Goal: Task Accomplishment & Management: Manage account settings

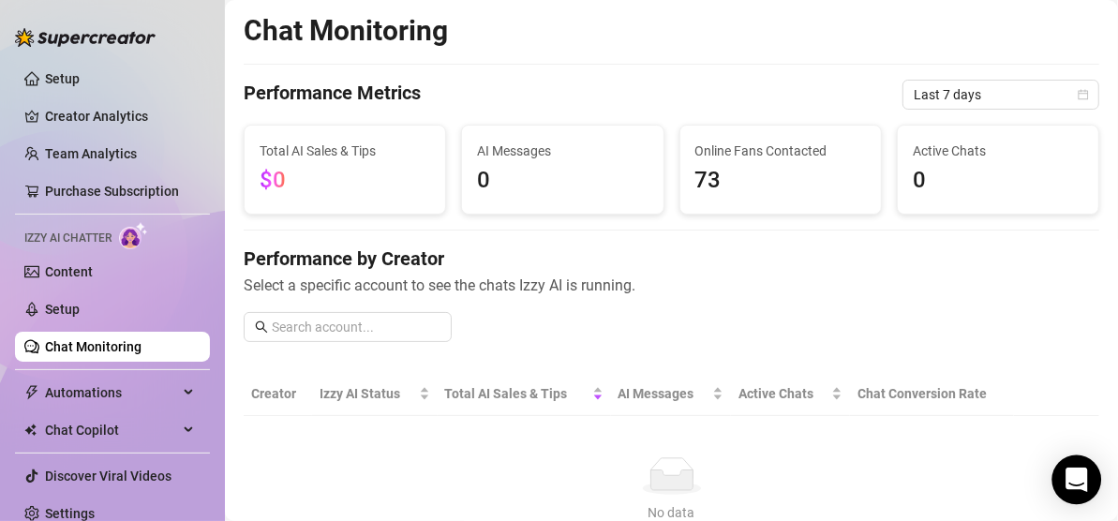
click at [1090, 489] on div "Open Intercom Messenger" at bounding box center [1078, 481] width 50 height 50
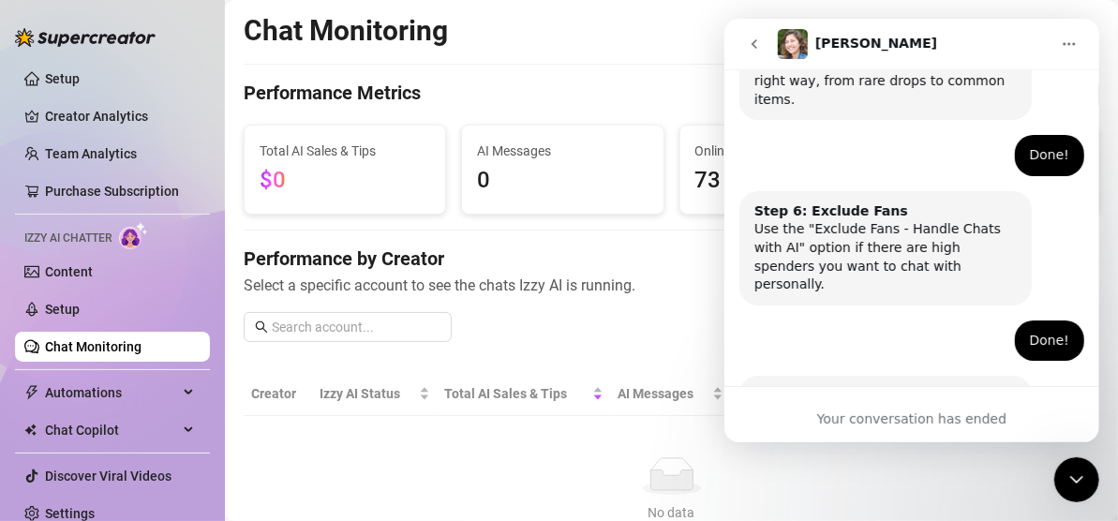
scroll to position [1226, 0]
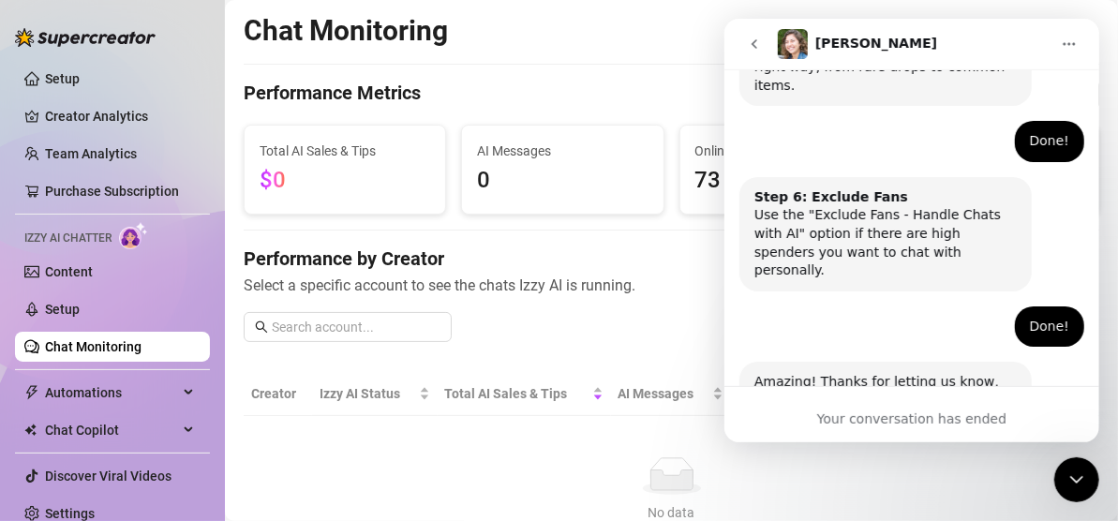
click at [743, 47] on button "go back" at bounding box center [754, 44] width 36 height 36
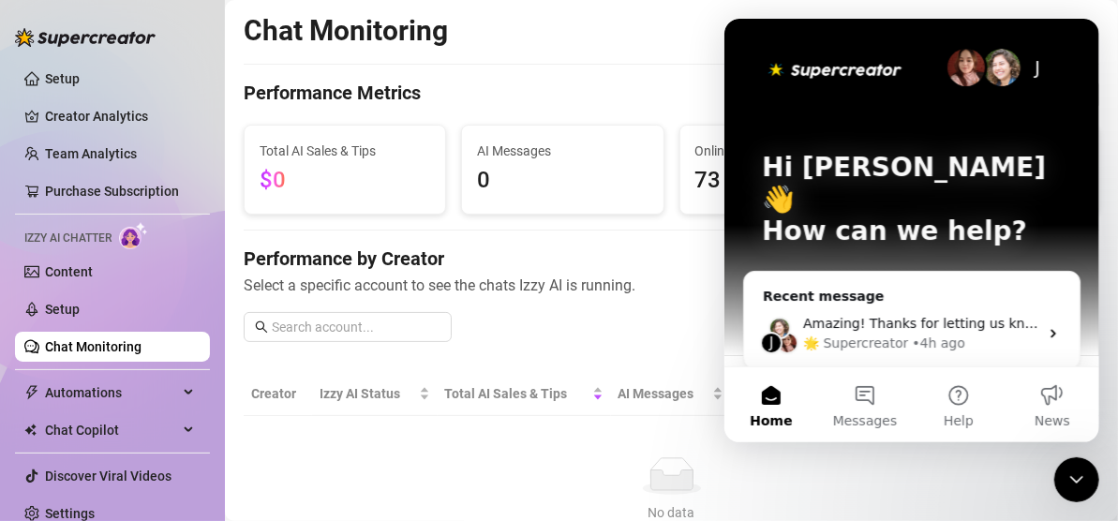
scroll to position [0, 0]
click at [1058, 506] on div "No data" at bounding box center [672, 513] width 826 height 21
click at [1073, 479] on icon "Close Intercom Messenger" at bounding box center [1076, 479] width 13 height 8
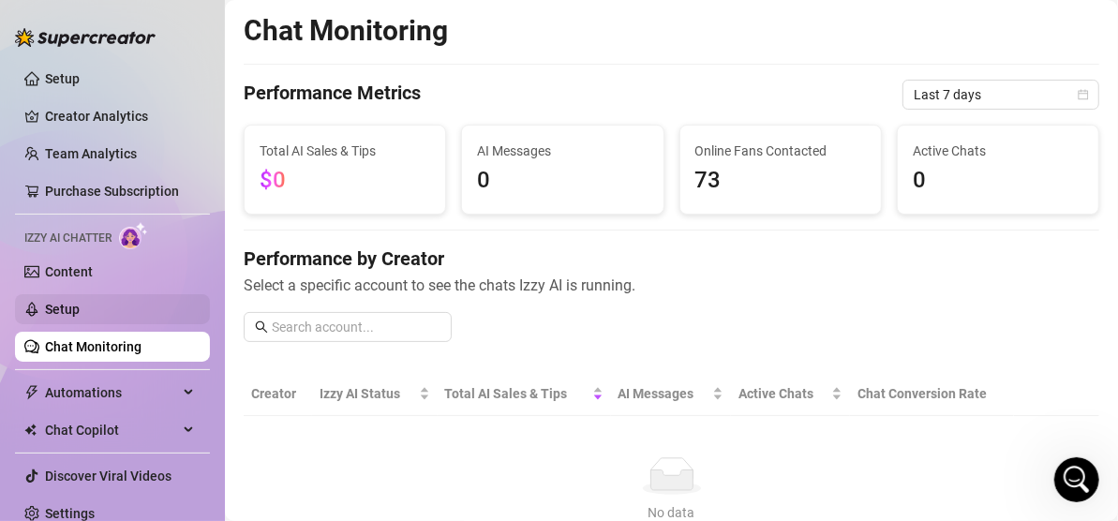
click at [80, 307] on link "Setup" at bounding box center [62, 309] width 35 height 15
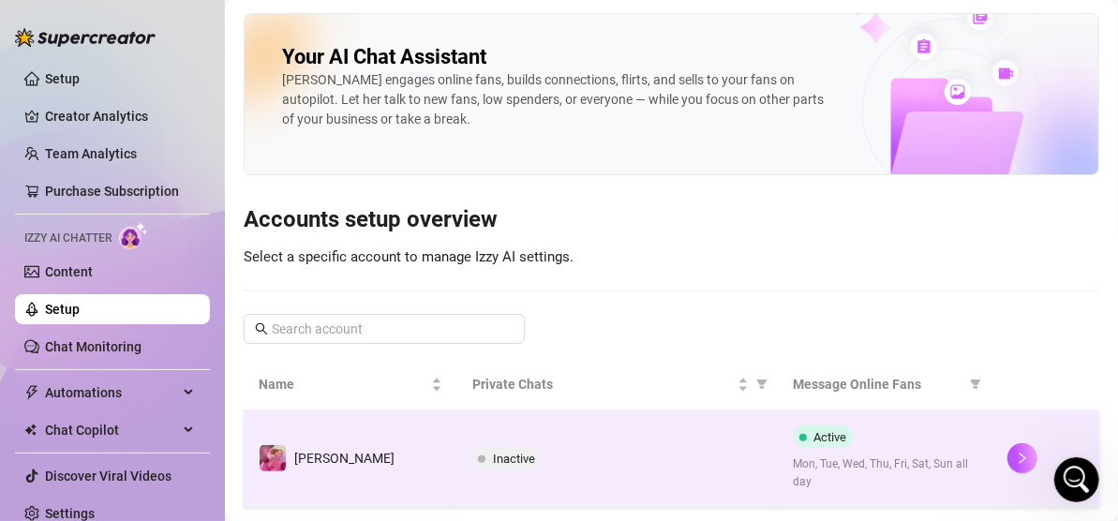
click at [624, 463] on div "Inactive" at bounding box center [618, 458] width 291 height 23
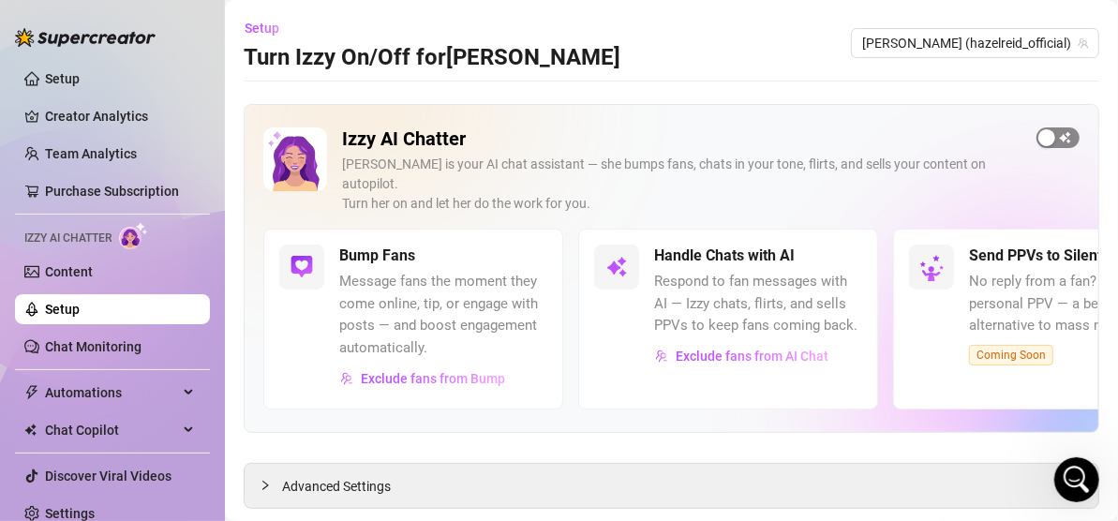
click at [1040, 135] on div "button" at bounding box center [1047, 137] width 17 height 17
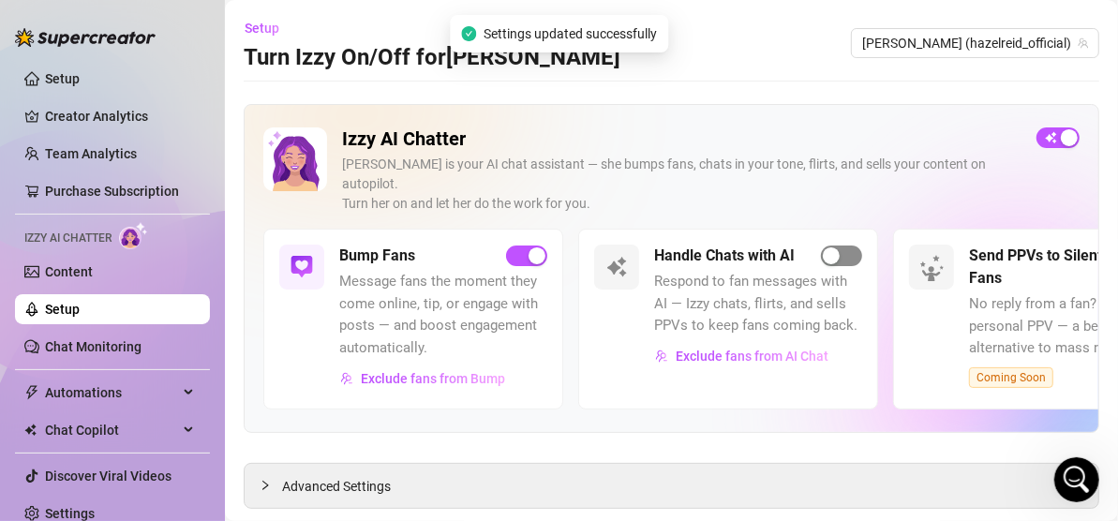
click at [838, 248] on div "button" at bounding box center [831, 256] width 17 height 17
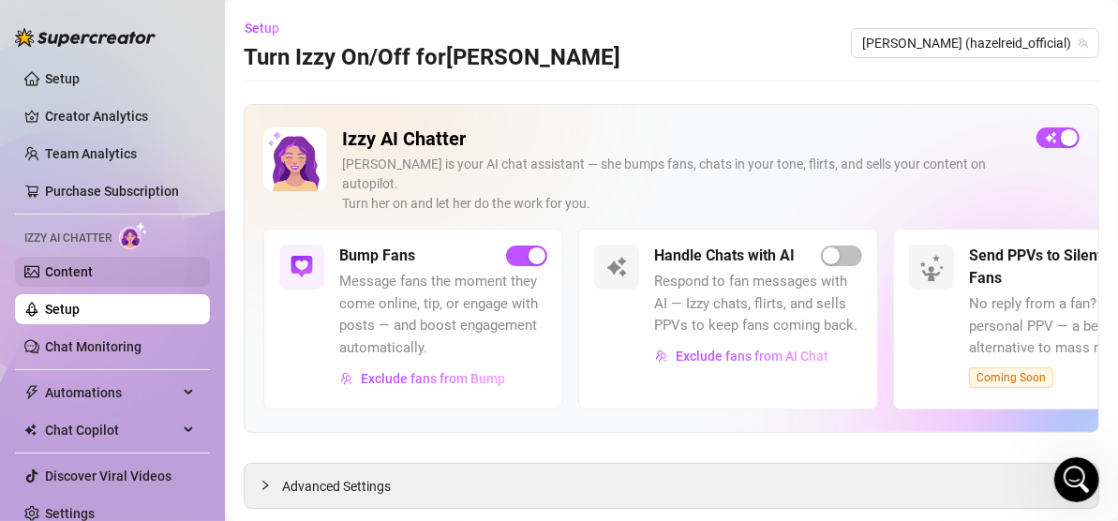
click at [85, 274] on link "Content" at bounding box center [69, 271] width 48 height 15
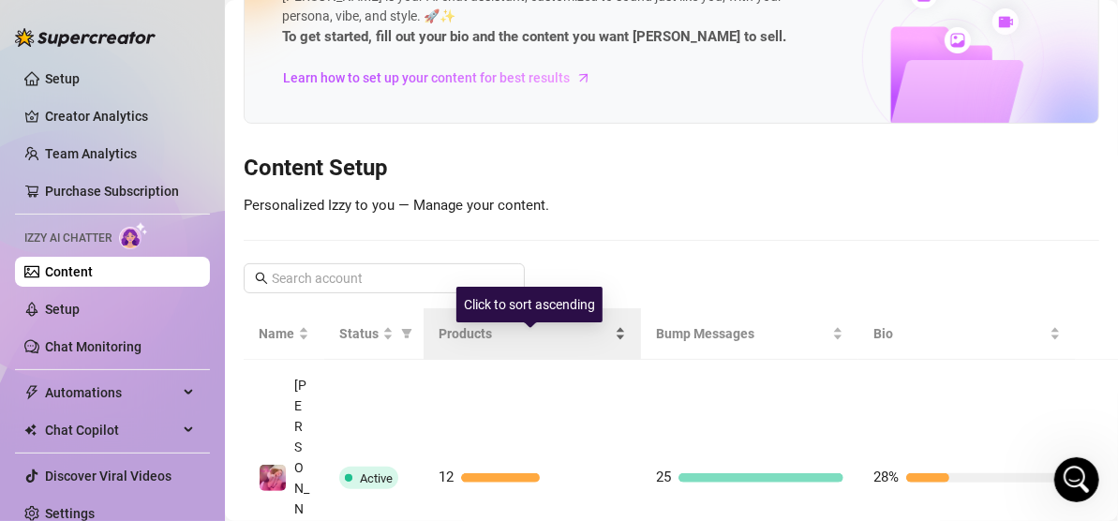
scroll to position [84, 0]
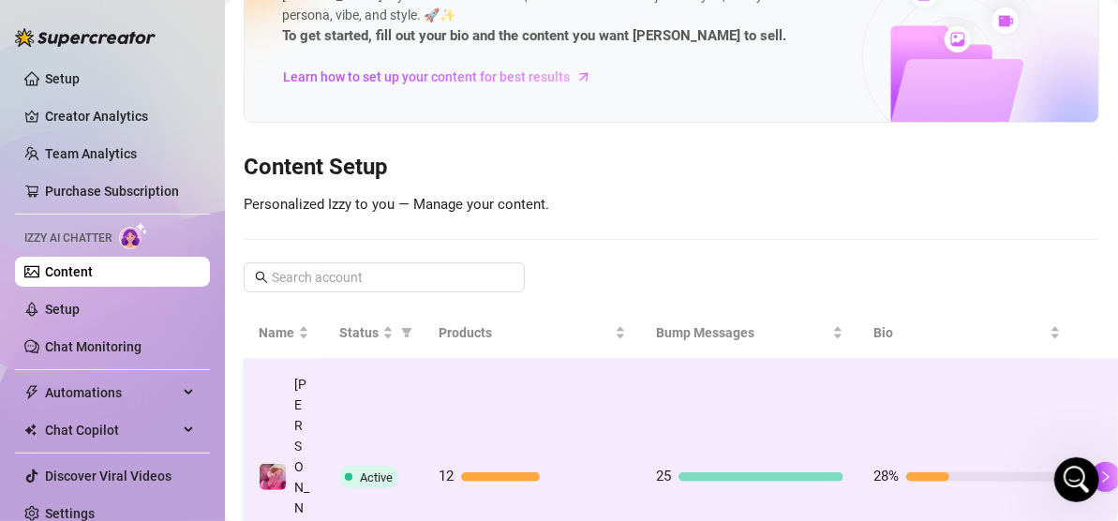
click at [743, 420] on td "25" at bounding box center [750, 477] width 218 height 237
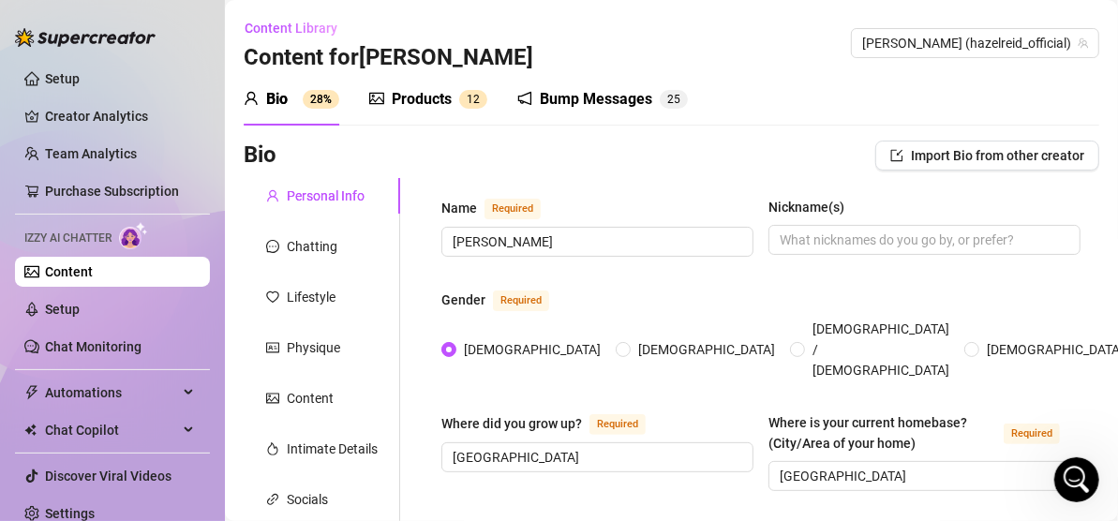
click at [638, 103] on div "Bump Messages" at bounding box center [596, 99] width 113 height 23
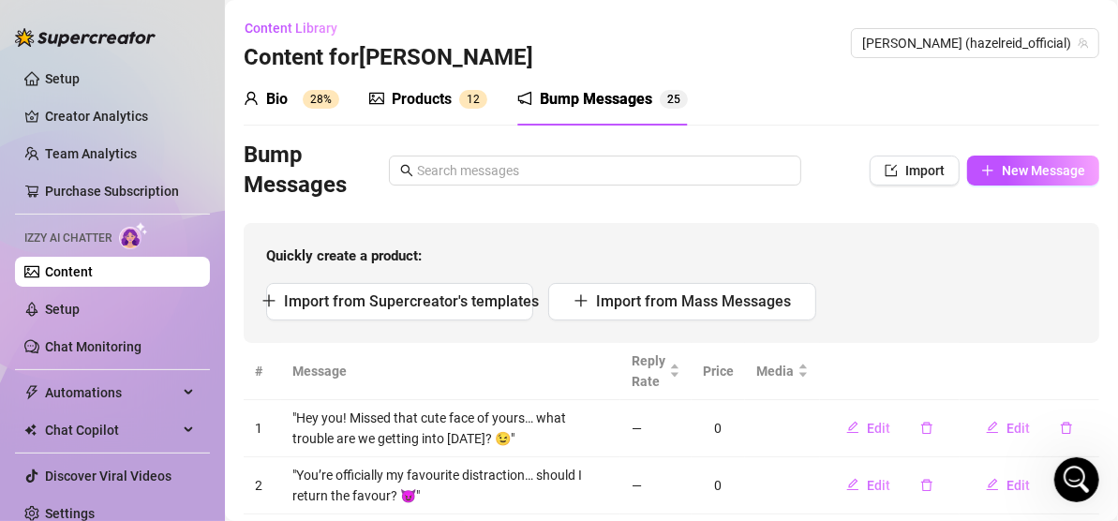
click at [267, 92] on div "Bio" at bounding box center [277, 99] width 22 height 23
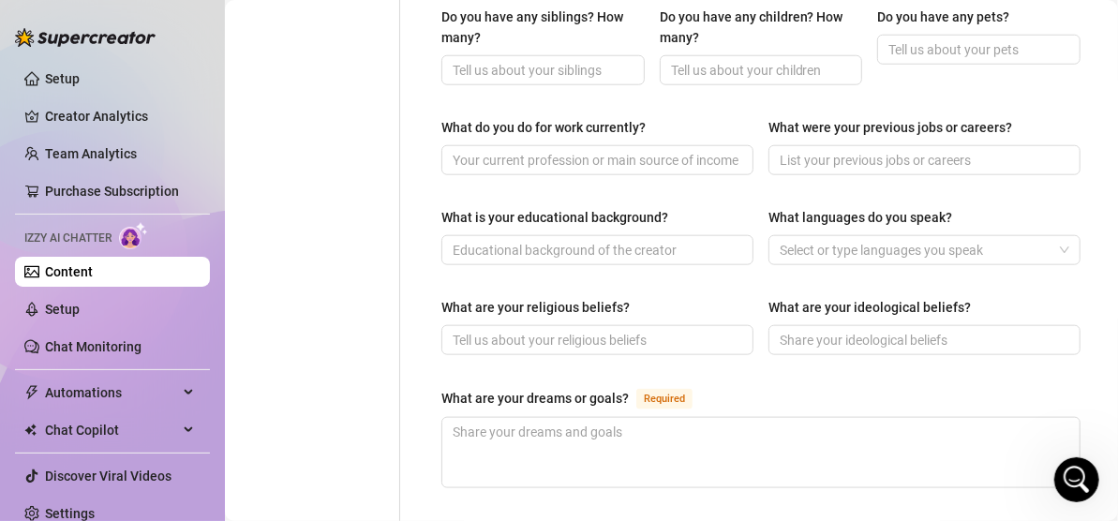
scroll to position [874, 0]
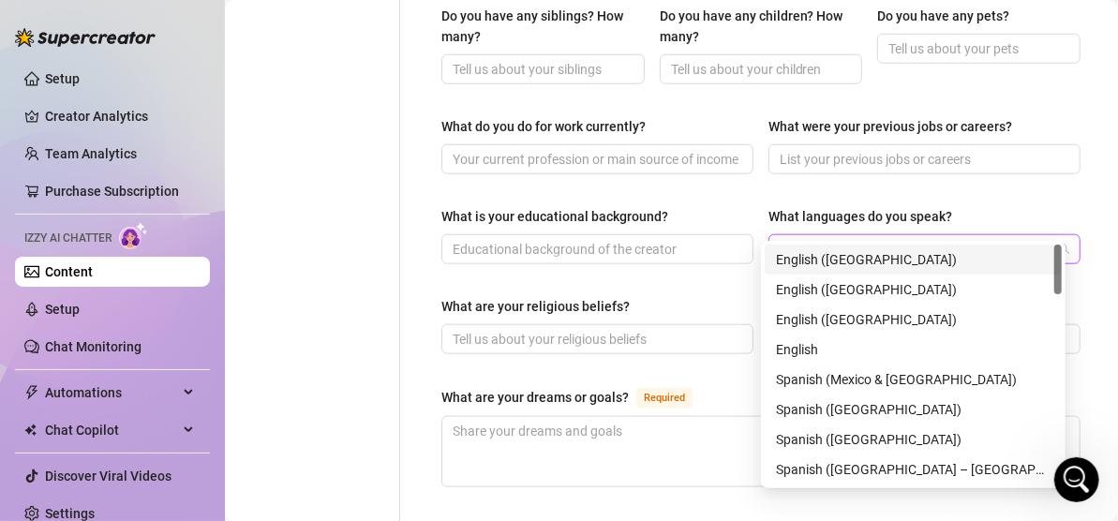
click at [863, 236] on div at bounding box center [915, 249] width 285 height 26
click at [832, 259] on div "English ([GEOGRAPHIC_DATA])" at bounding box center [913, 259] width 275 height 21
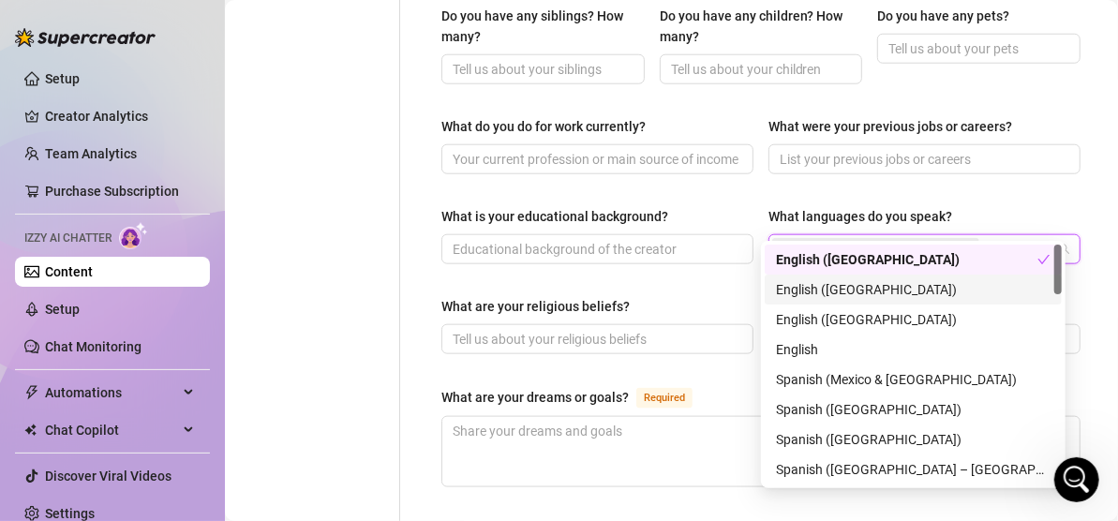
click at [832, 280] on div "English ([GEOGRAPHIC_DATA])" at bounding box center [913, 289] width 275 height 21
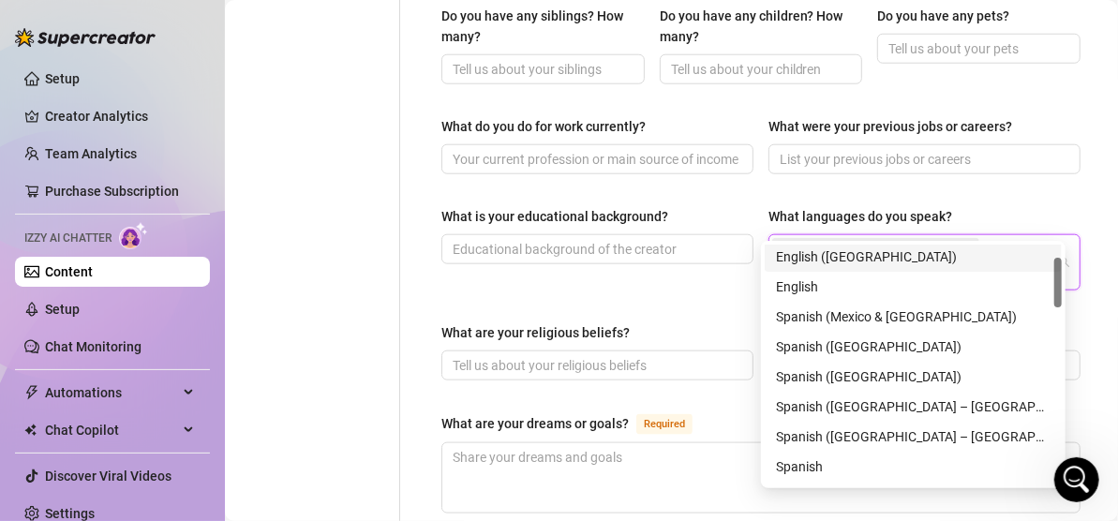
scroll to position [64, 0]
click at [966, 245] on icon "close" at bounding box center [970, 249] width 9 height 9
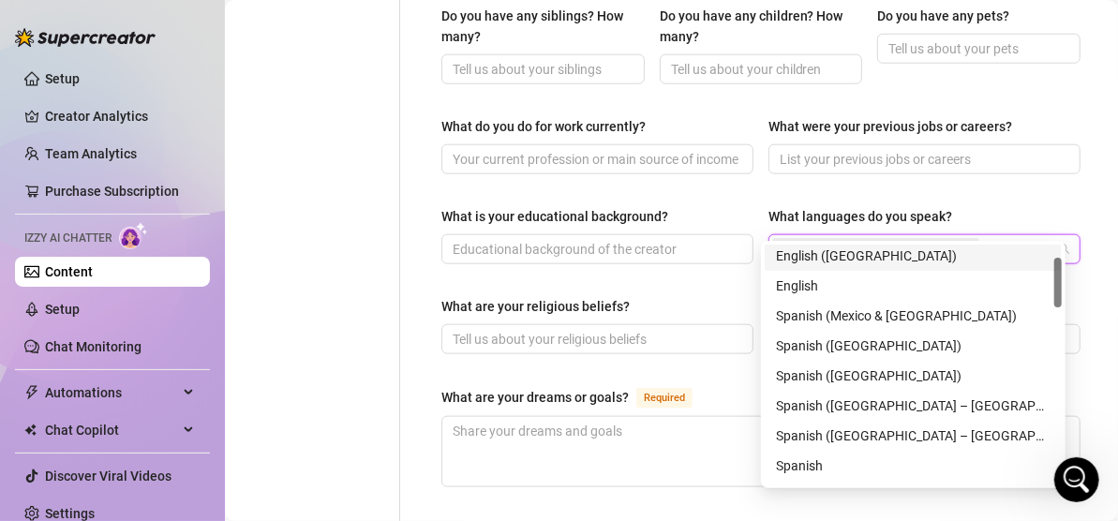
click at [966, 245] on icon "close" at bounding box center [970, 249] width 9 height 9
click at [826, 279] on div "English" at bounding box center [913, 286] width 275 height 21
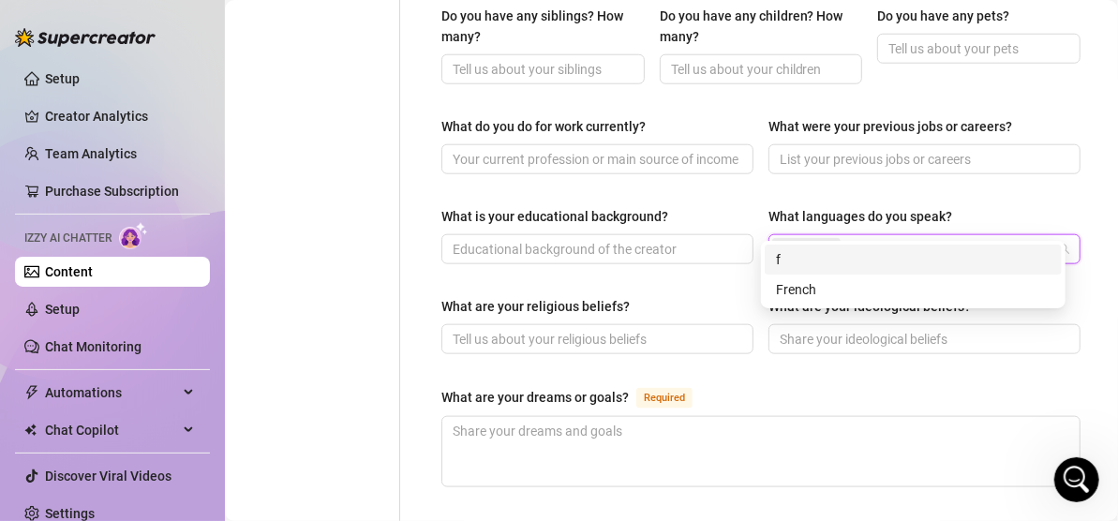
scroll to position [0, 0]
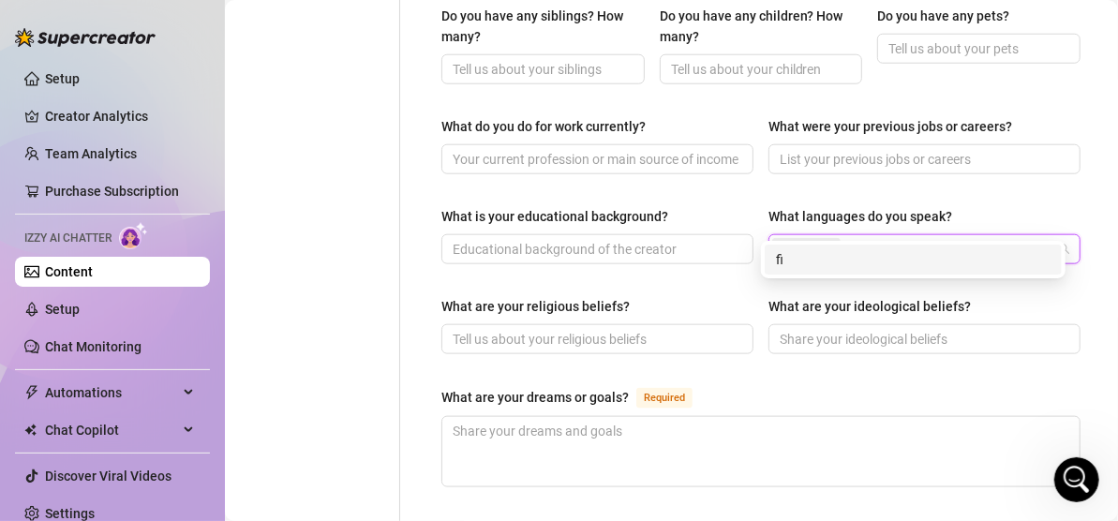
type input "f"
type input "Finnish"
click at [842, 270] on div "Finnish" at bounding box center [913, 260] width 297 height 30
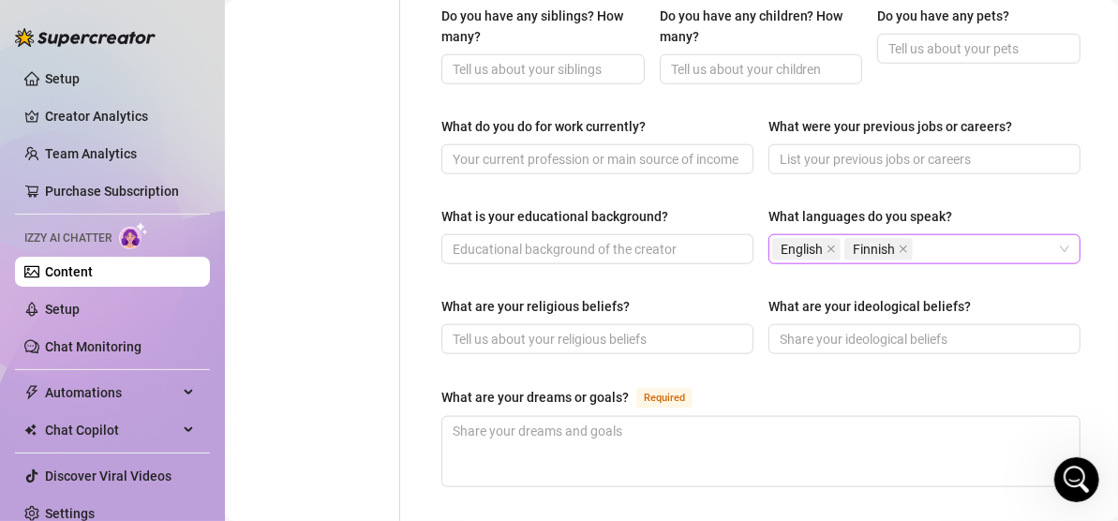
click at [413, 240] on div "Name Required [PERSON_NAME] Nickname(s) Gender Required [DEMOGRAPHIC_DATA] [DEM…" at bounding box center [749, 110] width 699 height 1613
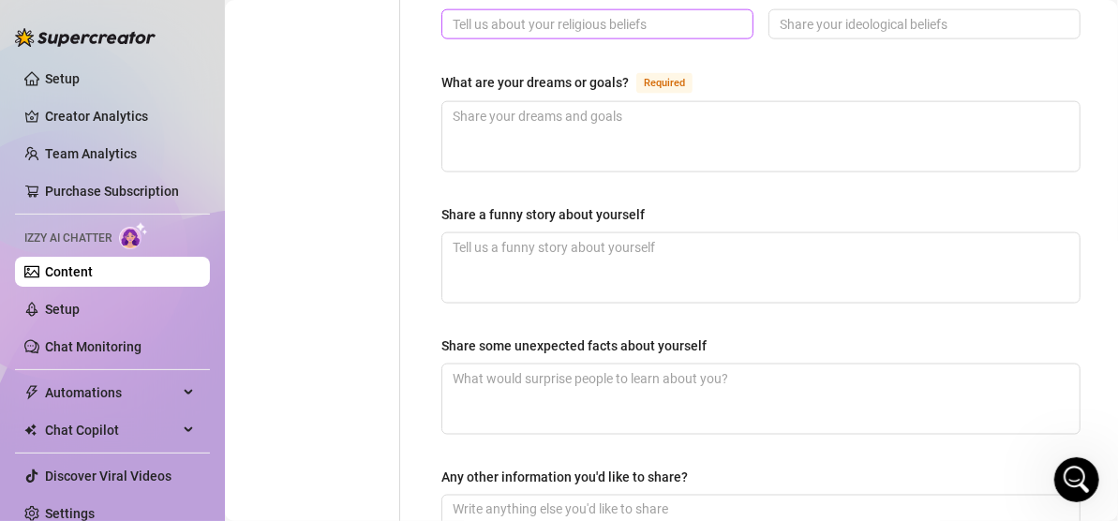
scroll to position [1090, 0]
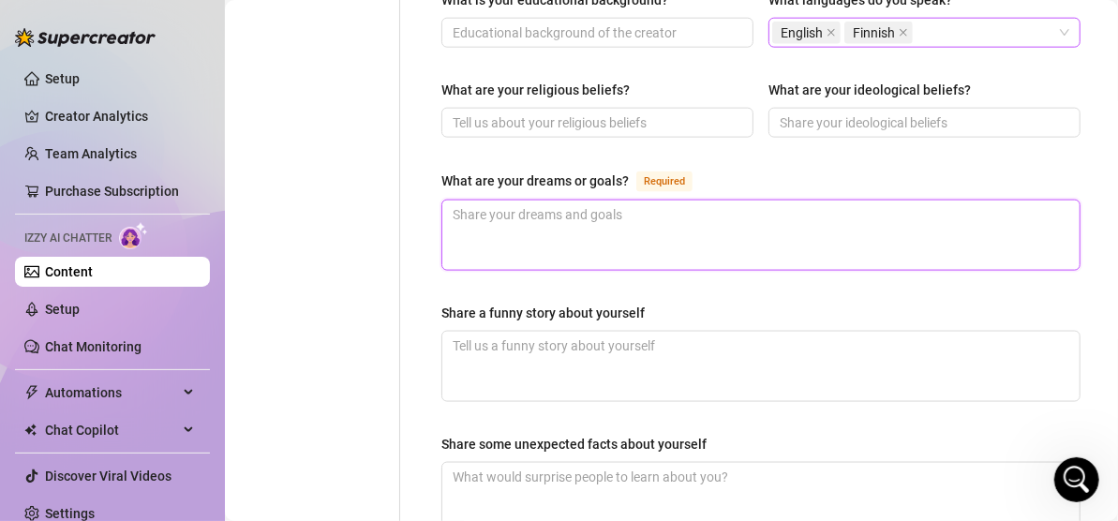
click at [536, 210] on textarea "What are your dreams or goals? Required" at bounding box center [762, 235] width 638 height 69
type textarea "H"
type textarea "Ha"
type textarea "Hap"
type textarea "Happ"
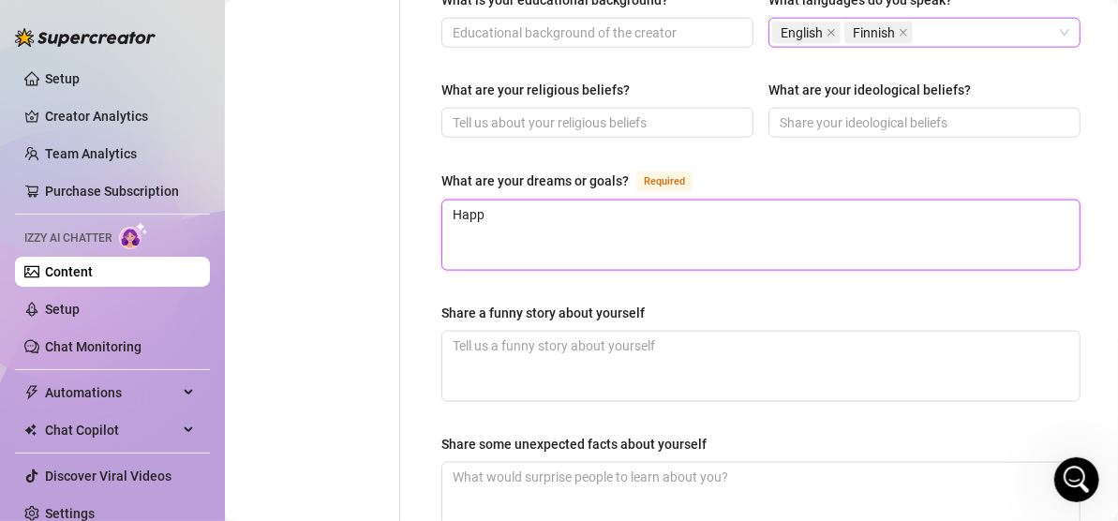
type textarea "Happy"
type textarea "Happy F"
type textarea "Happy Fa"
type textarea "Happy Fam"
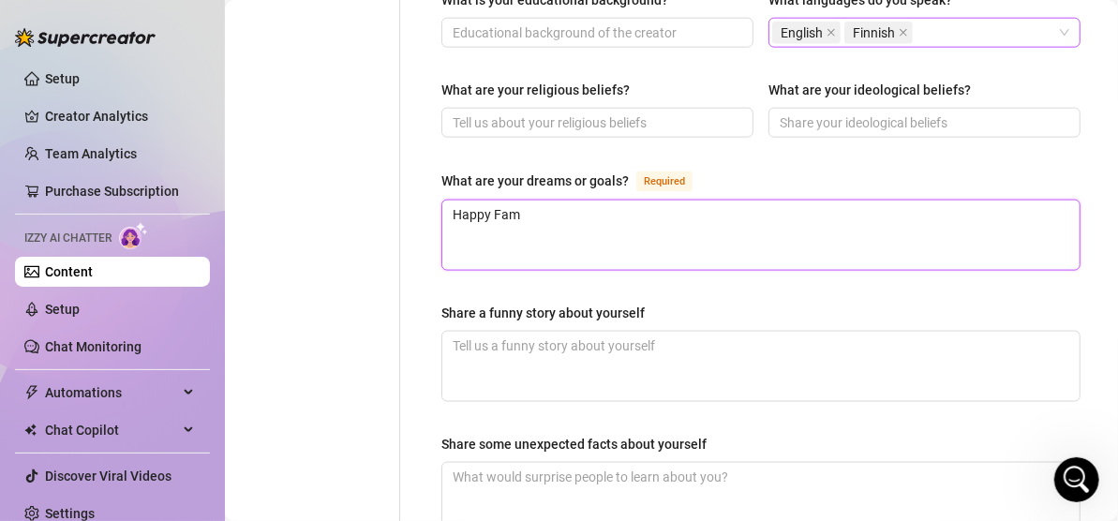
type textarea "Happy Fami"
type textarea "Happy Famil"
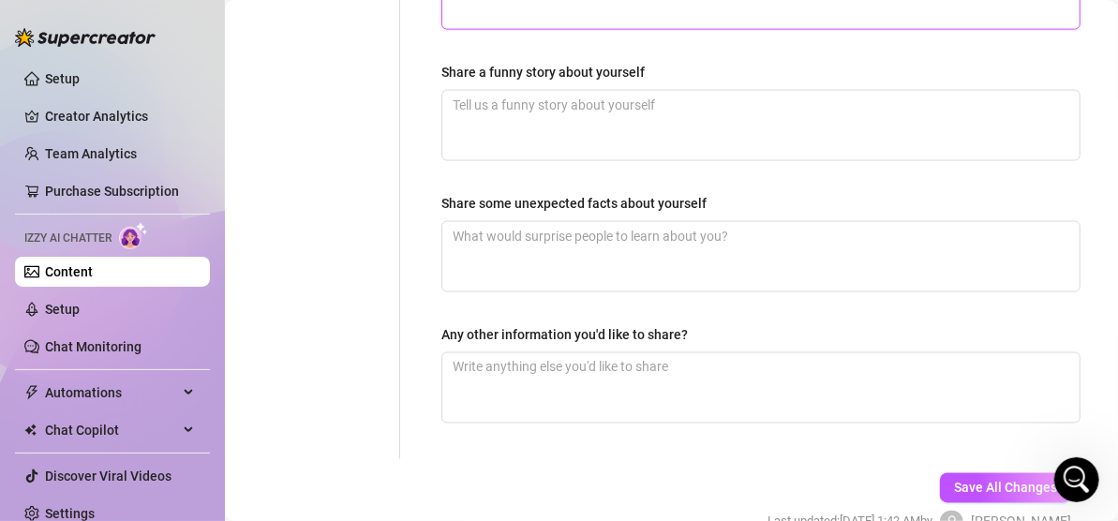
scroll to position [1372, 0]
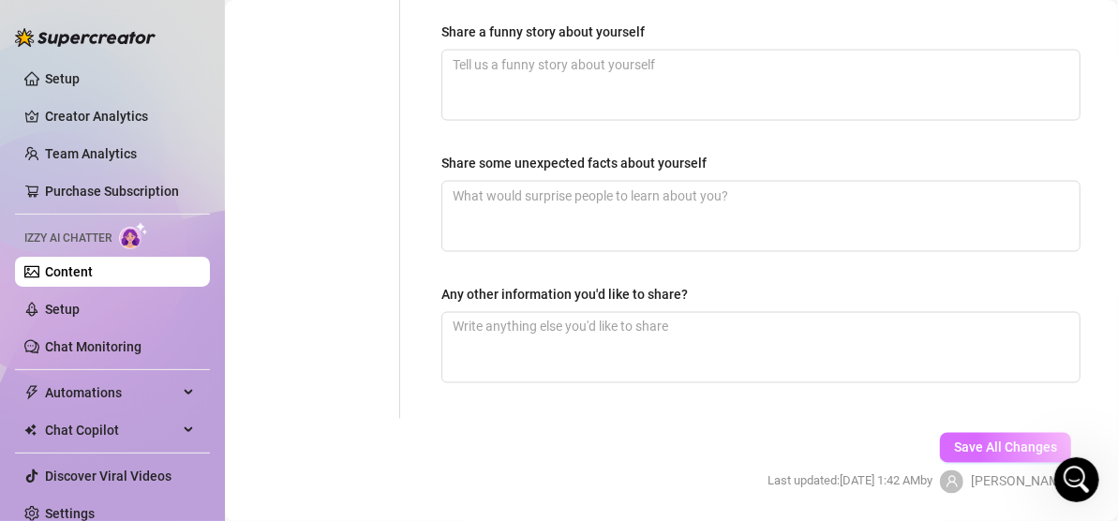
type textarea "Happy Family"
click at [982, 441] on span "Save All Changes" at bounding box center [1005, 448] width 103 height 15
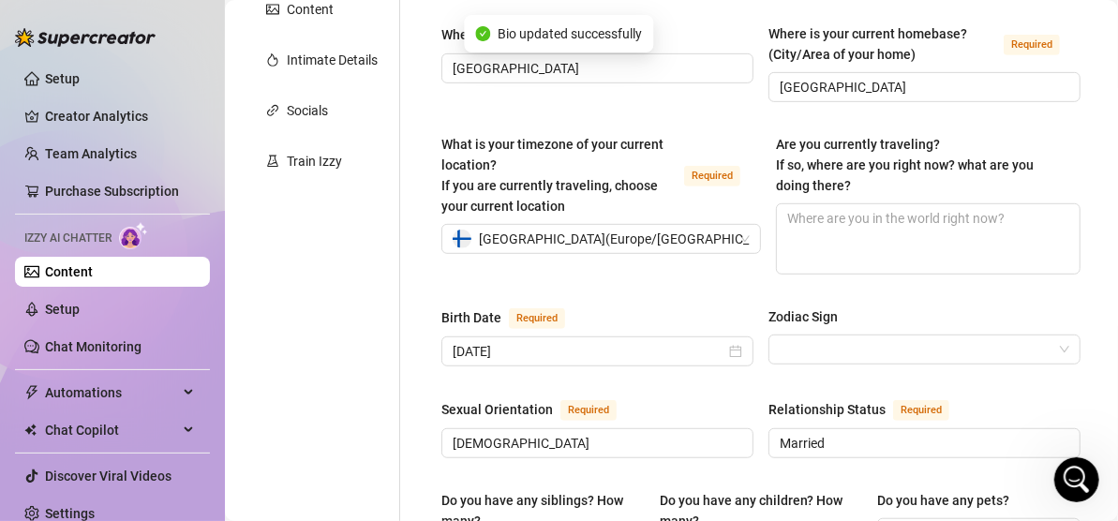
scroll to position [0, 0]
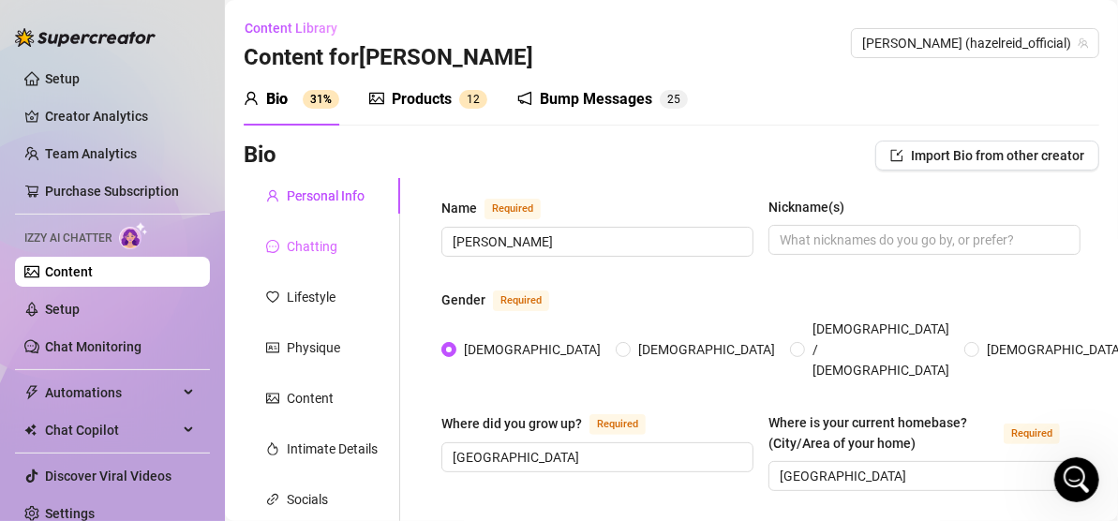
click at [325, 233] on div "Chatting" at bounding box center [322, 247] width 157 height 36
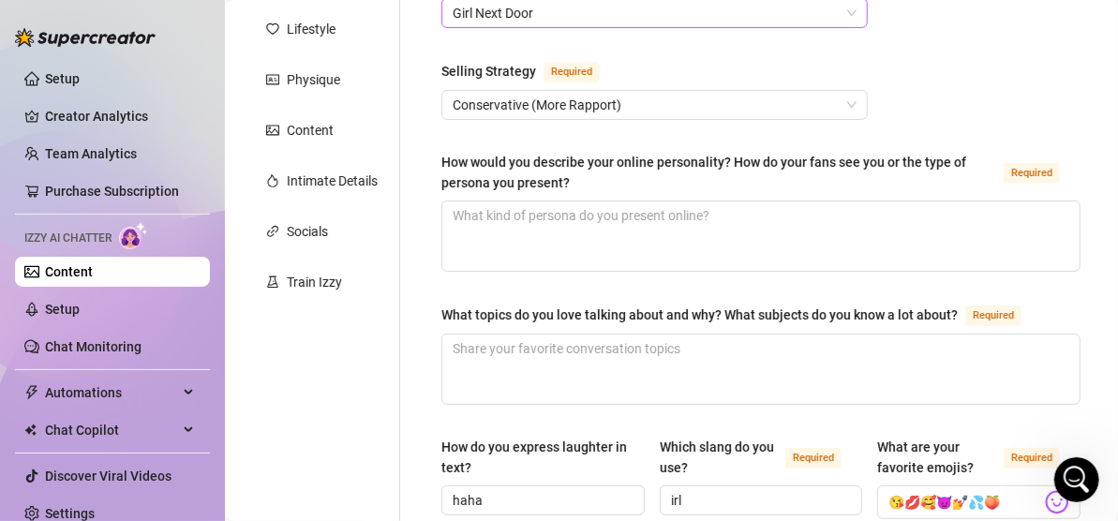
scroll to position [268, 0]
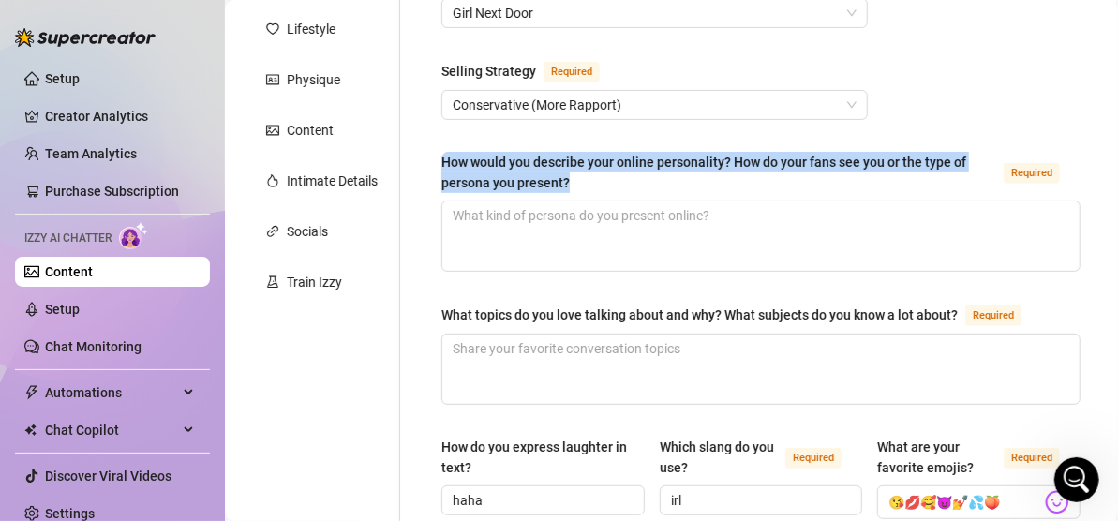
drag, startPoint x: 570, startPoint y: 181, endPoint x: 427, endPoint y: 152, distance: 146.4
copy div "How would you describe your online personality? How do your fans see you or the…"
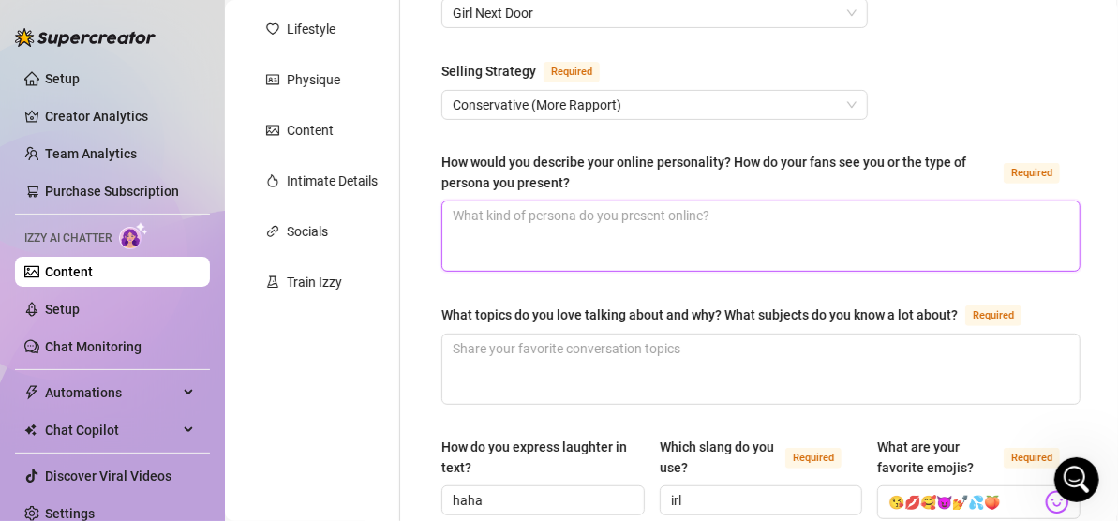
paste textarea "✨ Warm & Friendly – You come across as down-to-earth, kind, and easy to talk to…"
type textarea "✨ Warm & Friendly – You come across as down-to-earth, kind, and easy to talk to…"
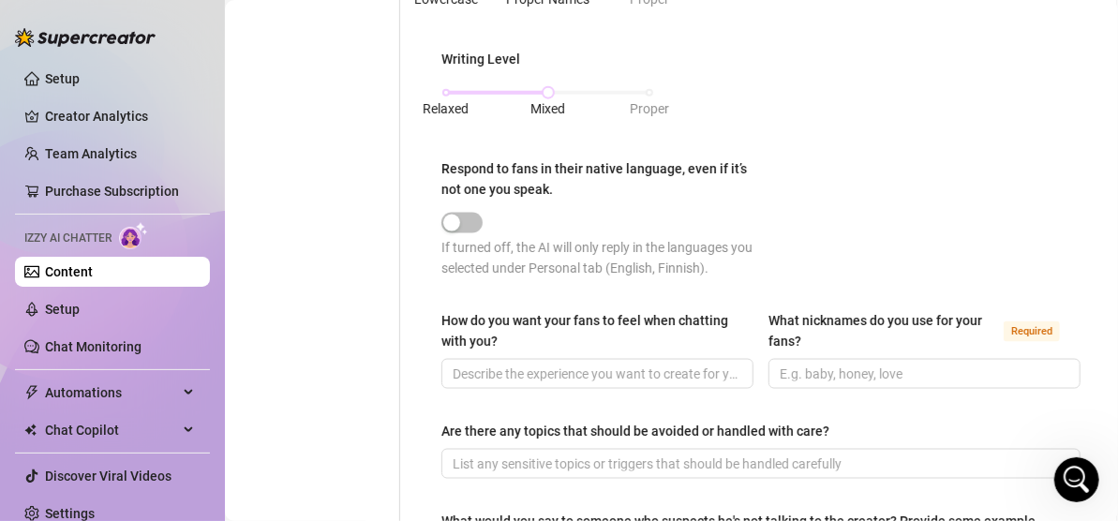
scroll to position [1219, 0]
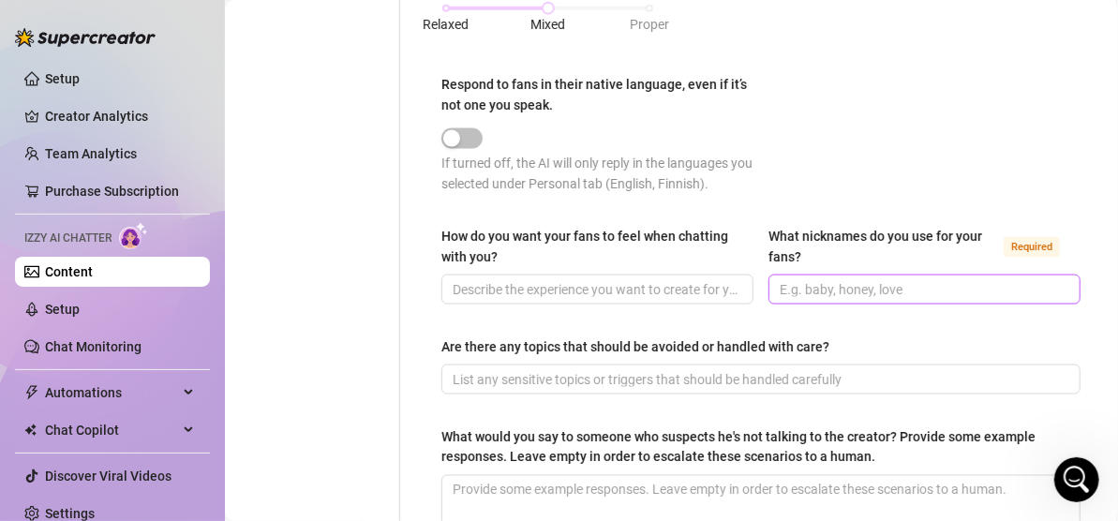
type textarea "✨ Warm & Friendly – You come across as down-to-earth, kind, and easy to talk to…"
click at [837, 284] on input "What nicknames do you use for your fans? Required" at bounding box center [923, 289] width 286 height 21
type input "babe"
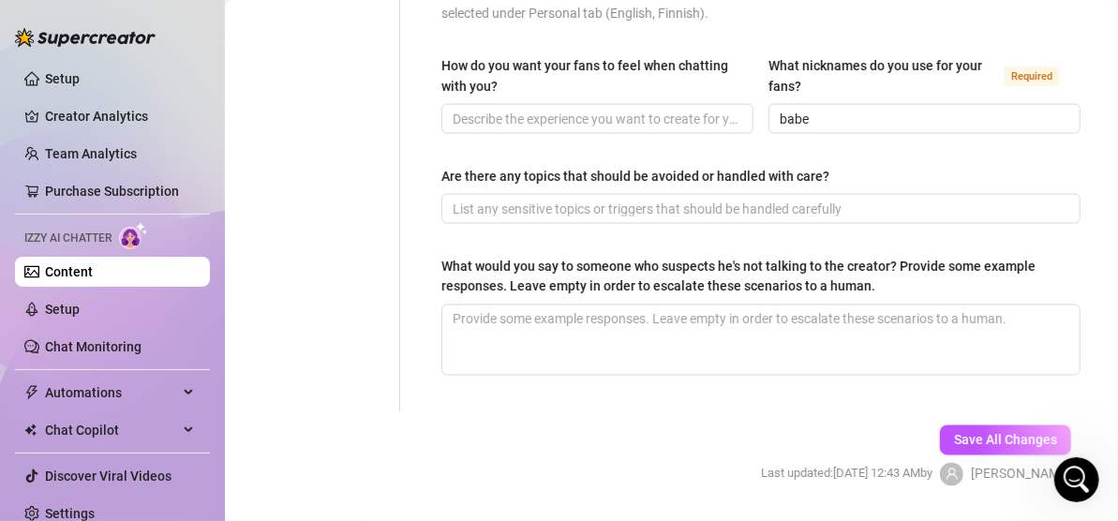
scroll to position [1406, 0]
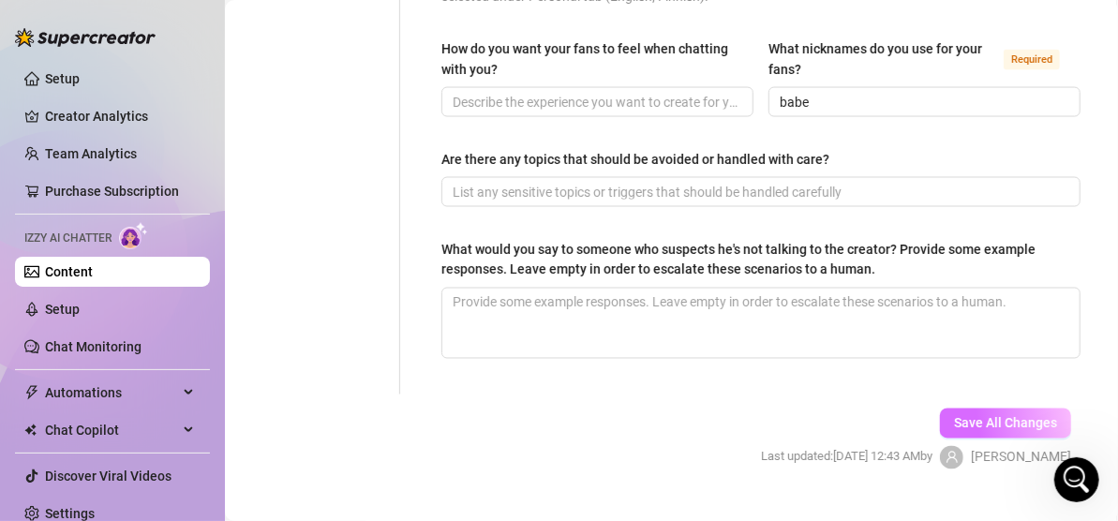
click at [959, 409] on button "Save All Changes" at bounding box center [1005, 424] width 131 height 30
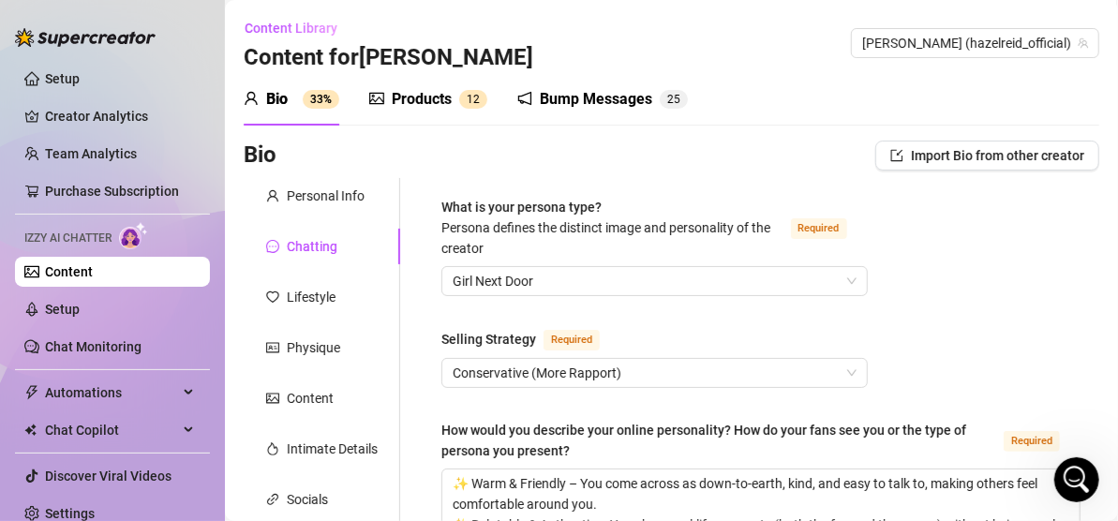
scroll to position [94, 0]
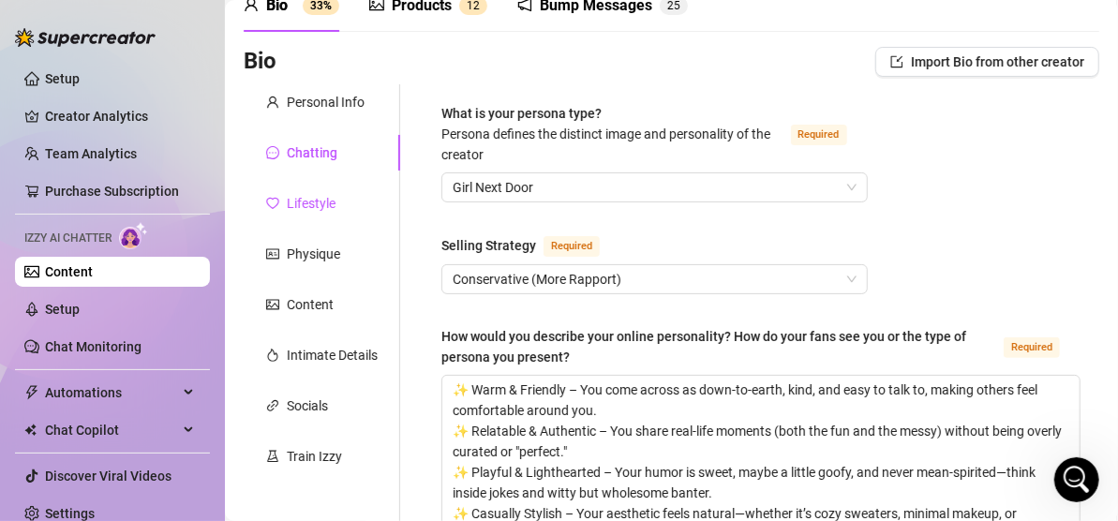
click at [335, 199] on div "Lifestyle" at bounding box center [311, 203] width 49 height 21
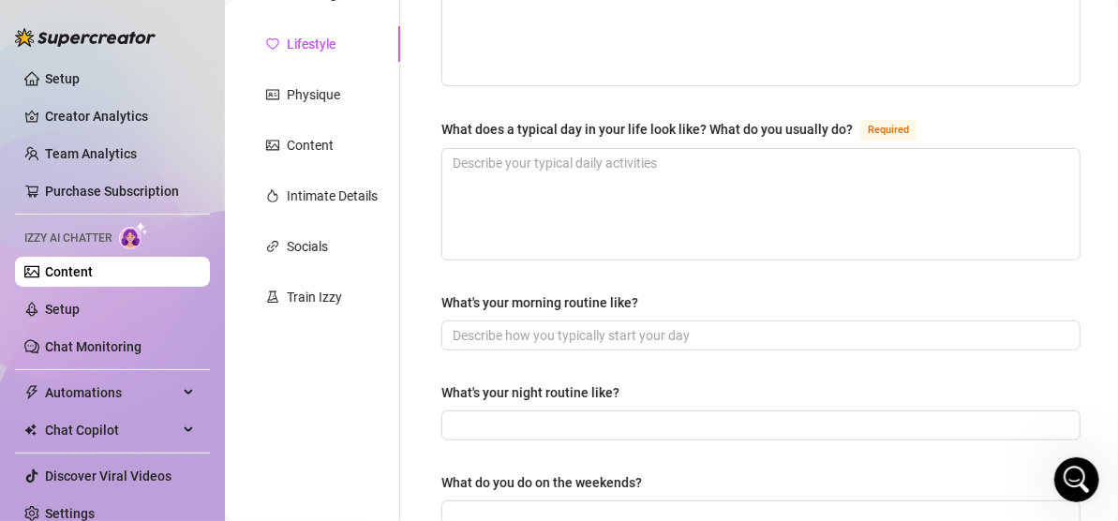
scroll to position [375, 0]
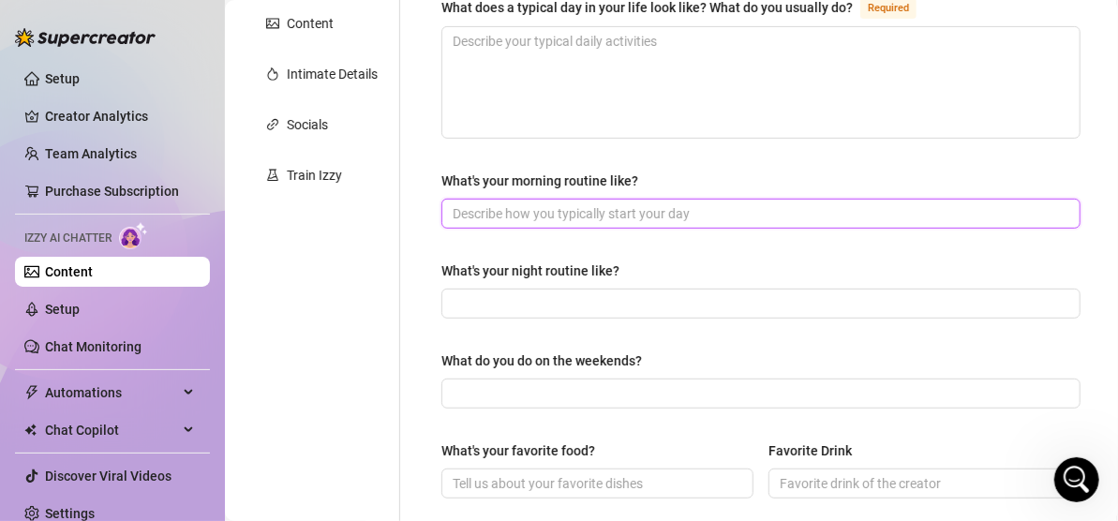
click at [505, 203] on input "What's your morning routine like?" at bounding box center [759, 213] width 613 height 21
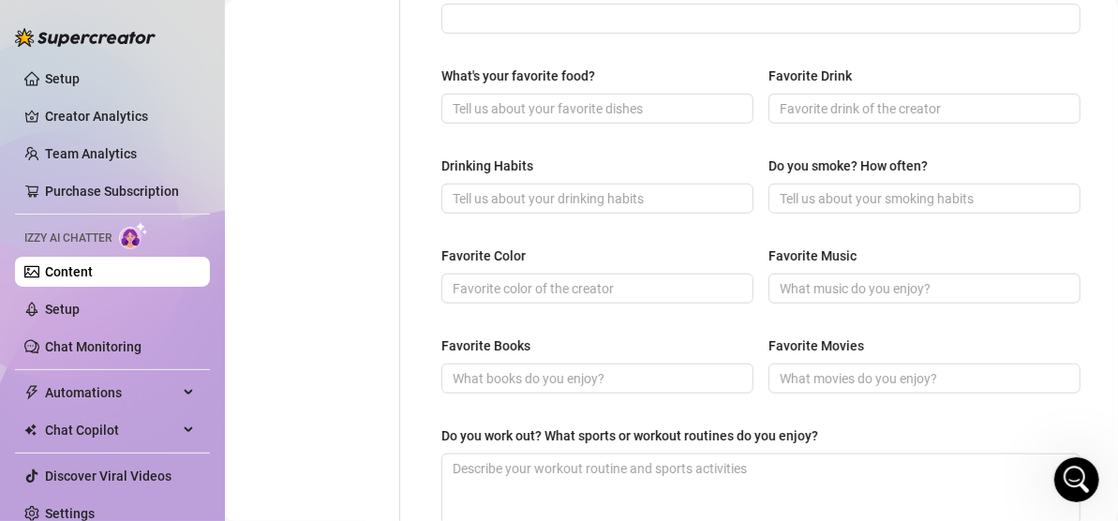
scroll to position [844, 0]
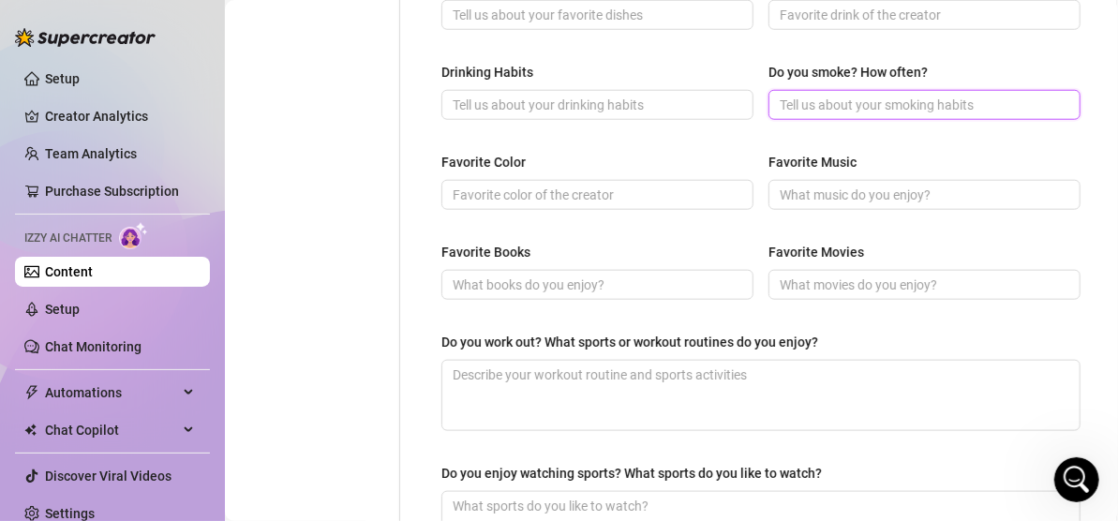
click at [818, 98] on input "Do you smoke? How often?" at bounding box center [923, 105] width 286 height 21
type input "no"
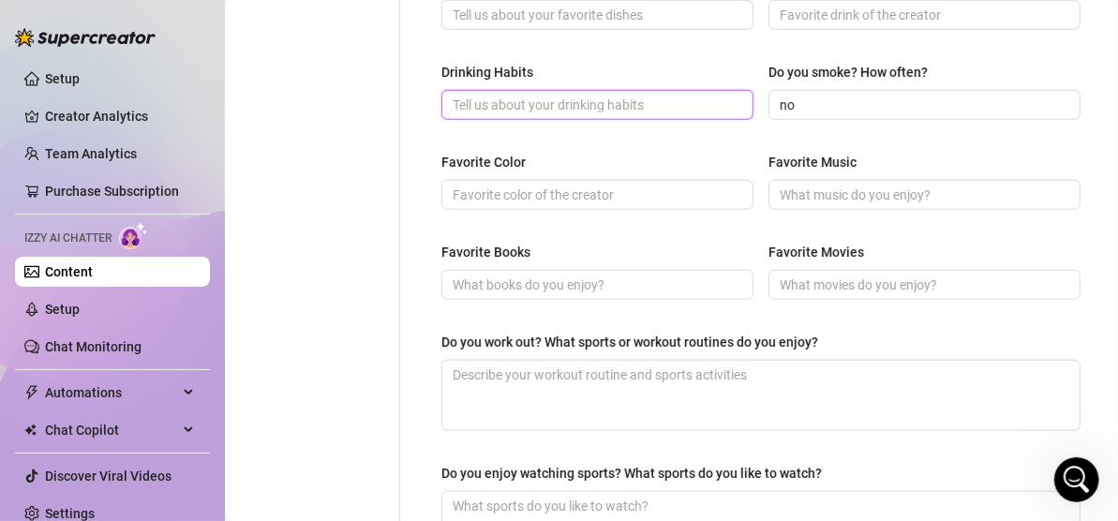
click at [570, 111] on input "Drinking Habits" at bounding box center [596, 105] width 286 height 21
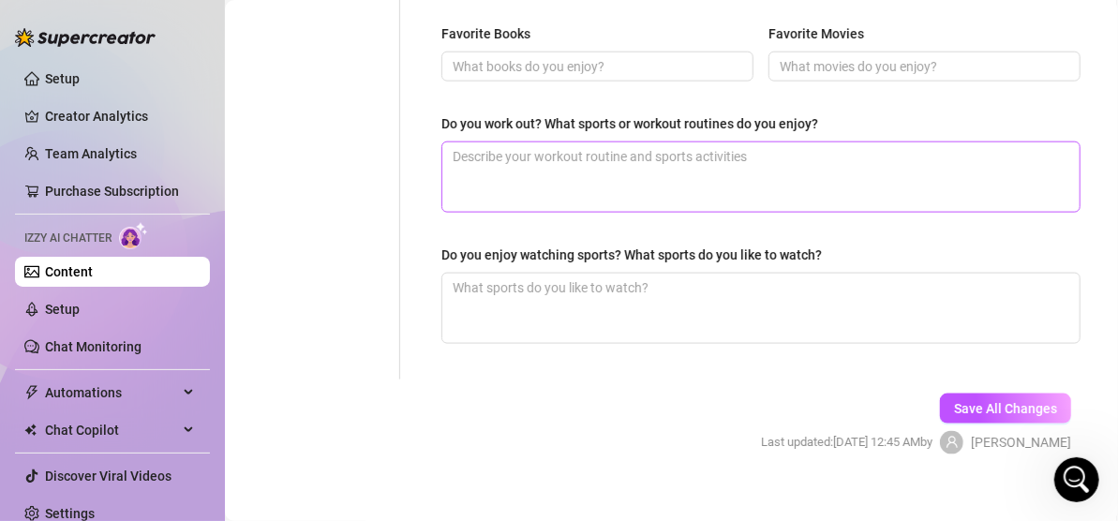
scroll to position [1080, 0]
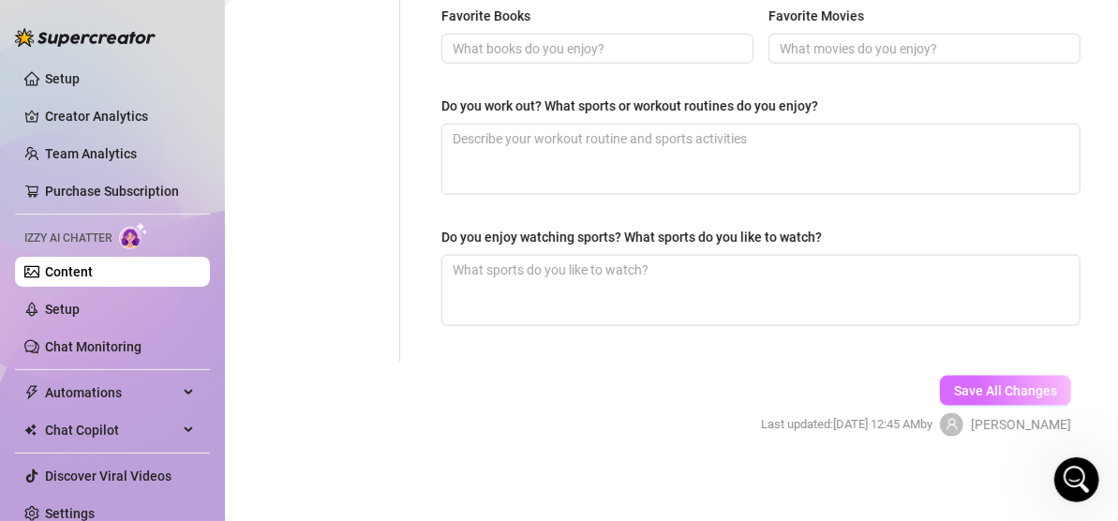
type input "not often"
drag, startPoint x: 938, startPoint y: 378, endPoint x: 811, endPoint y: 351, distance: 130.4
click at [940, 379] on button "Save All Changes" at bounding box center [1005, 391] width 131 height 30
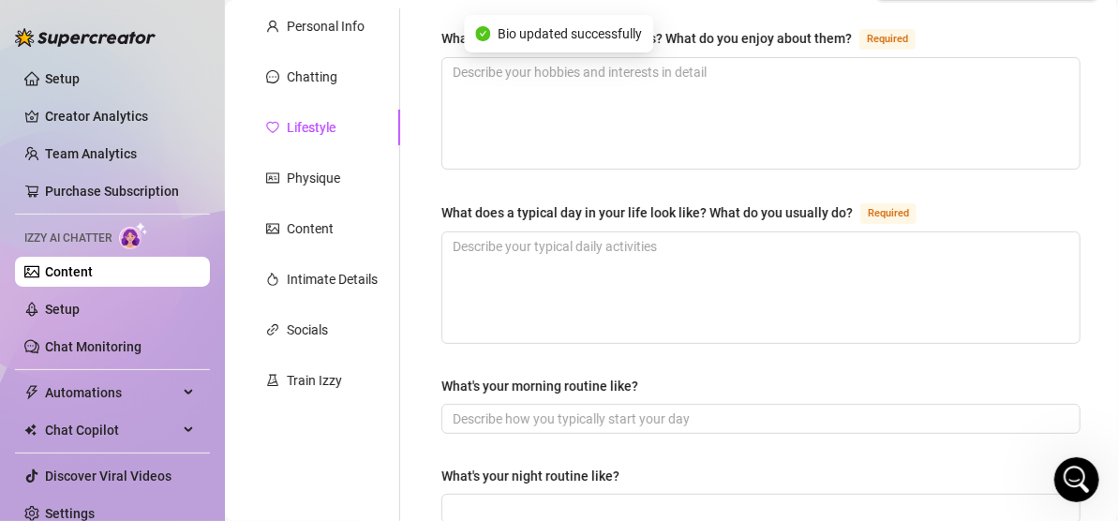
scroll to position [188, 0]
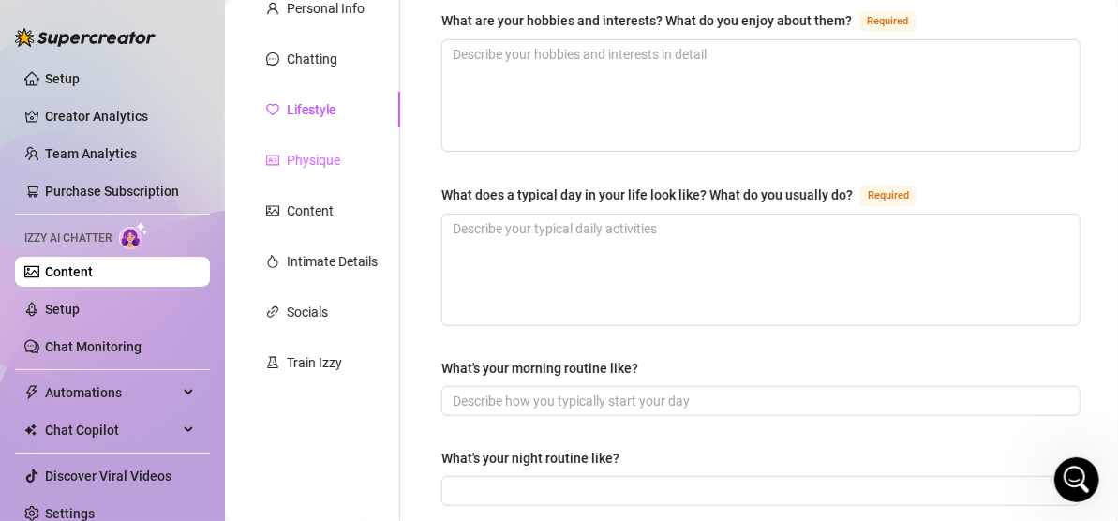
click at [341, 163] on div "Physique" at bounding box center [322, 161] width 157 height 36
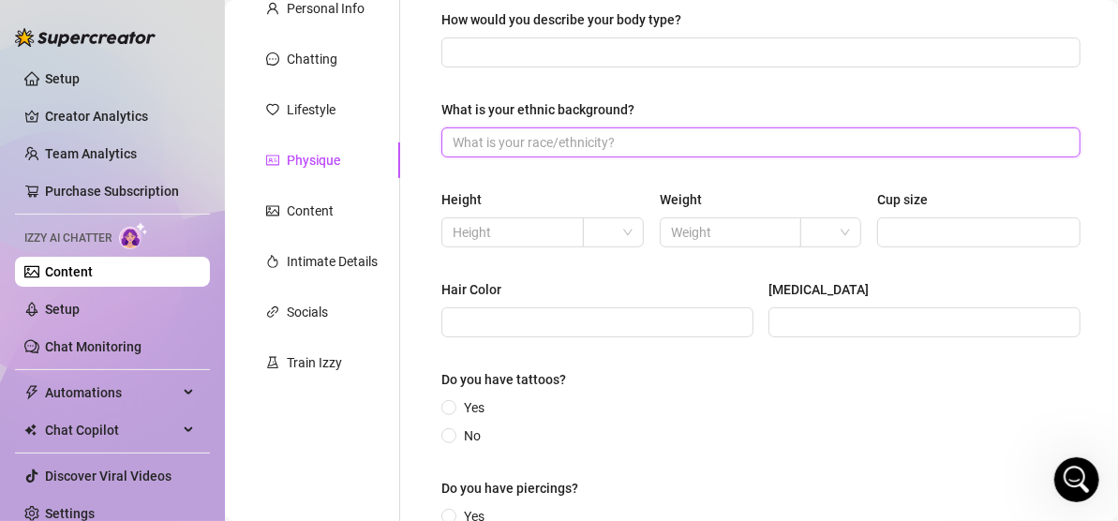
click at [520, 143] on input "What is your ethnic background?" at bounding box center [759, 142] width 613 height 21
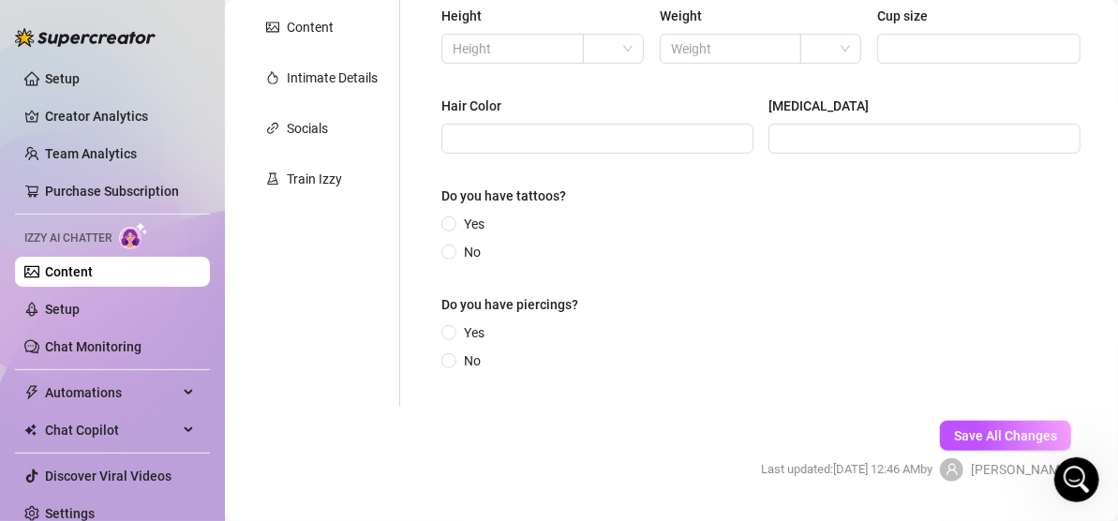
scroll to position [375, 0]
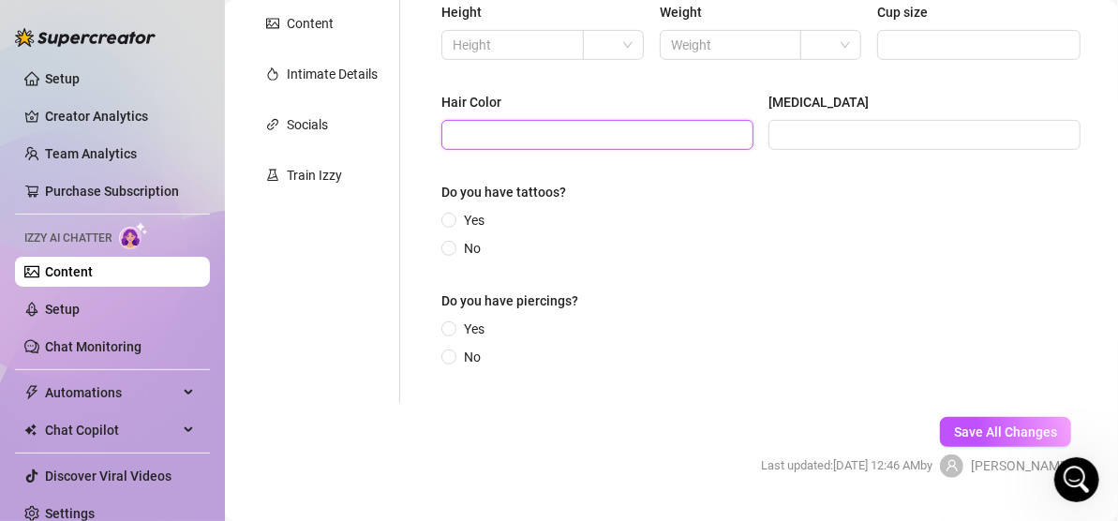
click at [653, 129] on input "Hair Color" at bounding box center [596, 135] width 286 height 21
type input "Blonde"
click at [460, 246] on span "No" at bounding box center [473, 248] width 32 height 21
click at [454, 246] on input "No" at bounding box center [450, 250] width 8 height 12
radio input "true"
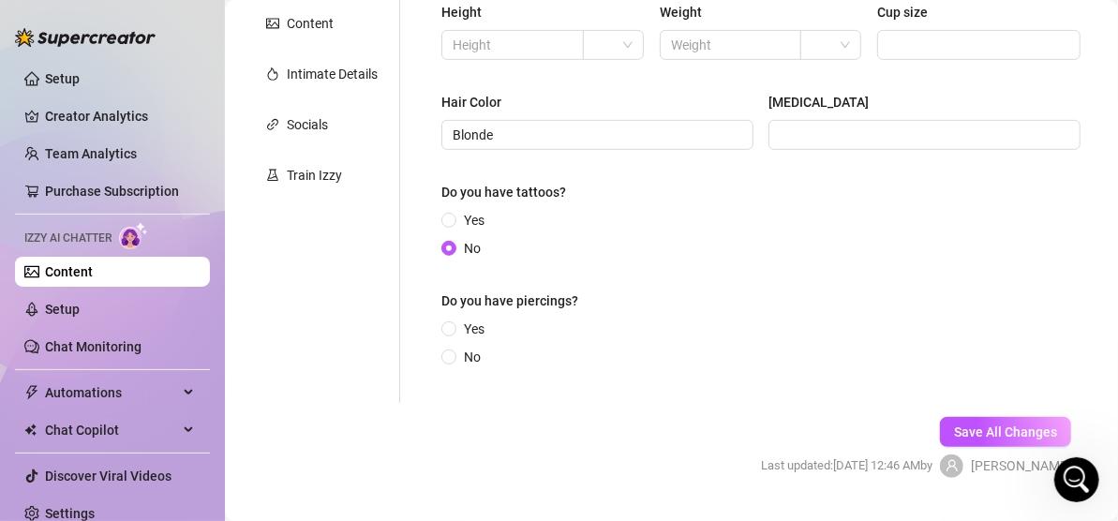
drag, startPoint x: 464, startPoint y: 353, endPoint x: 490, endPoint y: 361, distance: 27.6
click at [465, 353] on span "No" at bounding box center [473, 357] width 32 height 21
click at [454, 353] on input "No" at bounding box center [450, 359] width 8 height 12
radio input "true"
click at [954, 437] on span "Save All Changes" at bounding box center [1005, 432] width 103 height 15
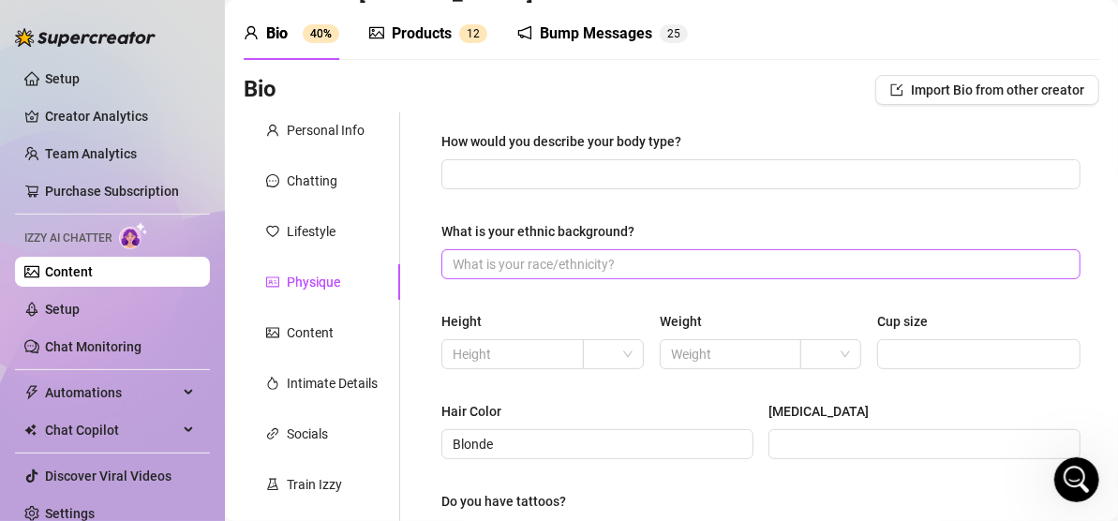
scroll to position [94, 0]
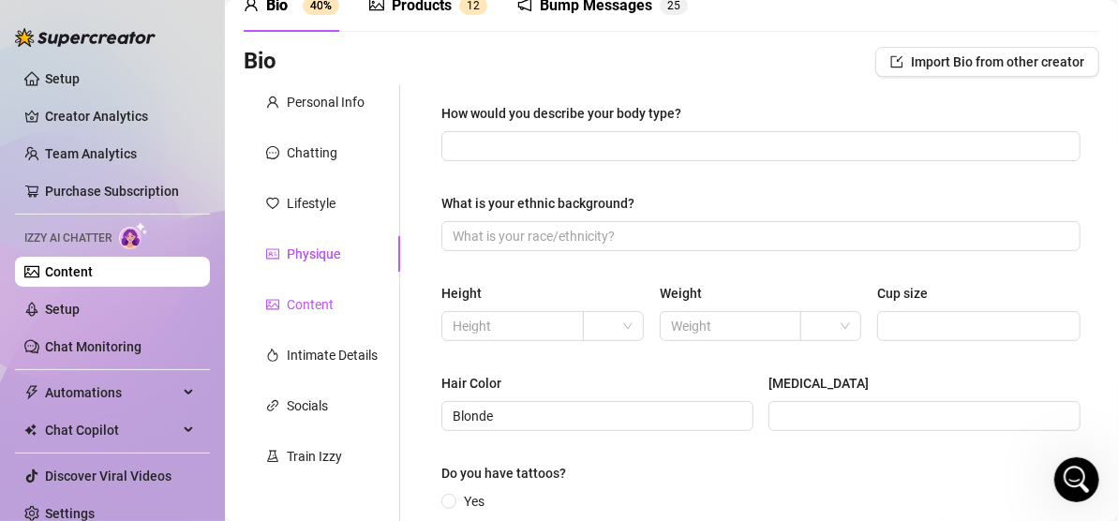
click at [319, 294] on div "Content" at bounding box center [310, 304] width 47 height 21
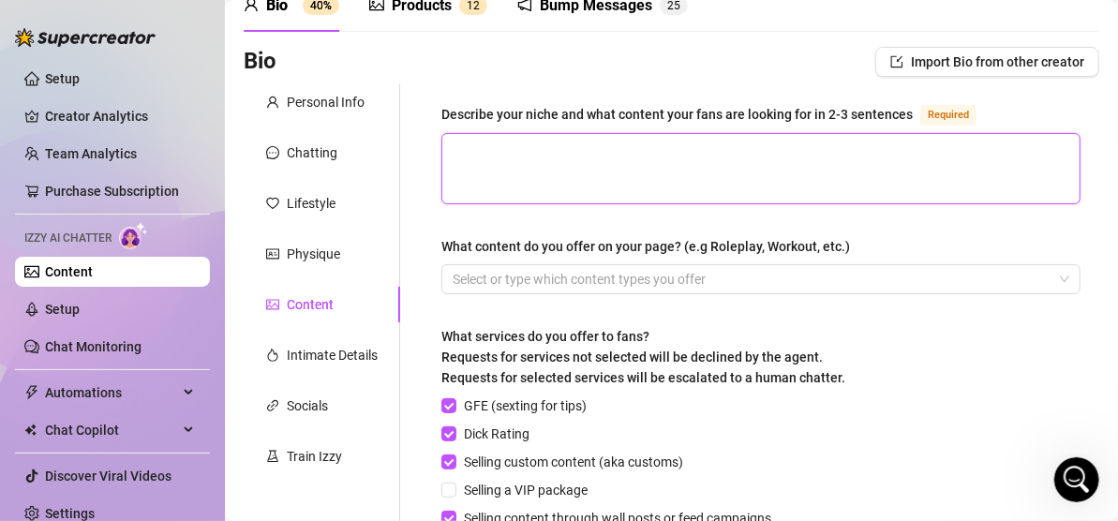
paste textarea "Your favorite girl-next-door with a cheeky secret… I may look sweet, but I’ve g…"
type textarea "Your favorite girl-next-door with a cheeky secret… I may look sweet, but I’ve g…"
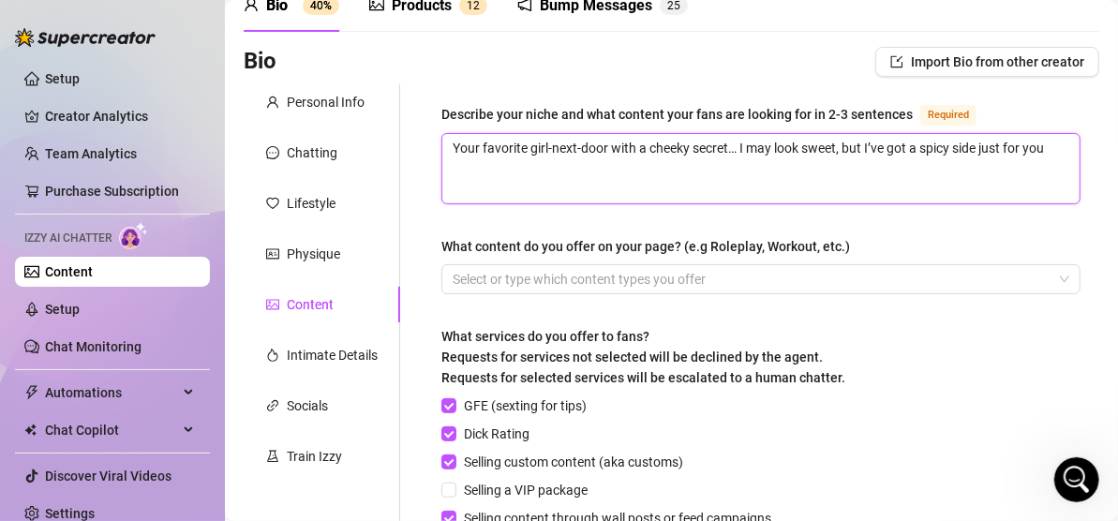
type textarea "Your favourite girl-next-door with a cheeky secret… I may look sweet, but I’ve …"
click at [496, 179] on textarea "Your favourite girl-next-door with a cheeky secret… I may look sweet, but I’ve …" at bounding box center [762, 168] width 638 height 69
type textarea "Your favourite girl-next-door with a cheeky secret… I may look sweet, but I’ve …"
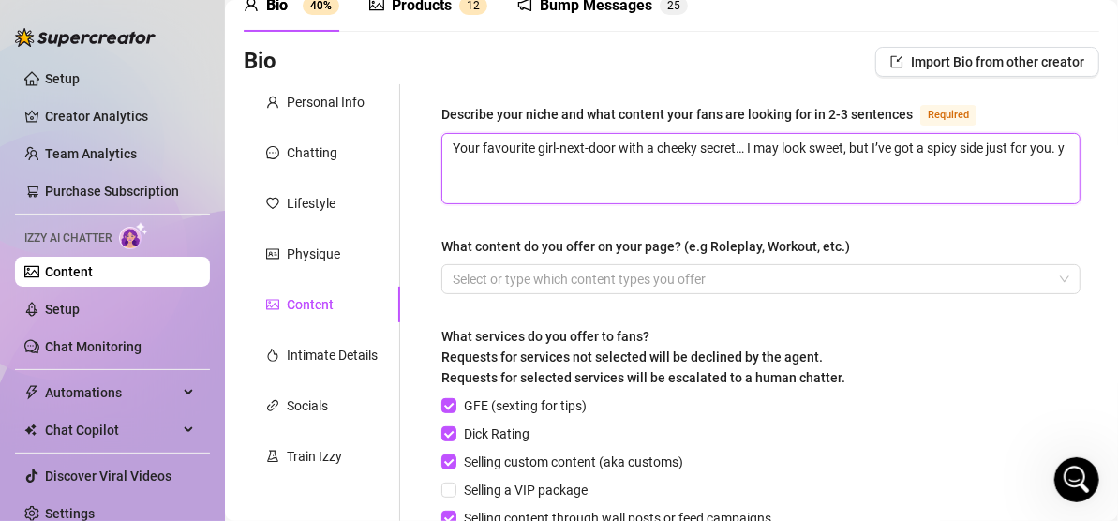
type textarea "Your favourite girl-next-door with a cheeky secret… I may look sweet, but I’ve …"
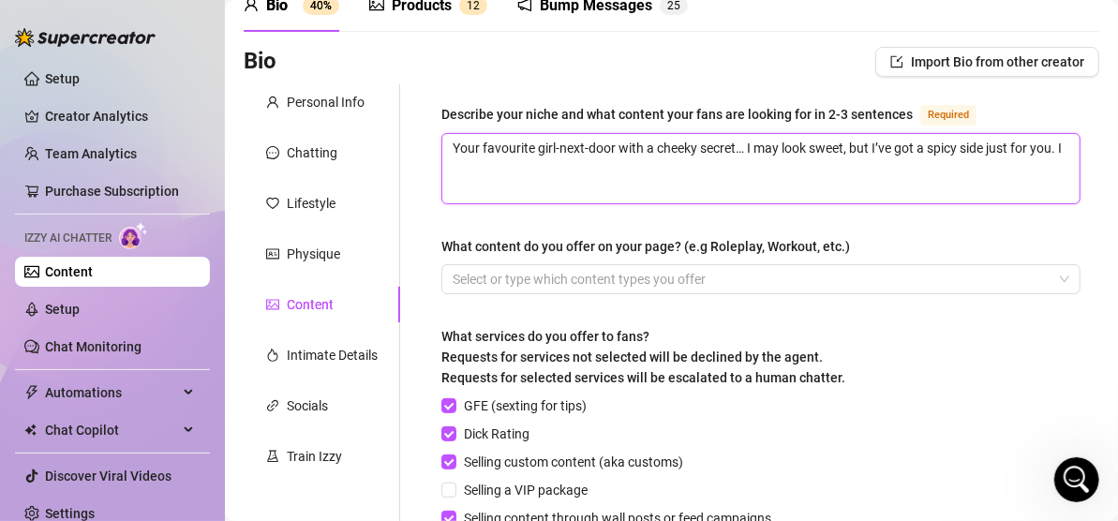
type textarea "Your favourite girl-next-door with a cheeky secret… I may look sweet, but I’ve …"
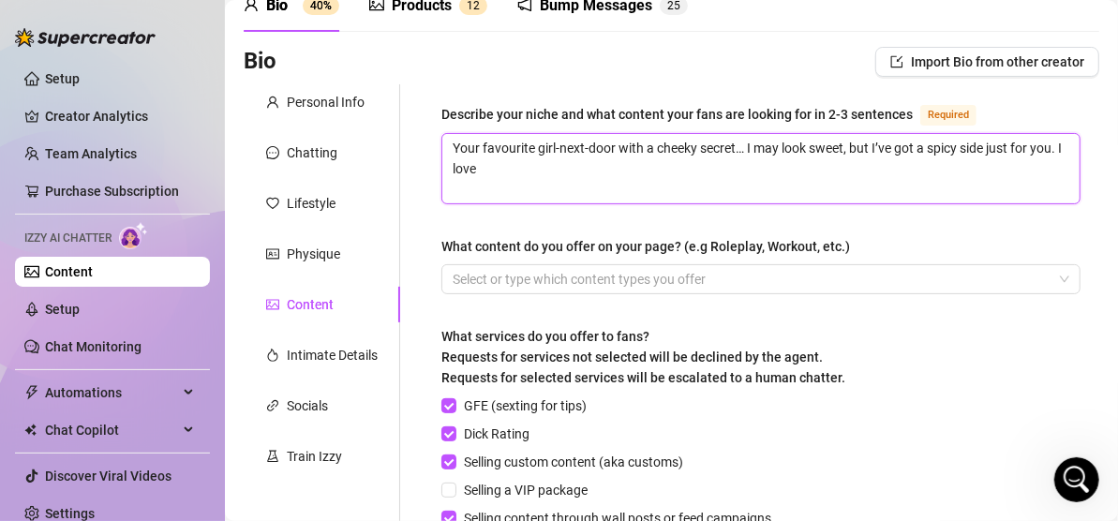
type textarea "Your favourite girl-next-door with a cheeky secret… I may look sweet, but I’ve …"
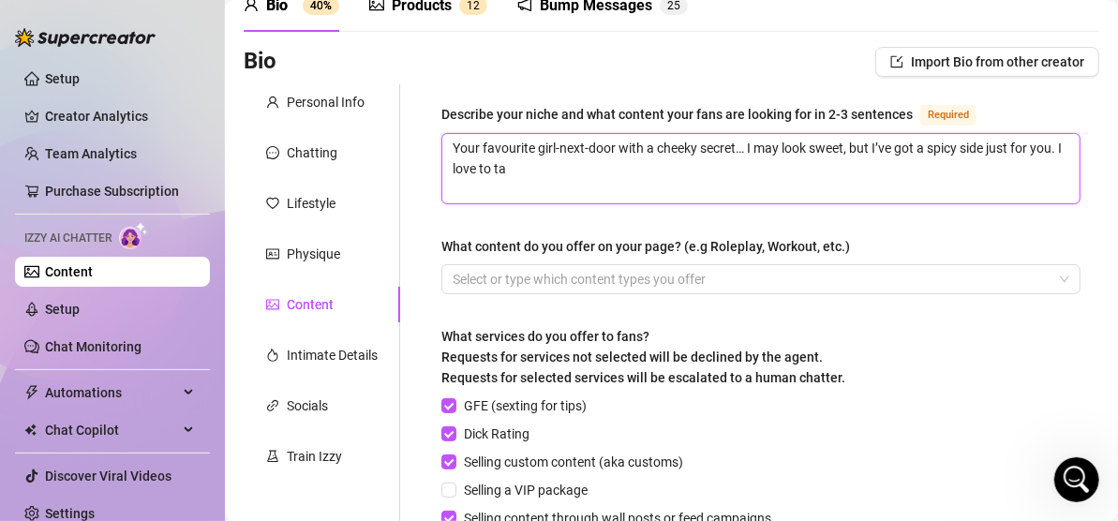
type textarea "Your favourite girl-next-door with a cheeky secret… I may look sweet, but I’ve …"
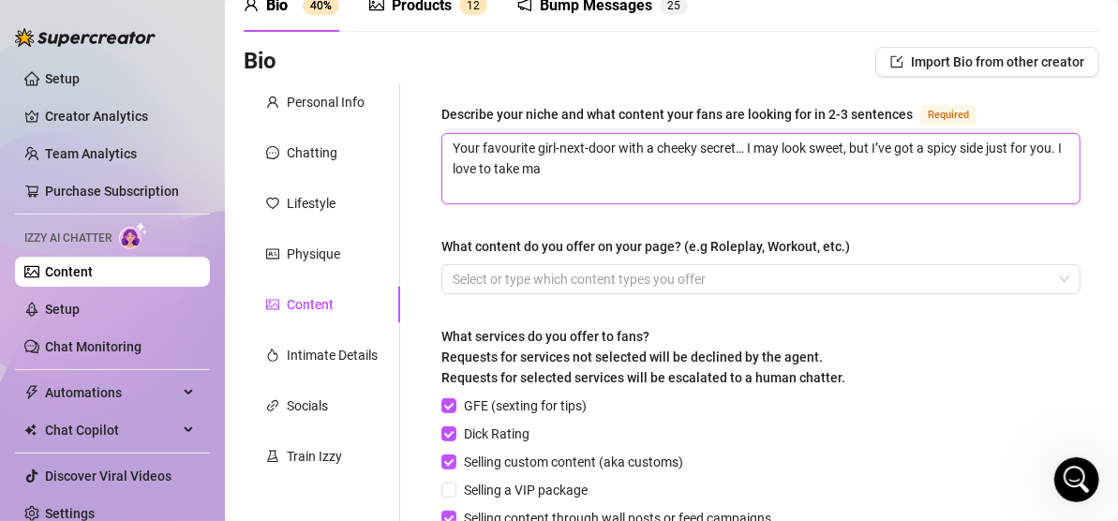
type textarea "Your favourite girl-next-door with a cheeky secret… I may look sweet, but I’ve …"
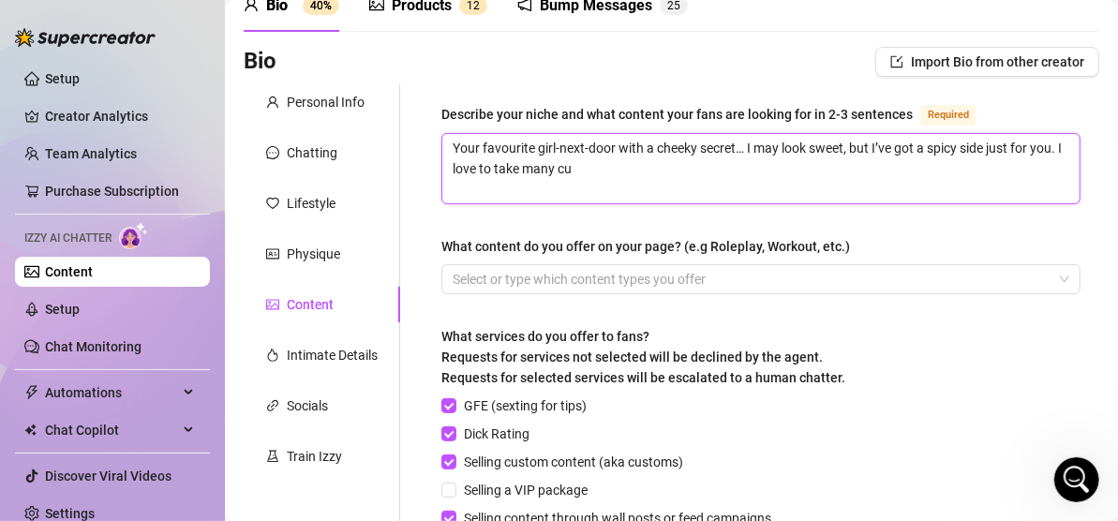
type textarea "Your favourite girl-next-door with a cheeky secret… I may look sweet, but I’ve …"
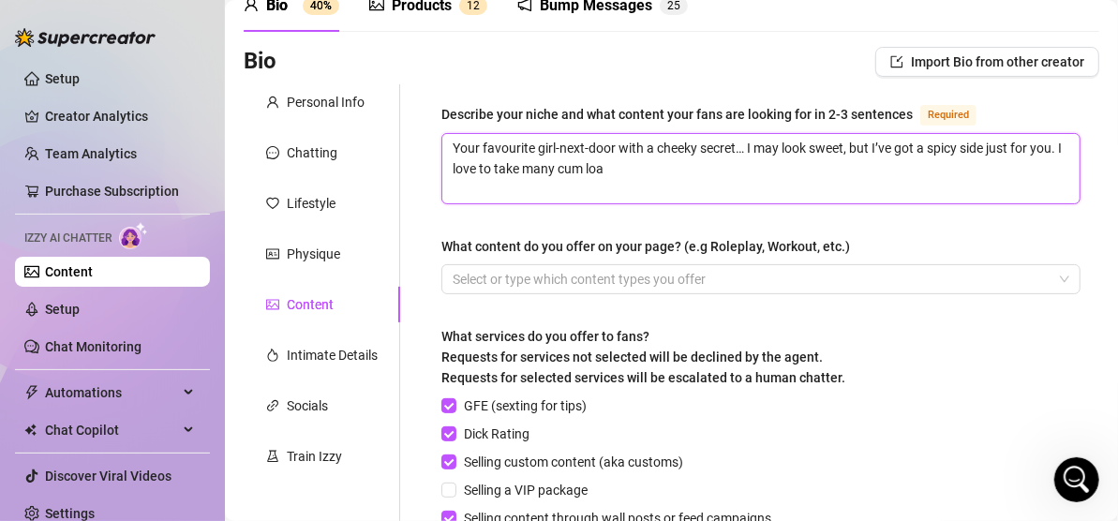
type textarea "Your favourite girl-next-door with a cheeky secret… I may look sweet, but I’ve …"
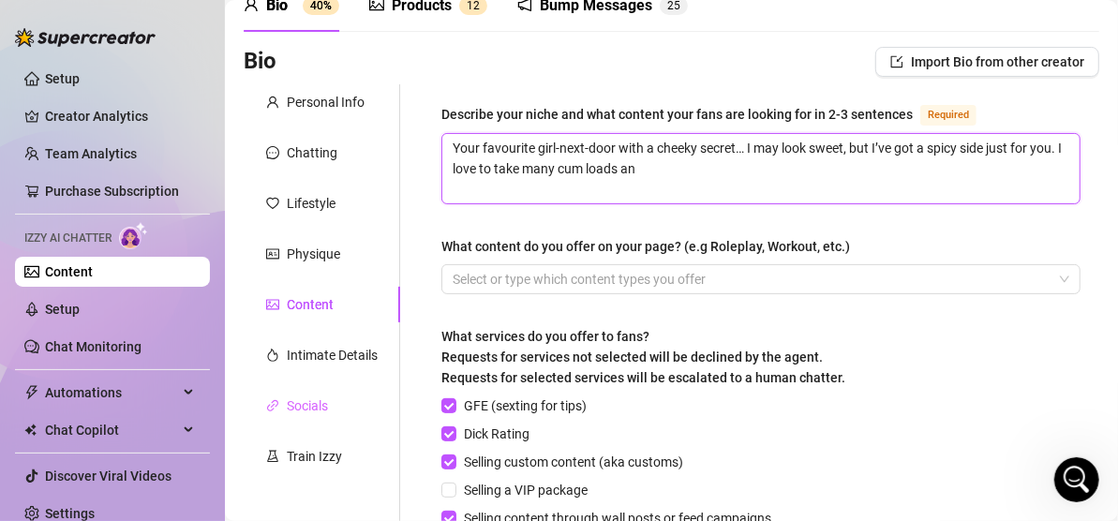
type textarea "Your favourite girl-next-door with a cheeky secret… I may look sweet, but I’ve …"
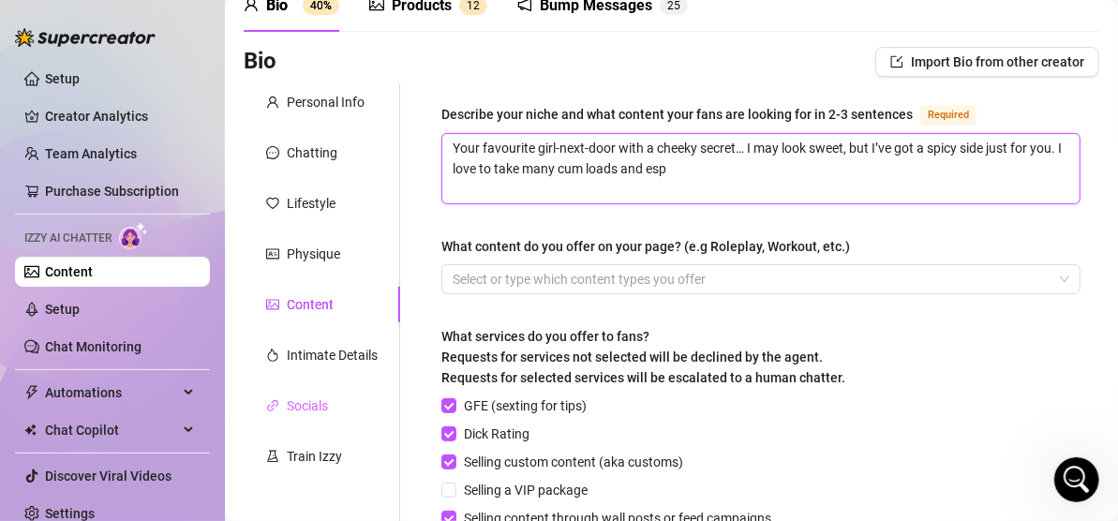
type textarea "Your favourite girl-next-door with a cheeky secret… I may look sweet, but I’ve …"
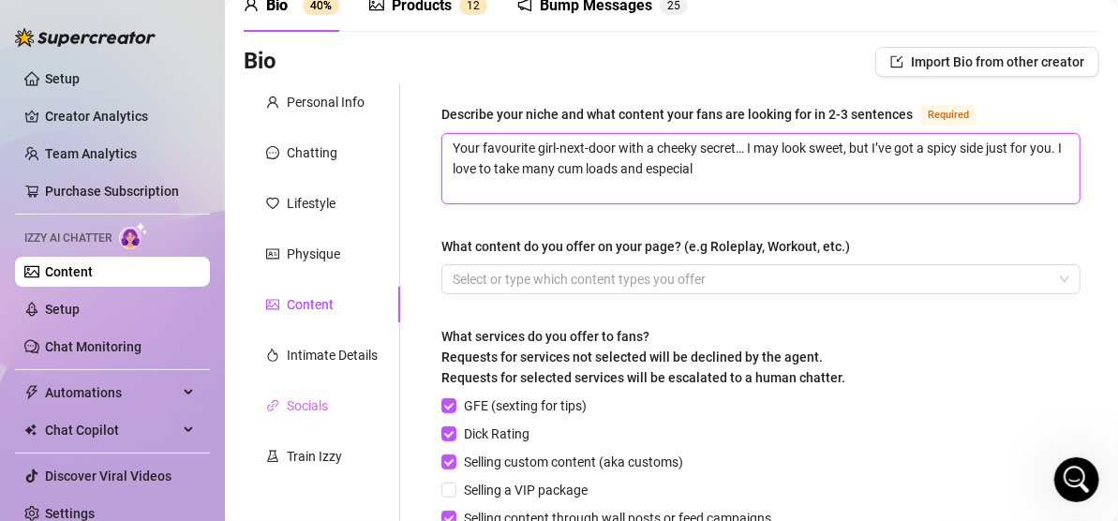
type textarea "Your favourite girl-next-door with a cheeky secret… I may look sweet, but I’ve …"
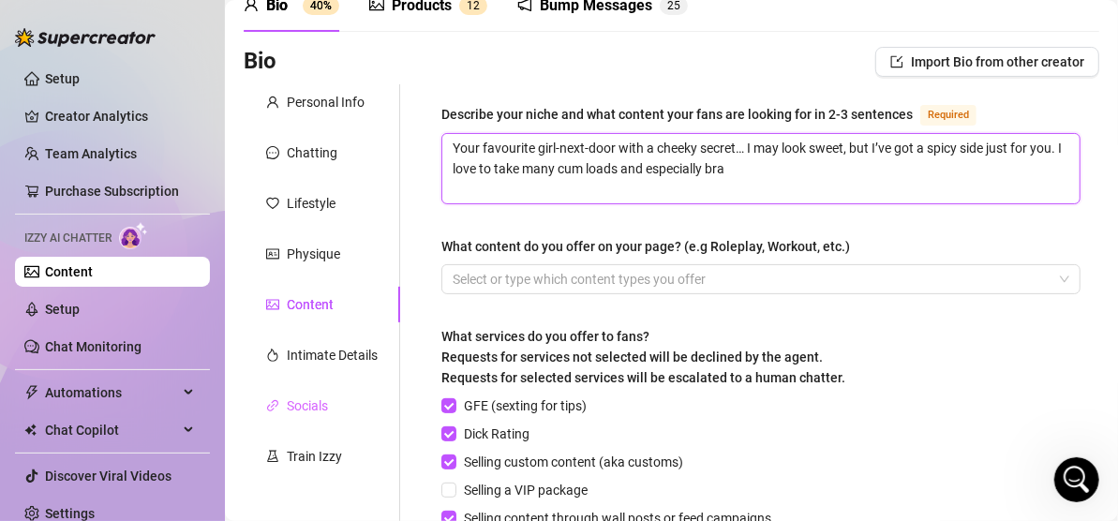
type textarea "Your favourite girl-next-door with a cheeky secret… I may look sweet, but I’ve …"
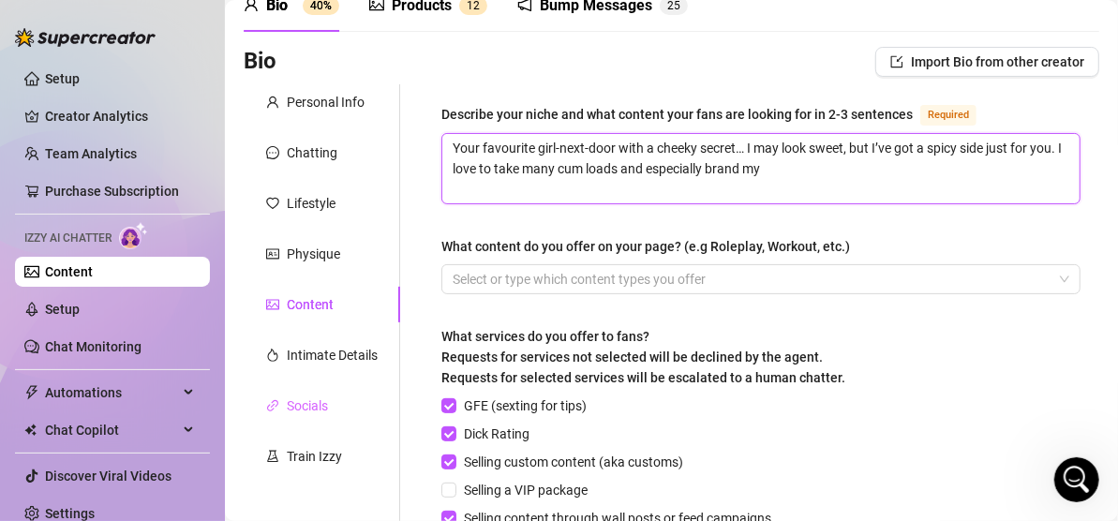
type textarea "Your favourite girl-next-door with a cheeky secret… I may look sweet, but I’ve …"
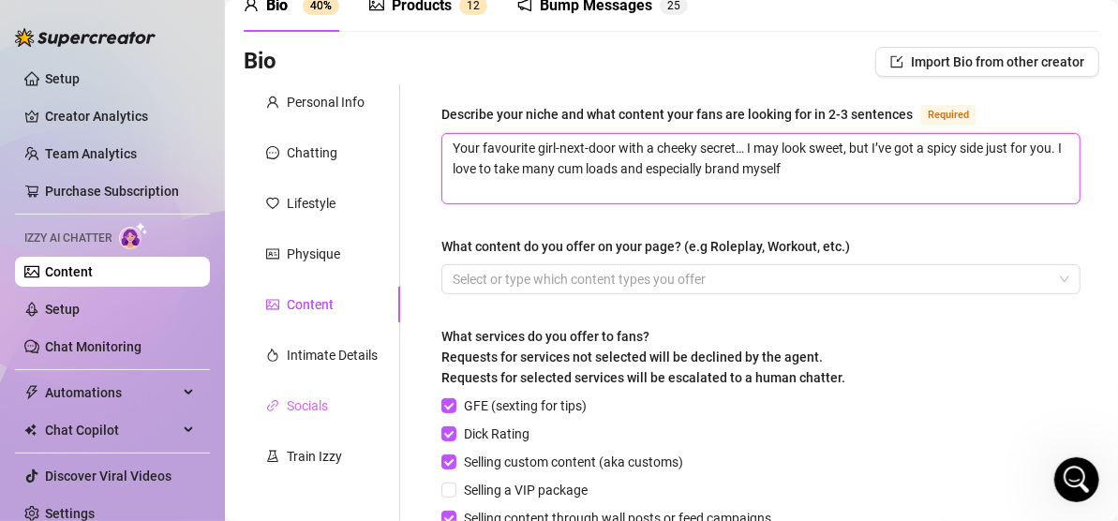
type textarea "Your favourite girl-next-door with a cheeky secret… I may look sweet, but I’ve …"
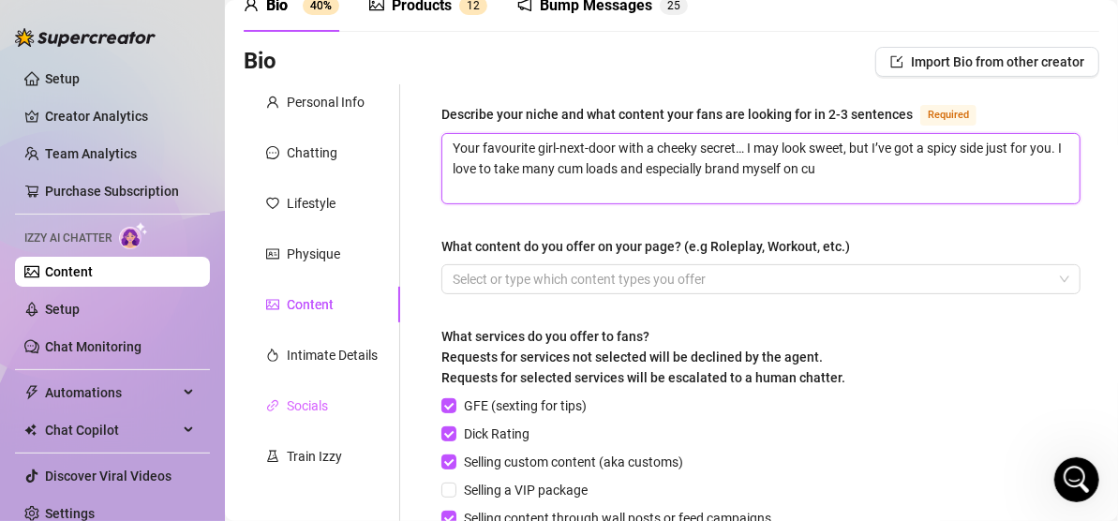
type textarea "Your favourite girl-next-door with a cheeky secret… I may look sweet, but I’ve …"
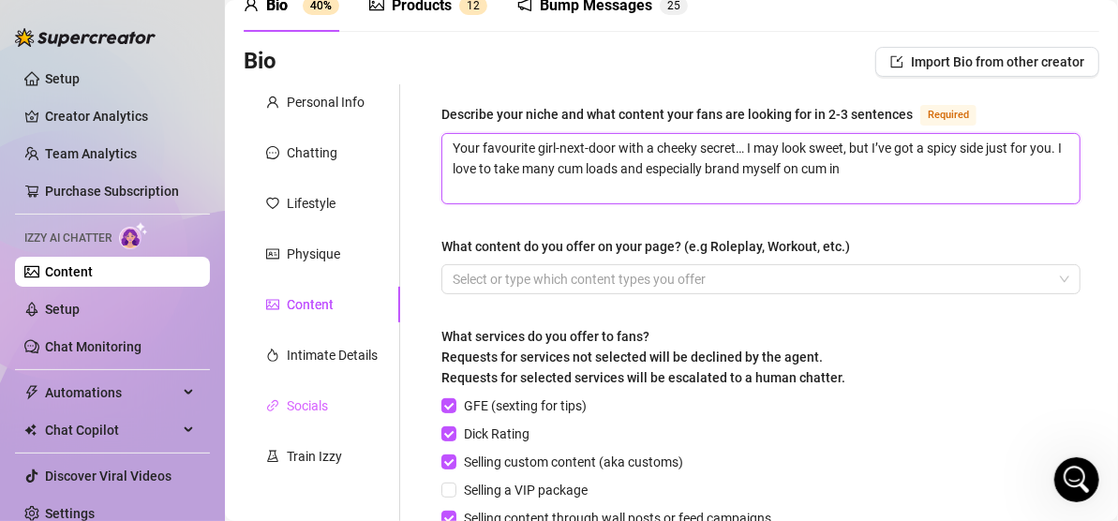
type textarea "Your favourite girl-next-door with a cheeky secret… I may look sweet, but I’ve …"
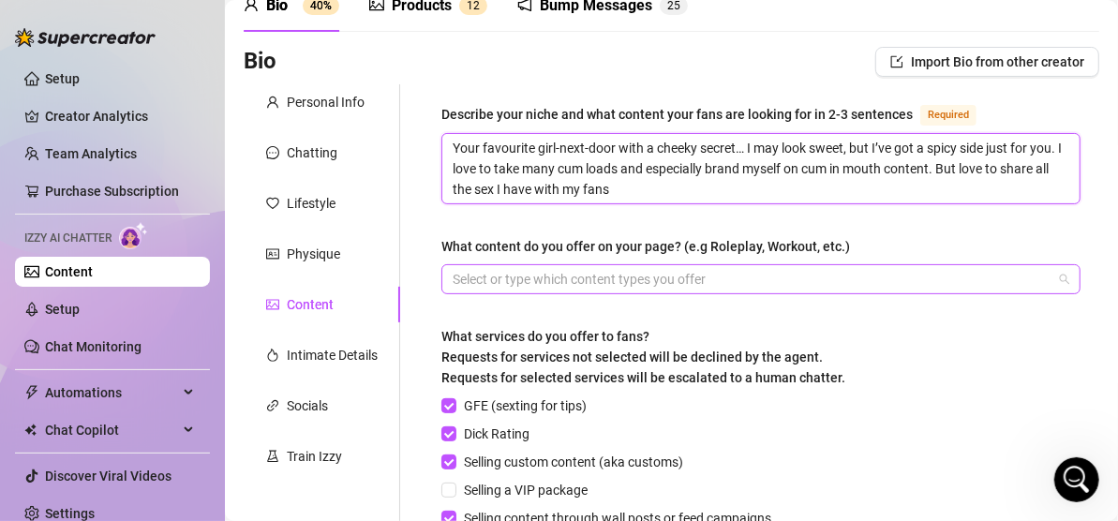
click at [695, 283] on div at bounding box center [751, 279] width 612 height 26
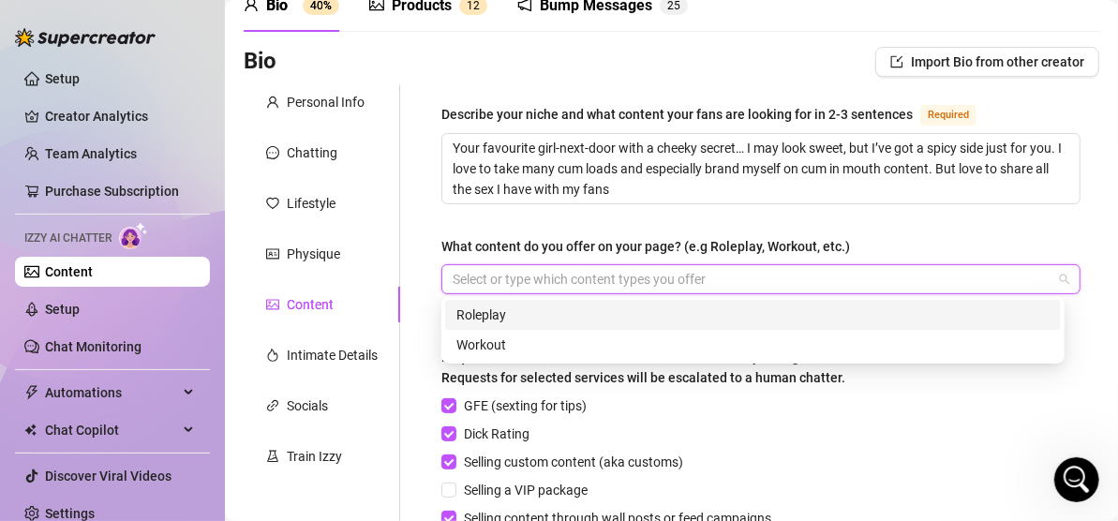
click at [679, 300] on div "Roleplay" at bounding box center [753, 315] width 616 height 30
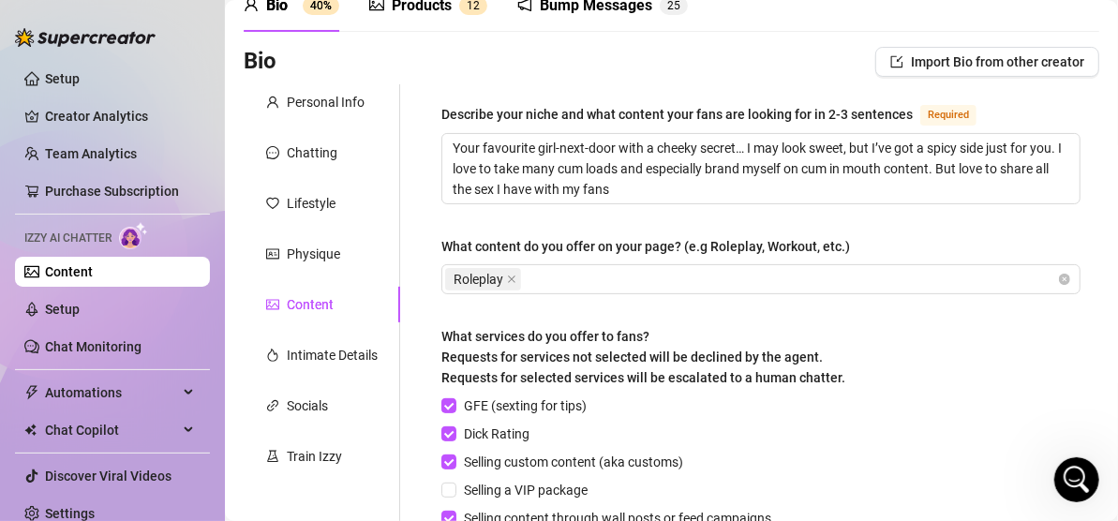
click at [528, 236] on div "What content do you offer on your page? (e.g Roleplay, Workout, etc.)" at bounding box center [646, 246] width 409 height 21
click at [528, 268] on input "What content do you offer on your page? (e.g Roleplay, Workout, etc.)" at bounding box center [527, 279] width 4 height 23
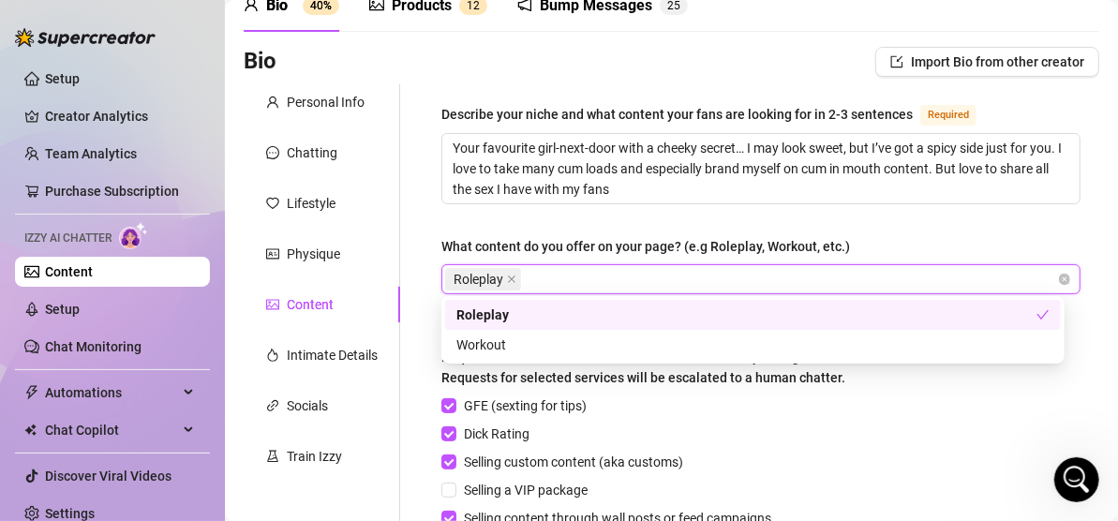
click at [635, 283] on div "Roleplay" at bounding box center [751, 279] width 612 height 26
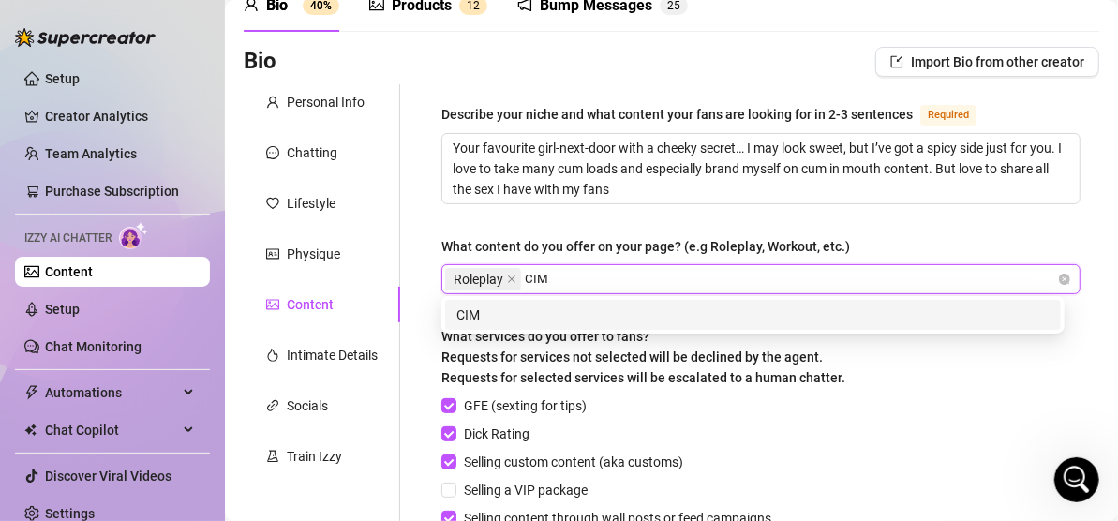
click at [626, 309] on div "CIM" at bounding box center [753, 315] width 593 height 21
click at [642, 315] on div "COF" at bounding box center [753, 315] width 593 height 21
click at [721, 319] on div "Hardcore" at bounding box center [753, 315] width 593 height 21
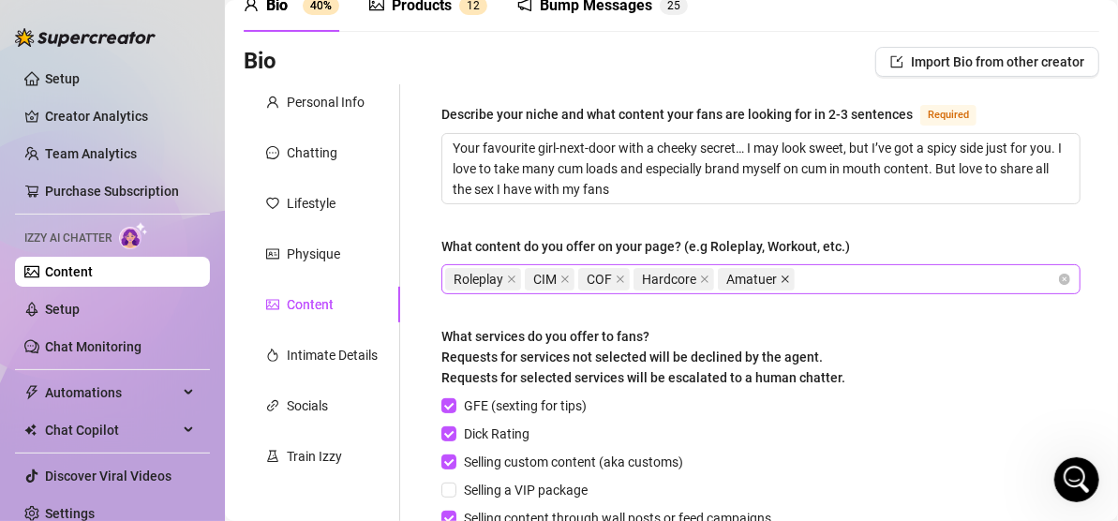
click at [782, 278] on icon "close" at bounding box center [785, 279] width 9 height 9
click at [782, 278] on div "Roleplay CIM COF Hardcore" at bounding box center [751, 279] width 612 height 26
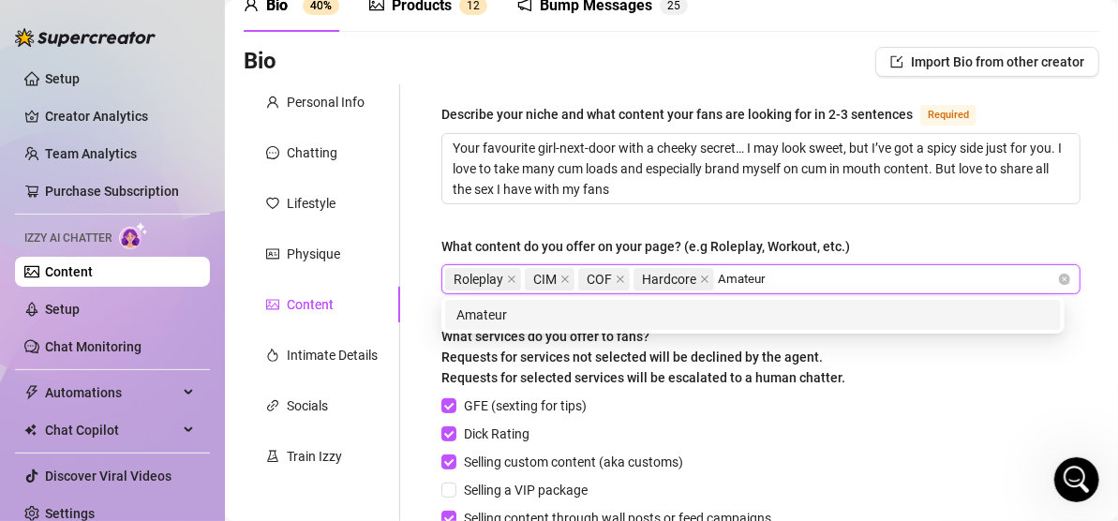
click at [723, 311] on div "Amateur" at bounding box center [753, 315] width 593 height 21
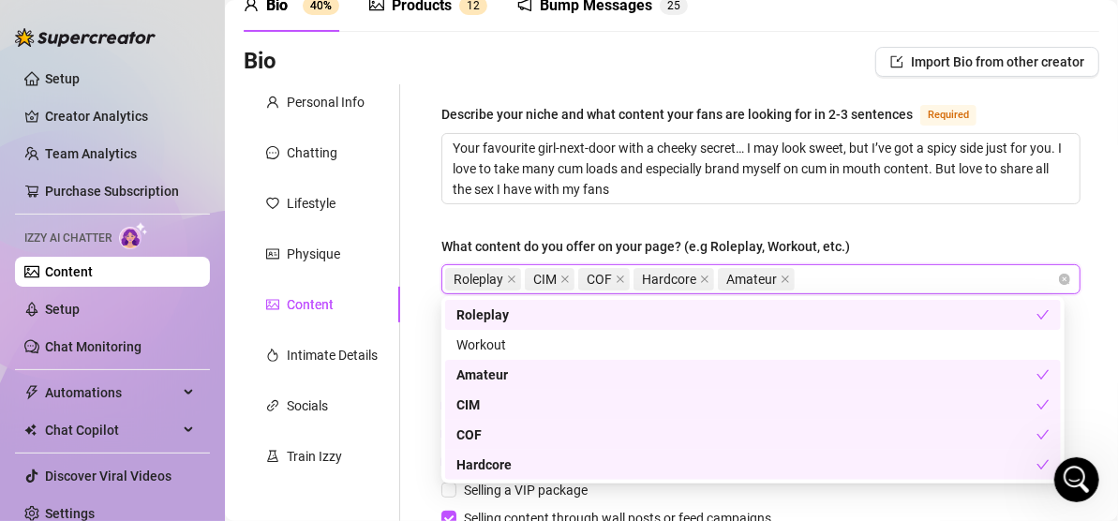
click at [929, 233] on div "Describe your niche and what content your fans are looking for in 2-3 sentences…" at bounding box center [761, 402] width 639 height 598
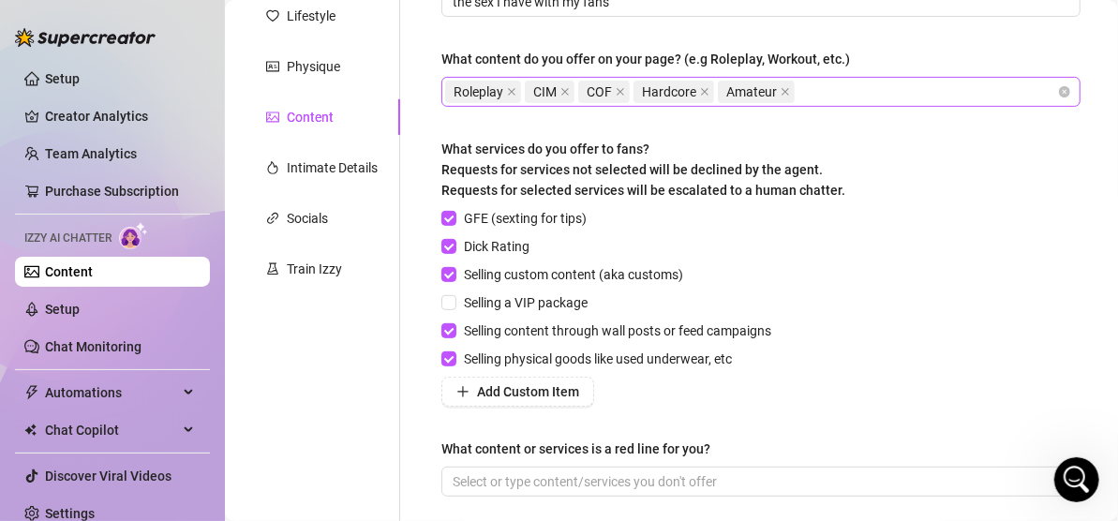
scroll to position [455, 0]
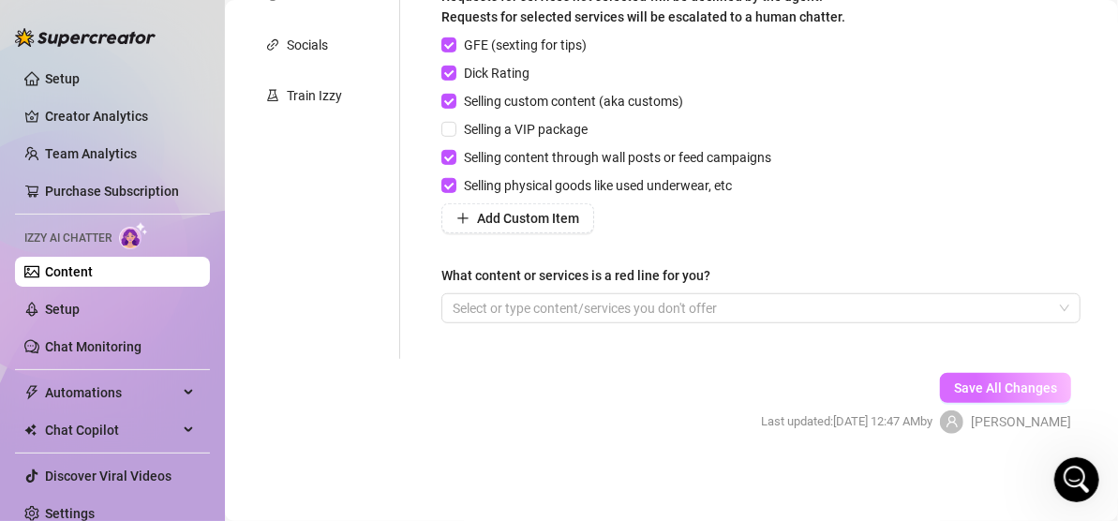
click at [968, 374] on button "Save All Changes" at bounding box center [1005, 388] width 131 height 30
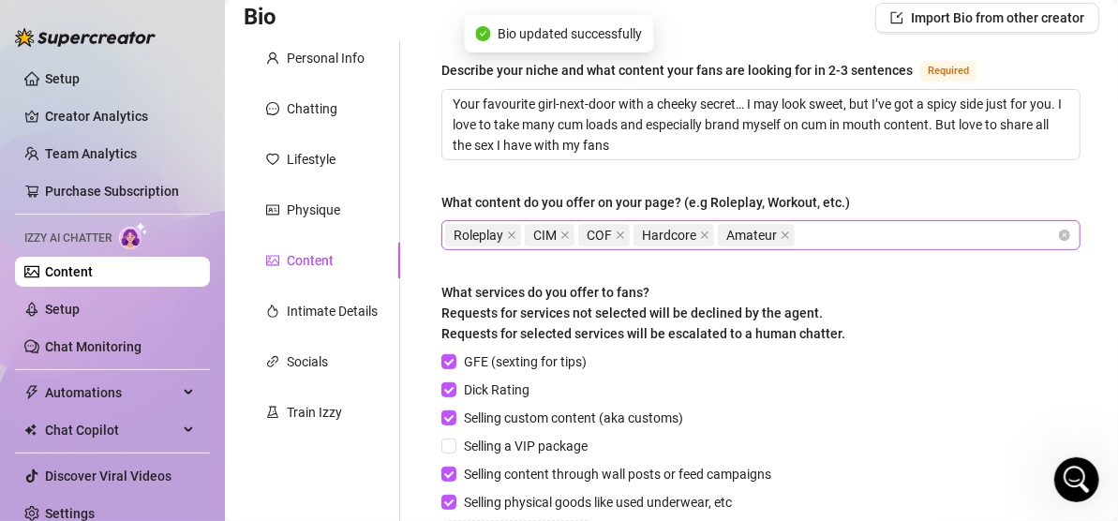
scroll to position [375, 0]
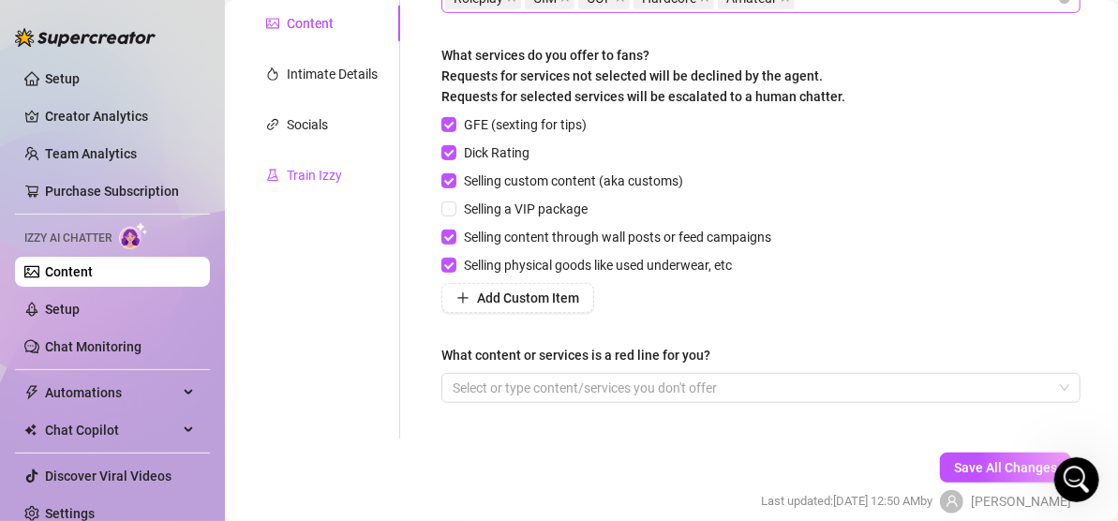
click at [319, 182] on div "Train Izzy" at bounding box center [314, 175] width 55 height 21
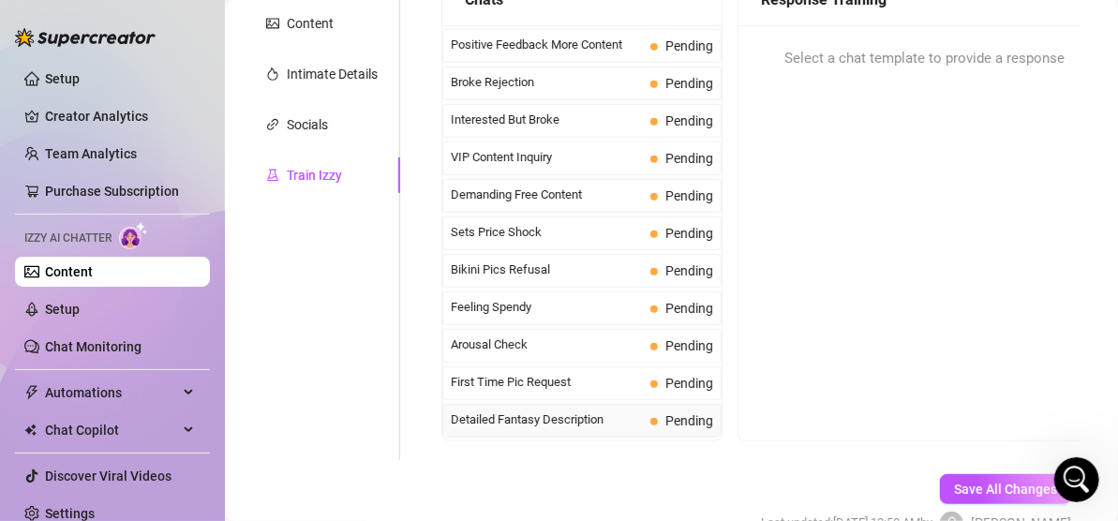
scroll to position [0, 0]
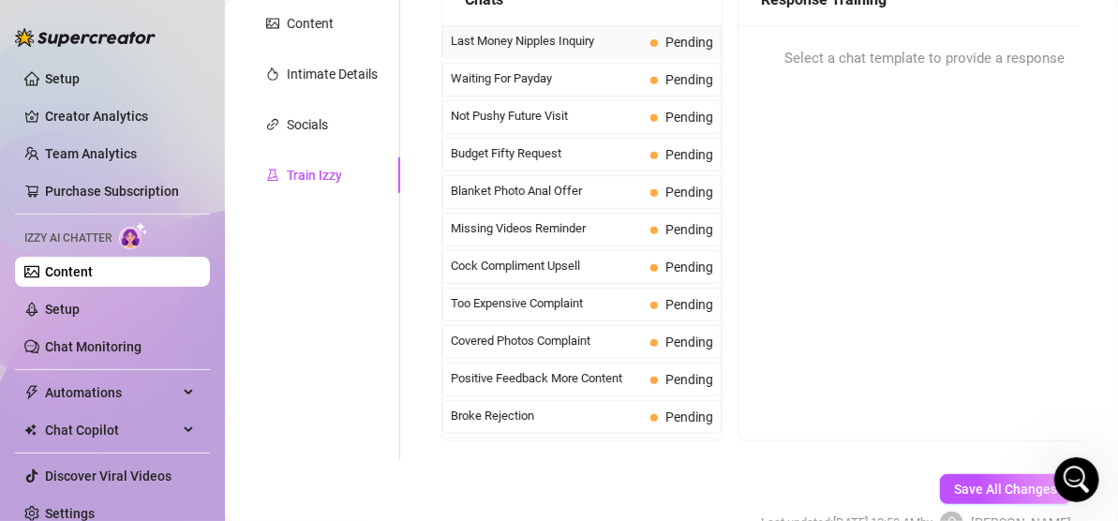
click at [548, 36] on span "Last Money Nipples Inquiry" at bounding box center [547, 41] width 192 height 19
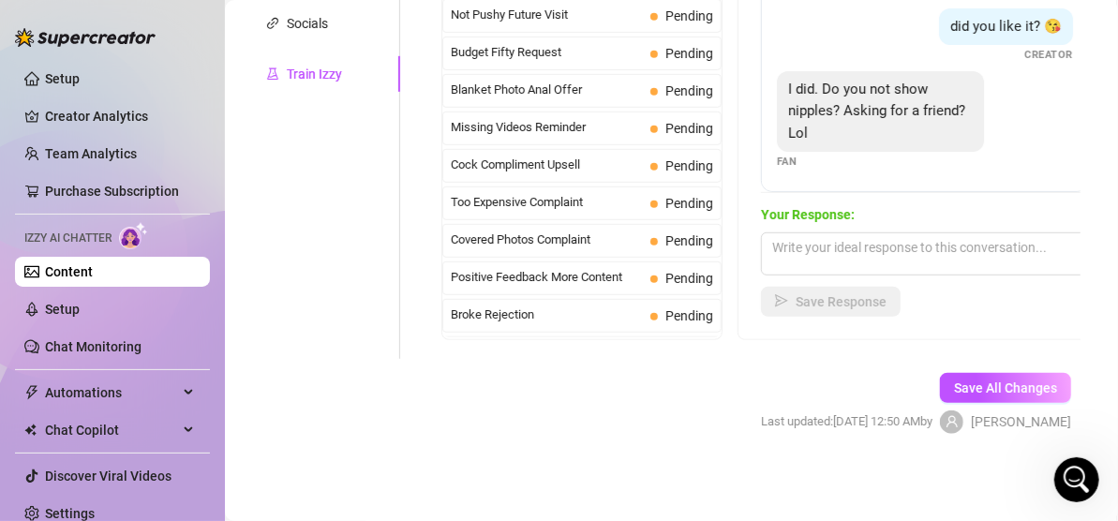
scroll to position [477, 0]
click at [903, 246] on textarea at bounding box center [925, 253] width 328 height 43
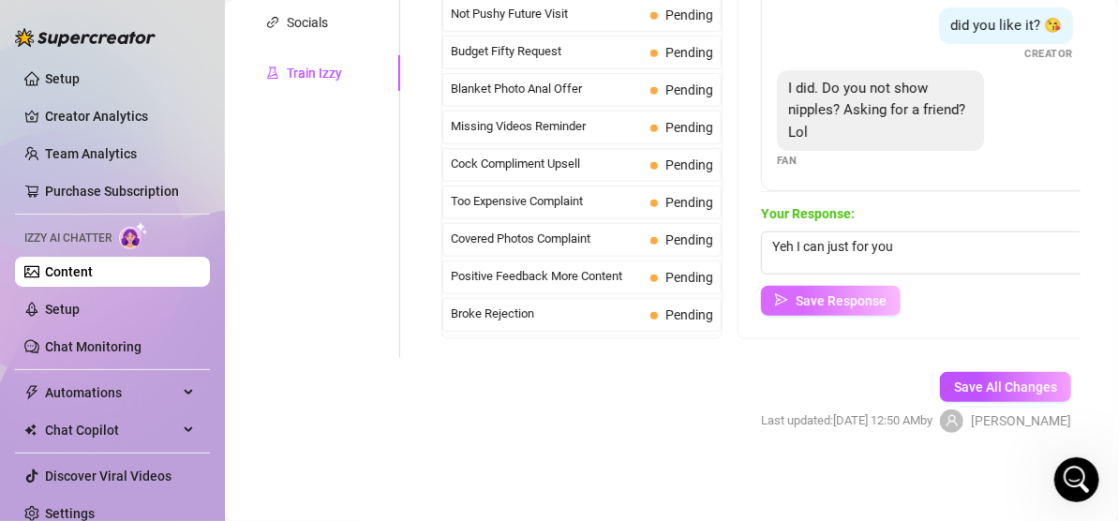
click at [863, 296] on span "Save Response" at bounding box center [841, 300] width 91 height 15
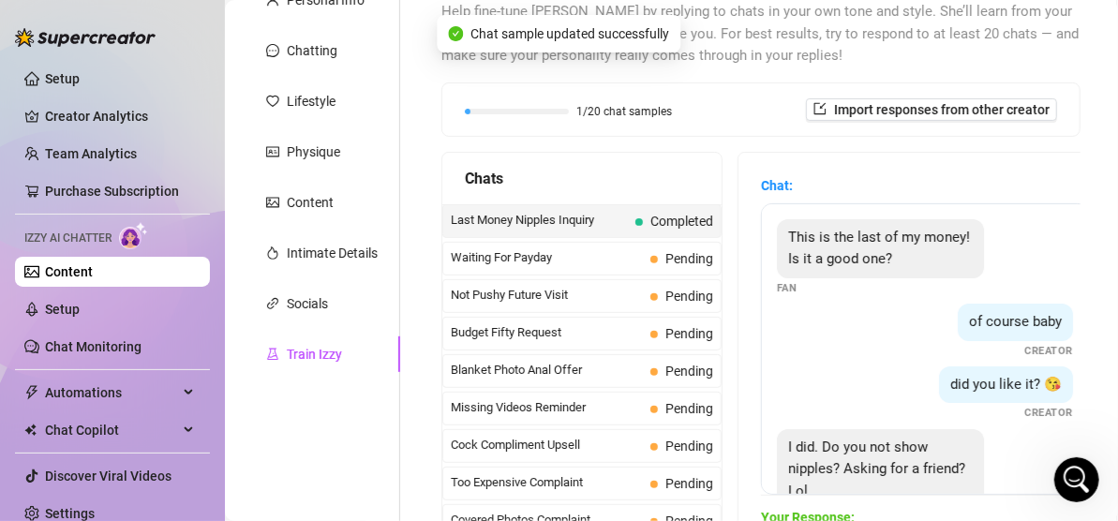
scroll to position [55, 0]
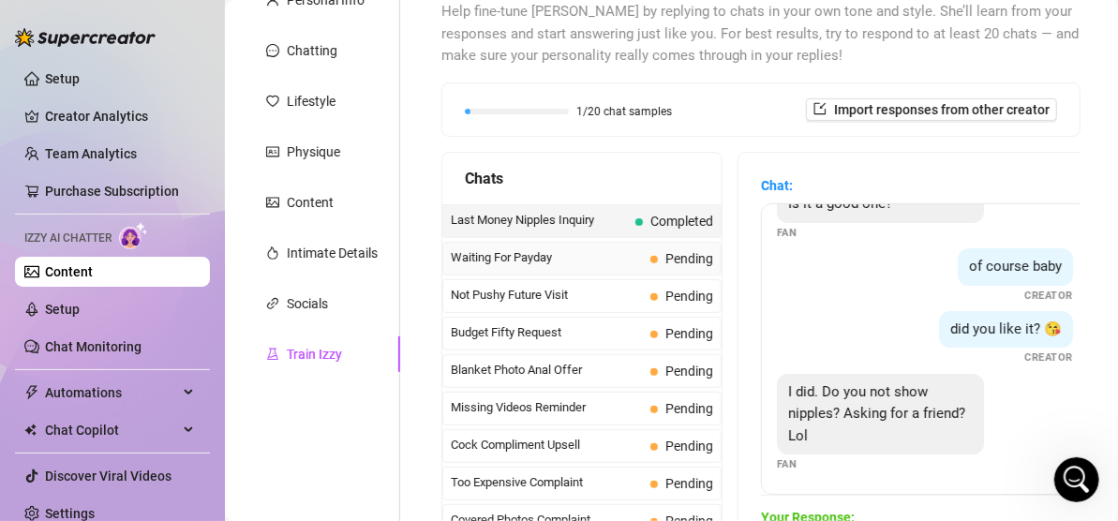
click at [598, 256] on span "Waiting For Payday" at bounding box center [547, 257] width 192 height 19
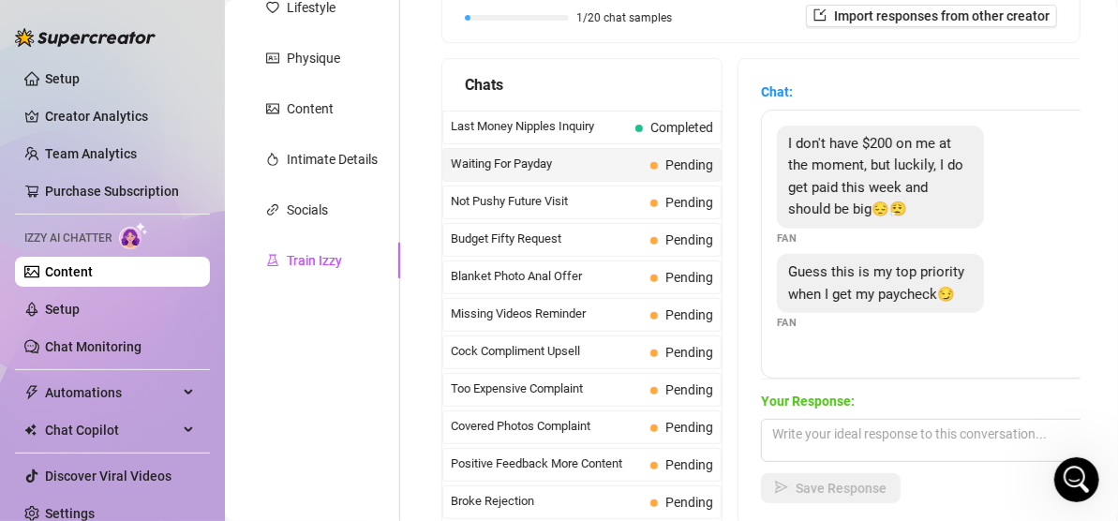
scroll to position [383, 0]
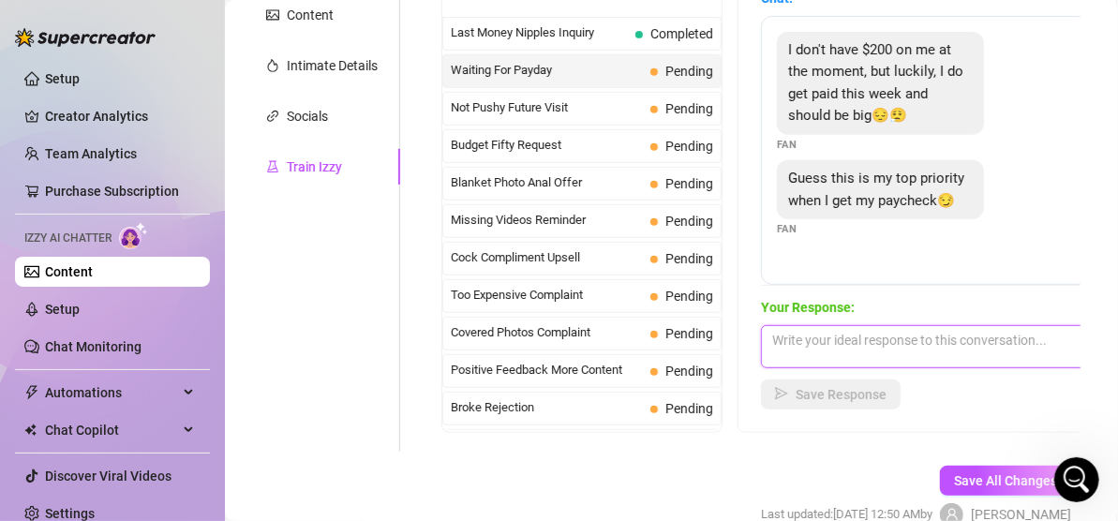
click at [914, 343] on textarea at bounding box center [925, 346] width 328 height 43
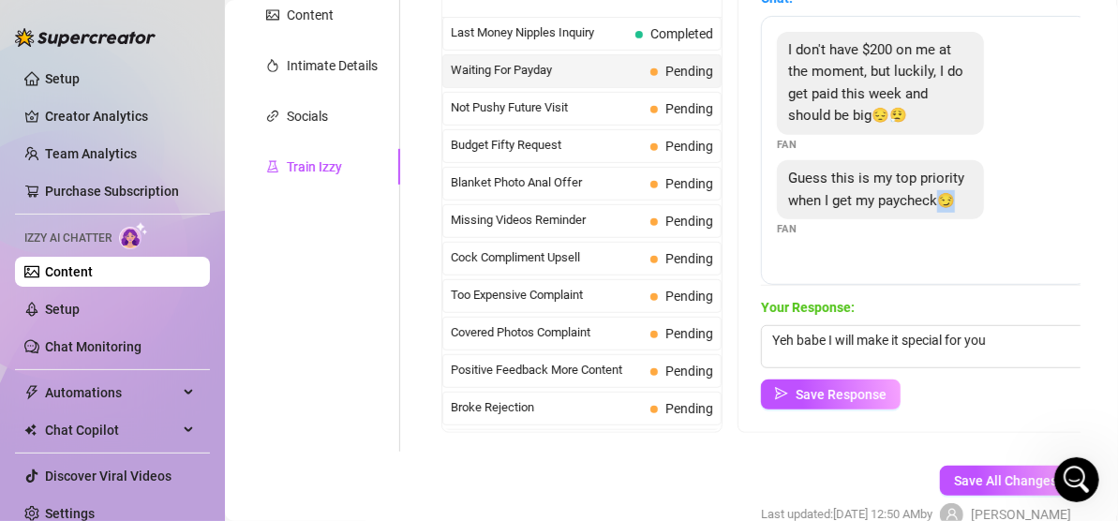
click at [950, 201] on span "Guess this is my top priority when I get my paycheck😏" at bounding box center [876, 189] width 176 height 39
copy span "😏"
click at [1019, 338] on textarea "Yeh babe I will make it special for you" at bounding box center [925, 346] width 328 height 43
paste textarea "😏"
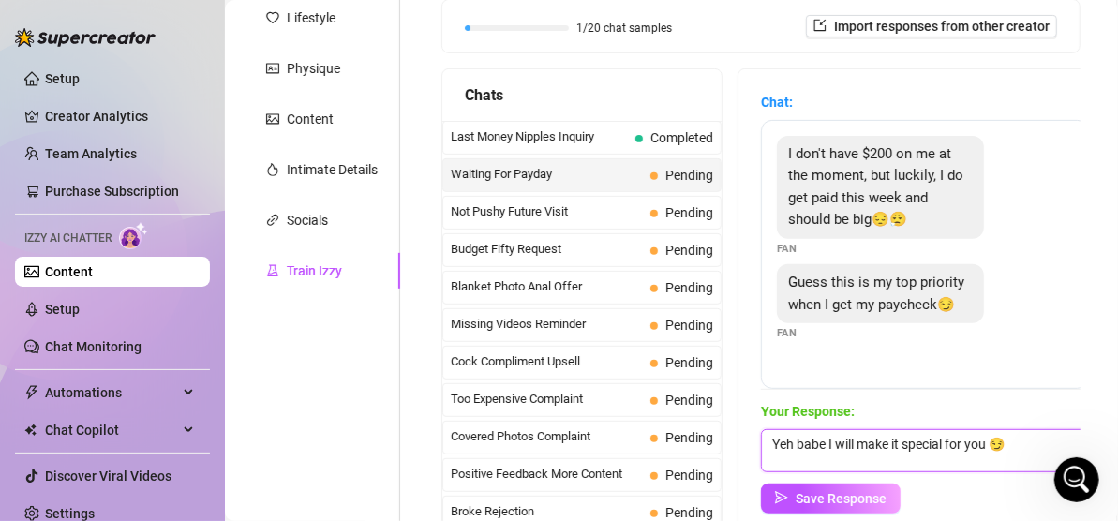
scroll to position [290, 0]
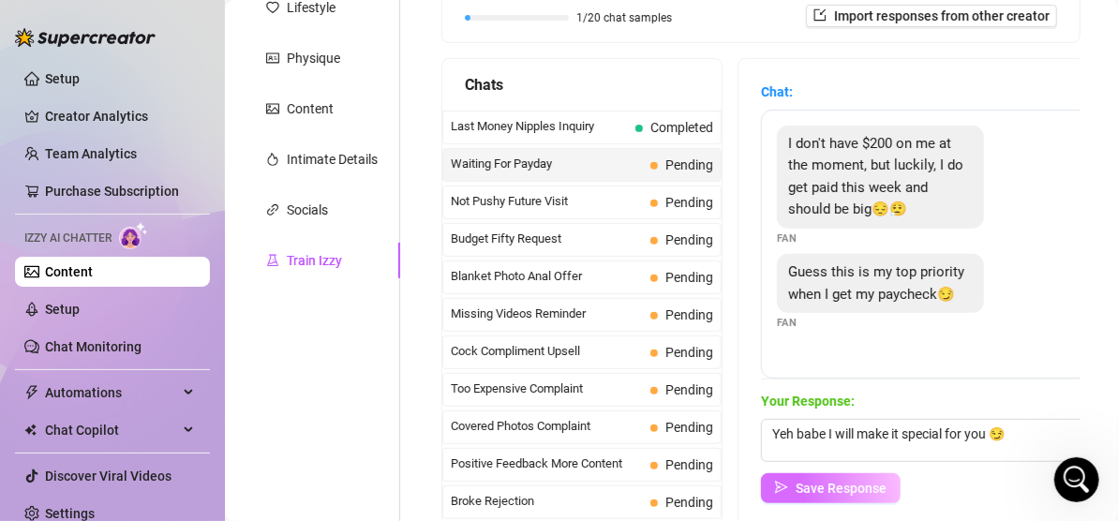
click at [797, 483] on span "Save Response" at bounding box center [841, 488] width 91 height 15
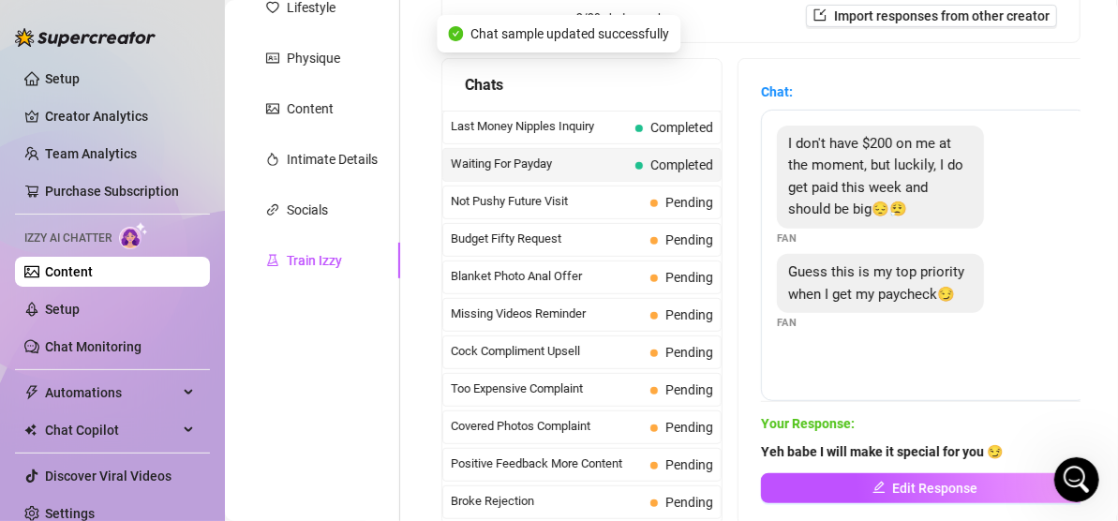
click at [587, 155] on span "Waiting For Payday" at bounding box center [539, 164] width 177 height 19
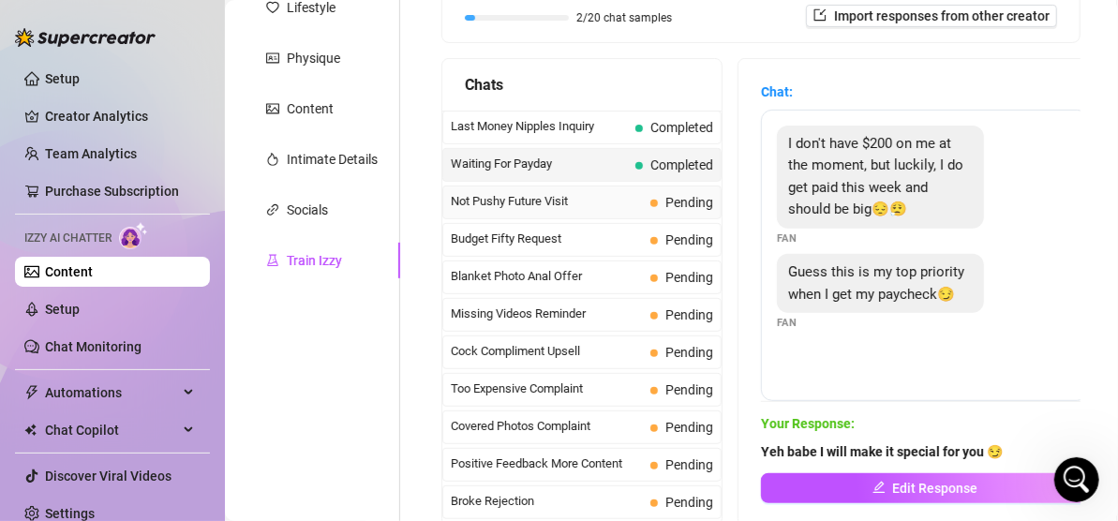
click at [560, 205] on span "Not Pushy Future Visit" at bounding box center [547, 201] width 192 height 19
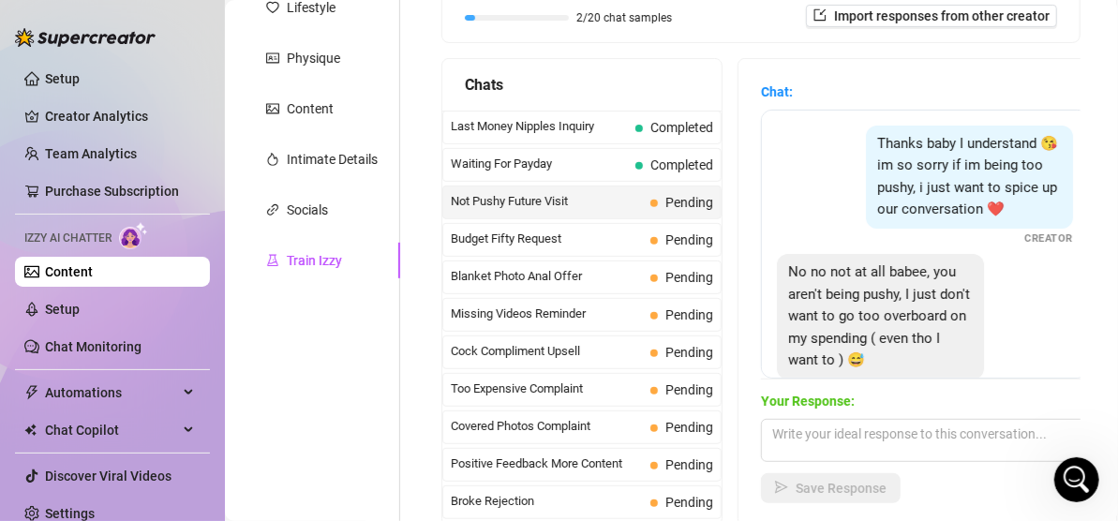
scroll to position [94, 0]
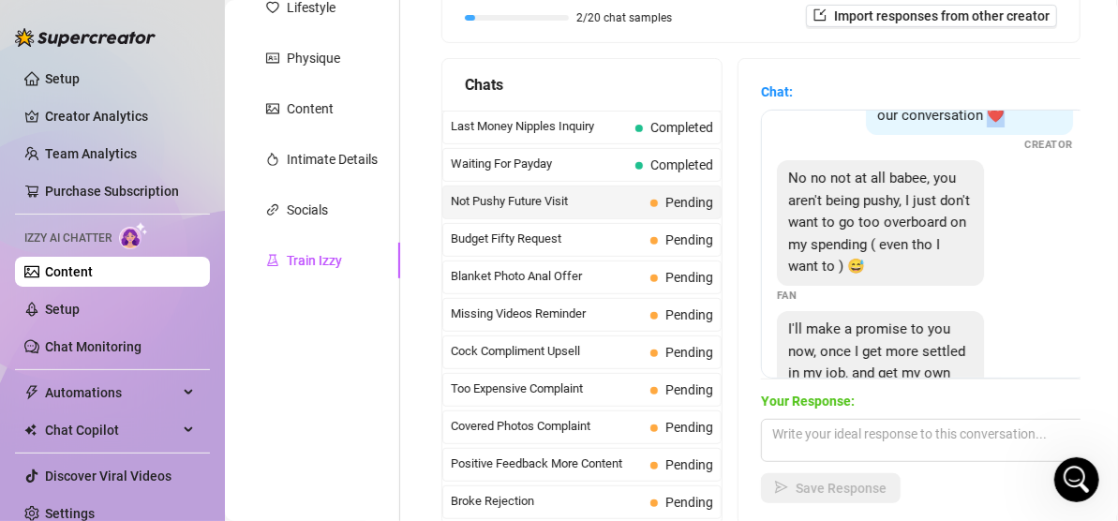
drag, startPoint x: 877, startPoint y: 140, endPoint x: 886, endPoint y: 137, distance: 9.8
click at [886, 125] on span "Thanks baby I understand 😘 im so sorry if im being too pushy, i just want to sp…" at bounding box center [968, 82] width 181 height 83
copy span "️"
click at [561, 159] on span "Waiting For Payday" at bounding box center [539, 164] width 177 height 19
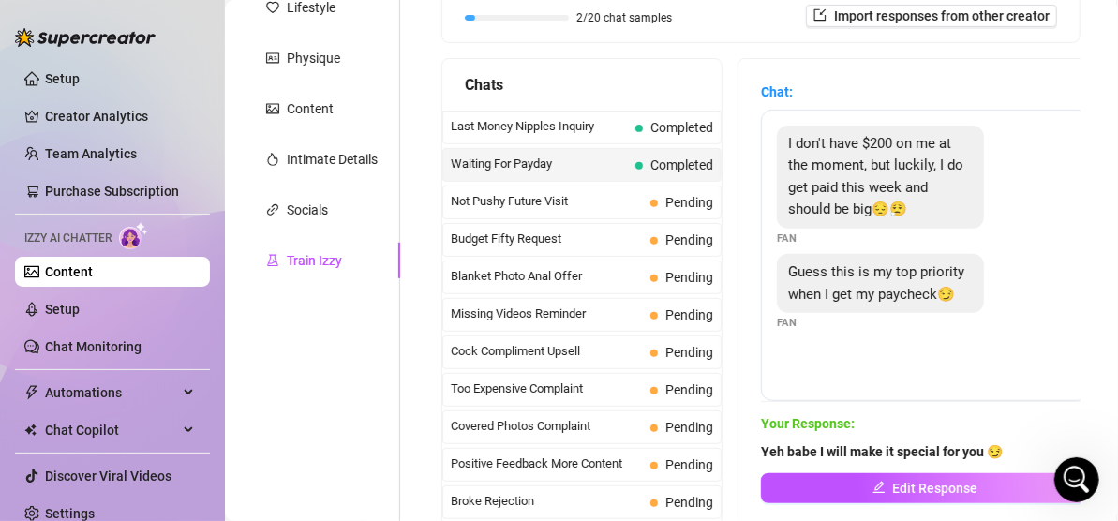
click at [1021, 451] on span "Yeh babe I will make it special for you 😏" at bounding box center [925, 452] width 328 height 21
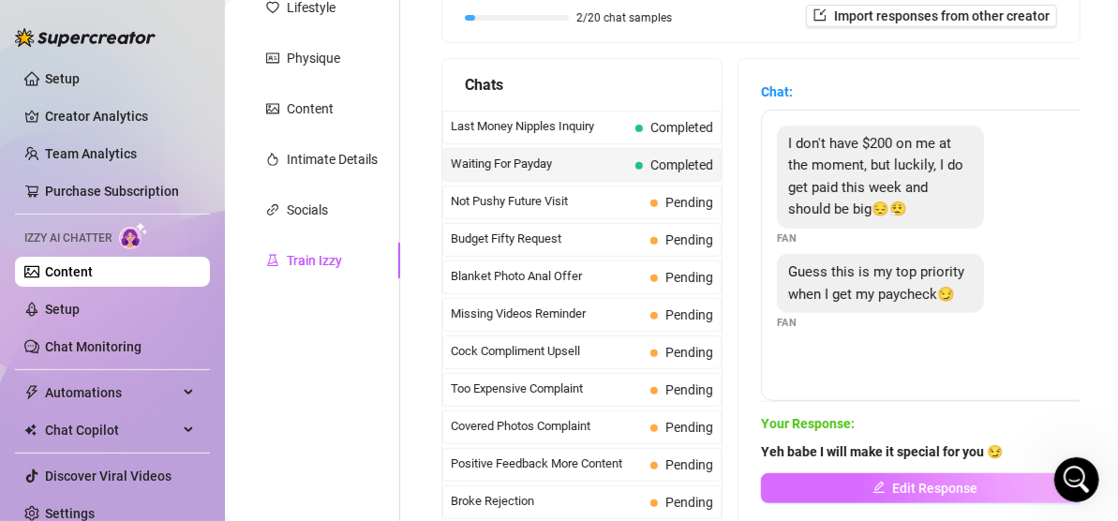
click at [999, 484] on button "Edit Response" at bounding box center [925, 488] width 328 height 30
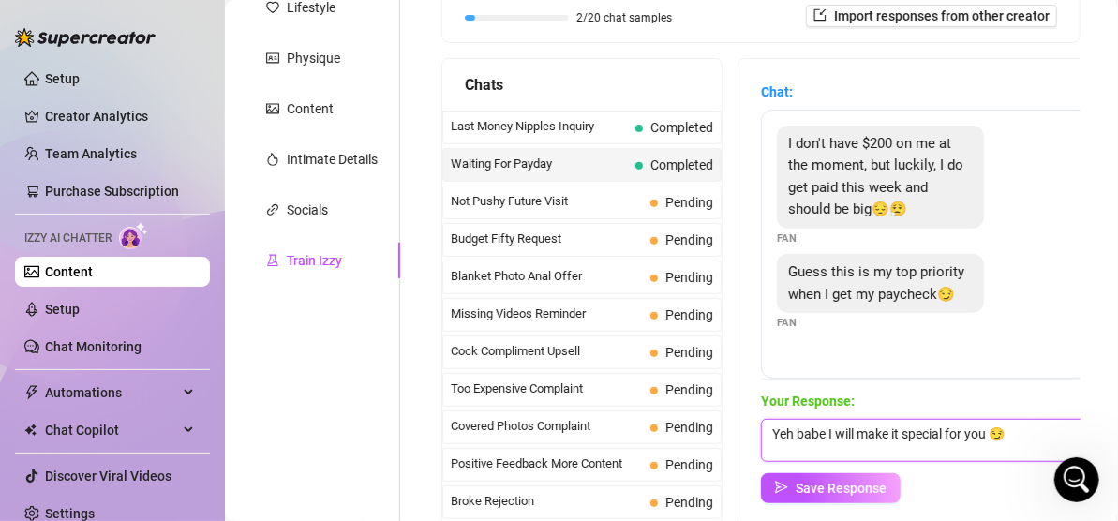
click at [1017, 437] on textarea "Yeh babe I will make it special for you 😏" at bounding box center [925, 440] width 328 height 43
paste textarea "❤️"
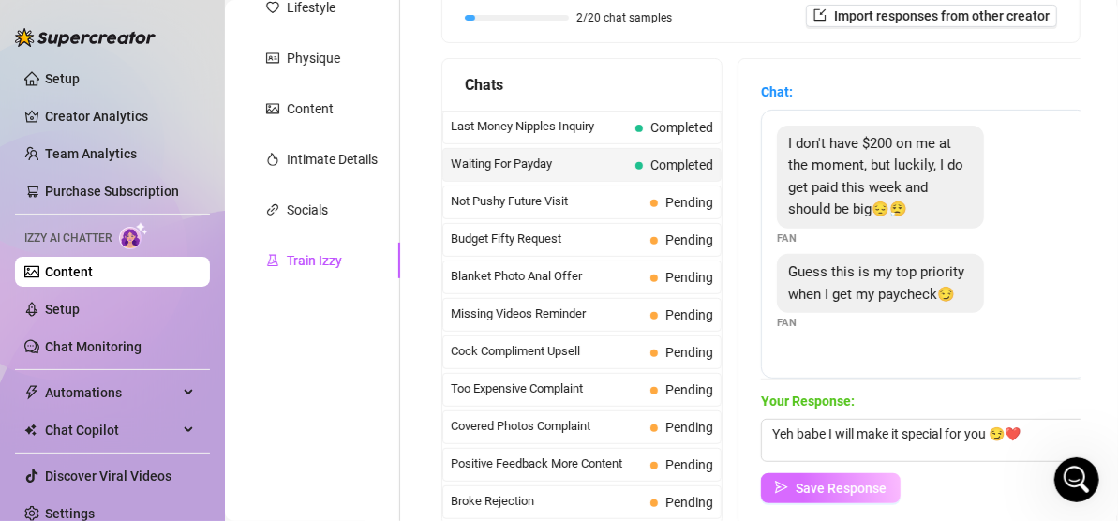
click at [889, 493] on button "Save Response" at bounding box center [831, 488] width 140 height 30
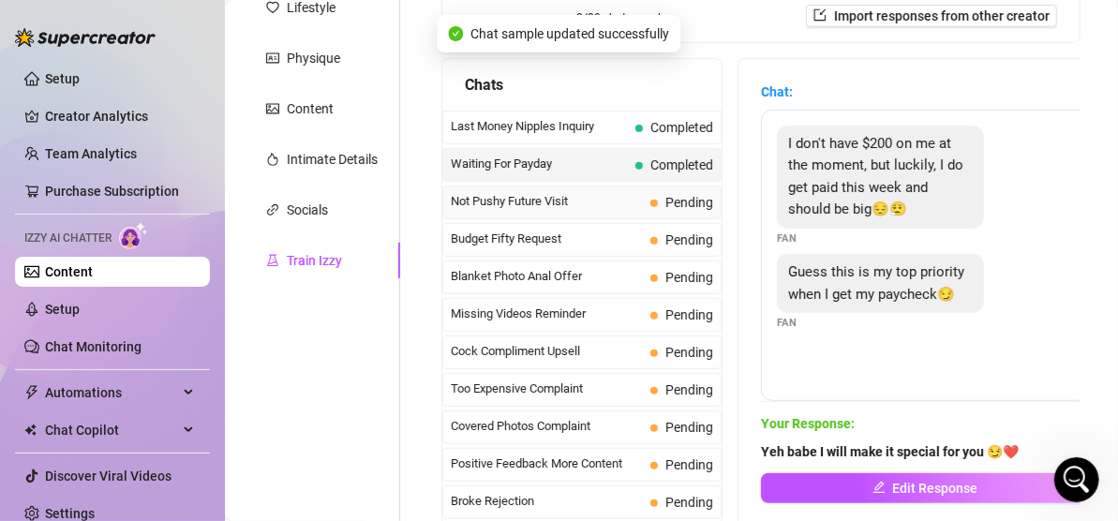
click at [585, 201] on span "Not Pushy Future Visit" at bounding box center [547, 201] width 192 height 19
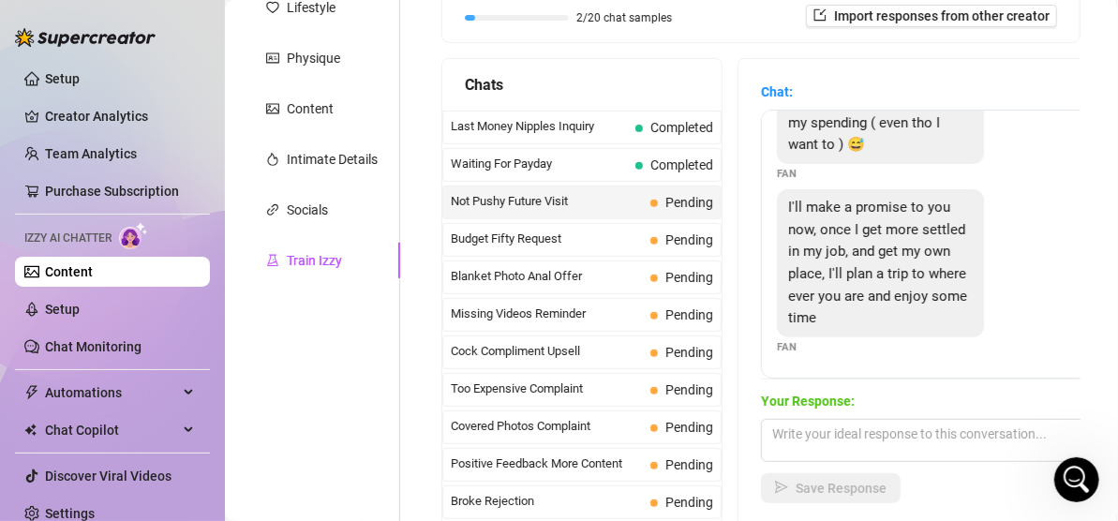
scroll to position [236, 0]
click at [987, 433] on textarea at bounding box center [925, 440] width 328 height 43
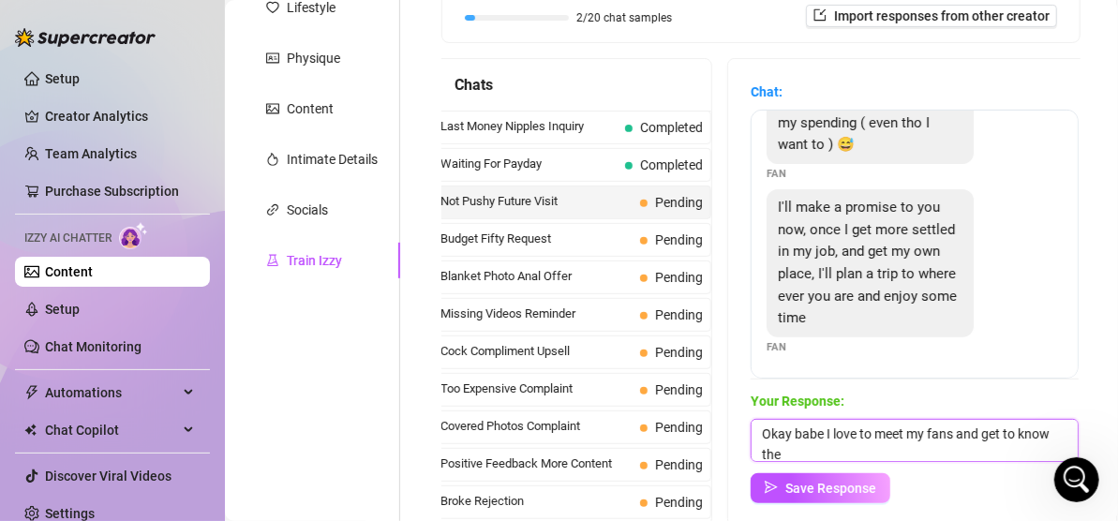
scroll to position [1, 0]
paste textarea "❤️"
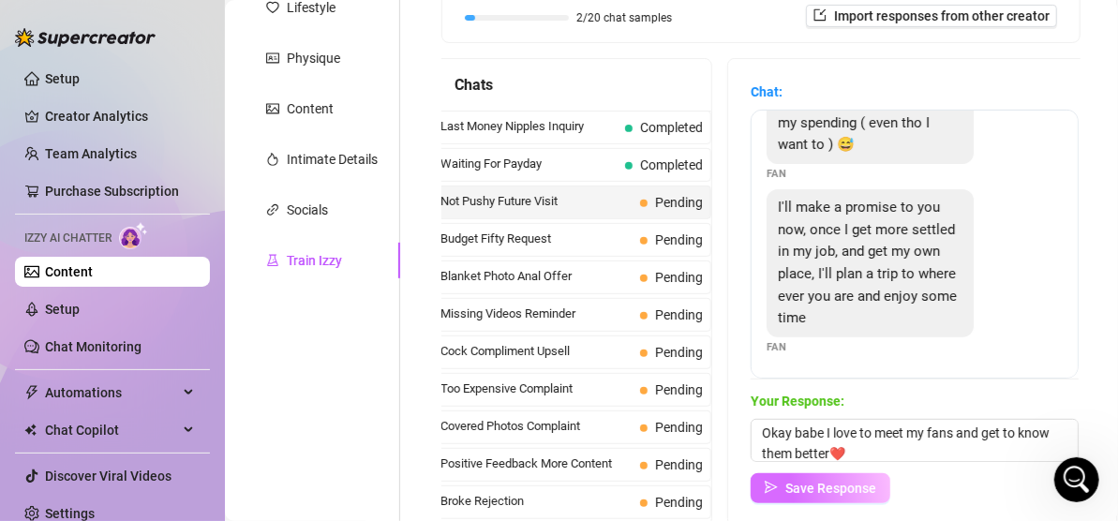
click at [807, 488] on span "Save Response" at bounding box center [831, 488] width 91 height 15
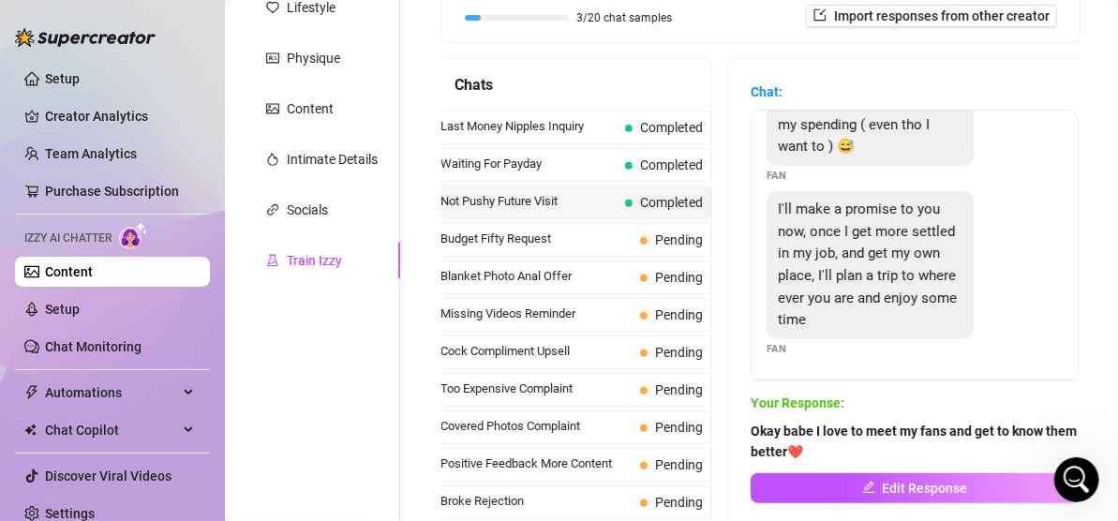
scroll to position [234, 0]
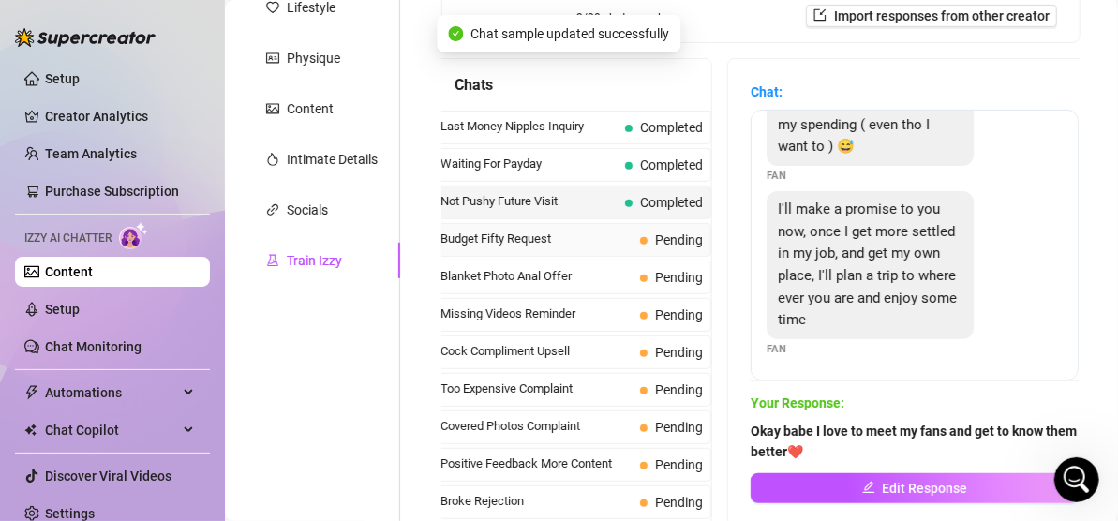
click at [577, 241] on span "Budget Fifty Request" at bounding box center [537, 239] width 192 height 19
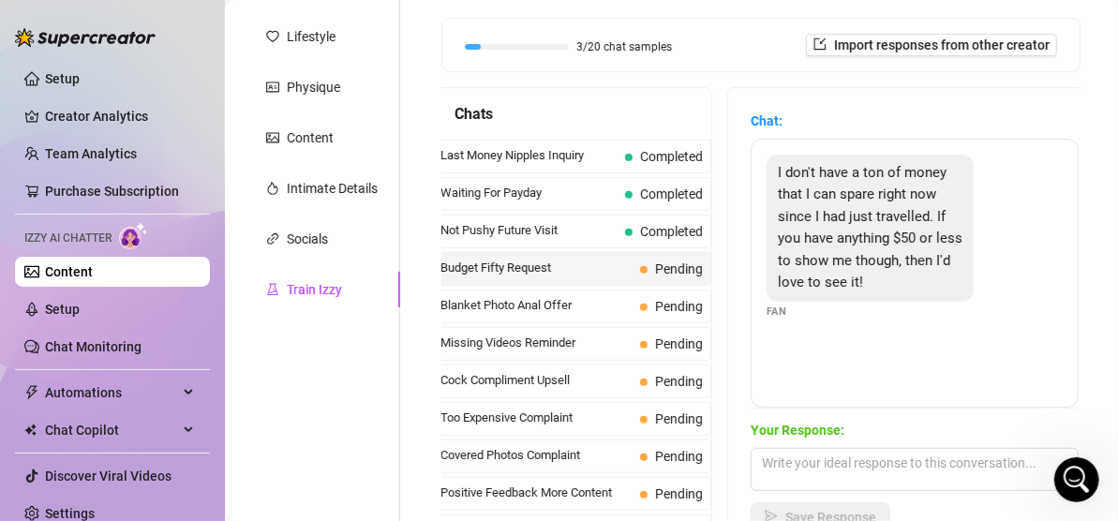
scroll to position [290, 0]
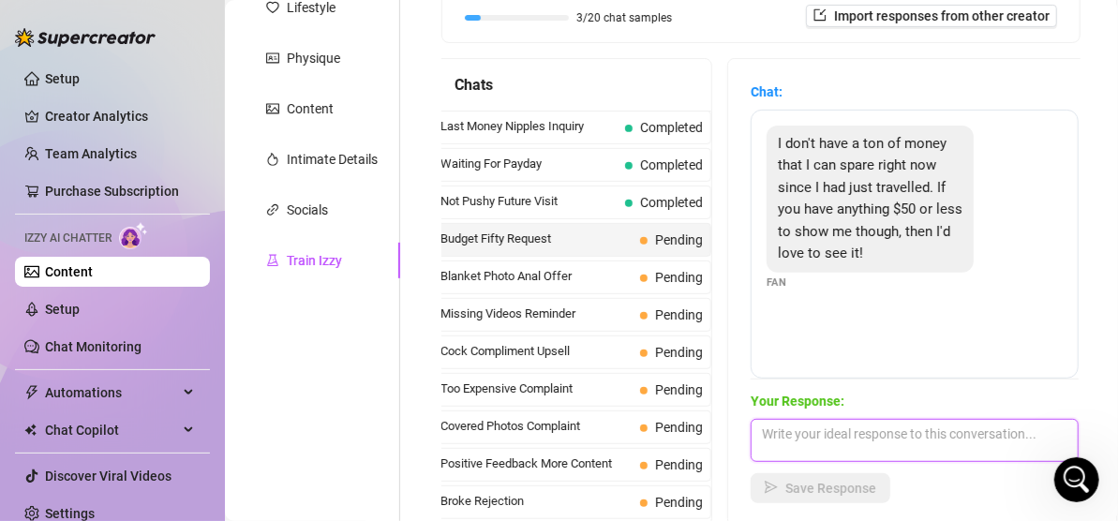
click at [903, 434] on textarea at bounding box center [915, 440] width 328 height 43
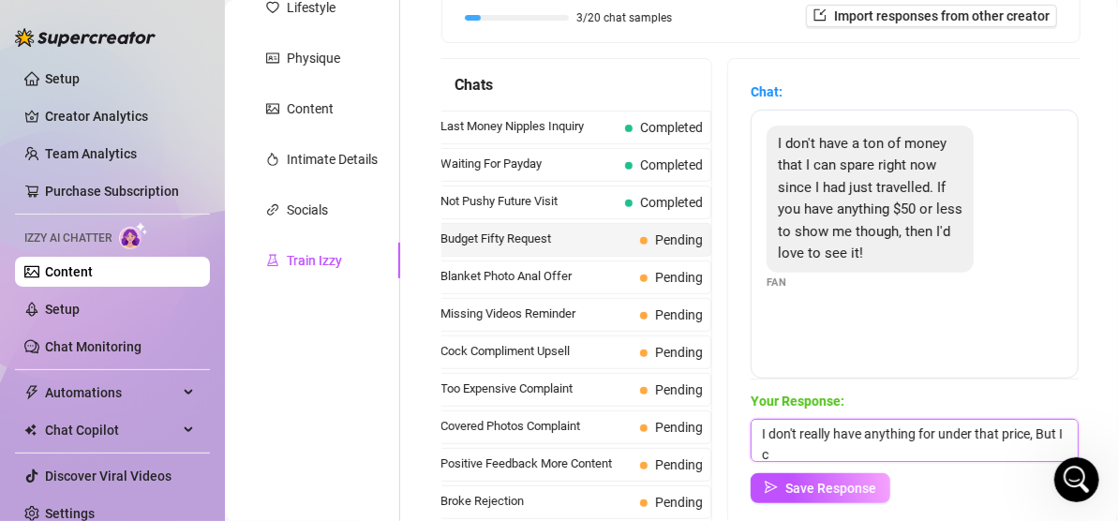
scroll to position [1, 0]
paste textarea "❤️"
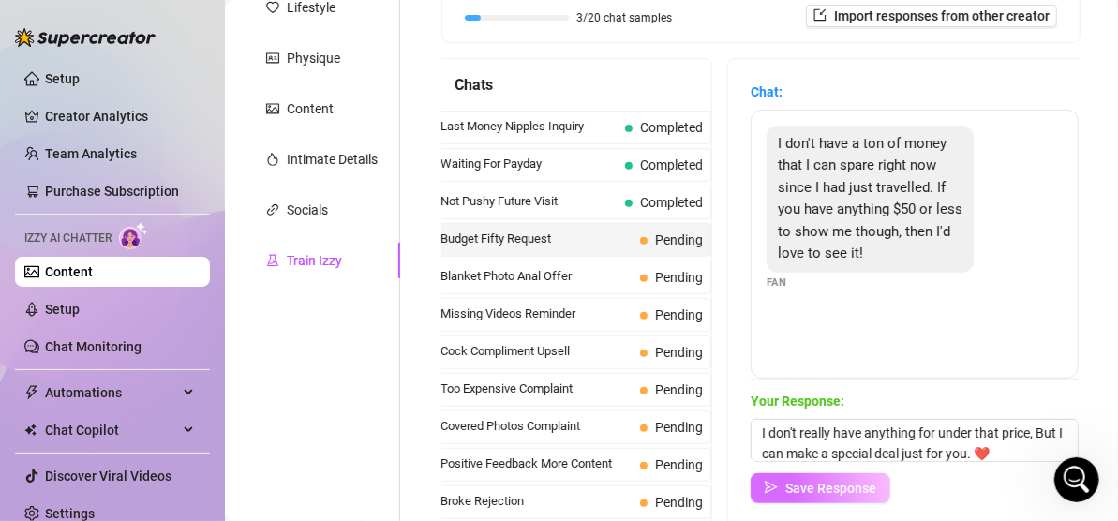
click at [865, 491] on span "Save Response" at bounding box center [831, 488] width 91 height 15
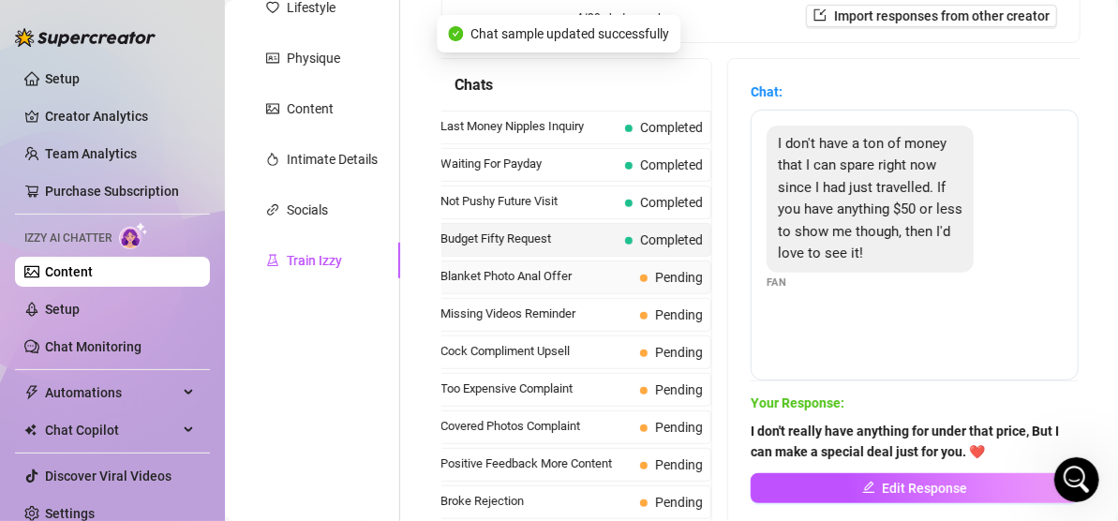
click at [570, 280] on span "Blanket Photo Anal Offer" at bounding box center [537, 276] width 192 height 19
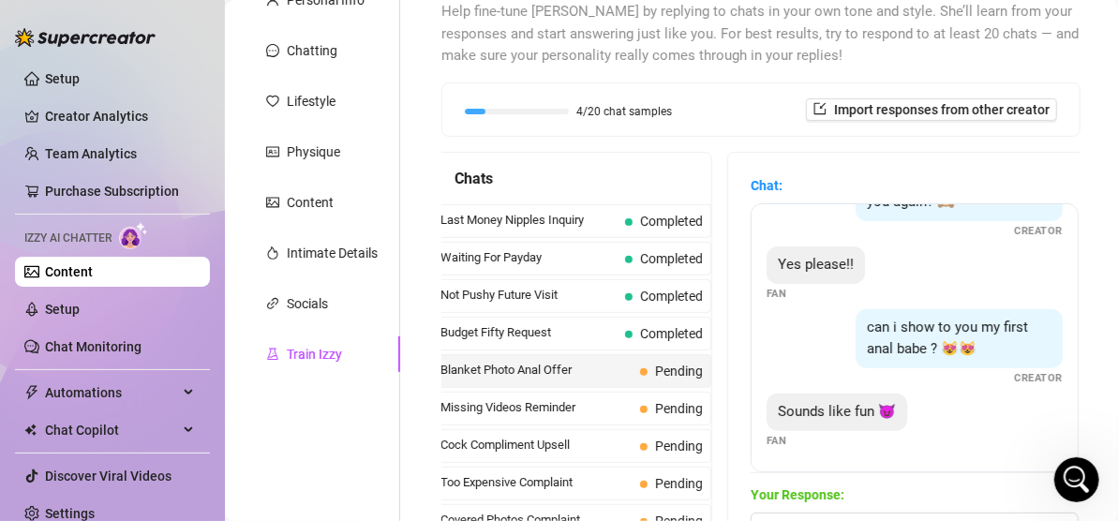
scroll to position [290, 0]
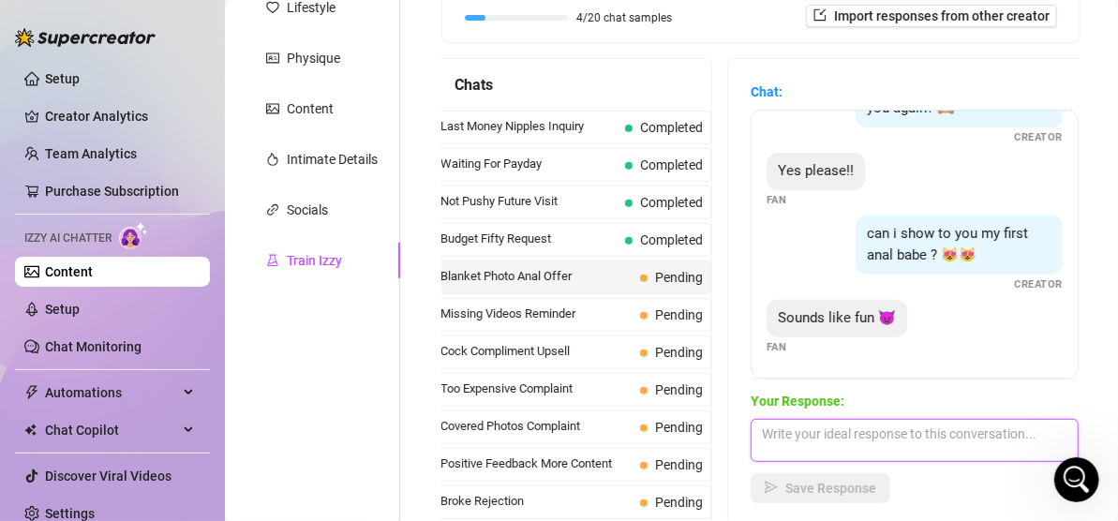
click at [978, 435] on textarea at bounding box center [915, 440] width 328 height 43
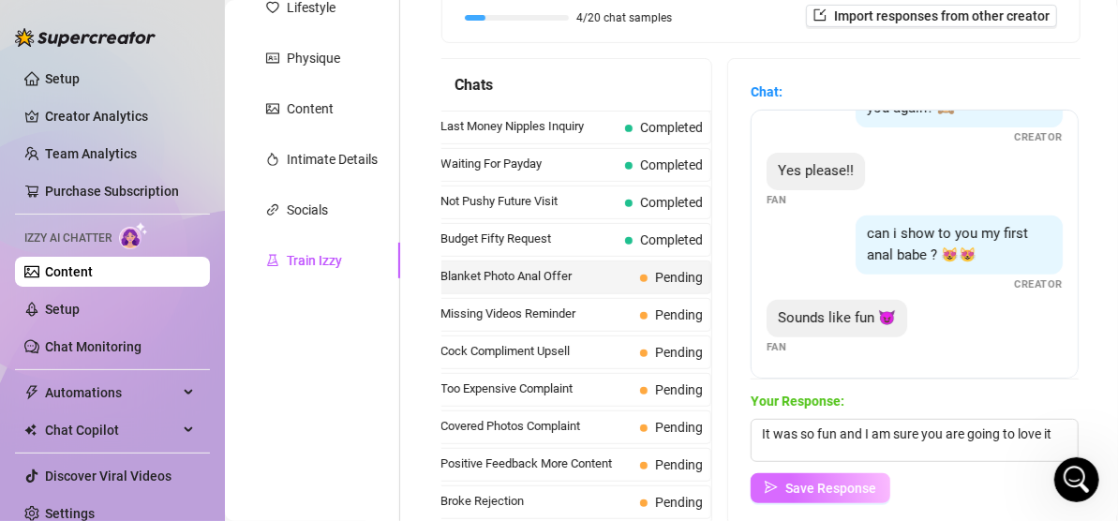
click at [859, 493] on span "Save Response" at bounding box center [831, 488] width 91 height 15
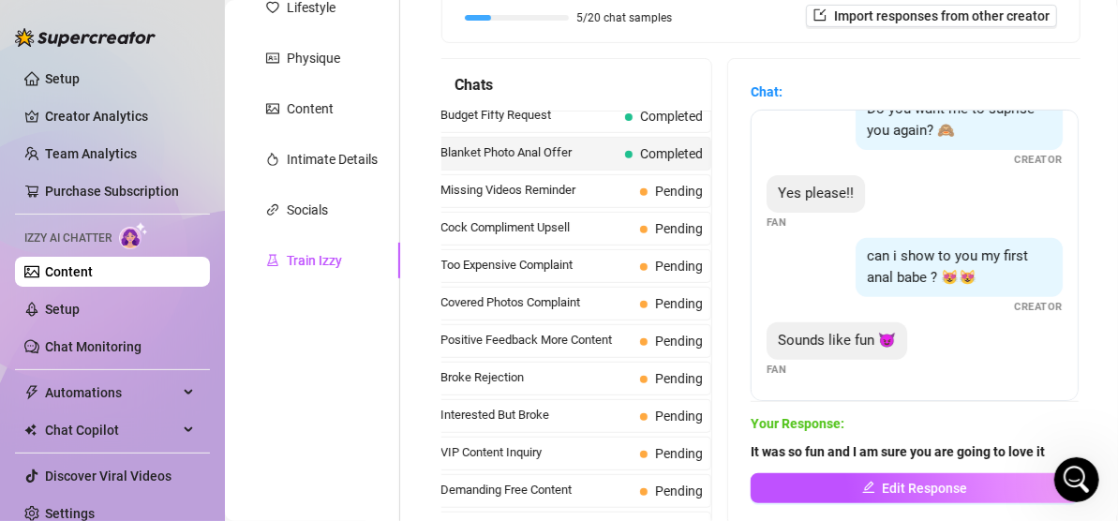
scroll to position [0, 0]
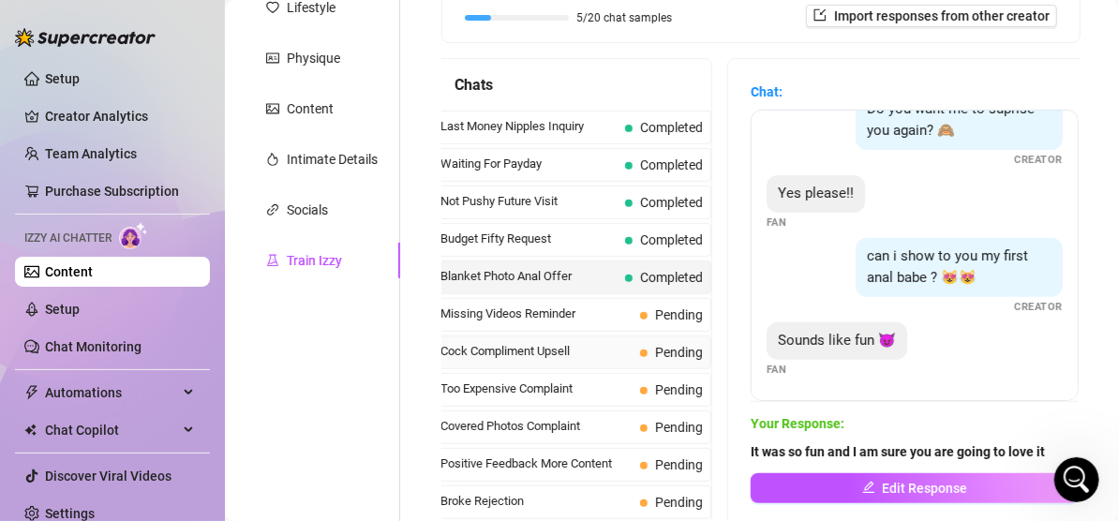
click at [578, 342] on span "Cock Compliment Upsell" at bounding box center [537, 351] width 192 height 19
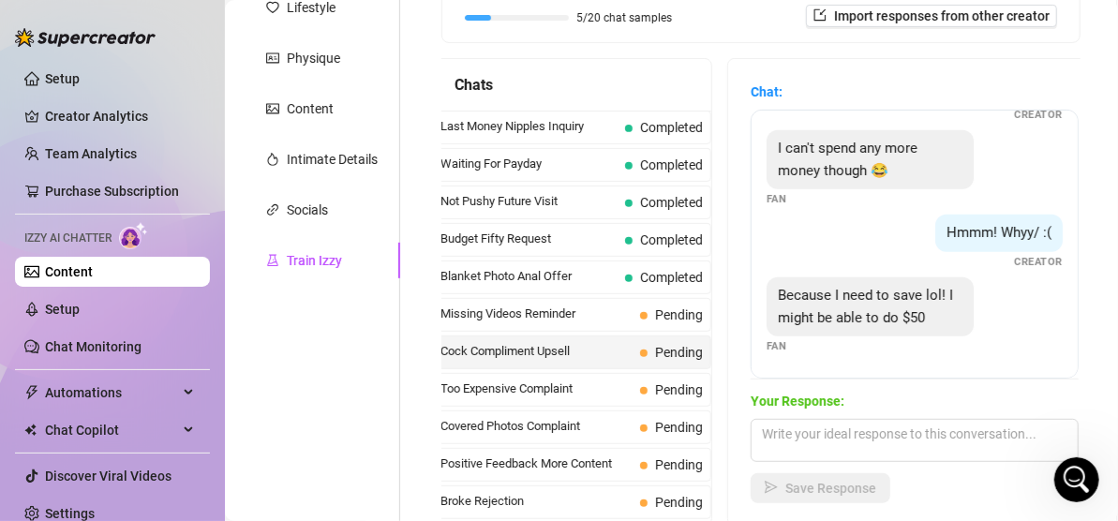
scroll to position [383, 0]
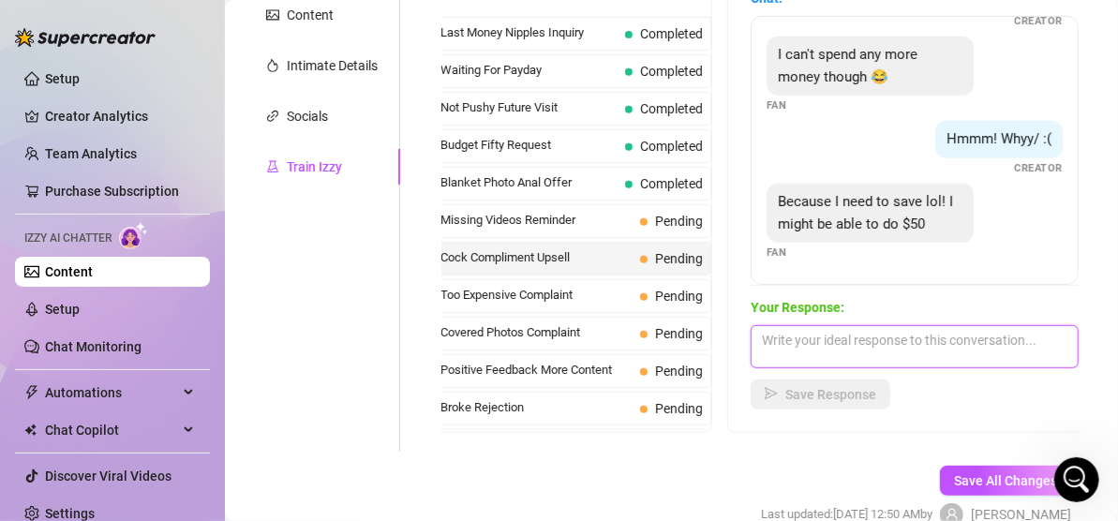
click at [867, 338] on textarea at bounding box center [915, 346] width 328 height 43
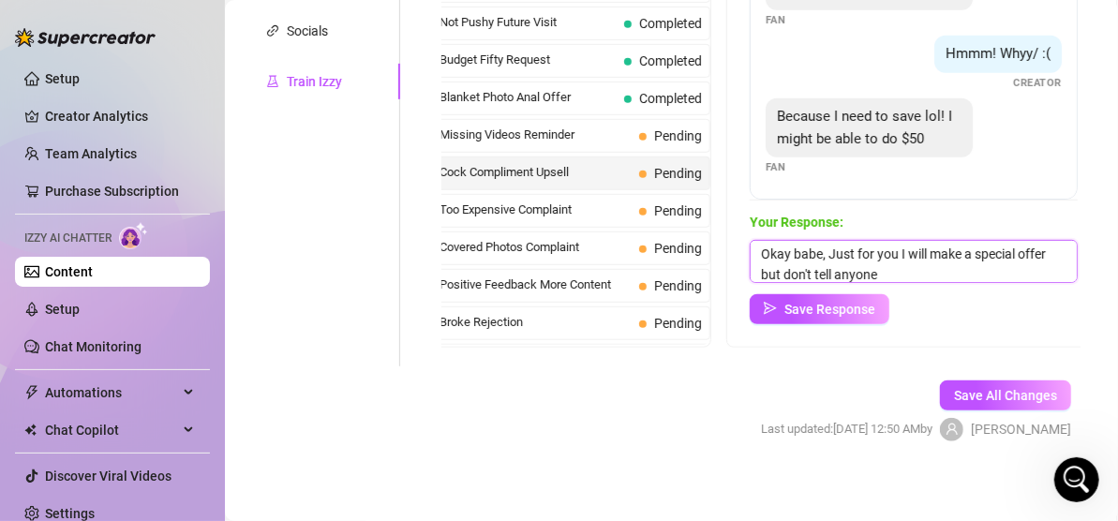
scroll to position [477, 0]
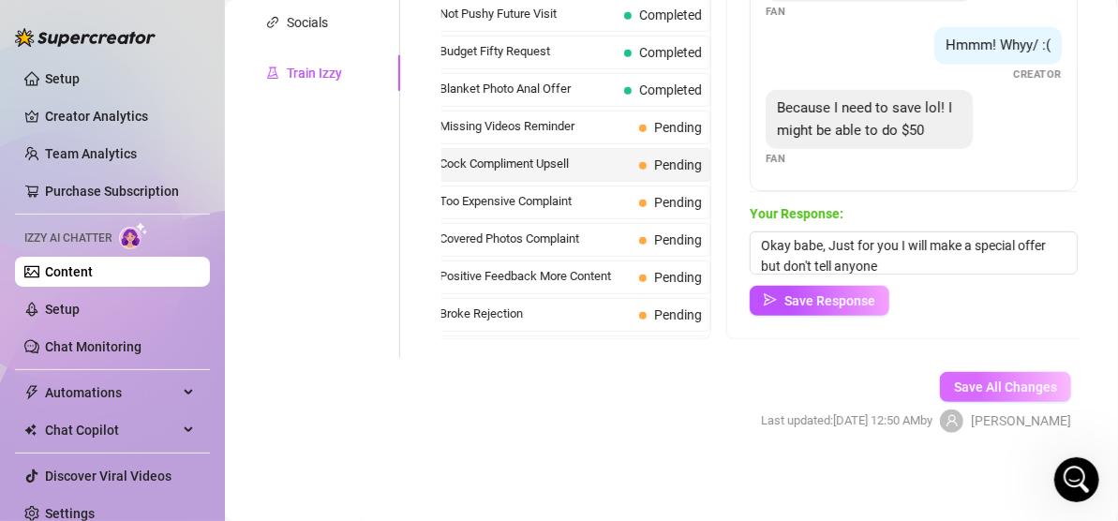
click at [996, 383] on span "Save All Changes" at bounding box center [1005, 387] width 103 height 15
click at [580, 200] on span "Too Expensive Complaint" at bounding box center [536, 201] width 192 height 19
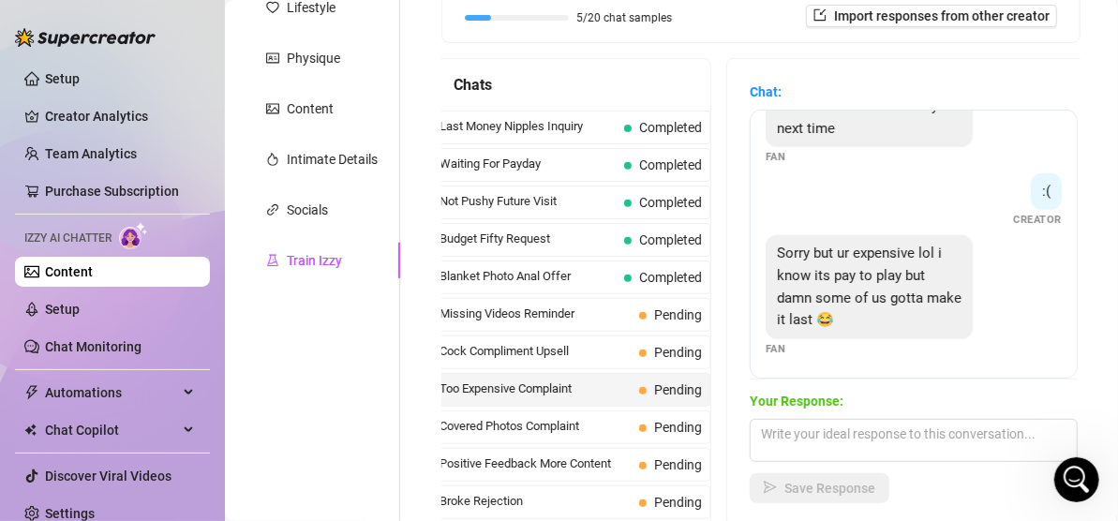
scroll to position [383, 0]
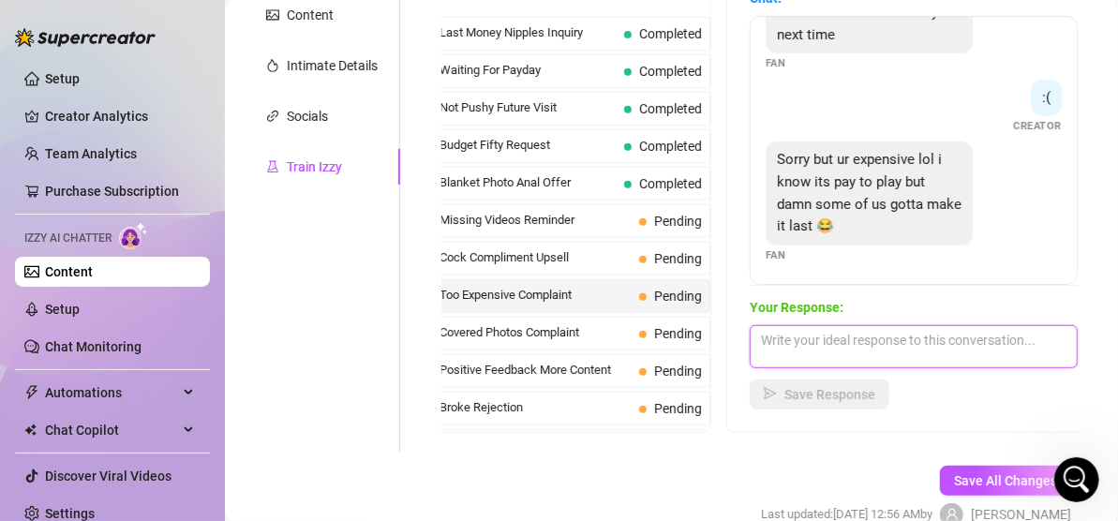
click at [903, 341] on textarea at bounding box center [914, 346] width 328 height 43
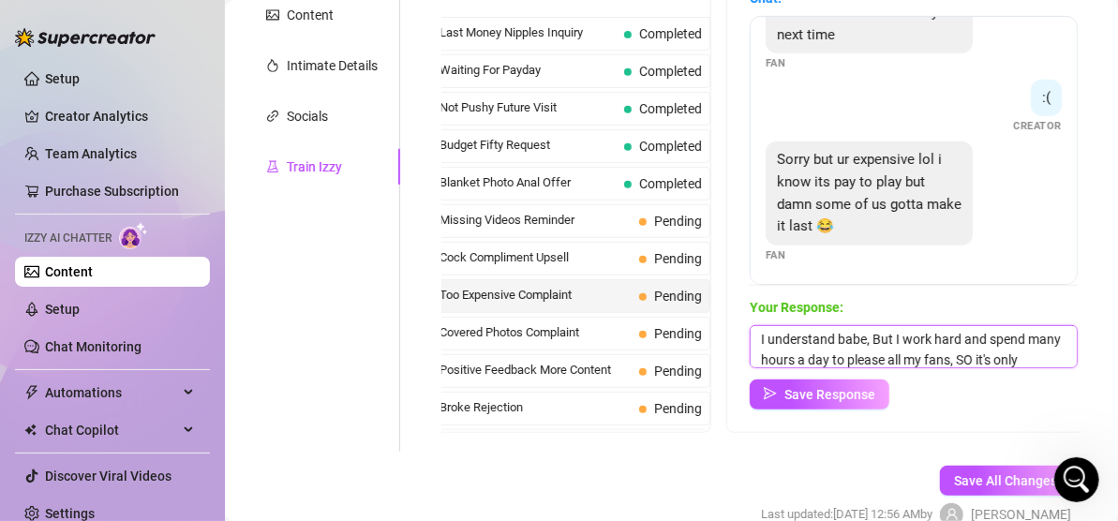
scroll to position [22, 0]
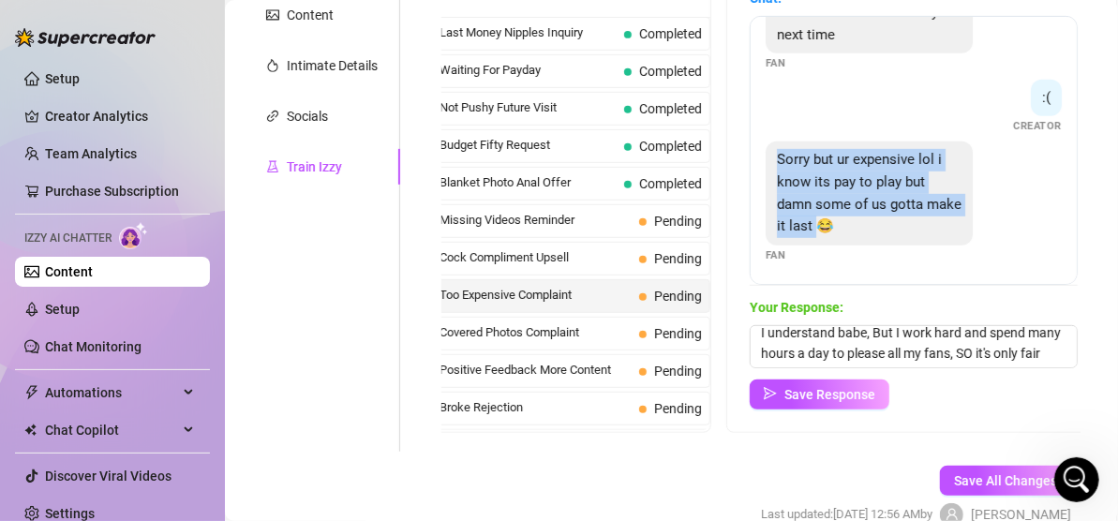
drag, startPoint x: 852, startPoint y: 226, endPoint x: 777, endPoint y: 155, distance: 103.5
click at [777, 155] on span "Sorry but ur expensive lol i know its pay to play but damn some of us gotta mak…" at bounding box center [869, 192] width 185 height 83
copy span "Sorry but ur expensive lol i know its pay to play but damn some of us gotta mak…"
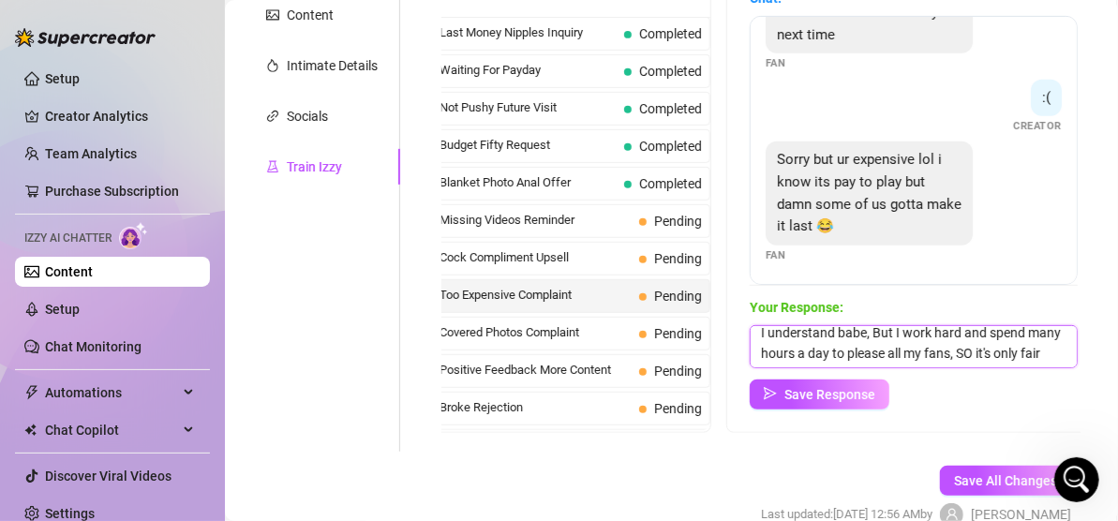
scroll to position [0, 0]
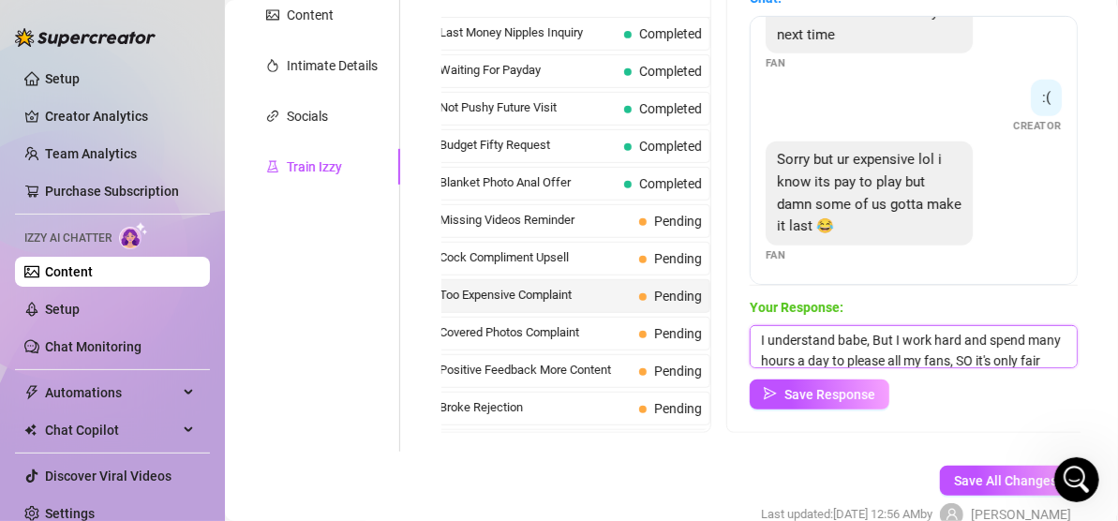
drag, startPoint x: 812, startPoint y: 355, endPoint x: 743, endPoint y: 317, distance: 78.5
click at [743, 317] on div "Chat: Oh no lol too expensive Fan its worth it 😘 Creator That may be true but t…" at bounding box center [914, 198] width 373 height 467
paste textarea ""No pressure at all! Just know you’re investing in something special—and I’ll m…"
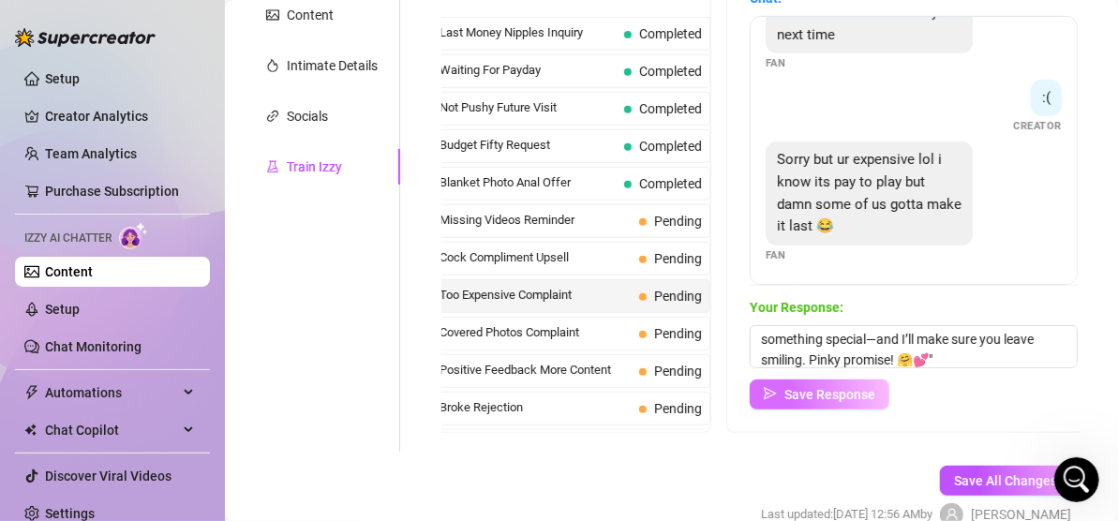
click at [817, 397] on span "Save Response" at bounding box center [830, 394] width 91 height 15
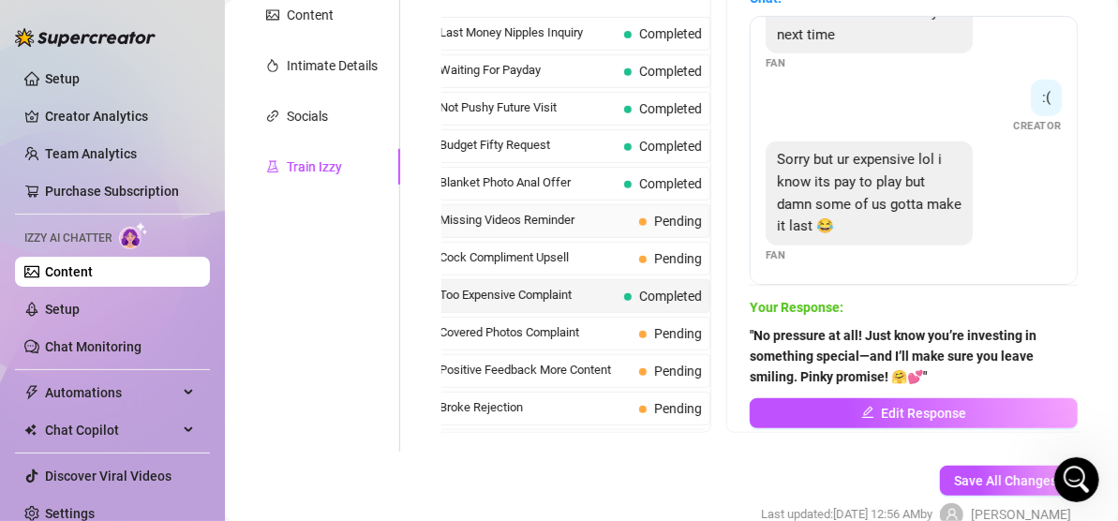
click at [524, 219] on span "Missing Videos Reminder" at bounding box center [536, 220] width 192 height 19
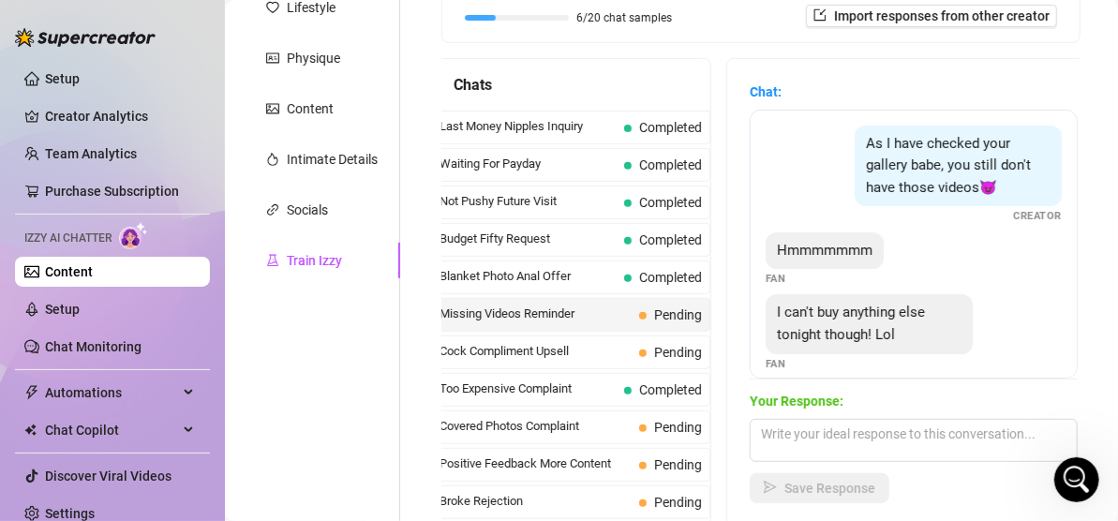
scroll to position [15, 0]
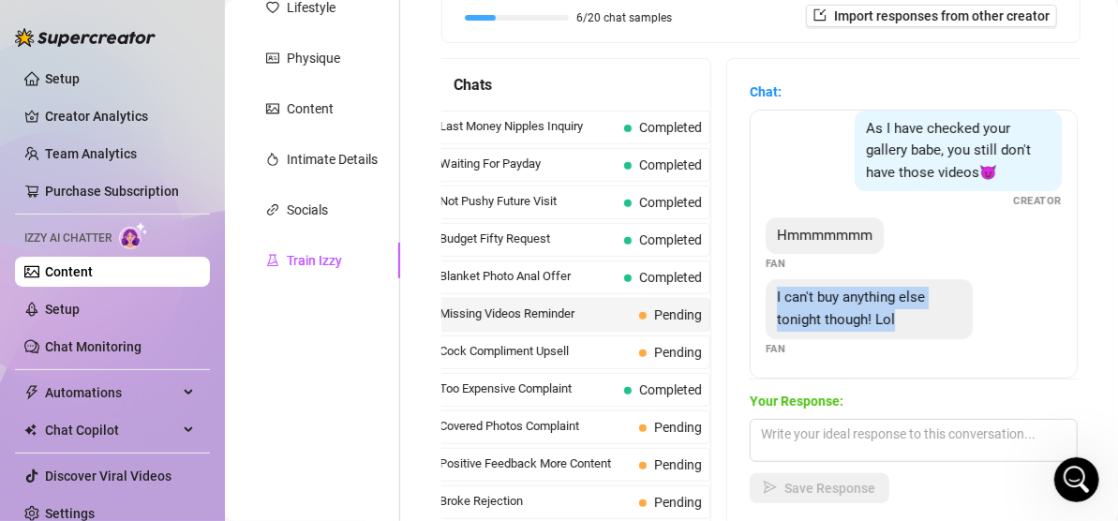
drag, startPoint x: 895, startPoint y: 318, endPoint x: 773, endPoint y: 294, distance: 125.0
click at [773, 294] on div "I can't buy anything else tonight though! Lol" at bounding box center [869, 308] width 207 height 59
copy span "I can't buy anything else tonight though! Lol"
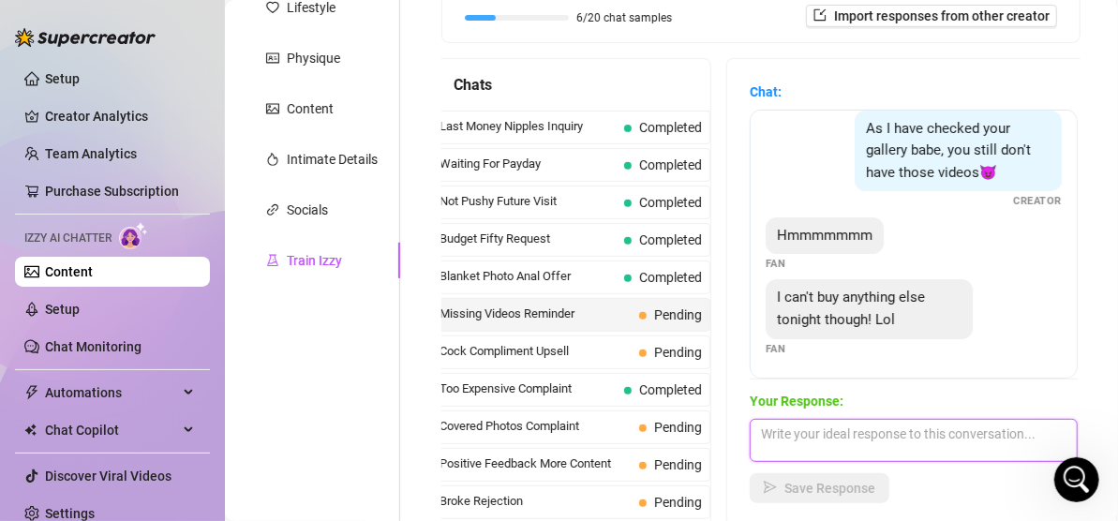
paste textarea ""Well, now you’ve got something fun to look forward to… patience is a virtue, b…"
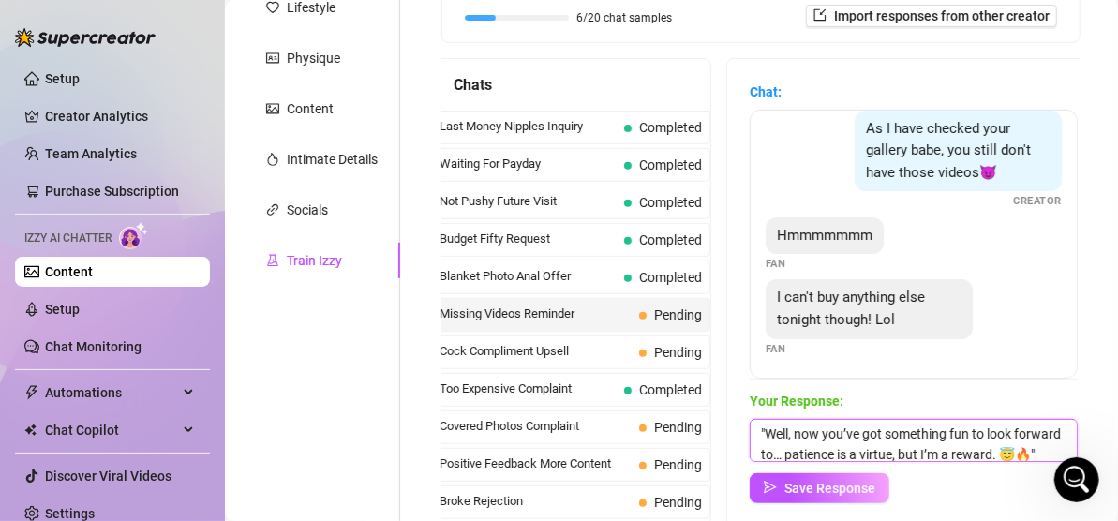
scroll to position [22, 0]
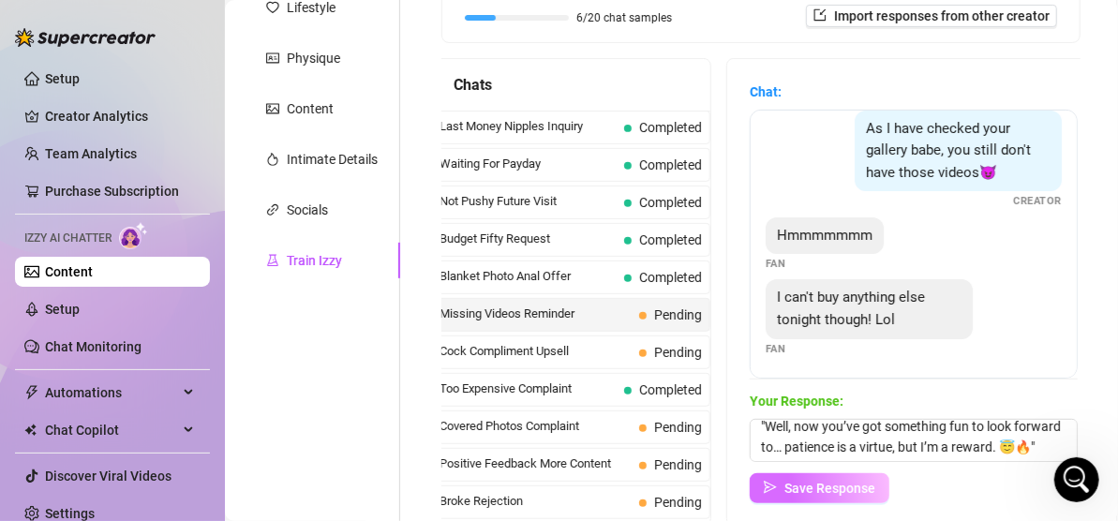
click at [825, 486] on span "Save Response" at bounding box center [830, 488] width 91 height 15
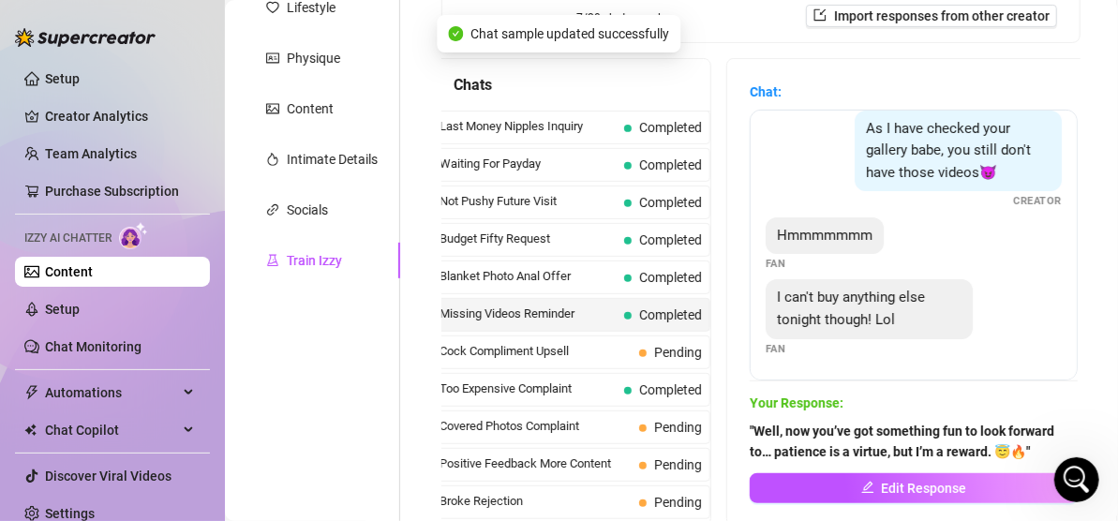
scroll to position [13, 0]
click at [526, 124] on span "Last Money Nipples Inquiry" at bounding box center [528, 126] width 177 height 19
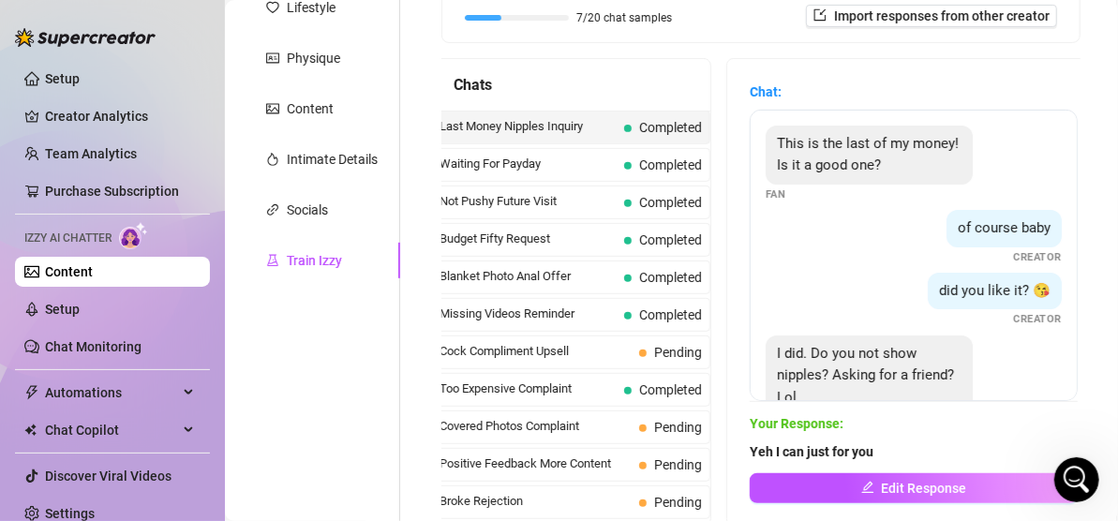
scroll to position [55, 0]
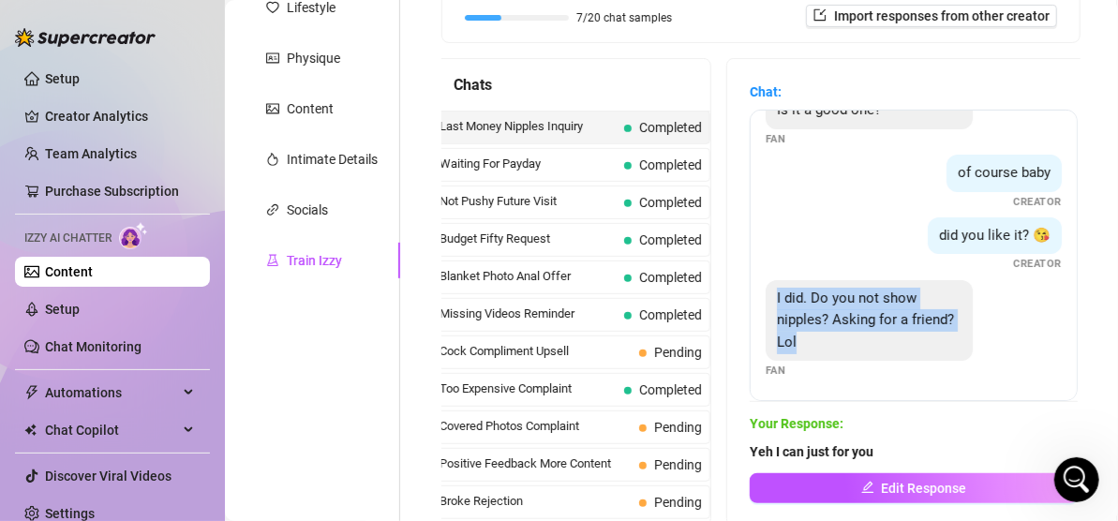
drag, startPoint x: 848, startPoint y: 338, endPoint x: 738, endPoint y: 278, distance: 126.3
click at [738, 278] on div "Chat: This is the last of my money! Is it a good one? Fan of course baby Creato…" at bounding box center [914, 292] width 373 height 467
copy span "I did. Do you not show nipples? Asking for a friend? Lol"
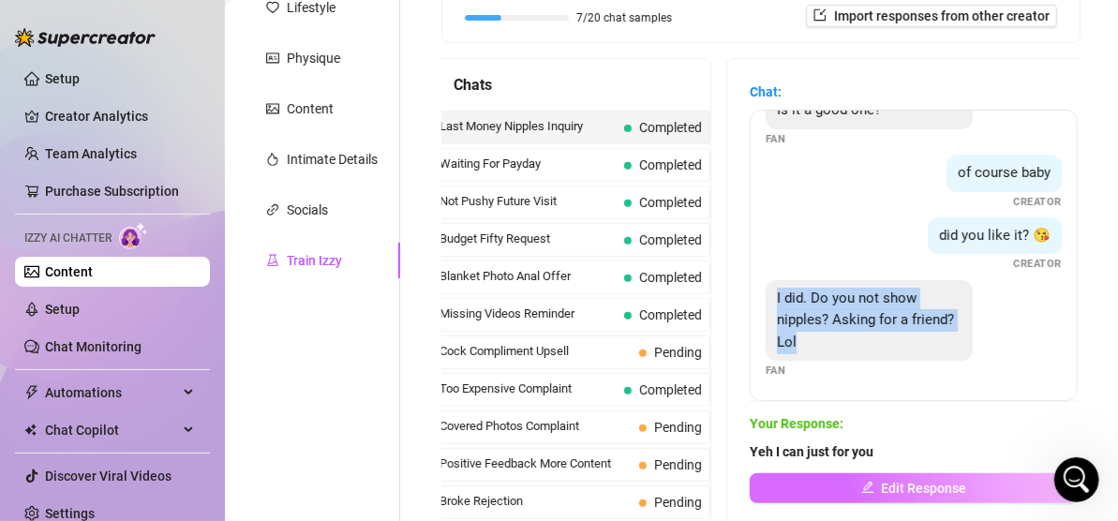
click at [901, 491] on span "Edit Response" at bounding box center [924, 488] width 85 height 15
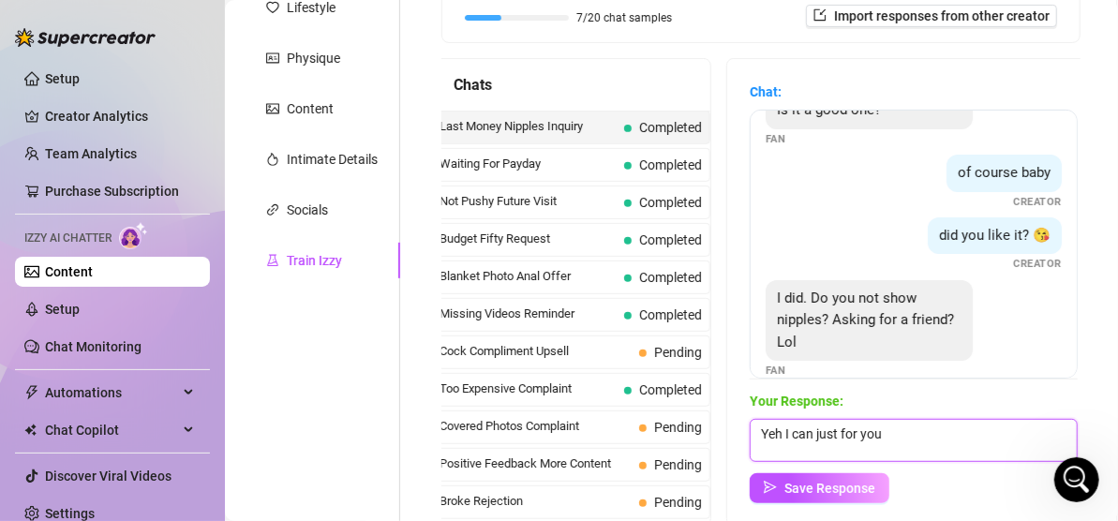
drag, startPoint x: 896, startPoint y: 439, endPoint x: 699, endPoint y: 443, distance: 196.9
click at [699, 443] on div "Chats Last Money Nipples Inquiry Completed Waiting For Payday Completed Not Pus…" at bounding box center [761, 292] width 639 height 469
paste textarea ""A friend, [PERSON_NAME]? 😏 Well, tell your ‘friend’ some mysteries are more fu…"
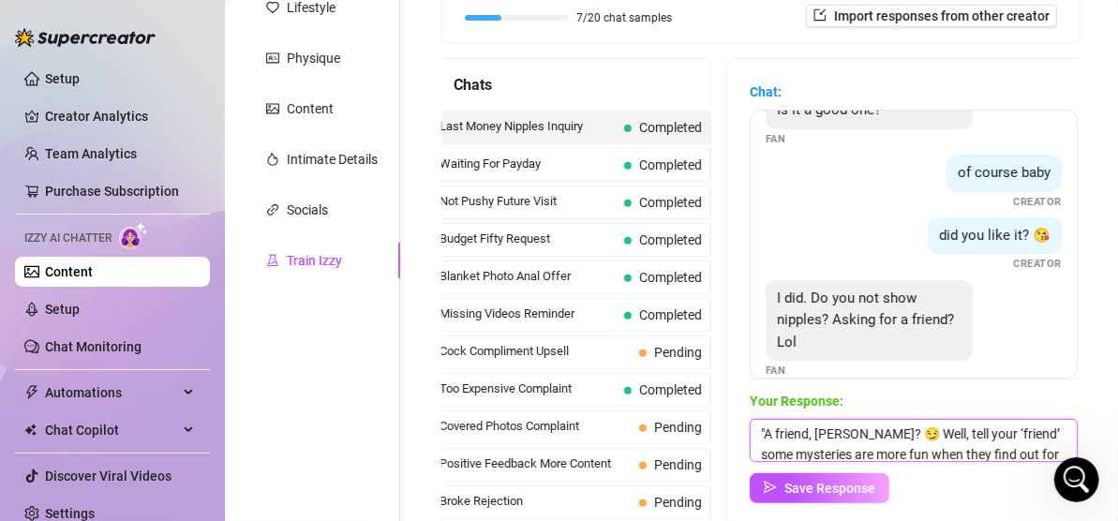
scroll to position [22, 0]
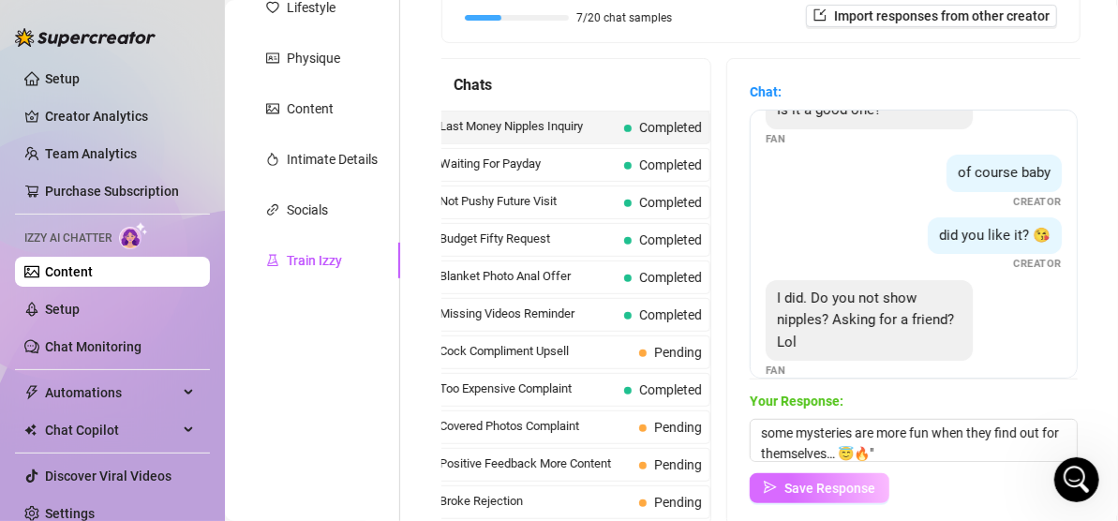
click at [846, 484] on span "Save Response" at bounding box center [830, 488] width 91 height 15
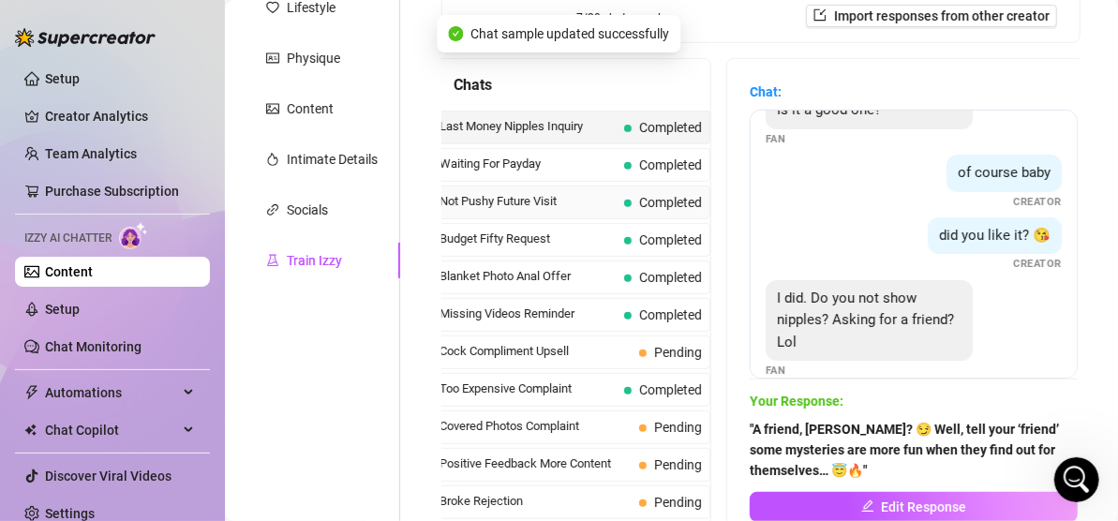
click at [515, 203] on span "Not Pushy Future Visit" at bounding box center [528, 201] width 177 height 19
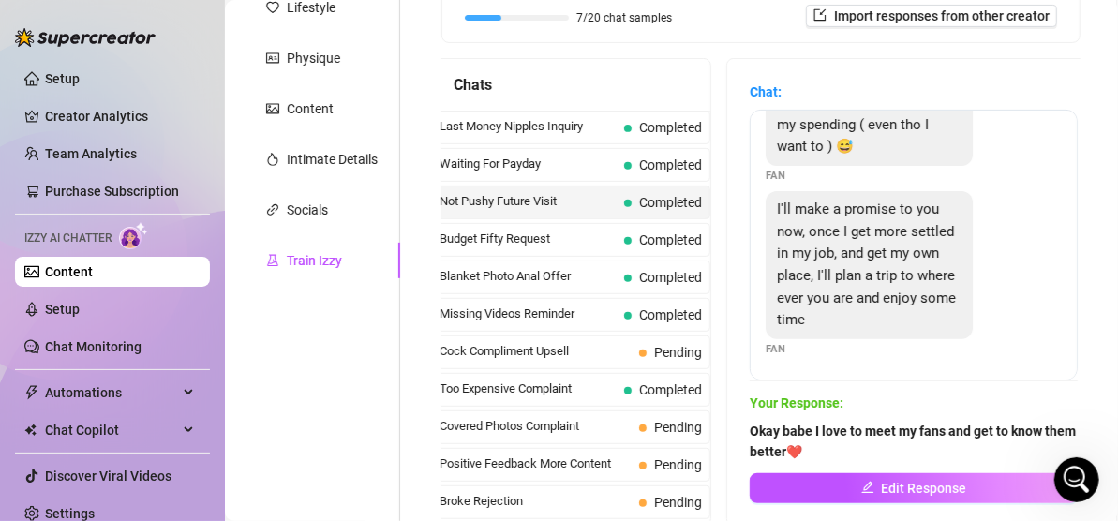
scroll to position [234, 0]
click at [545, 351] on span "Cock Compliment Upsell" at bounding box center [536, 351] width 192 height 19
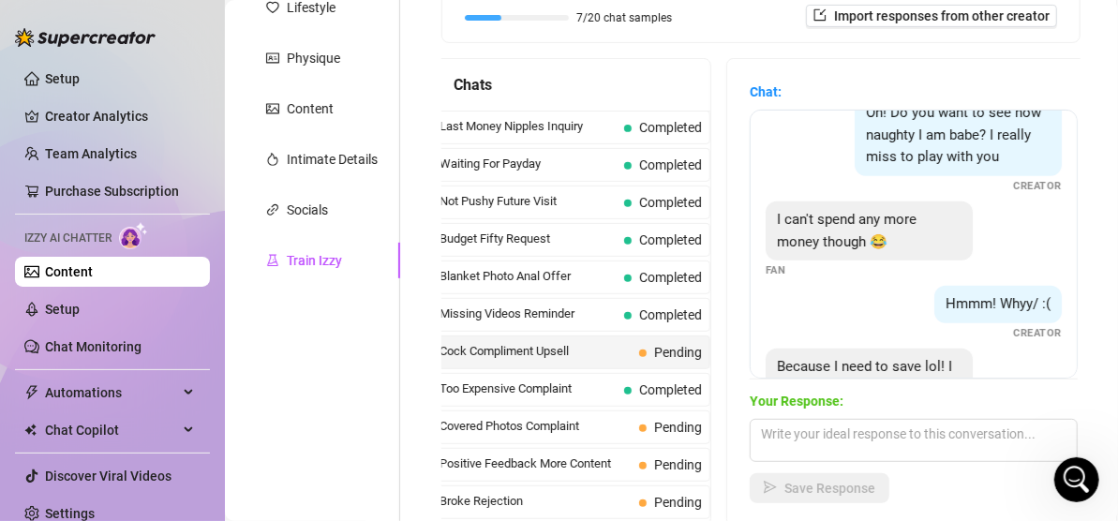
scroll to position [587, 0]
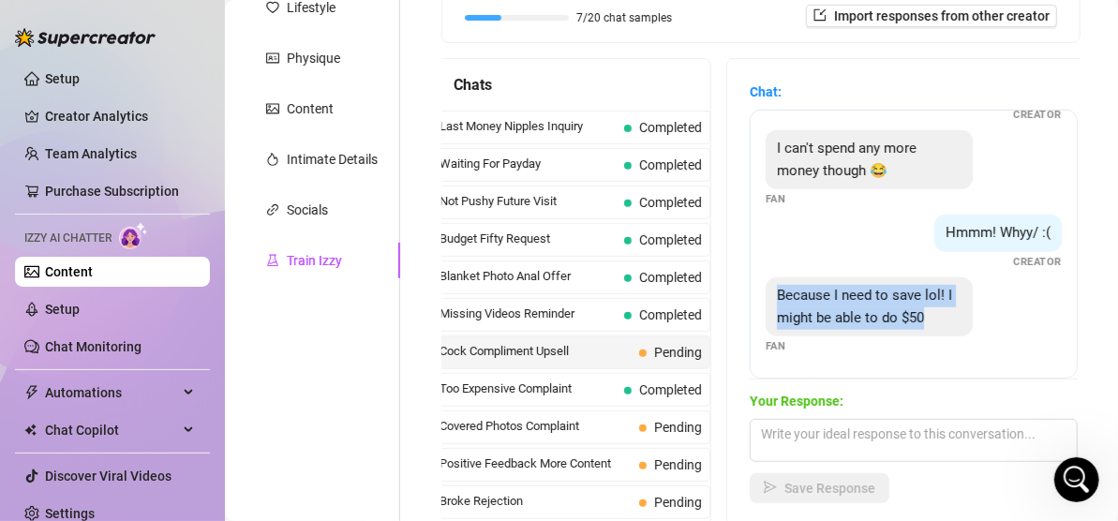
drag, startPoint x: 933, startPoint y: 315, endPoint x: 768, endPoint y: 305, distance: 165.3
click at [768, 305] on div "Because I need to save lol! I might be able to do $50" at bounding box center [869, 307] width 207 height 59
copy span "Because I need to save lol! I might be able to do $50"
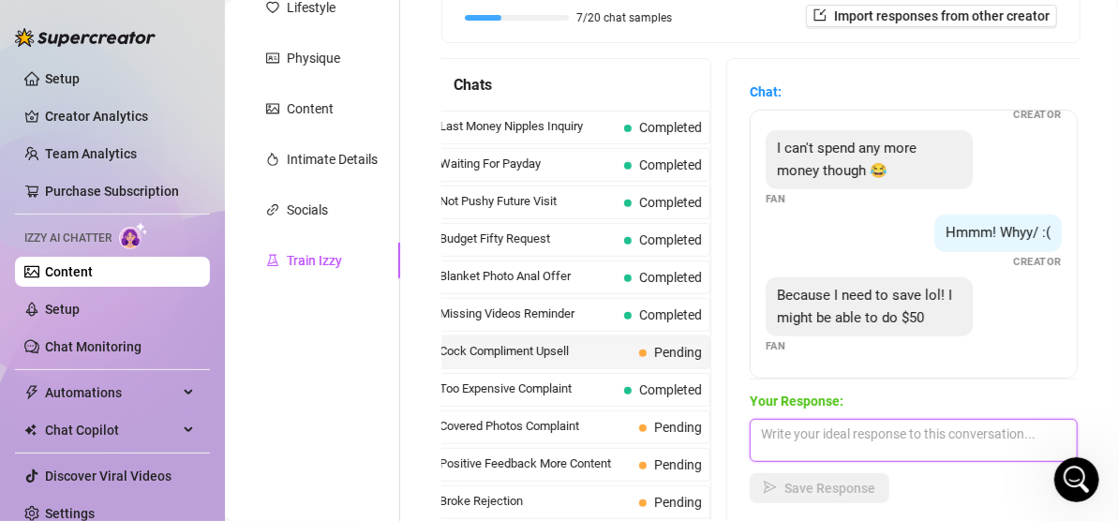
paste textarea ""Aww, I love a responsible king/queen! 😉 $50 can still unlock something extra f…"
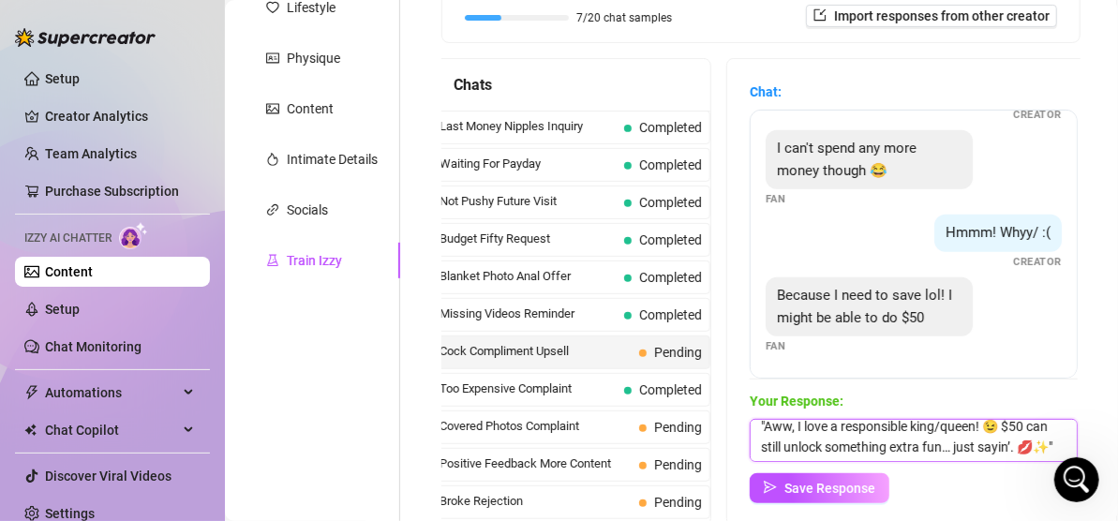
scroll to position [0, 0]
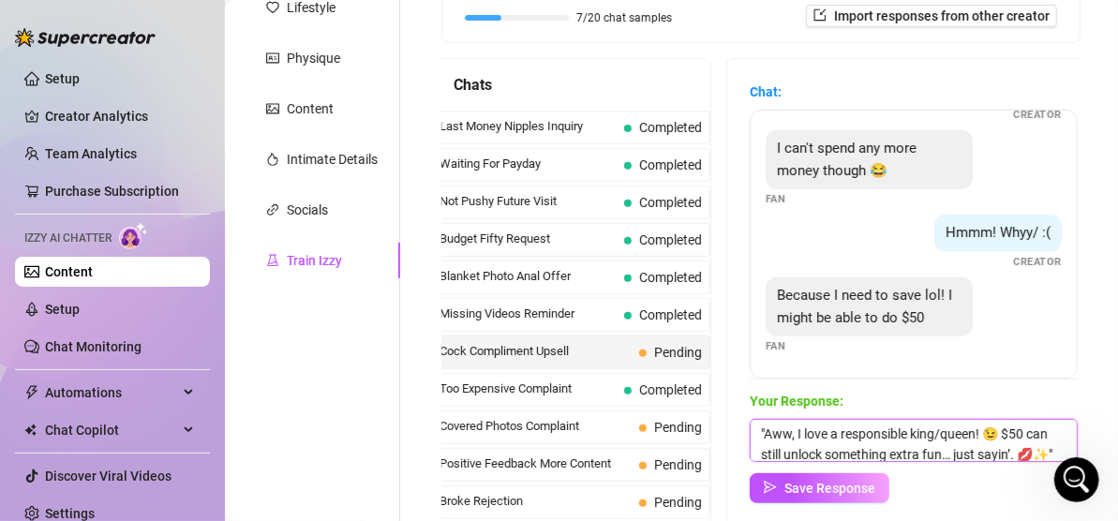
drag, startPoint x: 935, startPoint y: 434, endPoint x: 977, endPoint y: 433, distance: 42.2
click at [977, 433] on textarea ""Aww, I love a responsible king/queen! 😉 $50 can still unlock something extra f…" at bounding box center [914, 440] width 328 height 43
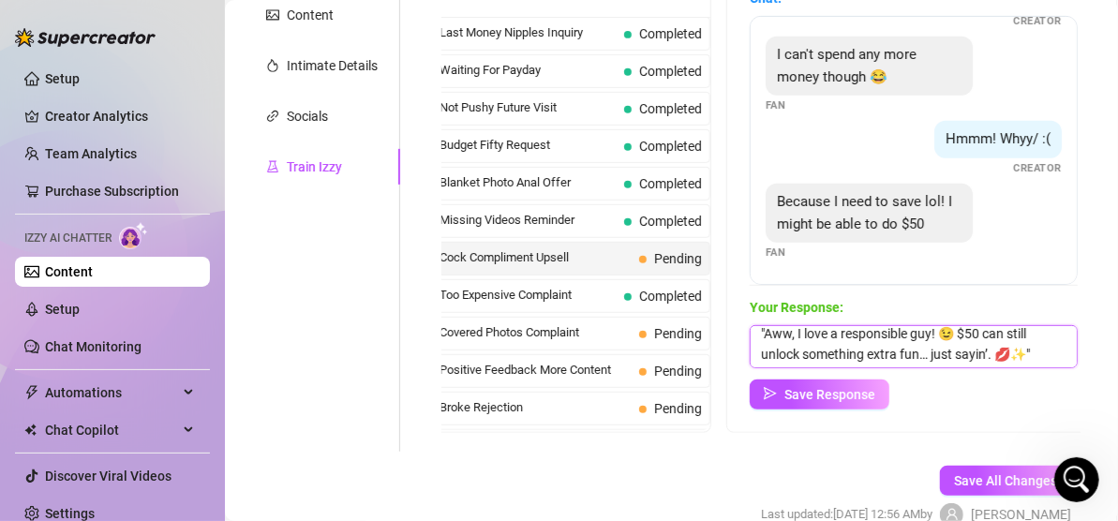
scroll to position [477, 0]
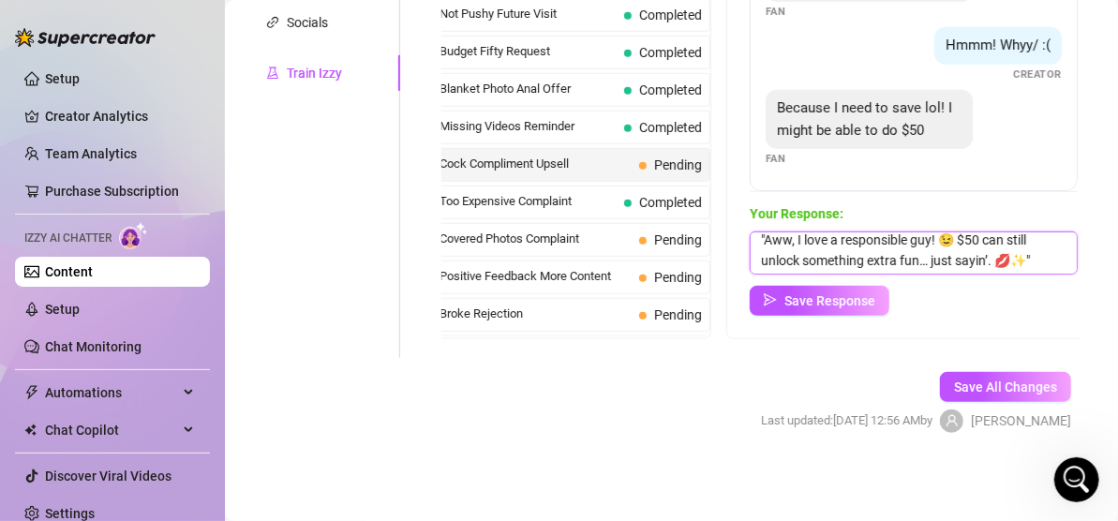
click at [983, 264] on textarea ""Aww, I love a responsible guy! 😉 $50 can still unlock something extra fun… jus…" at bounding box center [914, 253] width 328 height 43
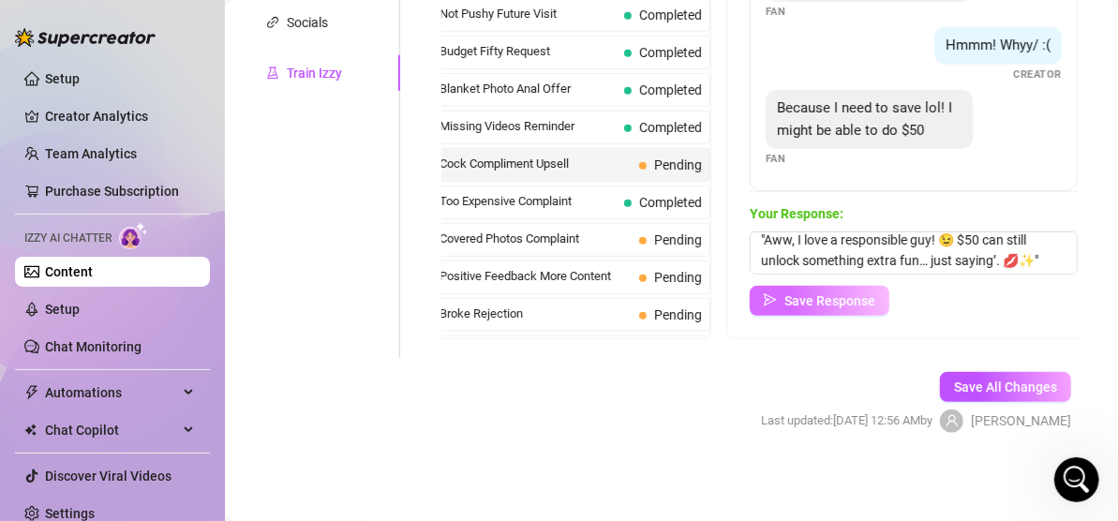
click at [870, 298] on span "Save Response" at bounding box center [830, 300] width 91 height 15
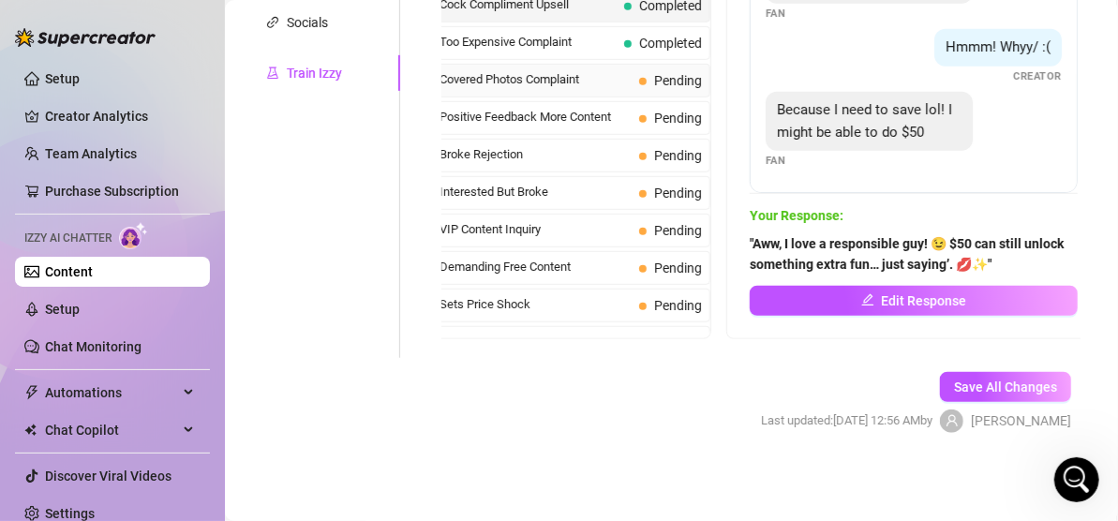
scroll to position [281, 0]
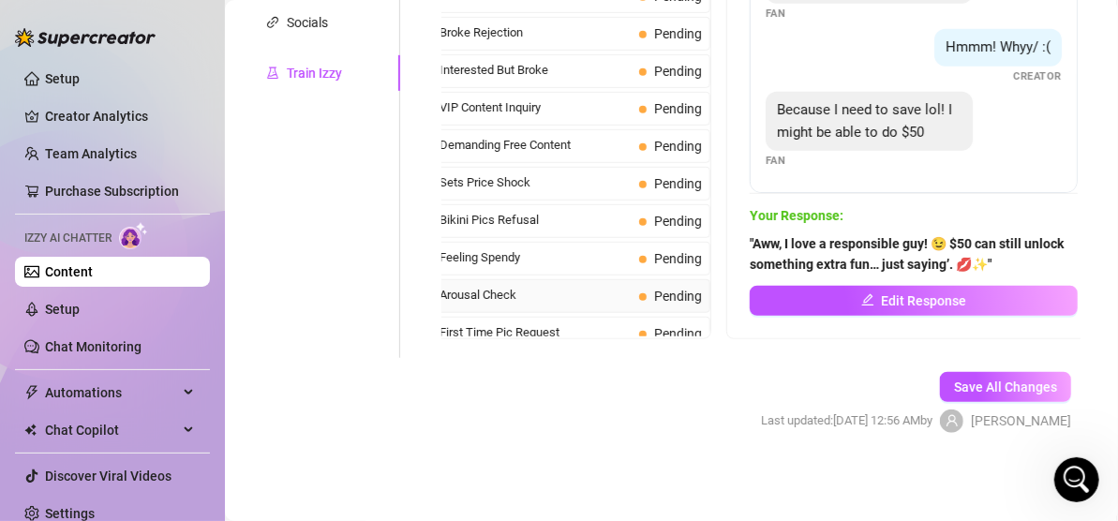
click at [530, 286] on span "Arousal Check" at bounding box center [536, 295] width 192 height 19
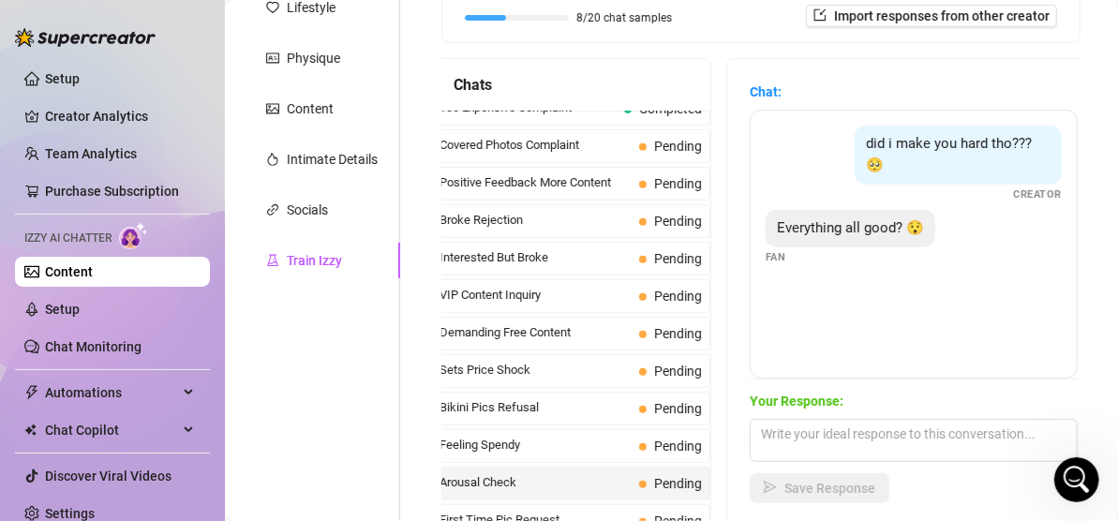
scroll to position [383, 0]
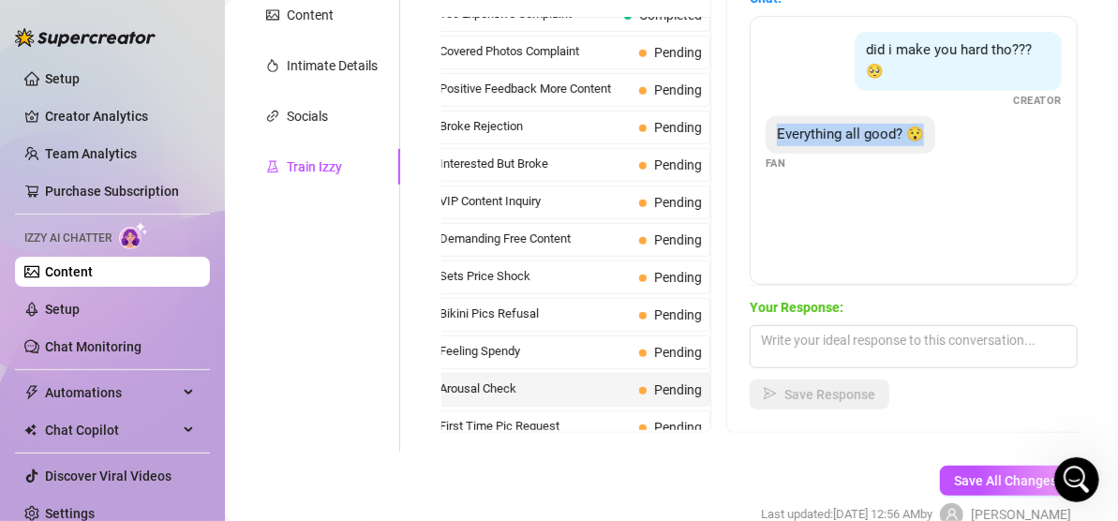
drag, startPoint x: 921, startPoint y: 132, endPoint x: 740, endPoint y: 133, distance: 180.9
click at [740, 133] on div "Chat: did i make you hard tho??? 🥺 Creator Everything all good? 😯 Fan Your Resp…" at bounding box center [914, 198] width 373 height 467
copy span "Everything all good? 😯"
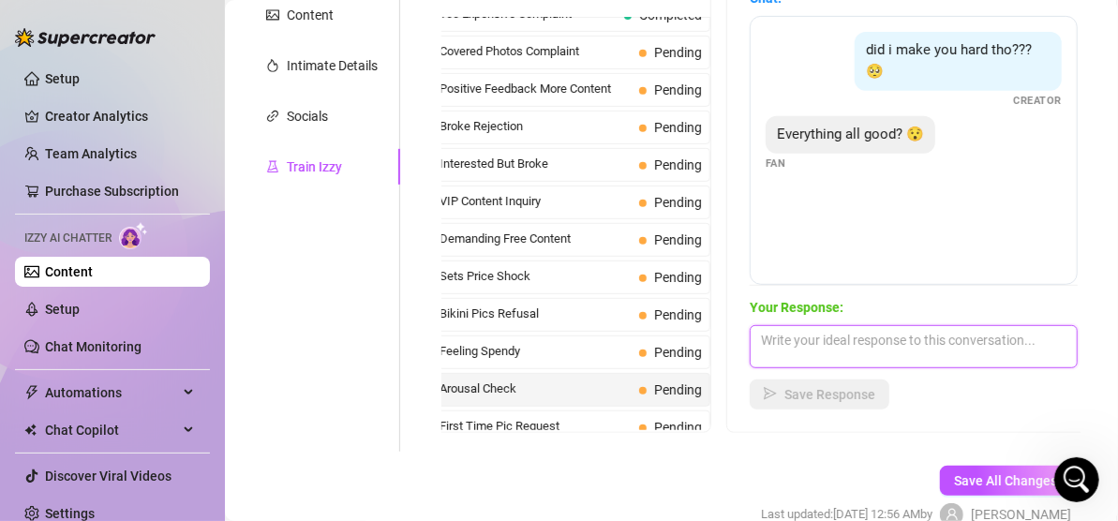
paste textarea ""Wait… were you worried about me or your willpower? 😏💋""
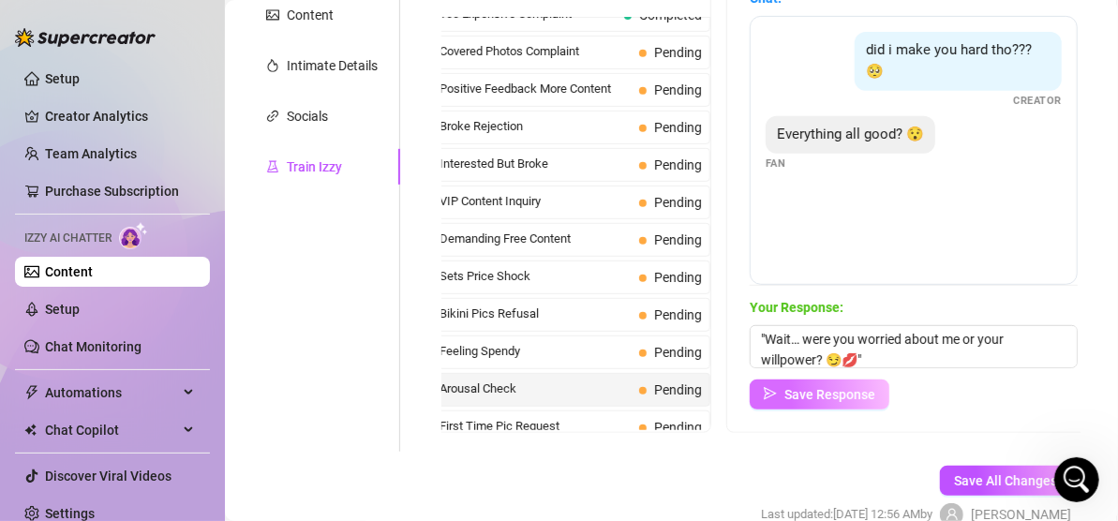
click at [811, 393] on span "Save Response" at bounding box center [830, 394] width 91 height 15
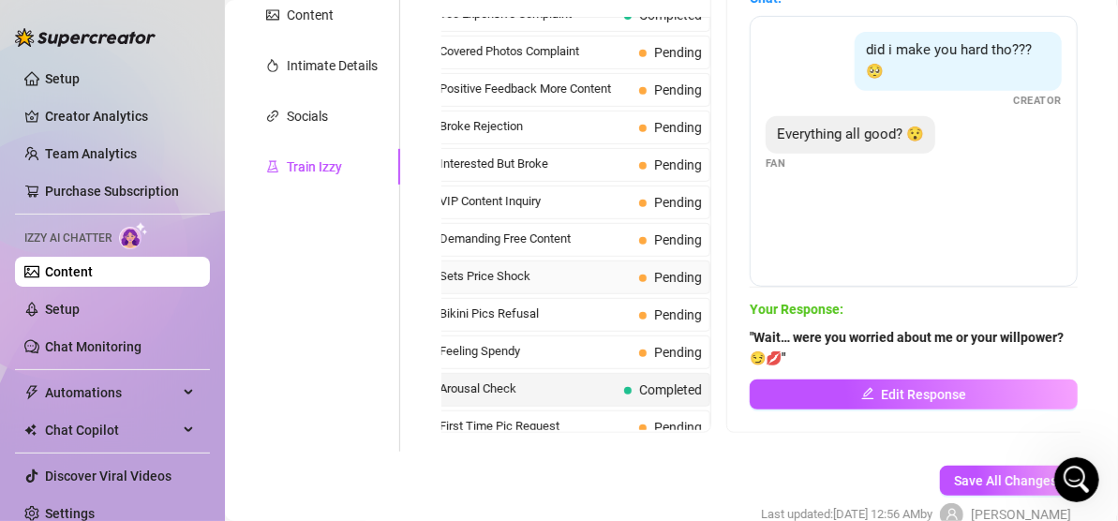
click at [490, 269] on span "Sets Price Shock" at bounding box center [536, 276] width 192 height 19
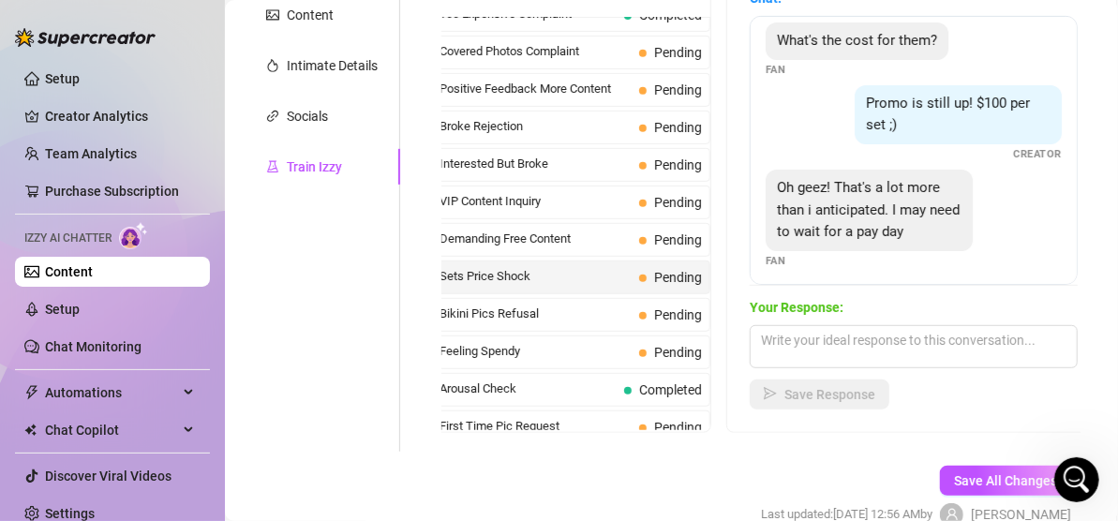
scroll to position [99, 0]
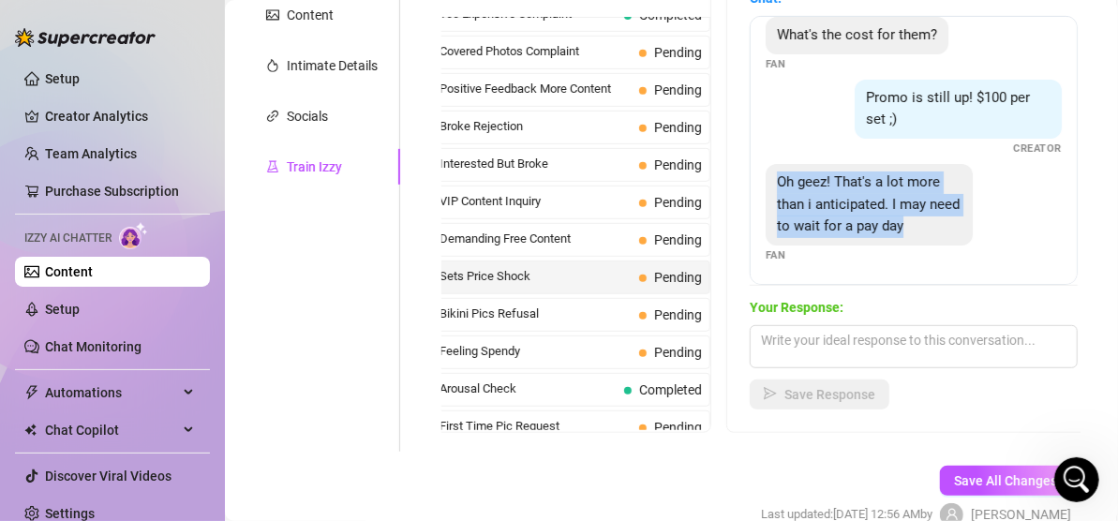
drag, startPoint x: 942, startPoint y: 224, endPoint x: 766, endPoint y: 182, distance: 181.2
click at [766, 182] on div "Oh geez! That's a lot more than i anticipated. I may need to wait for a pay day" at bounding box center [869, 205] width 207 height 82
copy span "Oh geez! That's a lot more than i anticipated. I may need to wait for a pay day"
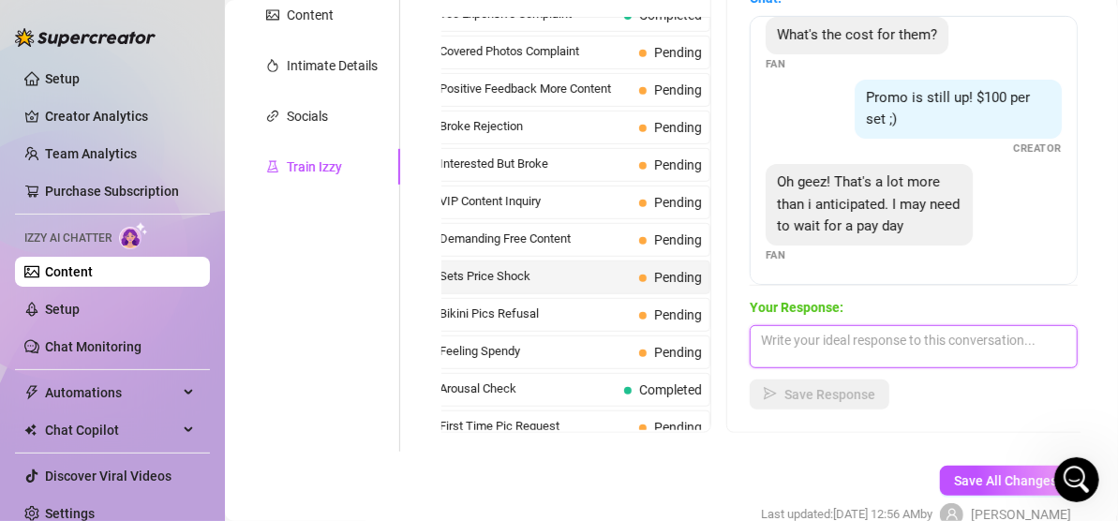
paste textarea ""Aww, no rush at all! Good things come to those who wait… and great things come…"
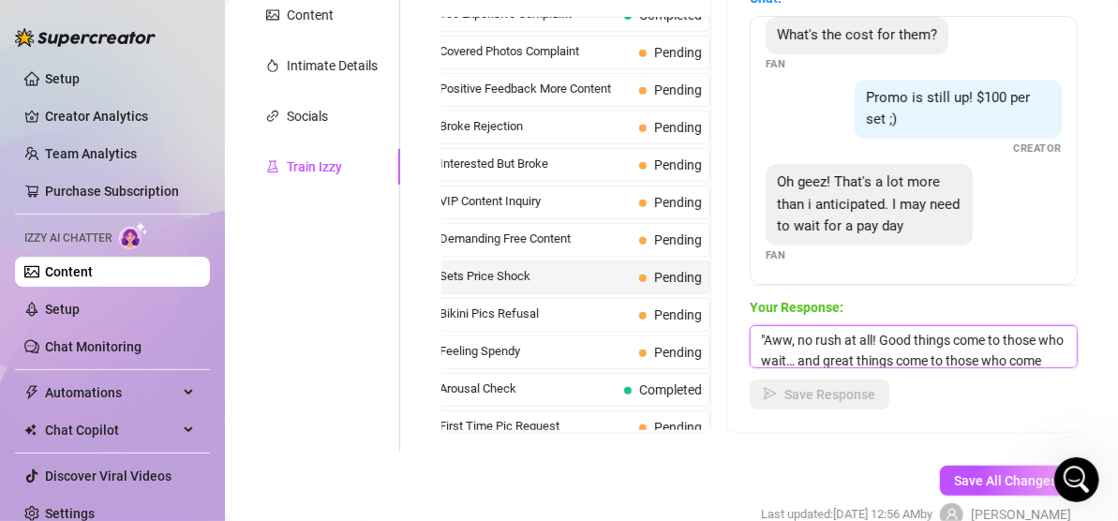
scroll to position [22, 0]
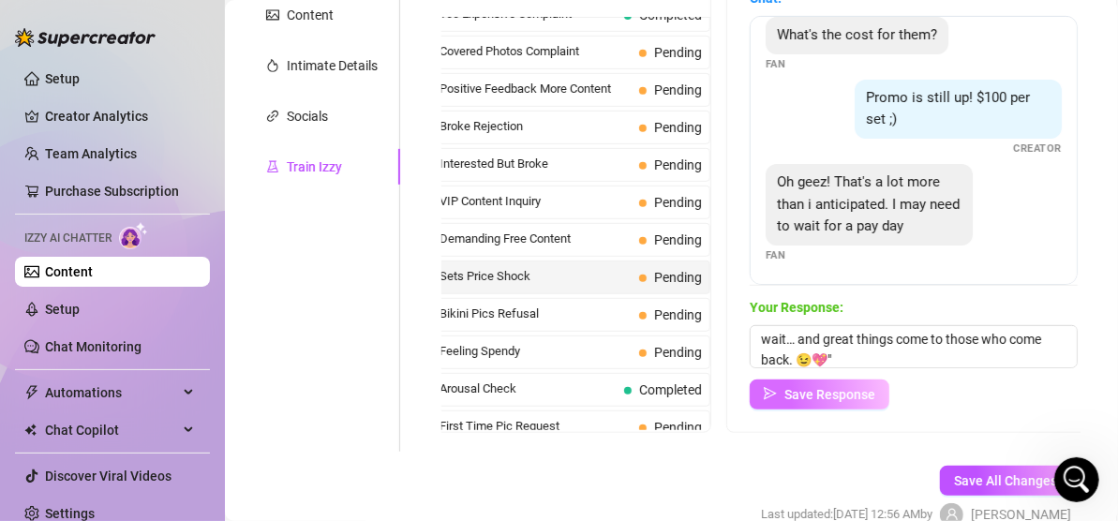
click at [825, 398] on span "Save Response" at bounding box center [830, 394] width 91 height 15
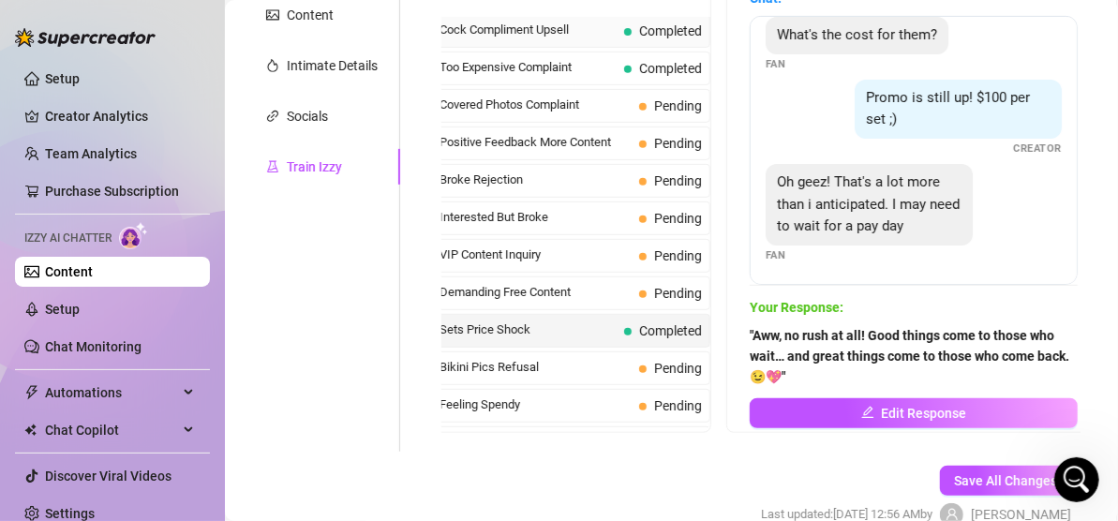
scroll to position [281, 0]
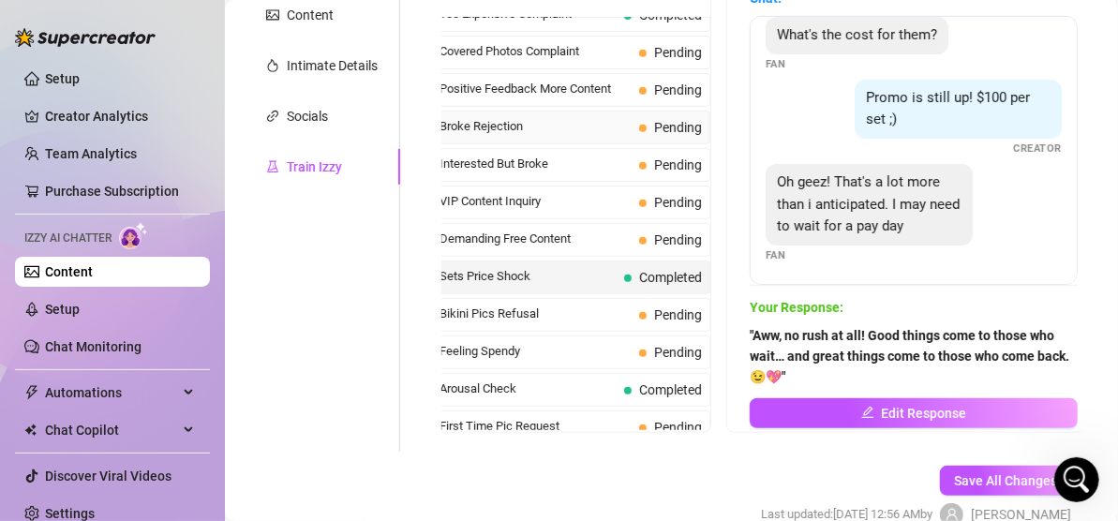
click at [535, 122] on span "Broke Rejection" at bounding box center [536, 126] width 192 height 19
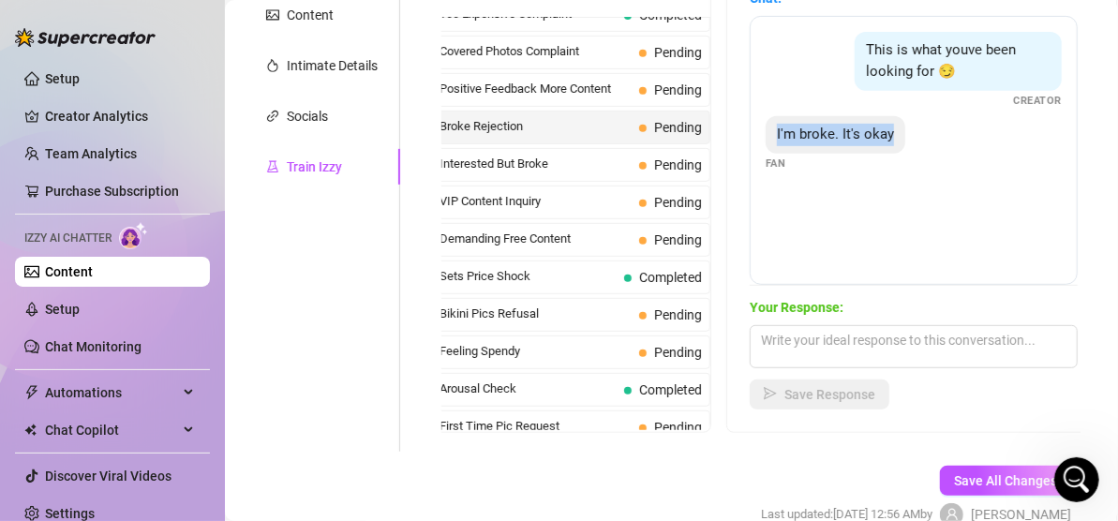
drag, startPoint x: 890, startPoint y: 133, endPoint x: 772, endPoint y: 136, distance: 118.2
click at [772, 136] on div "I'm broke. It's okay" at bounding box center [836, 135] width 140 height 38
copy span "I'm broke. It's okay"
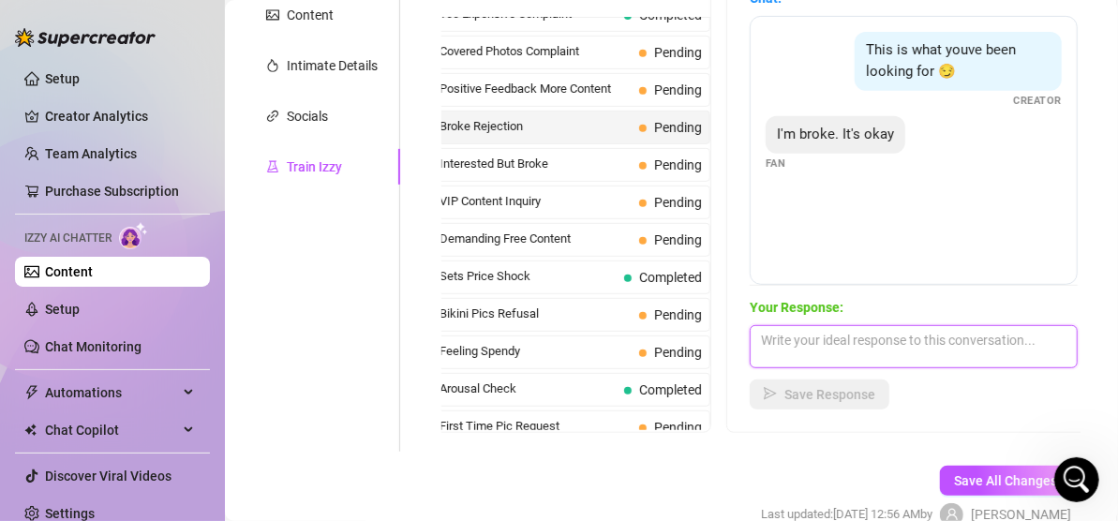
paste textarea ""Broke [DATE]… but [DATE]? That’s future-you’s problem. 😈 (I’ll be right here, …"
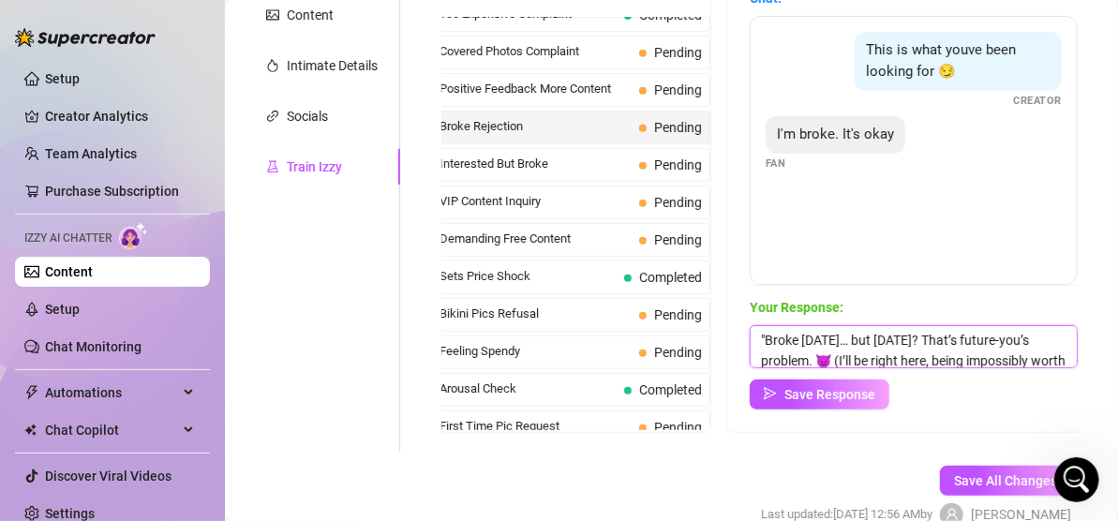
scroll to position [22, 0]
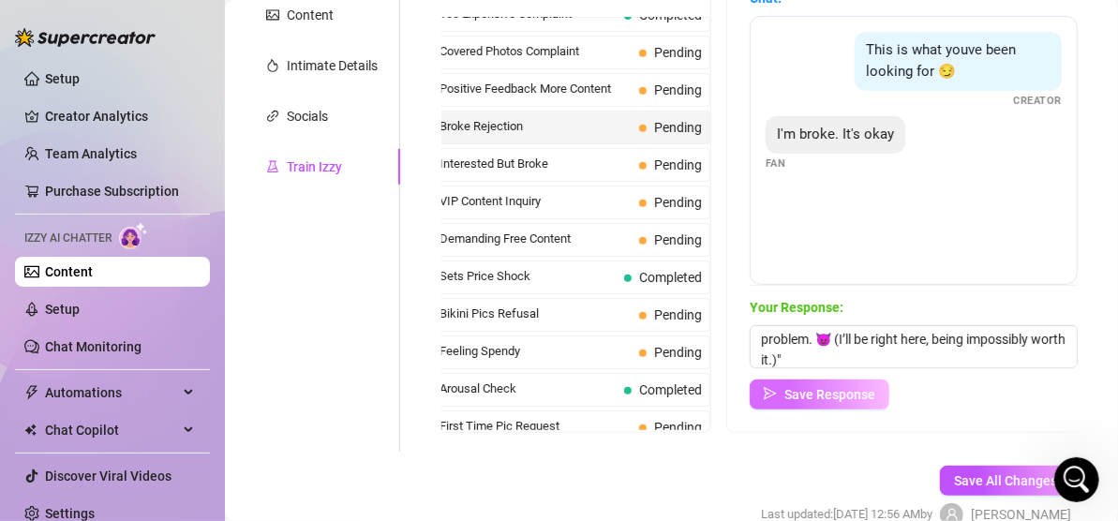
click at [839, 392] on span "Save Response" at bounding box center [830, 394] width 91 height 15
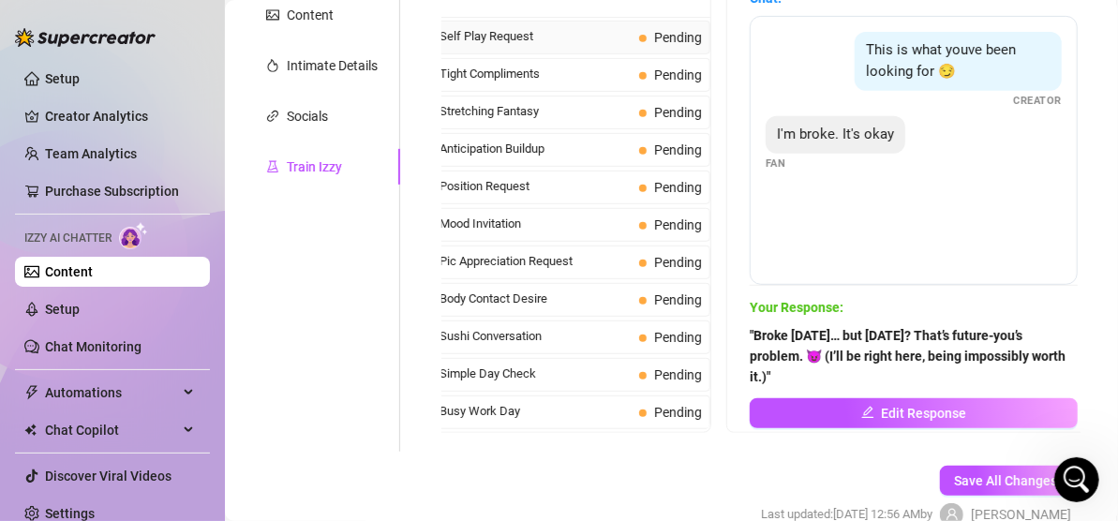
scroll to position [1031, 0]
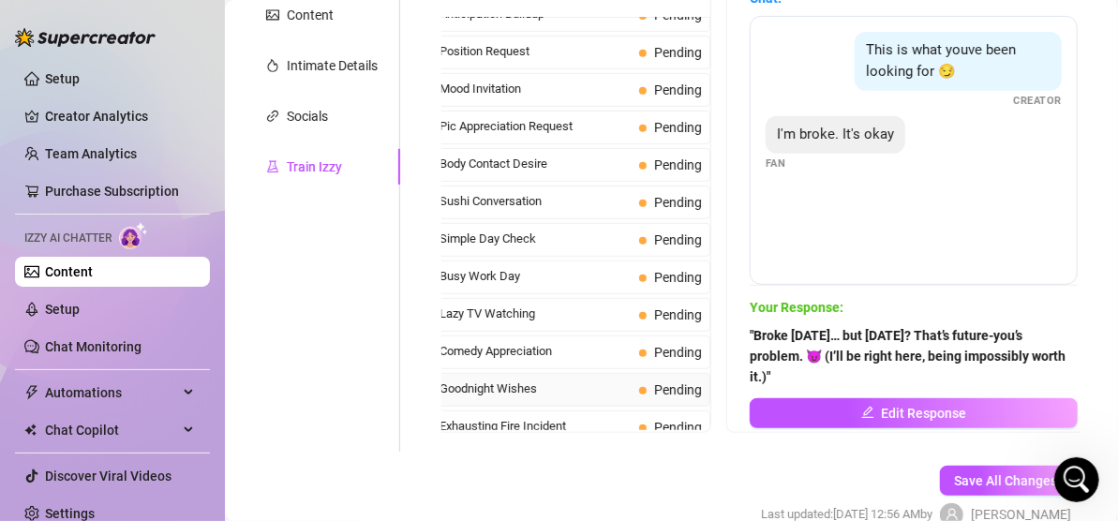
click at [550, 380] on span "Goodnight Wishes" at bounding box center [536, 389] width 192 height 19
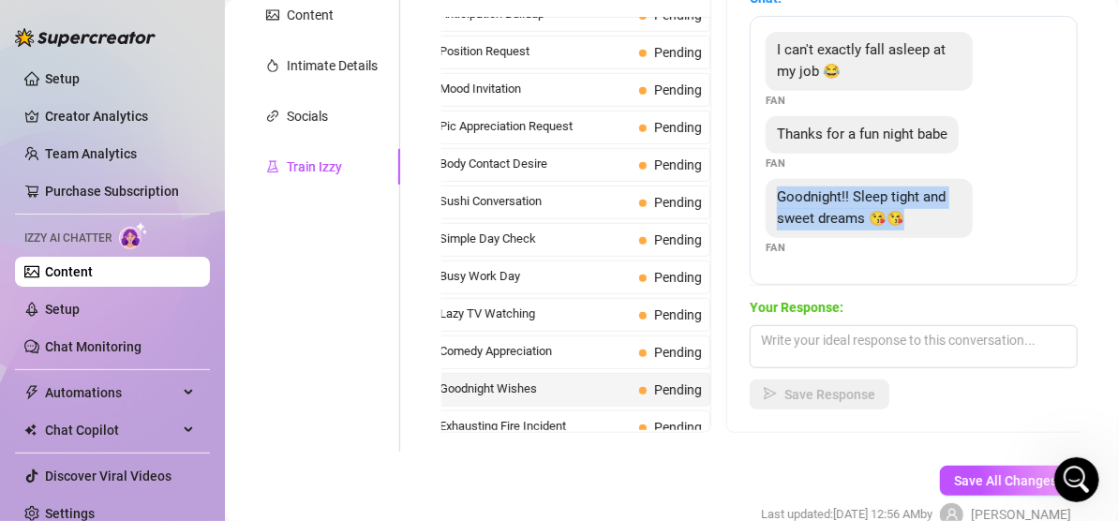
drag, startPoint x: 916, startPoint y: 218, endPoint x: 775, endPoint y: 189, distance: 143.4
click at [775, 189] on div "Goodnight!! Sleep tight and sweet dreams 😘😘" at bounding box center [869, 208] width 207 height 59
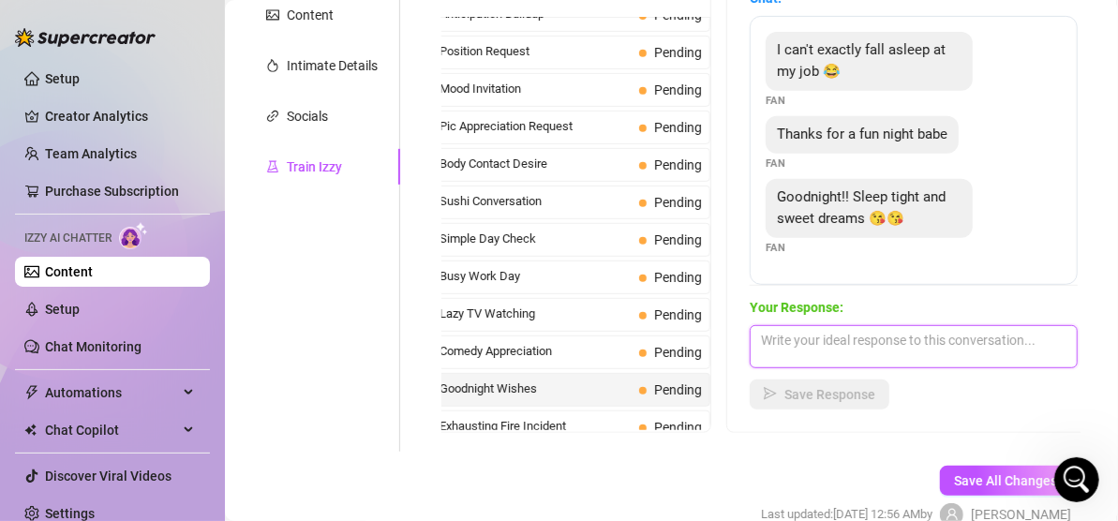
paste textarea ""Aww, goodnight, sweet thing! 😘✨"
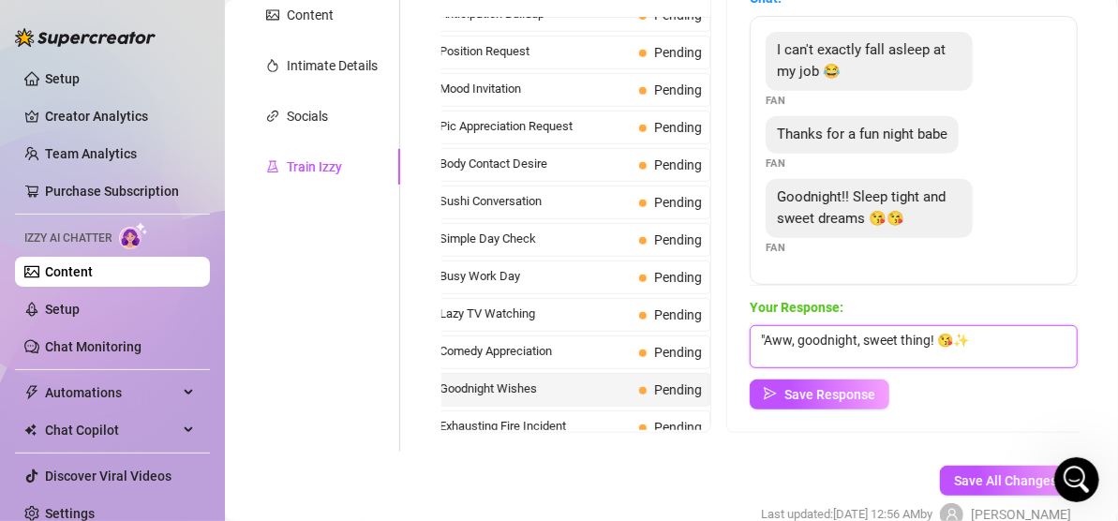
click at [933, 339] on textarea ""Aww, goodnight, sweet thing! 😘✨" at bounding box center [914, 346] width 328 height 43
drag, startPoint x: 933, startPoint y: 339, endPoint x: 856, endPoint y: 342, distance: 76.9
click at [856, 342] on textarea ""Aww, goodnight, sweet thing! 😘✨" at bounding box center [914, 346] width 328 height 43
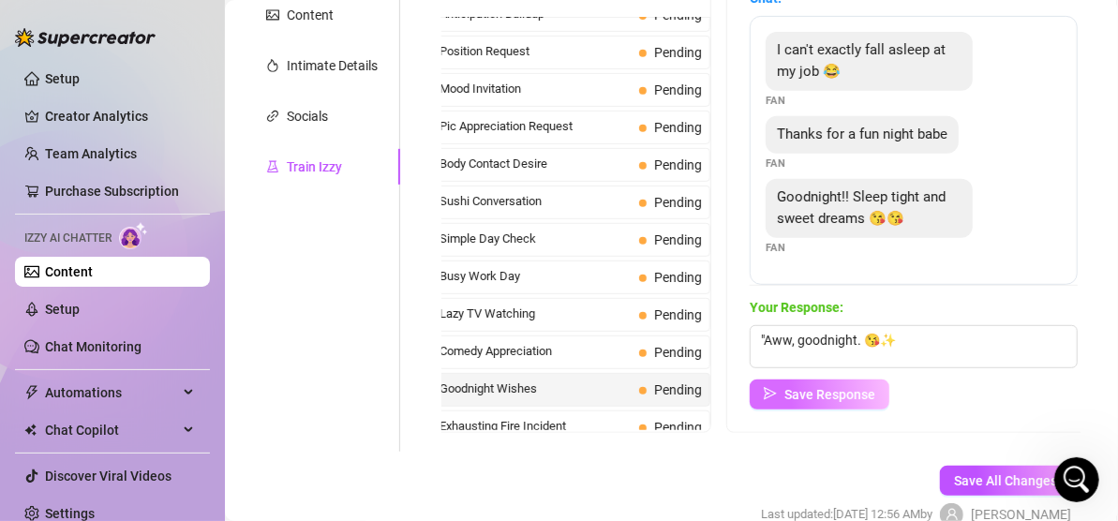
click at [847, 396] on span "Save Response" at bounding box center [830, 394] width 91 height 15
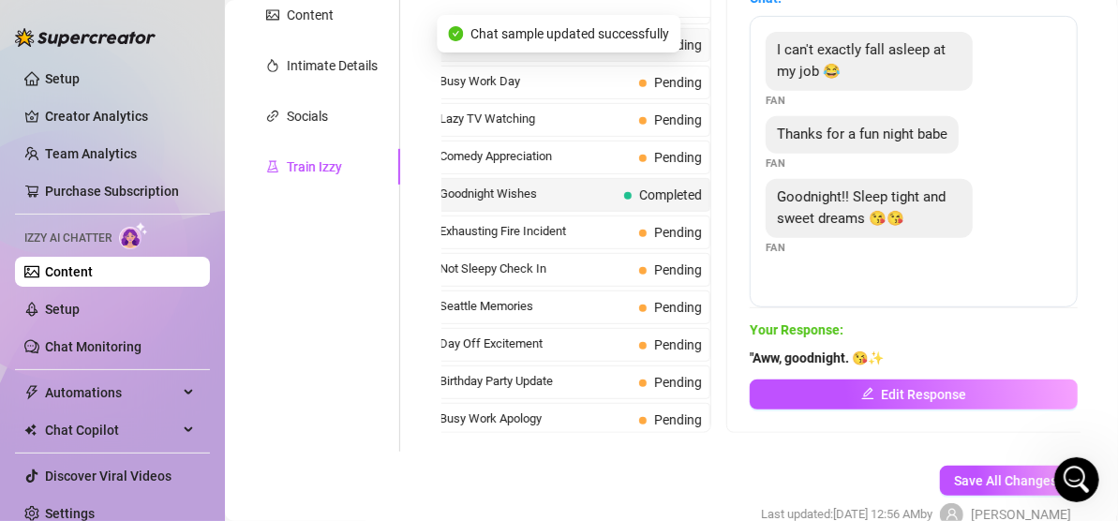
scroll to position [1313, 0]
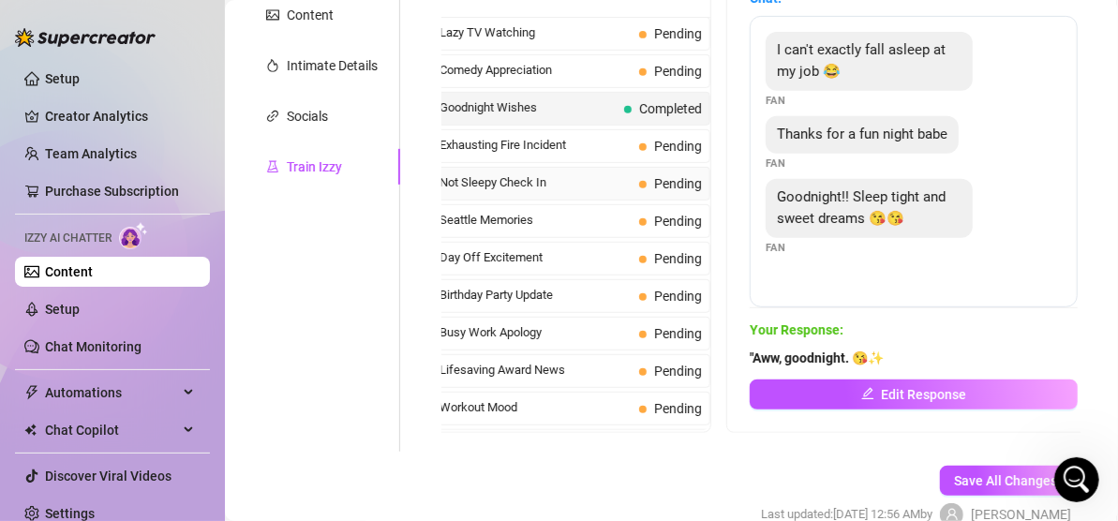
click at [554, 173] on span "Not Sleepy Check In" at bounding box center [536, 182] width 192 height 19
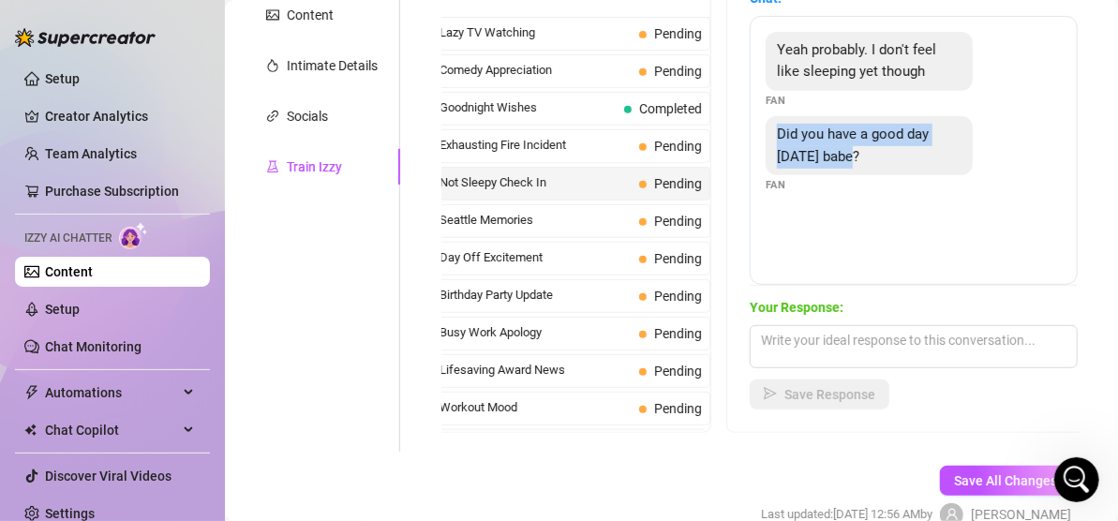
drag, startPoint x: 863, startPoint y: 154, endPoint x: 776, endPoint y: 123, distance: 91.6
click at [776, 123] on div "Did you have a good day [DATE] babe?" at bounding box center [869, 145] width 207 height 59
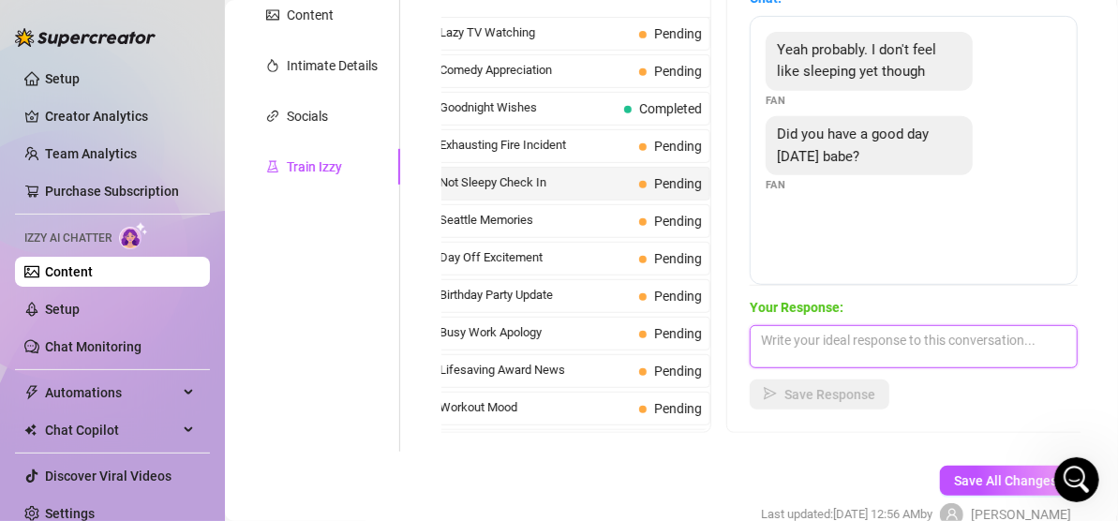
paste textarea ""Aww, you’re so sweet to ask! 🥰 My day was almost as good as your taste in late…"
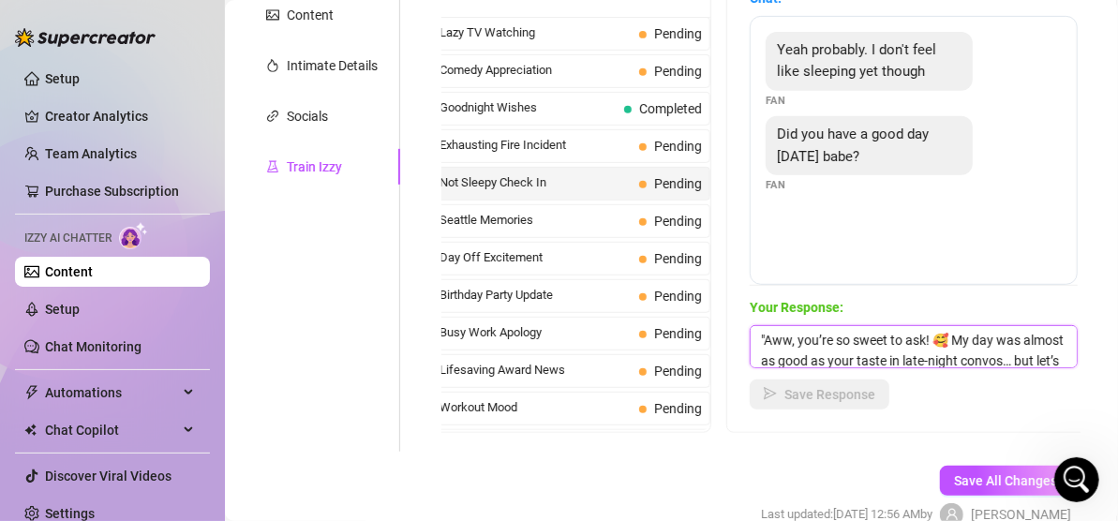
scroll to position [63, 0]
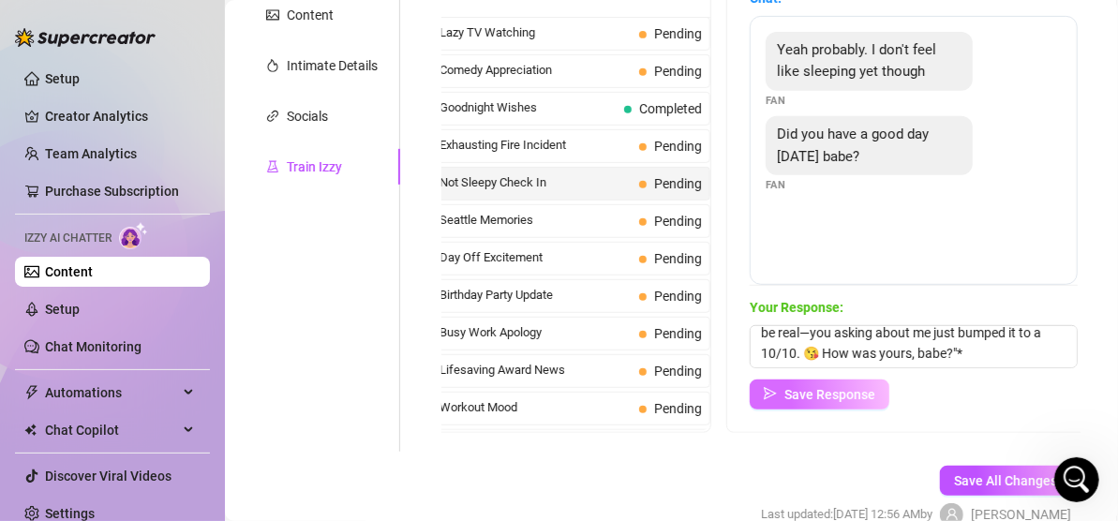
click at [816, 394] on span "Save Response" at bounding box center [830, 394] width 91 height 15
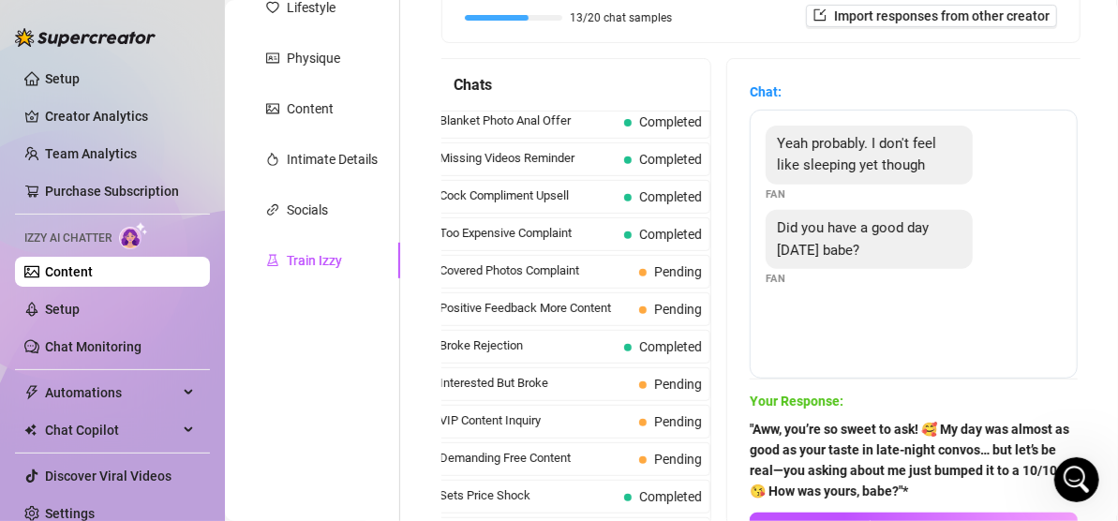
scroll to position [188, 0]
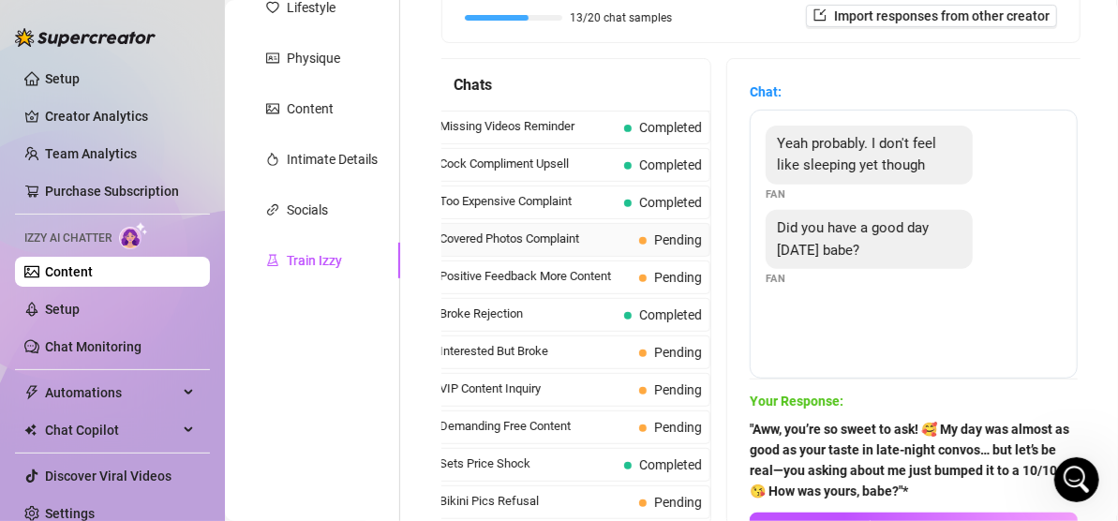
click at [548, 237] on span "Covered Photos Complaint" at bounding box center [536, 239] width 192 height 19
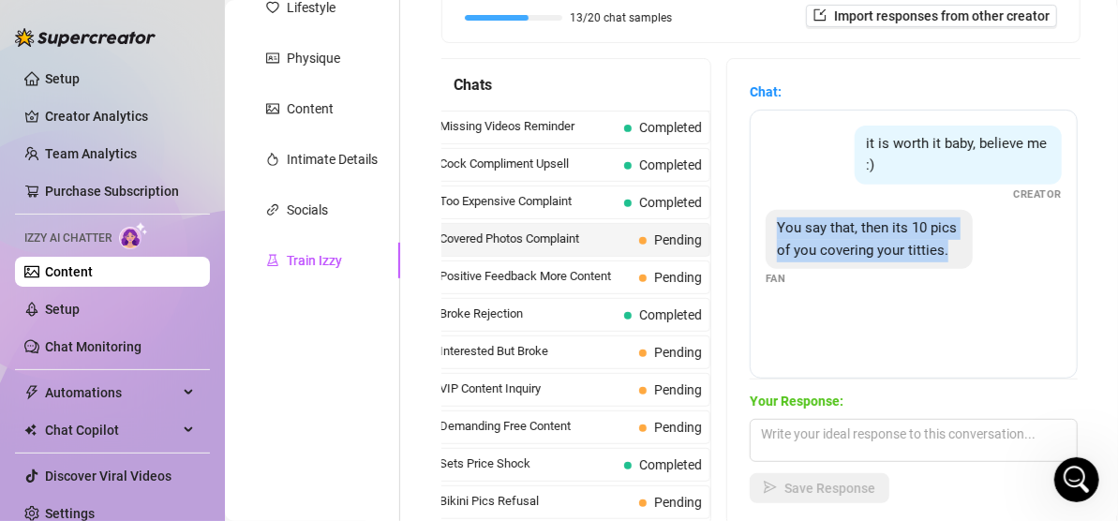
drag, startPoint x: 946, startPoint y: 249, endPoint x: 772, endPoint y: 218, distance: 177.3
click at [772, 218] on div "You say that, then its 10 pics of you covering your titties." at bounding box center [869, 239] width 207 height 59
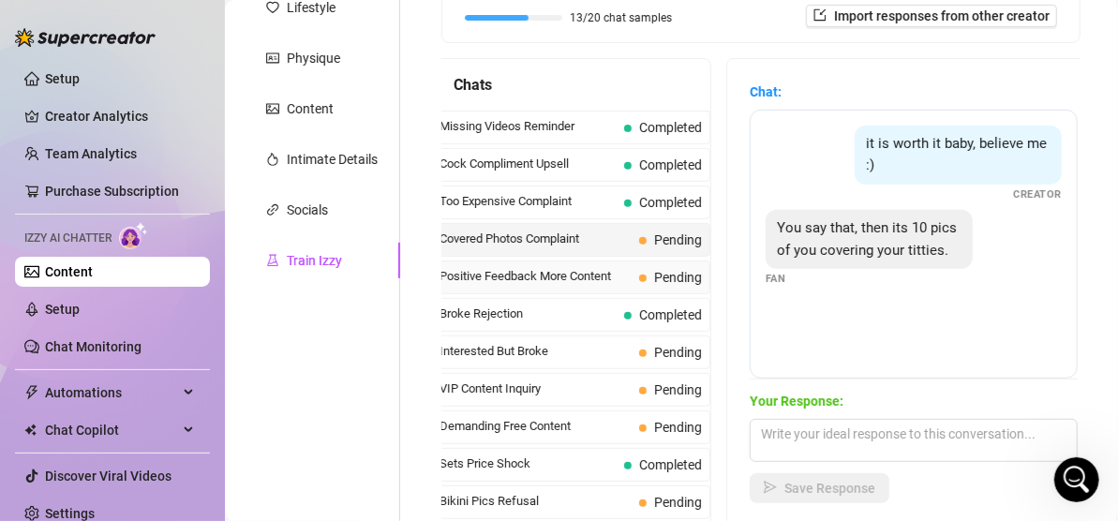
click at [587, 270] on span "Positive Feedback More Content" at bounding box center [536, 276] width 192 height 19
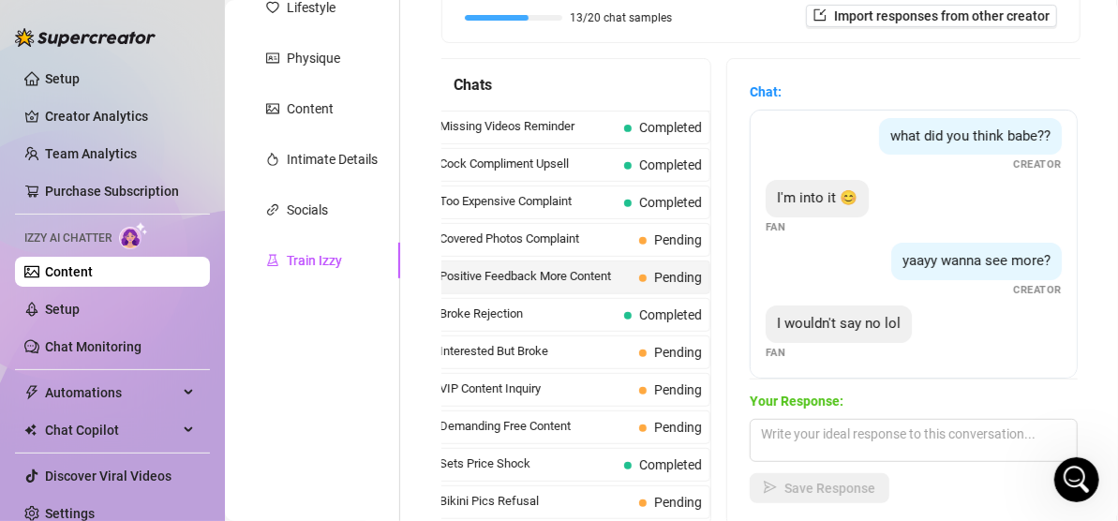
scroll to position [74, 0]
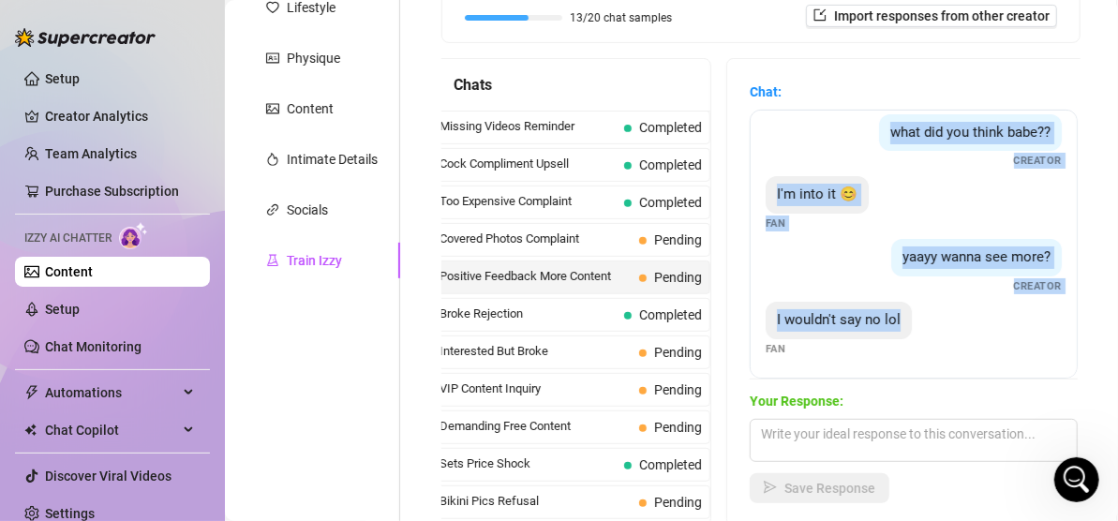
drag, startPoint x: 888, startPoint y: 139, endPoint x: 1013, endPoint y: 323, distance: 222.6
click at [1013, 323] on div "I like it ❤️ Fan what did you think babe?? Creator I'm into it 😊 Fan yaayy wann…" at bounding box center [914, 244] width 328 height 269
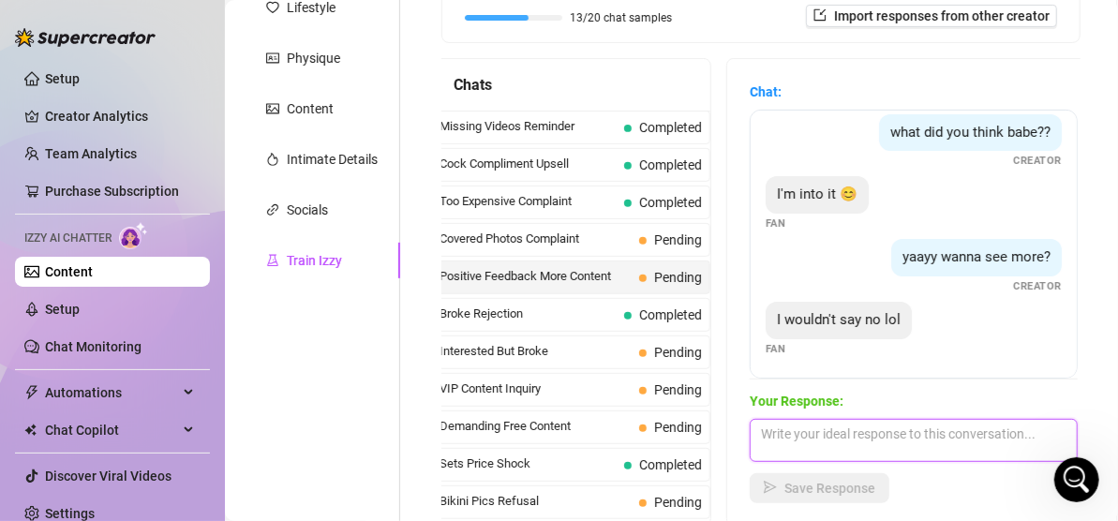
paste textarea ""Lol! That depends… are we talking ‘innocent girl-next-door’ more or ‘oops, how…"
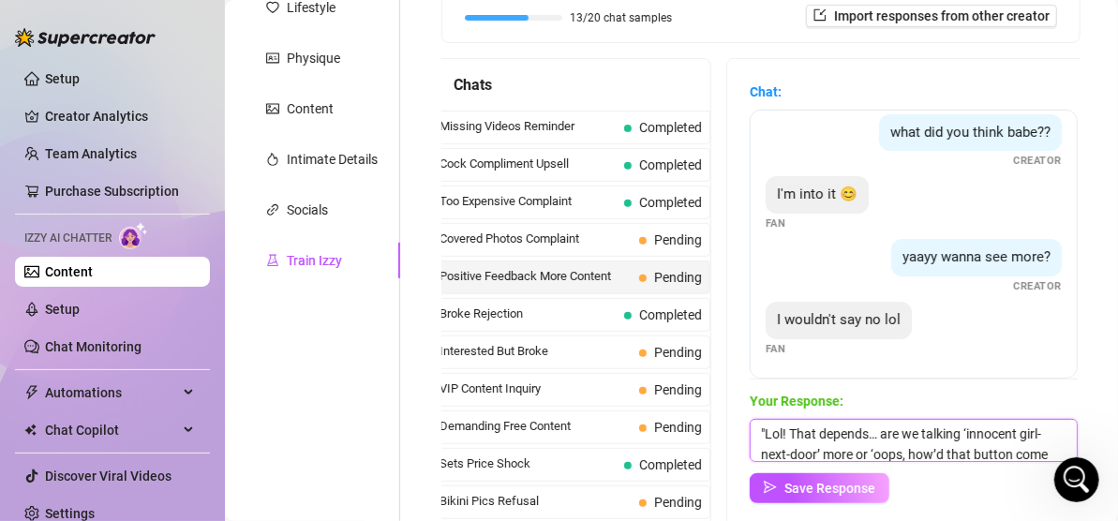
scroll to position [22, 0]
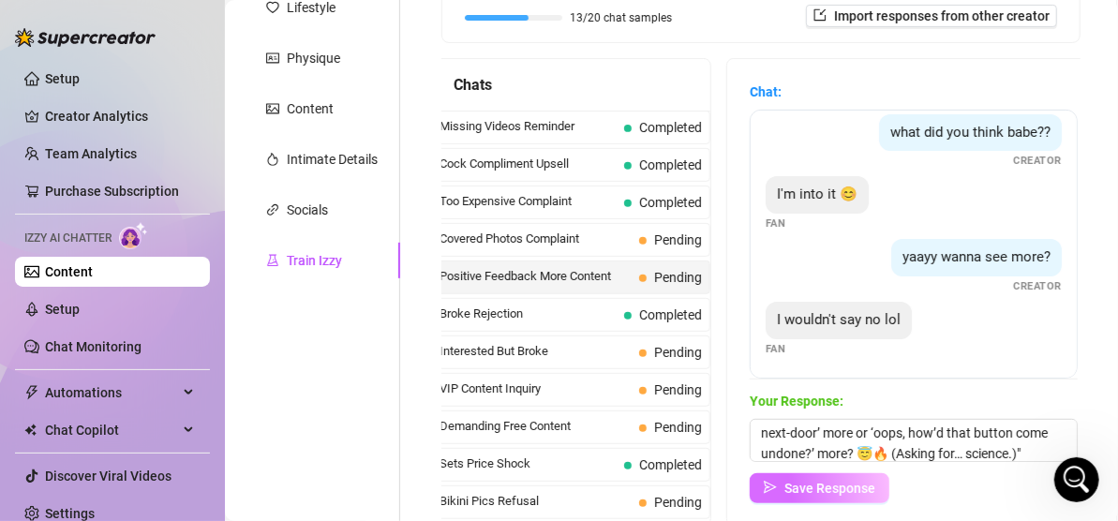
click at [842, 490] on span "Save Response" at bounding box center [830, 488] width 91 height 15
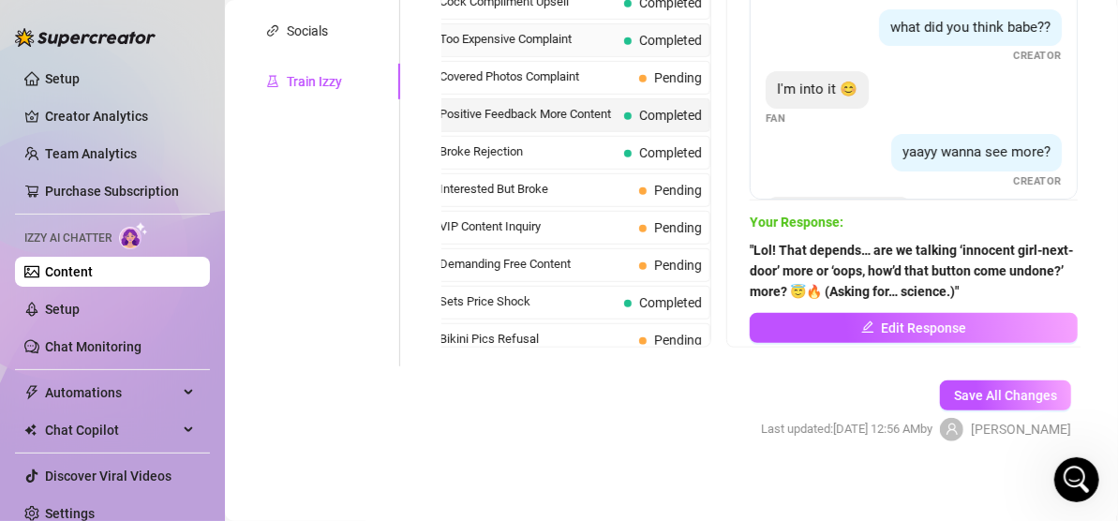
scroll to position [188, 0]
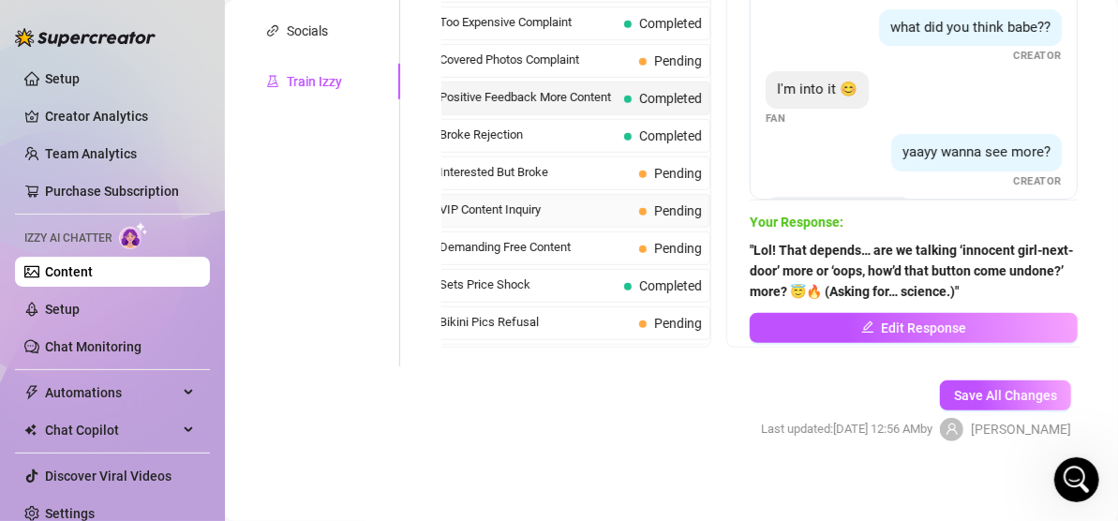
click at [528, 218] on span "VIP Content Inquiry" at bounding box center [536, 210] width 192 height 19
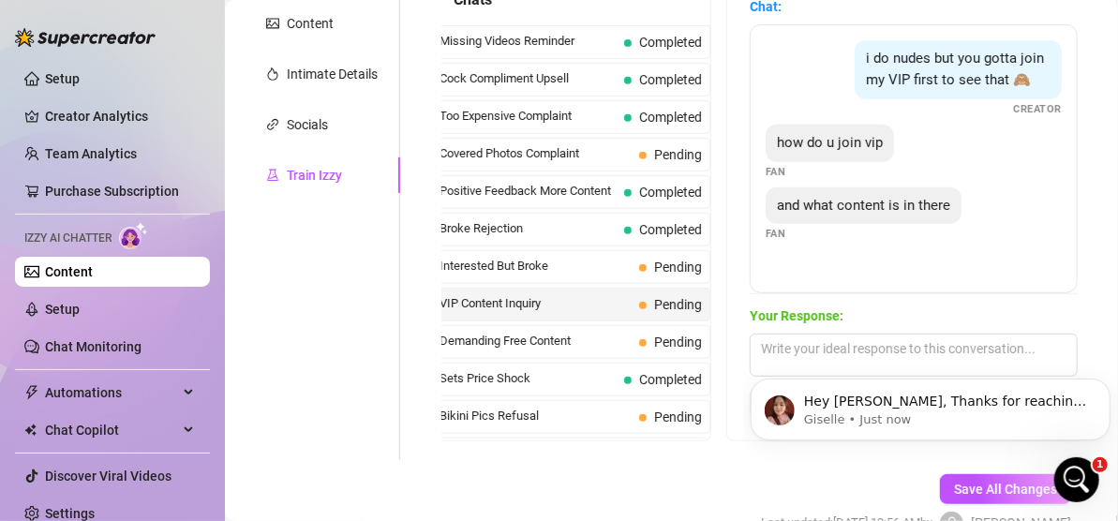
scroll to position [0, 0]
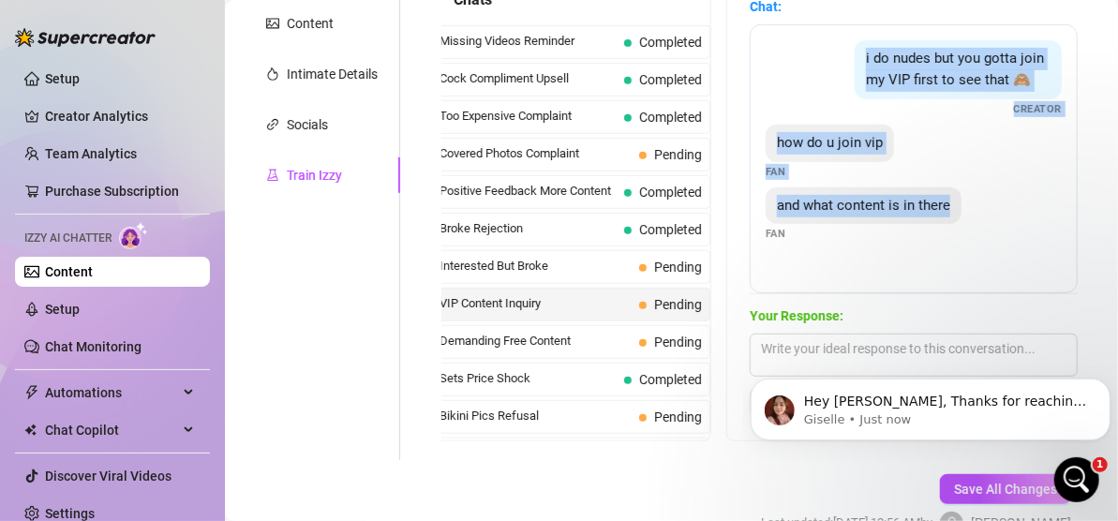
drag, startPoint x: 865, startPoint y: 56, endPoint x: 965, endPoint y: 213, distance: 185.4
click at [965, 213] on div "i do nudes but you gotta join my VIP first to see that 🙈 Creator how do u join …" at bounding box center [914, 158] width 328 height 269
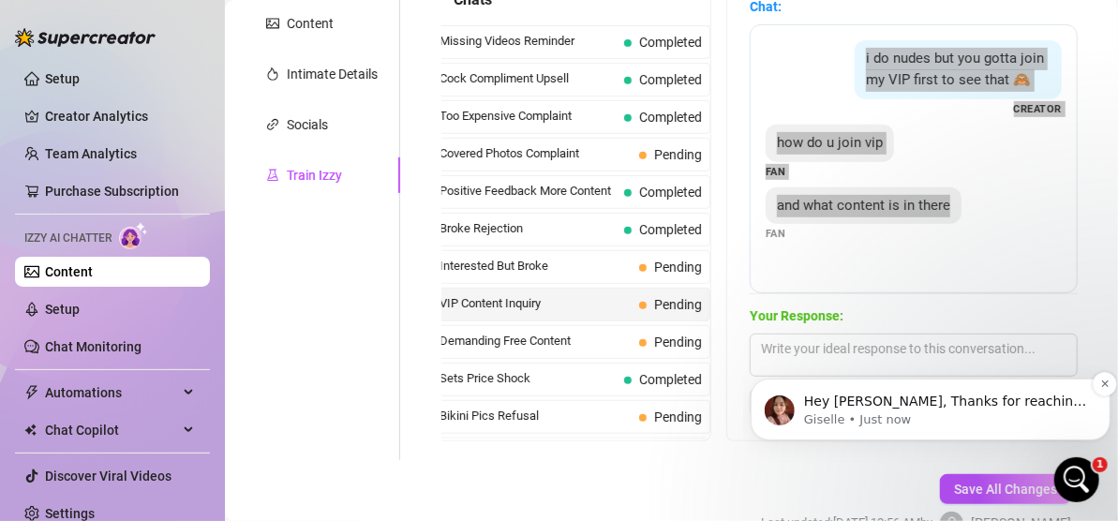
click at [922, 399] on p "Hey [PERSON_NAME], Thanks for reaching out! I had a look at your Creator Bio on…" at bounding box center [944, 401] width 283 height 19
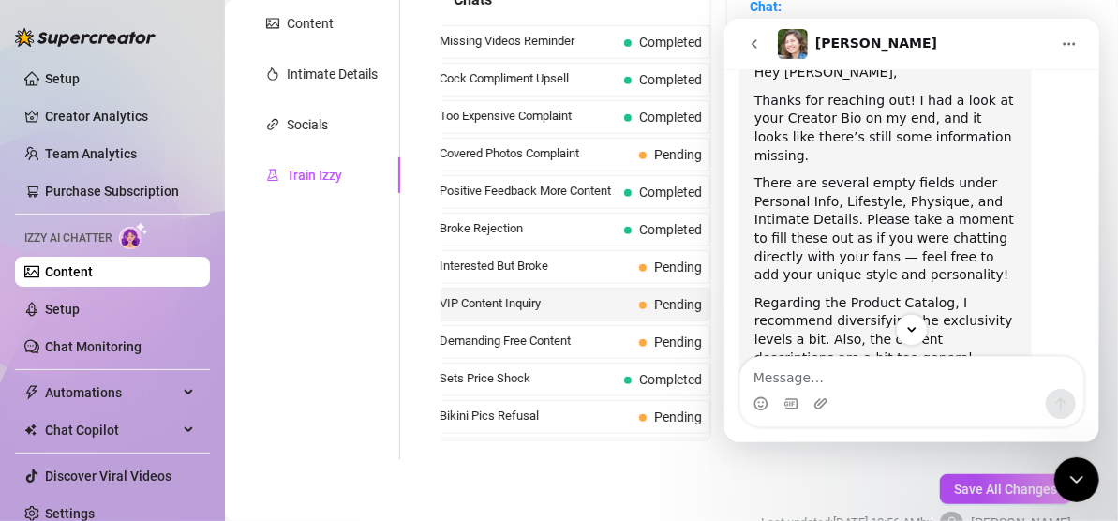
scroll to position [1774, 0]
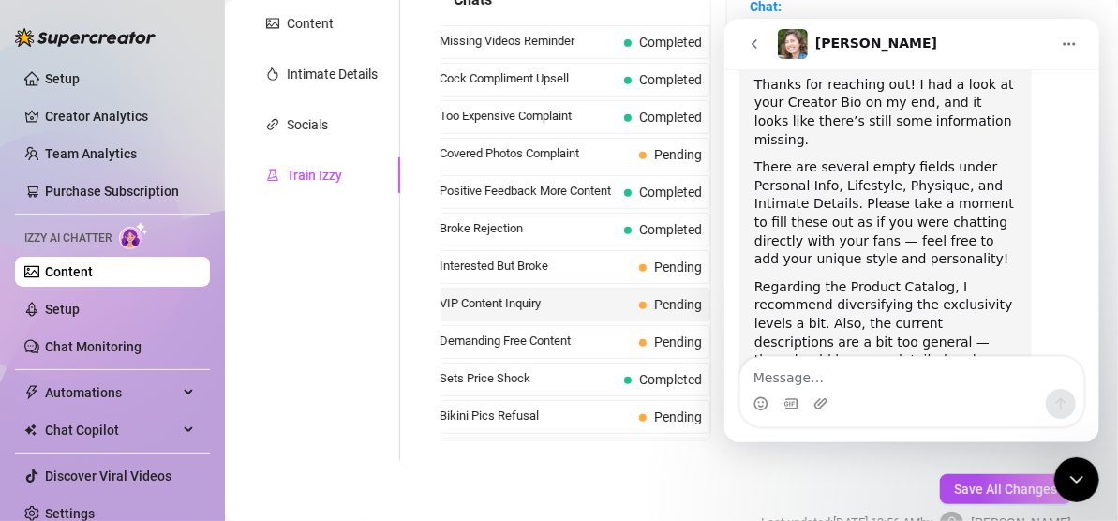
click at [942, 371] on textarea "Message…" at bounding box center [911, 373] width 343 height 32
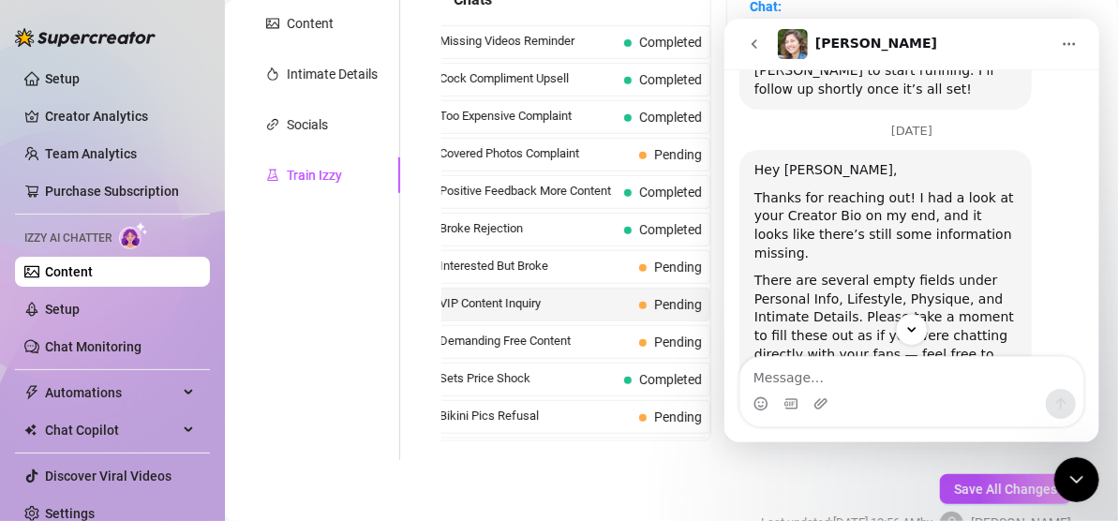
scroll to position [1710, 0]
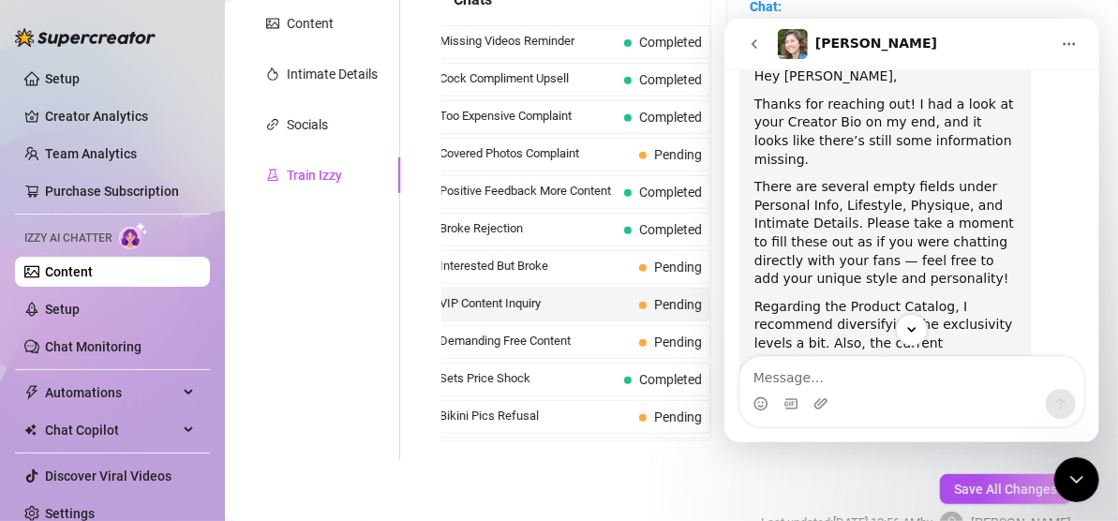
click at [1074, 475] on icon "Close Intercom Messenger" at bounding box center [1076, 479] width 23 height 23
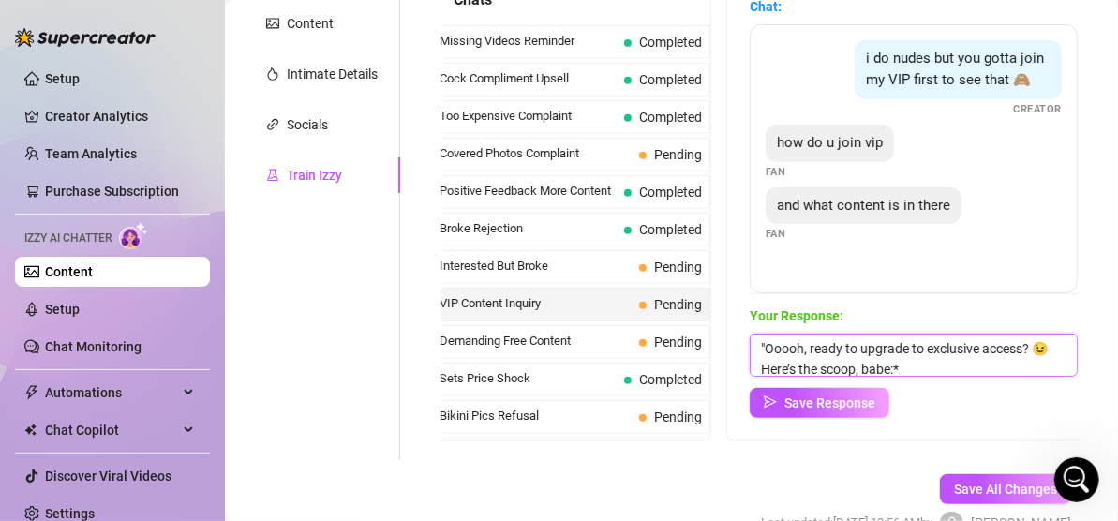
scroll to position [290, 0]
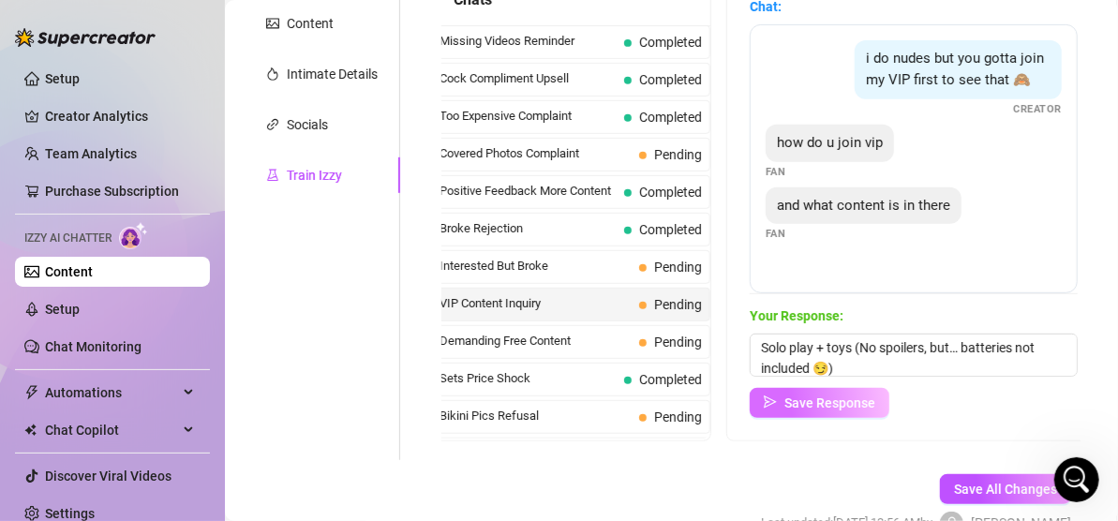
click at [820, 397] on span "Save Response" at bounding box center [830, 403] width 91 height 15
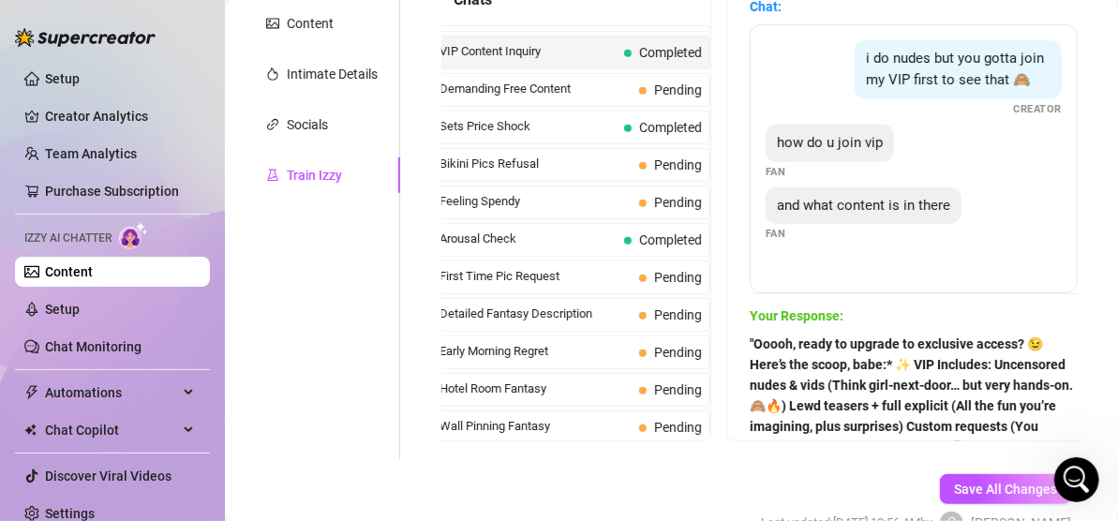
scroll to position [469, 0]
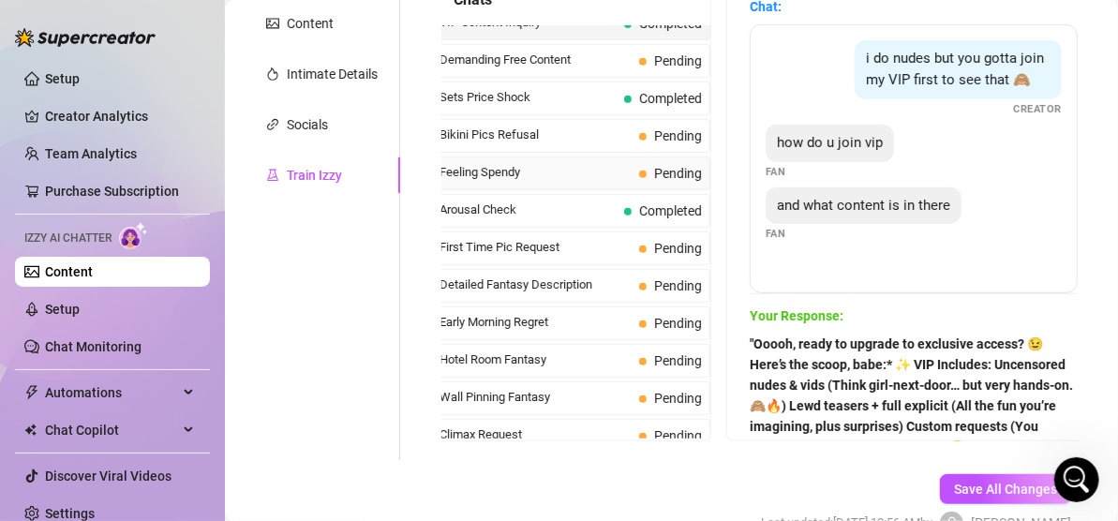
click at [502, 174] on span "Feeling Spendy" at bounding box center [536, 172] width 192 height 19
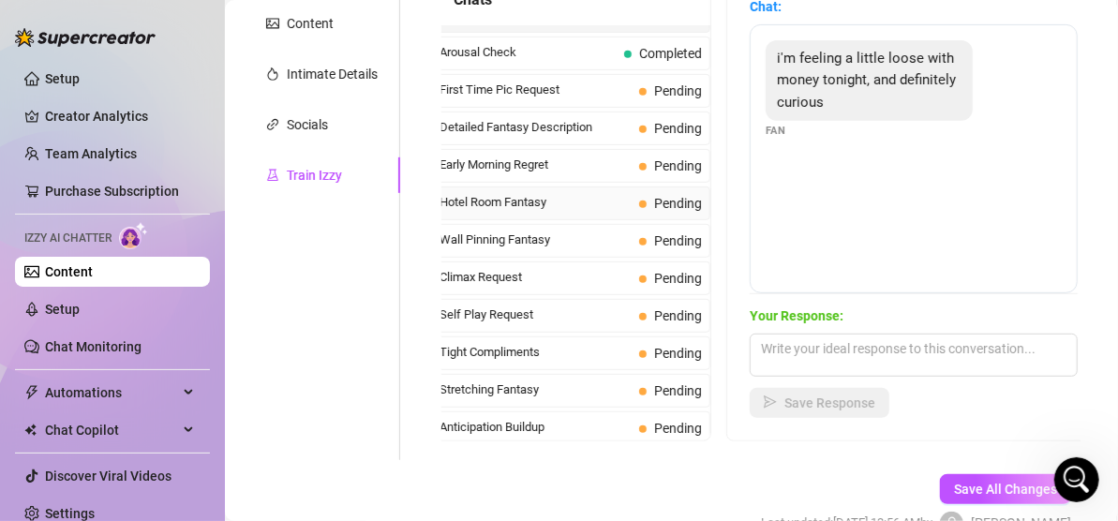
scroll to position [656, 0]
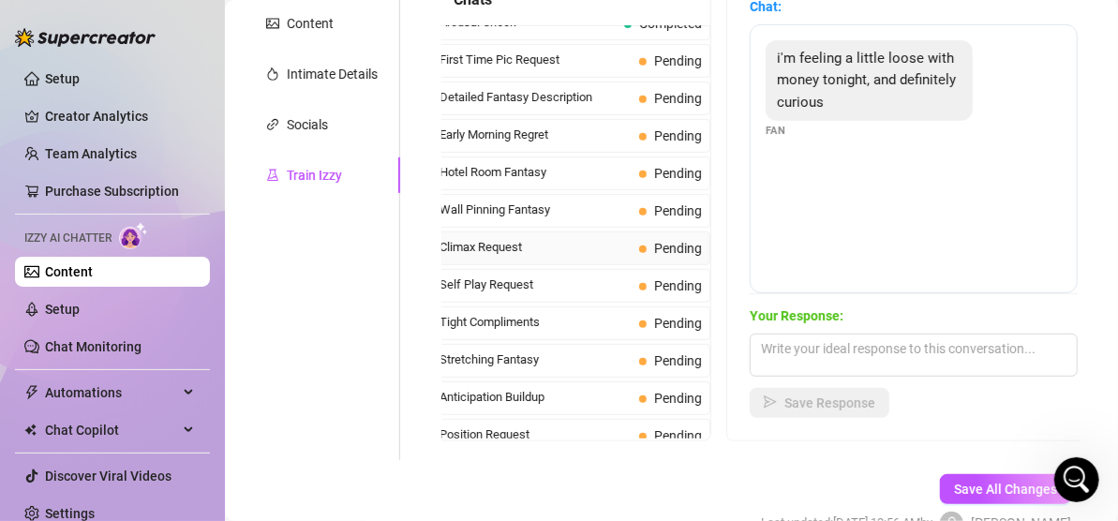
click at [517, 251] on span "Climax Request" at bounding box center [536, 247] width 192 height 19
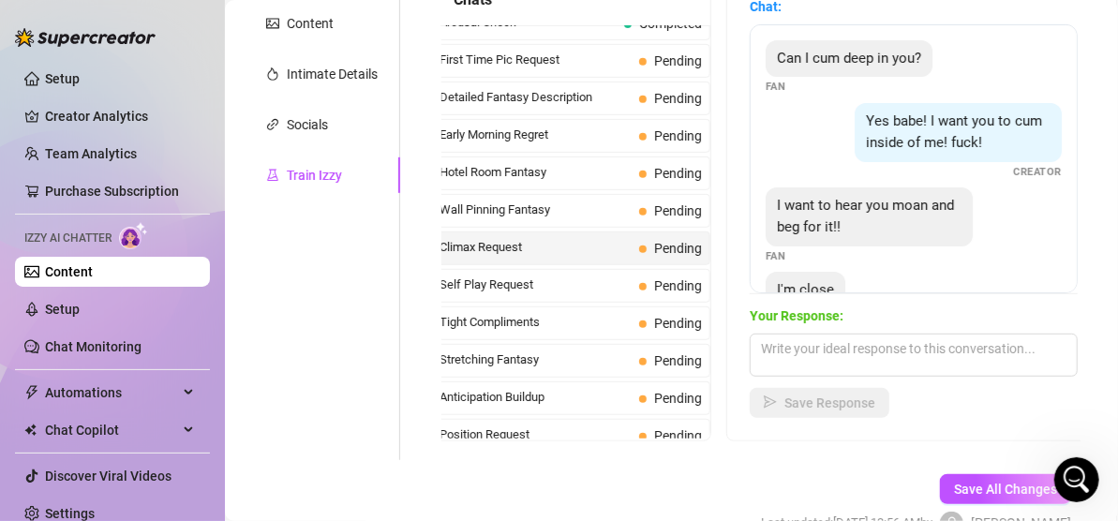
scroll to position [750, 0]
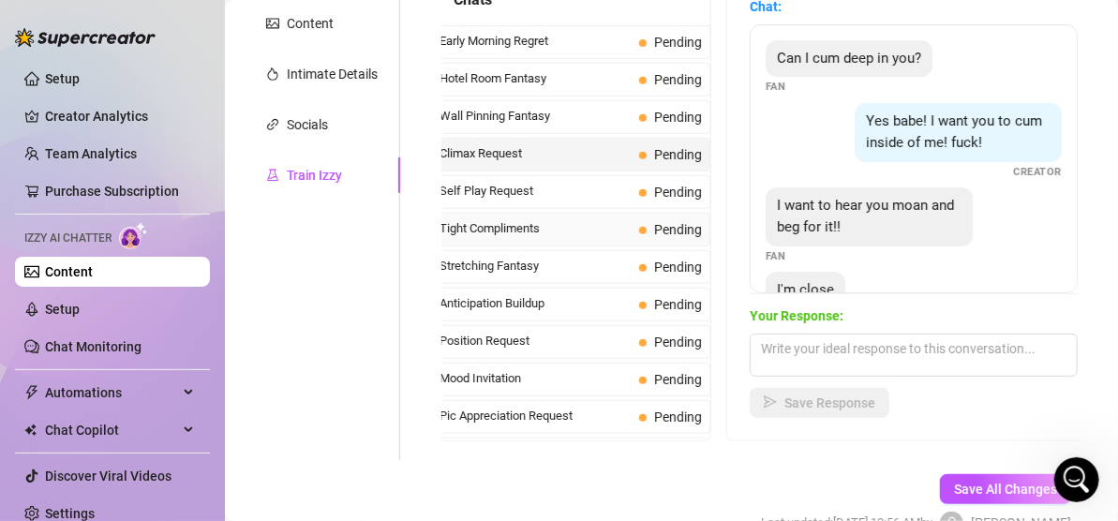
click at [505, 233] on span "Tight Compliments" at bounding box center [536, 228] width 192 height 19
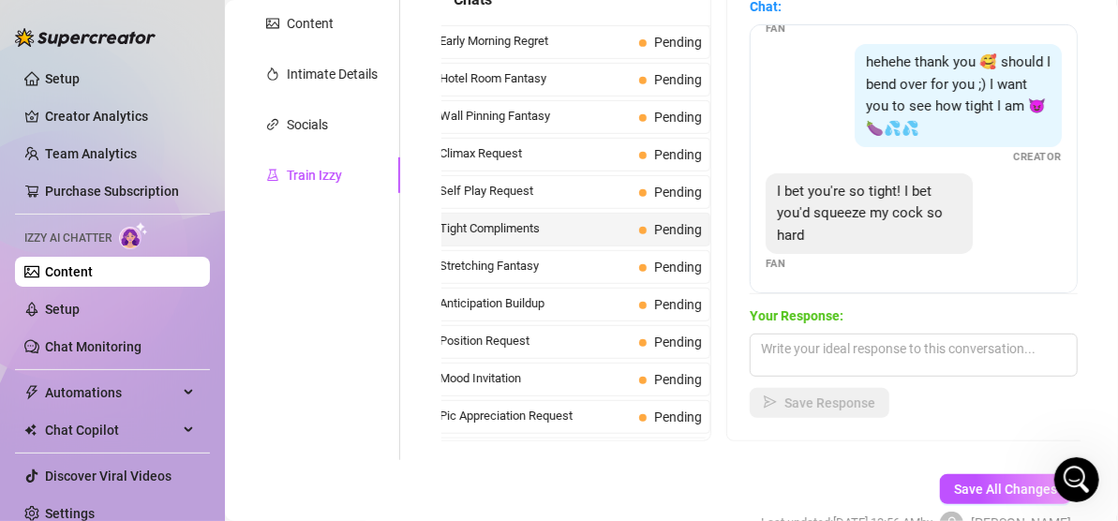
scroll to position [188, 0]
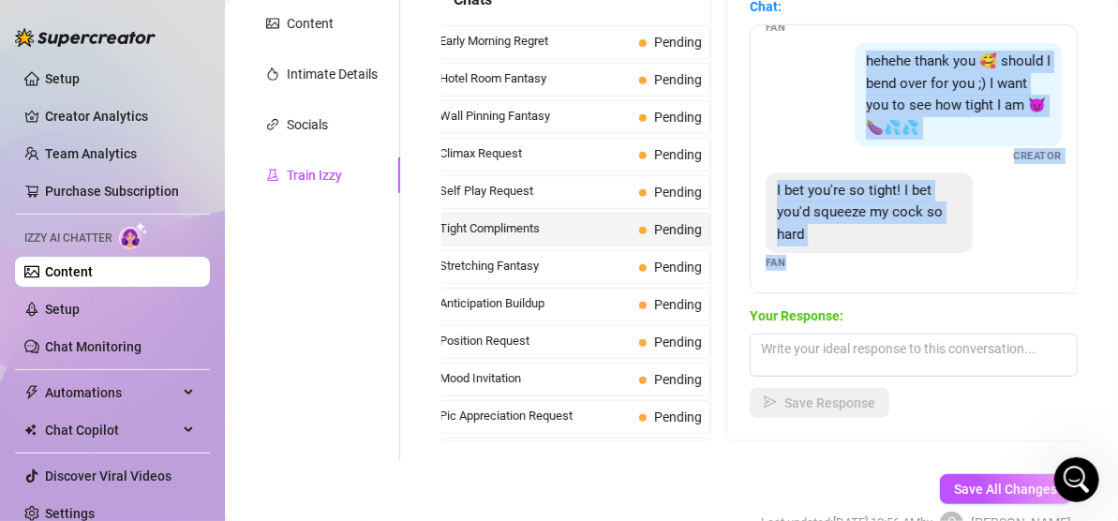
drag, startPoint x: 858, startPoint y: 61, endPoint x: 802, endPoint y: 275, distance: 221.0
click at [802, 275] on div "should i get completely naked for you baby? 😩💦 Creator You have such a sweet li…" at bounding box center [914, 158] width 328 height 269
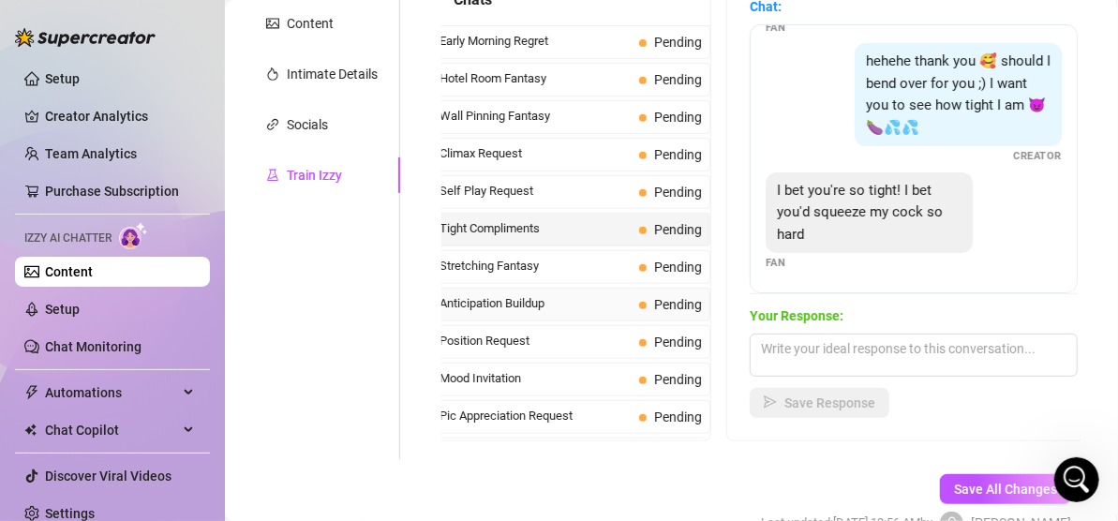
click at [519, 296] on span "Anticipation Buildup" at bounding box center [536, 303] width 192 height 19
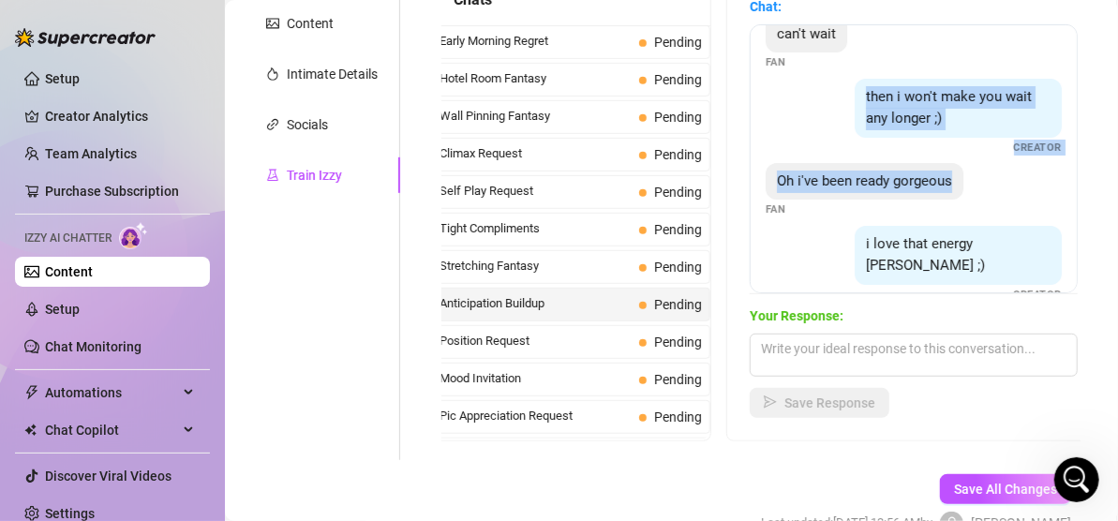
scroll to position [118, 0]
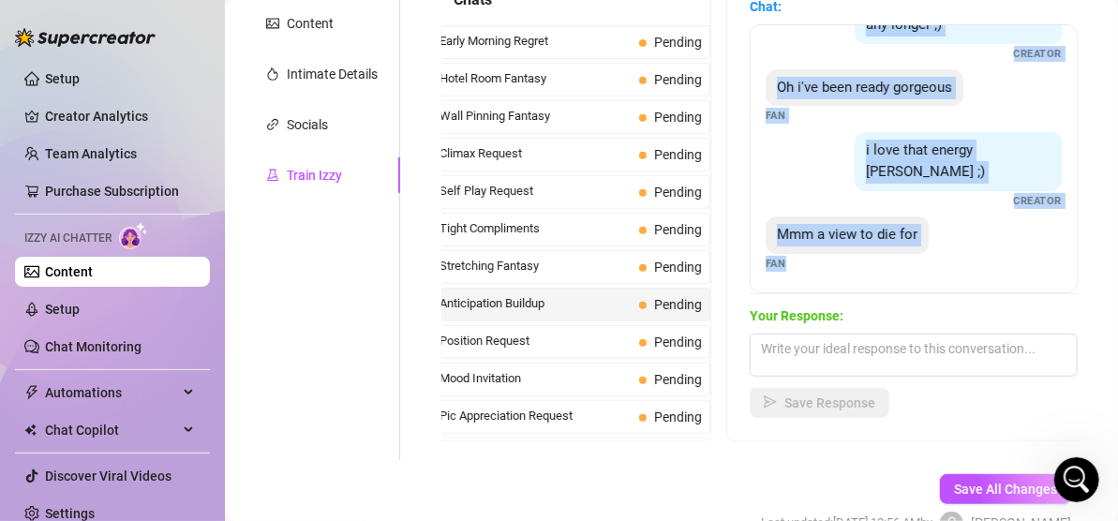
drag, startPoint x: 862, startPoint y: 88, endPoint x: 793, endPoint y: 268, distance: 192.6
click at [793, 268] on div "can't wait Fan then i won't make you wait any longer ;) Creator Oh i've been re…" at bounding box center [914, 158] width 328 height 269
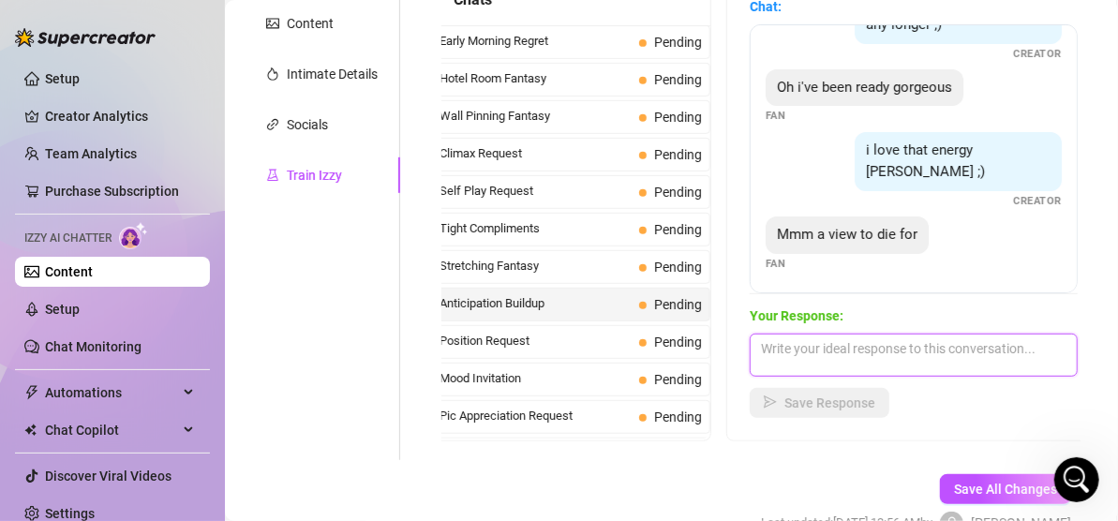
paste textarea ""Mmm, just wait ‘til you see what’s not on the free version… 😉 (Spoiler: It inv…"
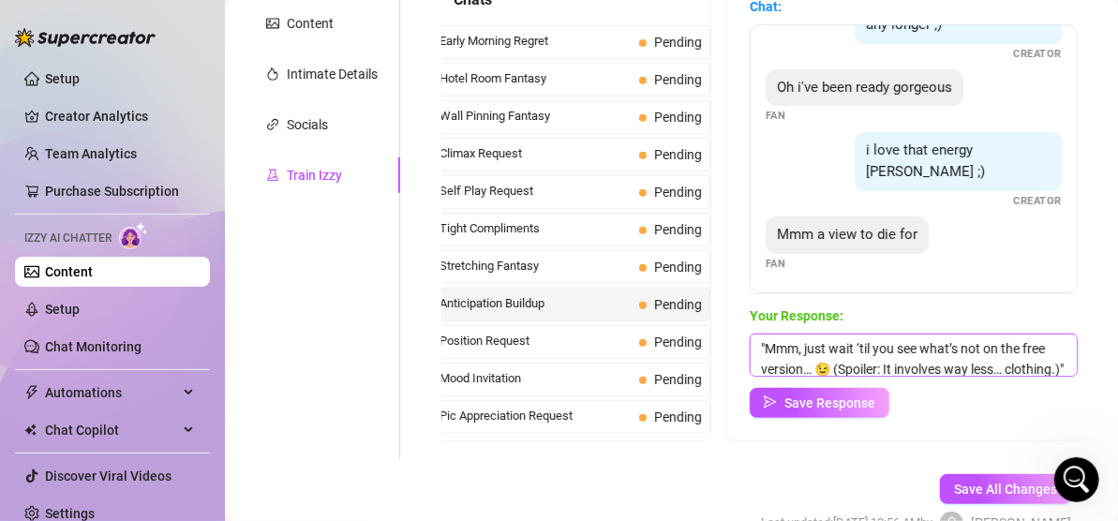
scroll to position [22, 0]
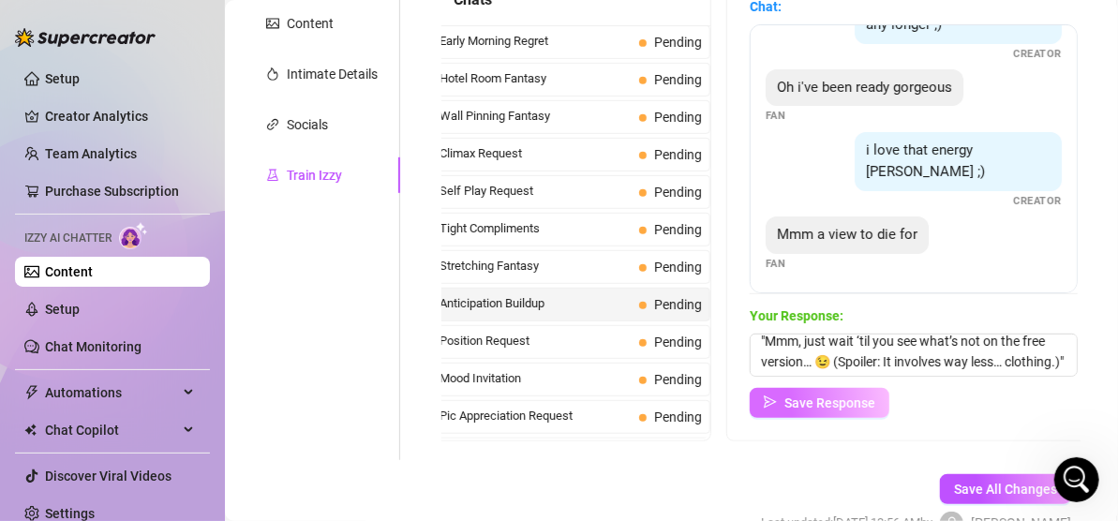
click at [821, 398] on span "Save Response" at bounding box center [830, 403] width 91 height 15
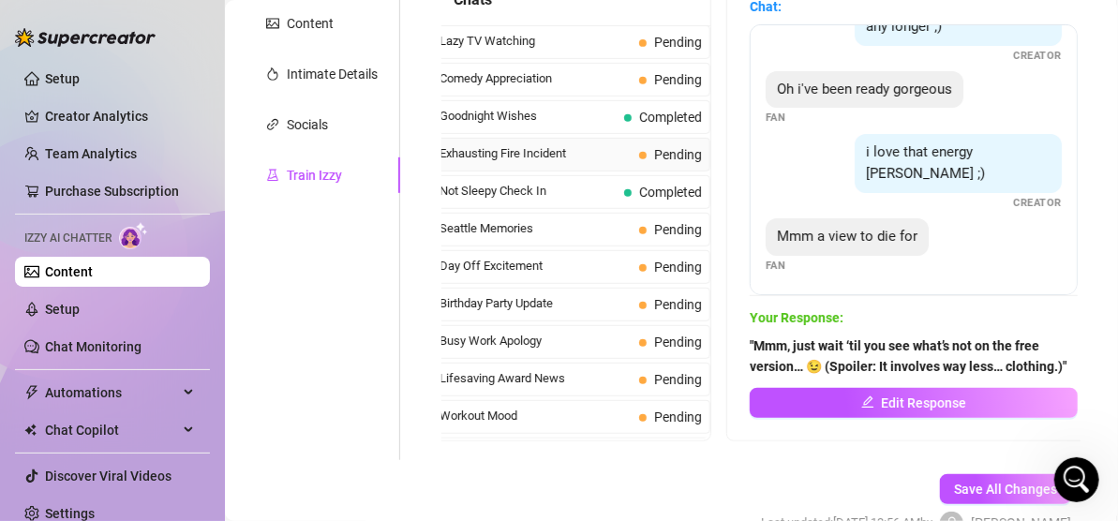
scroll to position [1406, 0]
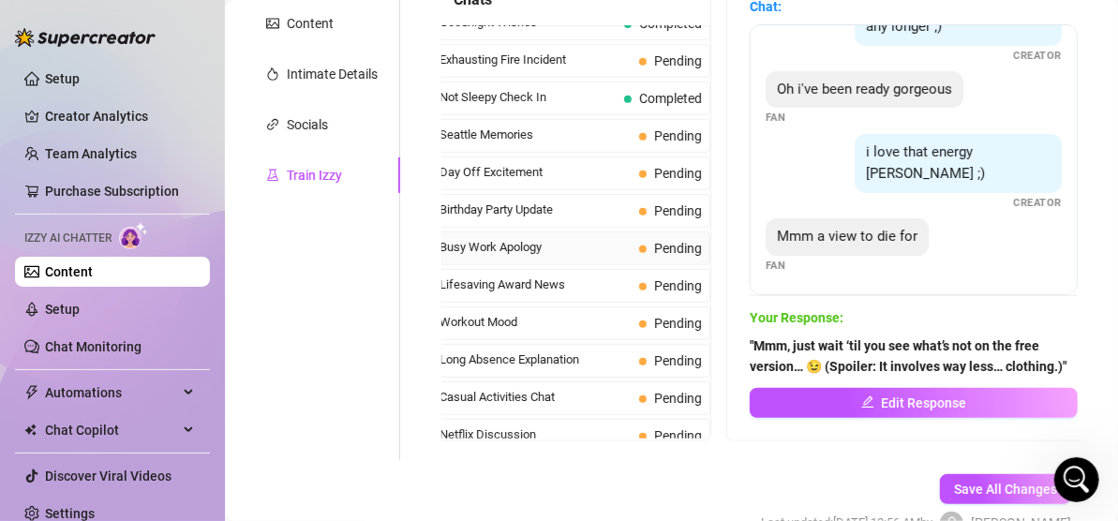
click at [493, 238] on span "Busy Work Apology" at bounding box center [536, 247] width 192 height 19
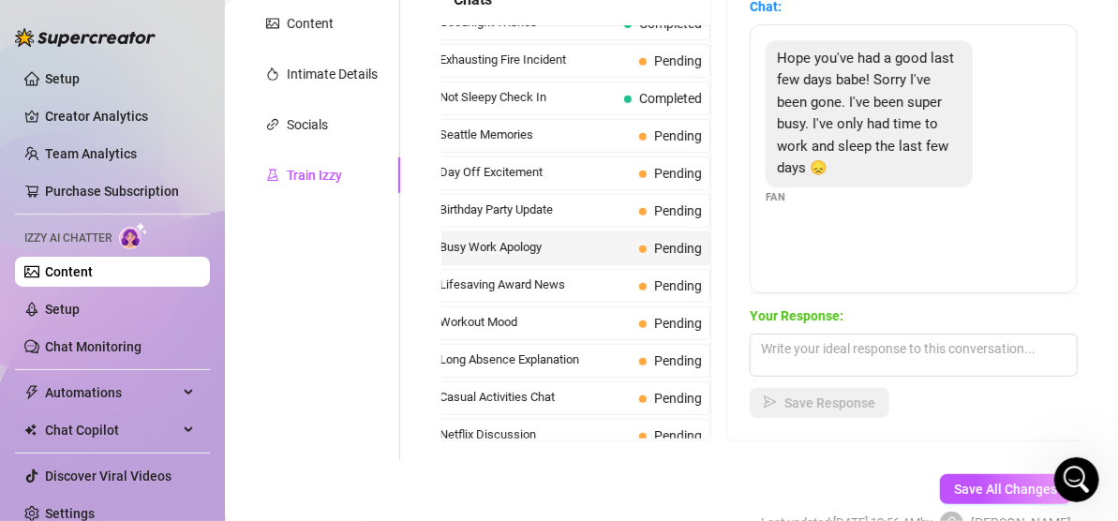
scroll to position [281, 0]
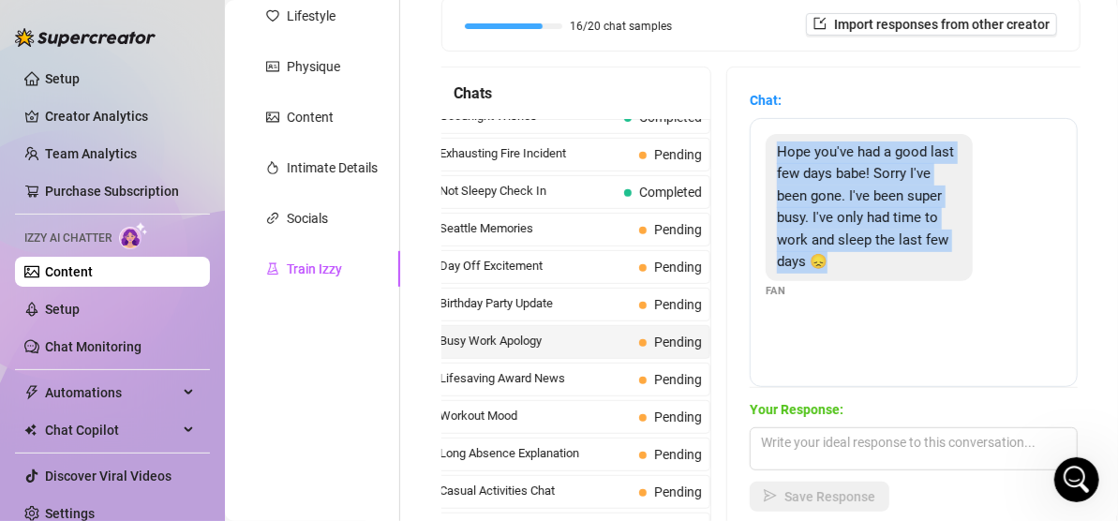
drag, startPoint x: 773, startPoint y: 149, endPoint x: 889, endPoint y: 278, distance: 172.6
click at [889, 278] on div "Hope you've had a good last few days babe! Sorry I've been gone. I've been supe…" at bounding box center [869, 207] width 207 height 147
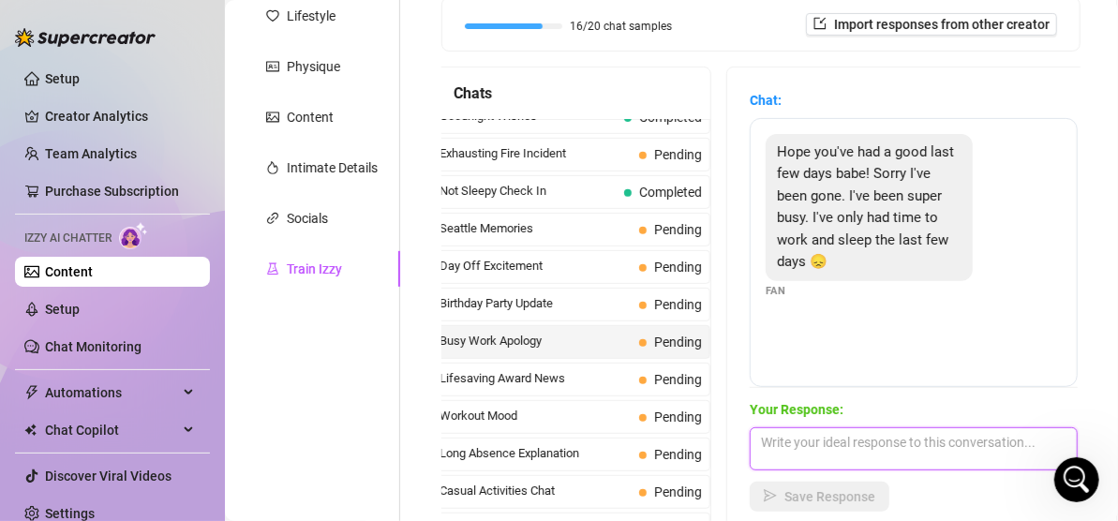
paste textarea ""Life’s been running you ragged, huh? 🥺 Well, I’m totally here to be your late-…"
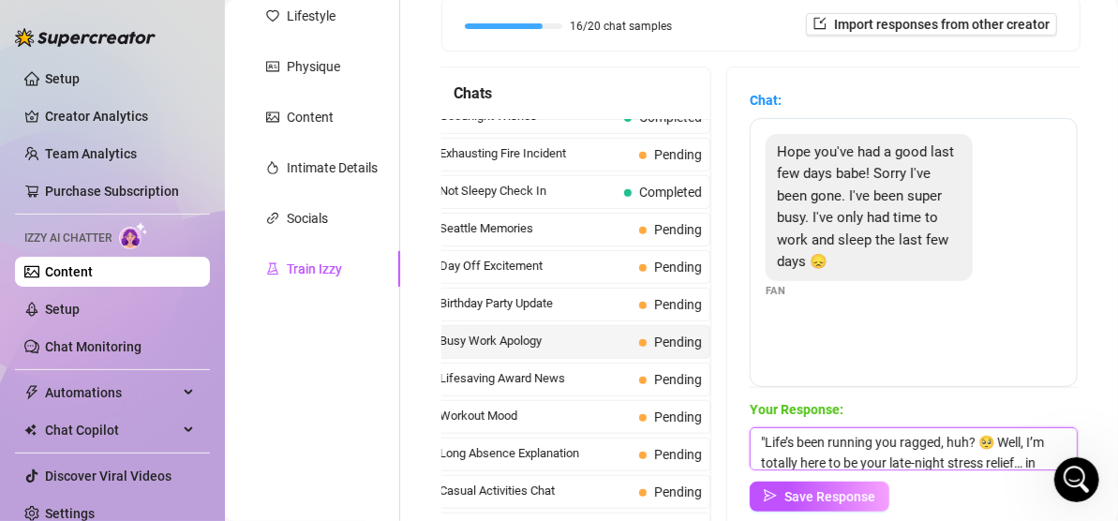
scroll to position [22, 0]
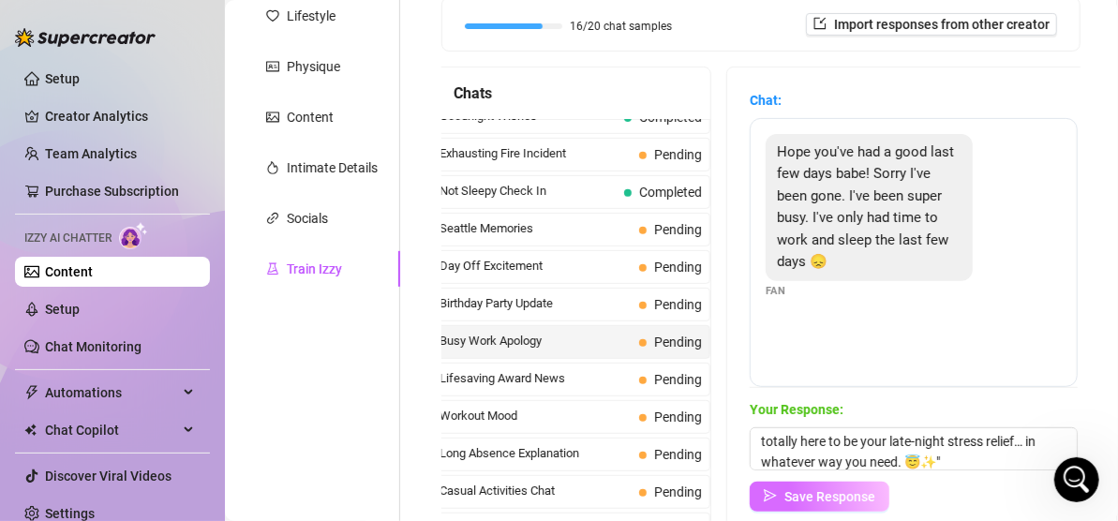
click at [856, 497] on span "Save Response" at bounding box center [830, 496] width 91 height 15
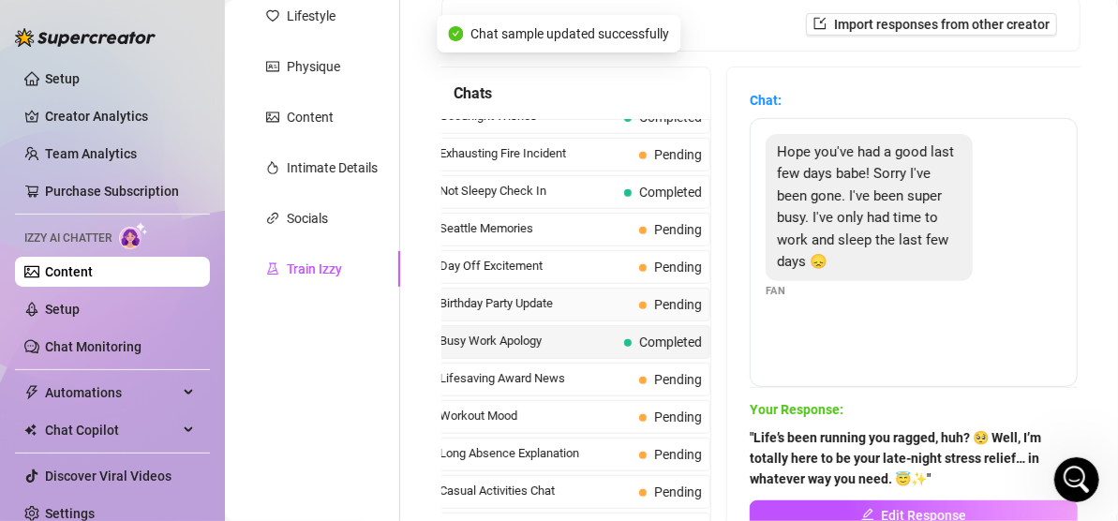
scroll to position [1664, 0]
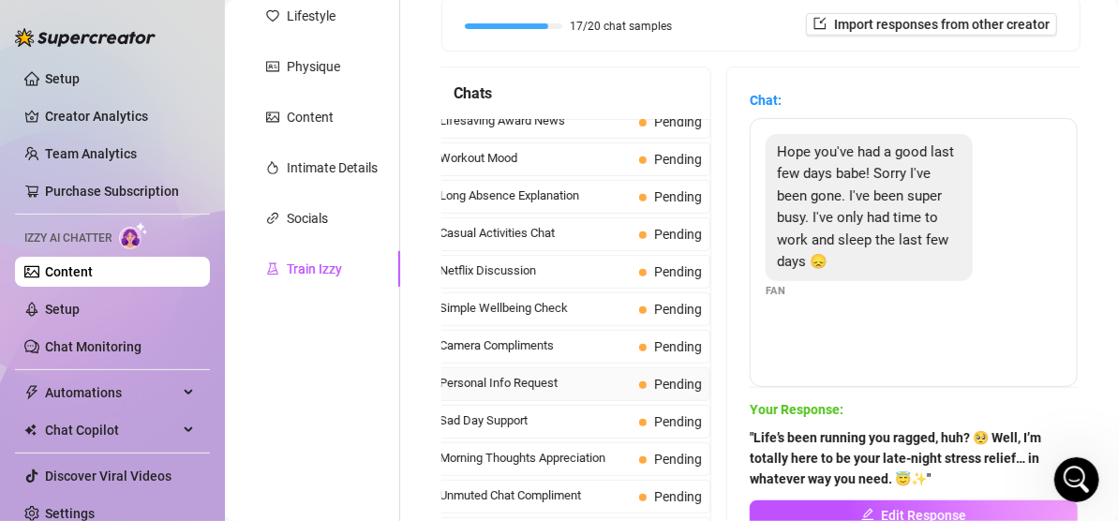
click at [534, 374] on span "Personal Info Request" at bounding box center [536, 383] width 192 height 19
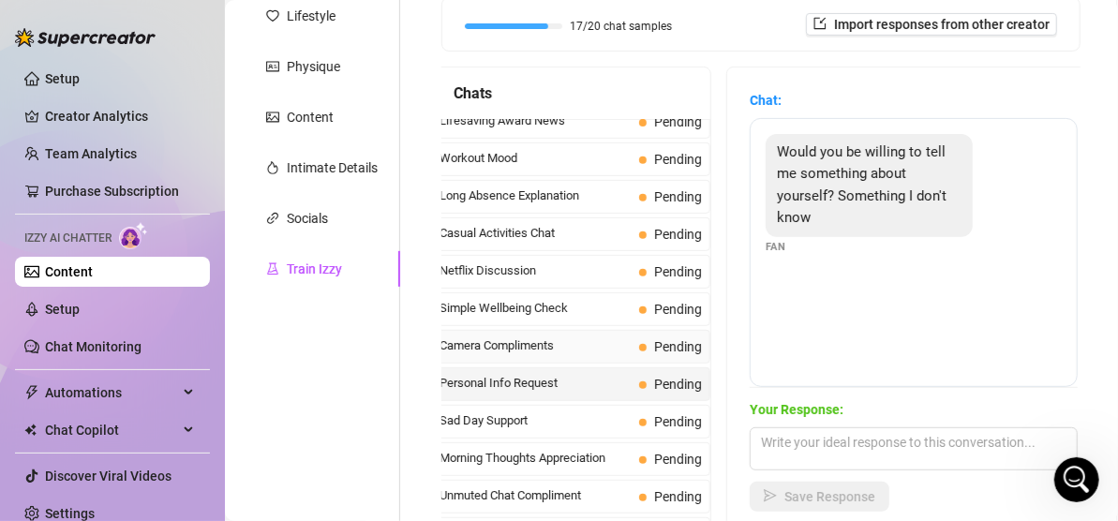
click at [533, 337] on span "Camera Compliments" at bounding box center [536, 346] width 192 height 19
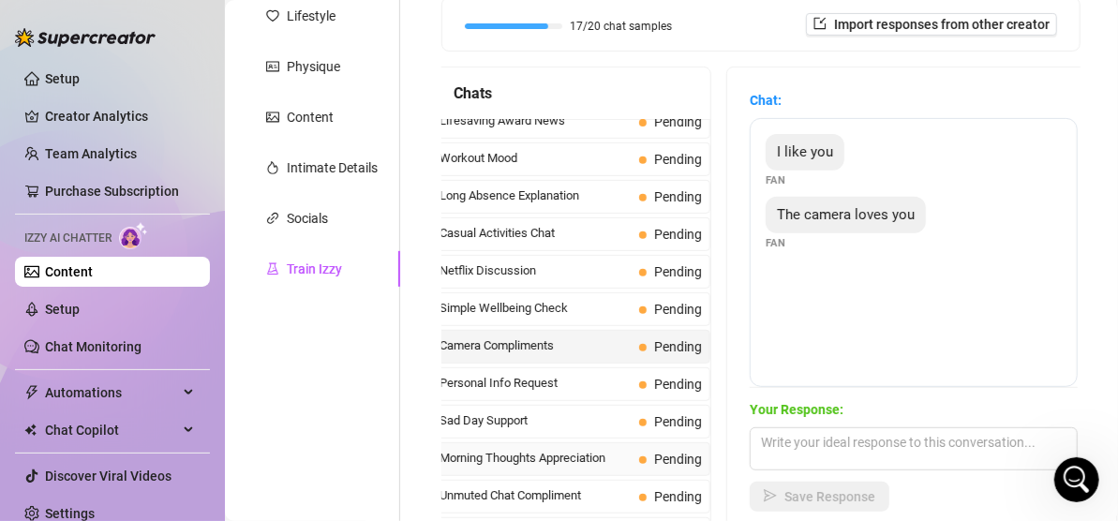
click at [526, 449] on span "Morning Thoughts Appreciation" at bounding box center [536, 458] width 192 height 19
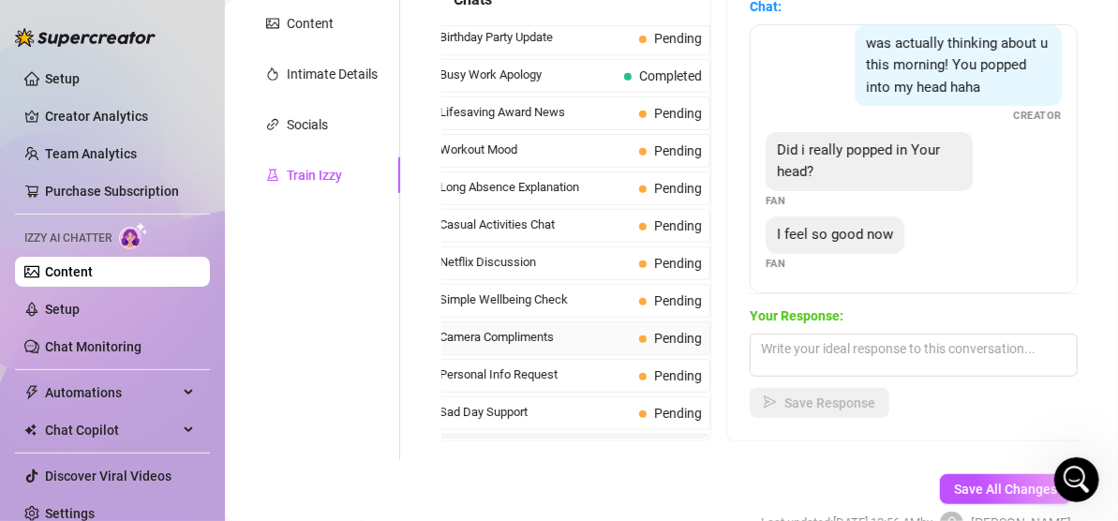
scroll to position [1570, 0]
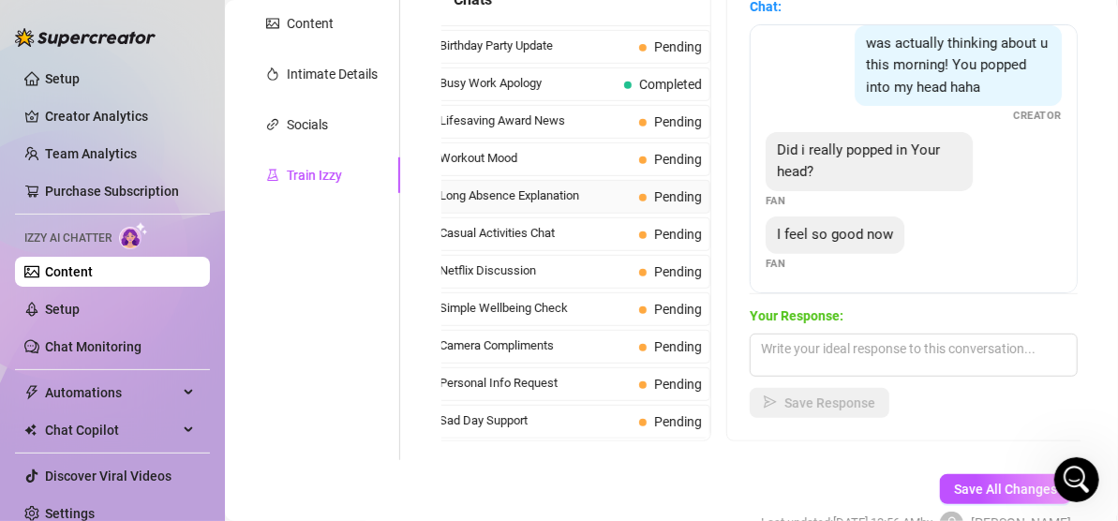
click at [529, 180] on div "Long Absence Explanation Pending" at bounding box center [570, 197] width 279 height 34
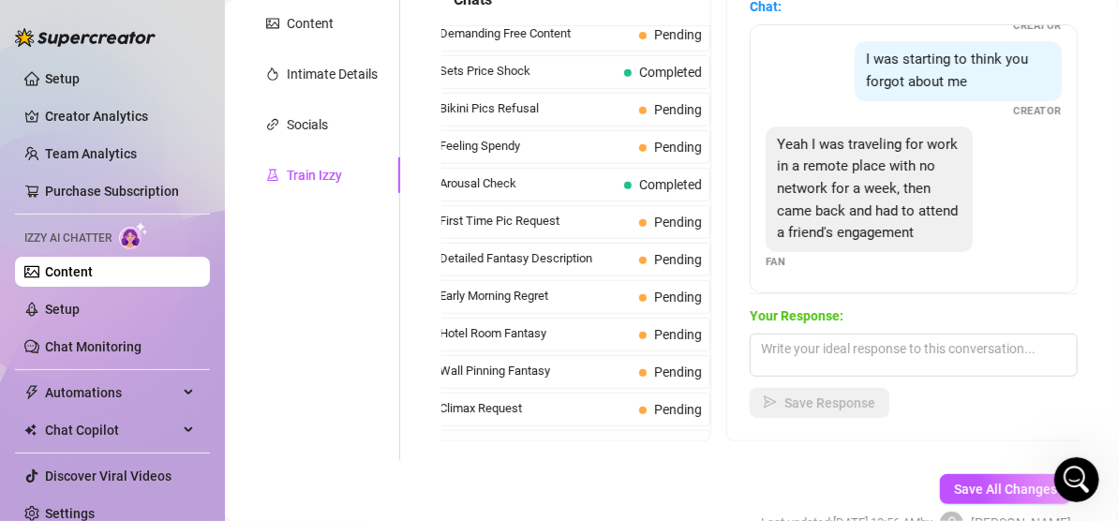
scroll to position [445, 0]
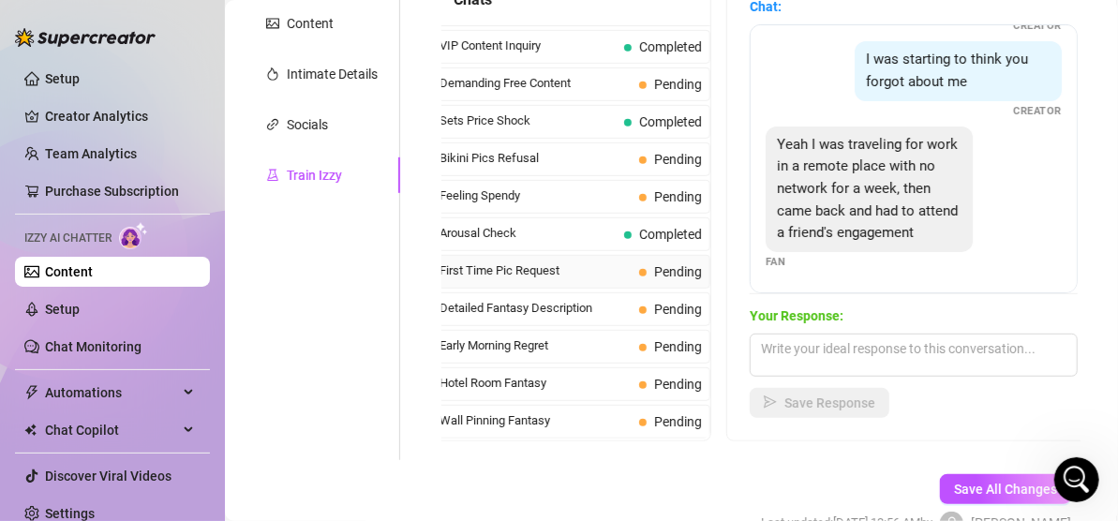
click at [529, 280] on span "First Time Pic Request" at bounding box center [536, 271] width 192 height 19
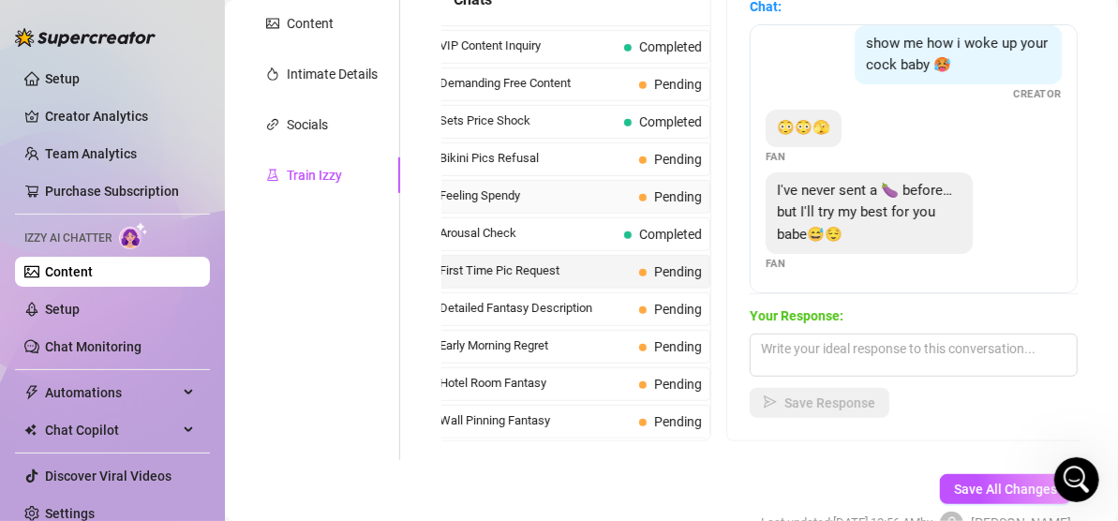
scroll to position [352, 0]
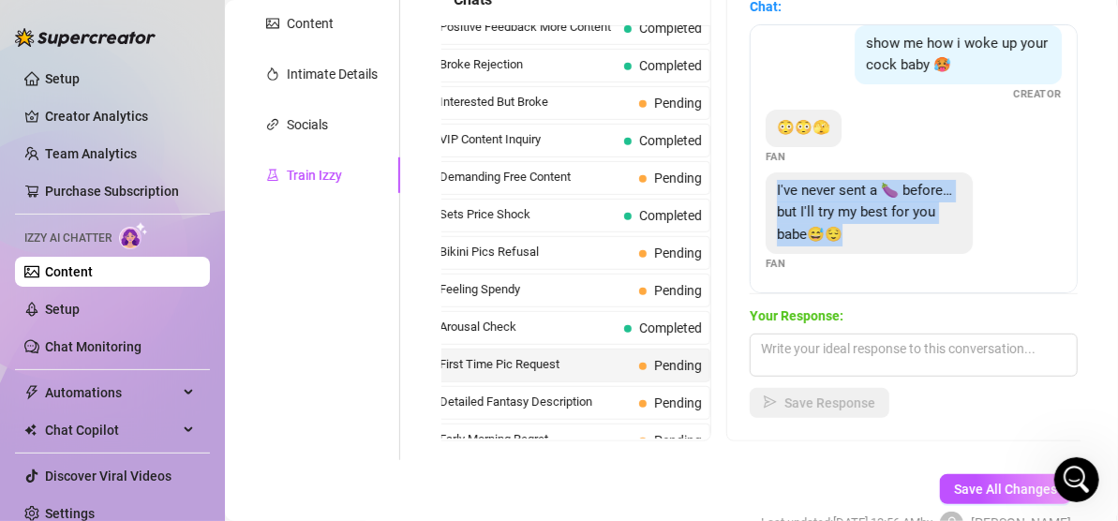
drag, startPoint x: 775, startPoint y: 186, endPoint x: 910, endPoint y: 244, distance: 147.0
click at [910, 244] on div "I've never sent a 🍆 before… but I'll try my best for you babe😅😌" at bounding box center [869, 214] width 207 height 82
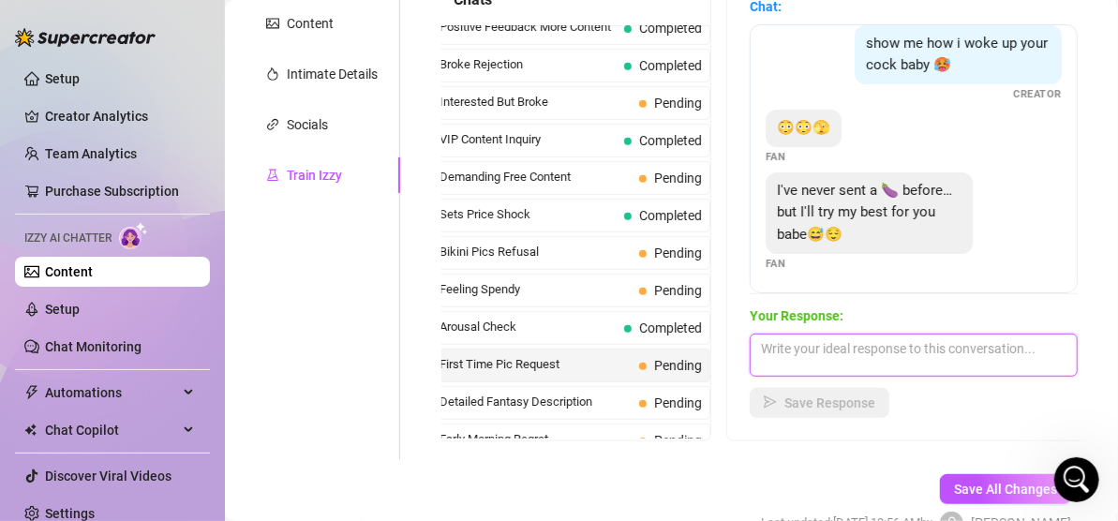
click at [809, 353] on textarea at bounding box center [914, 355] width 328 height 43
paste textarea ""Aww, first time? I feel so special. 😇 Don’t worry, babe—I’ll be the gentlest j…"
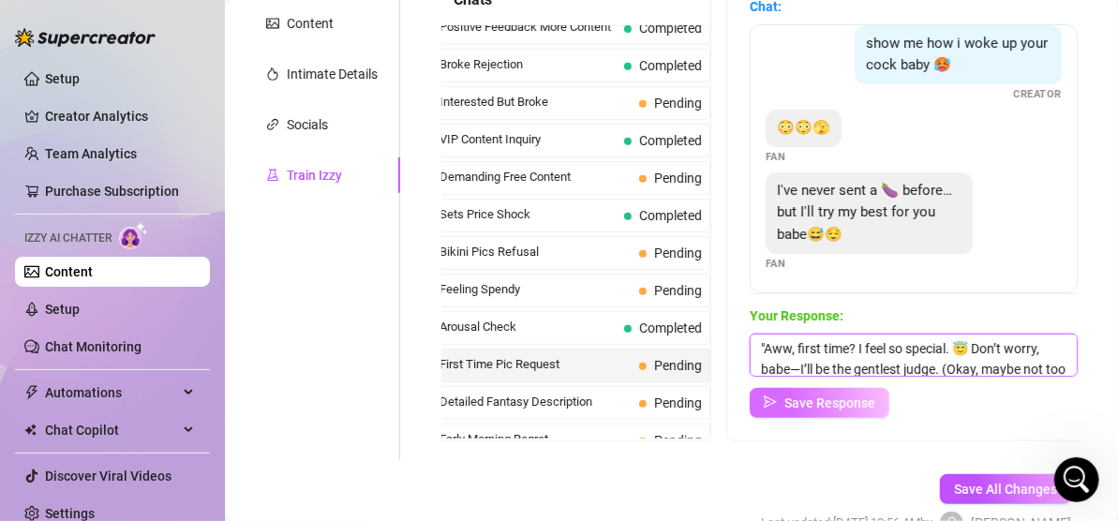
scroll to position [22, 0]
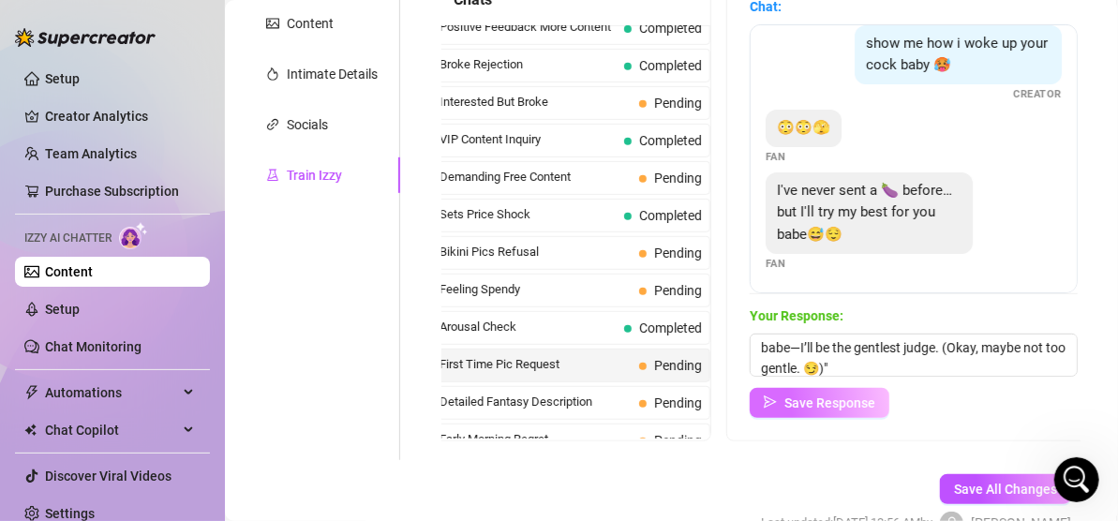
click at [814, 399] on span "Save Response" at bounding box center [830, 403] width 91 height 15
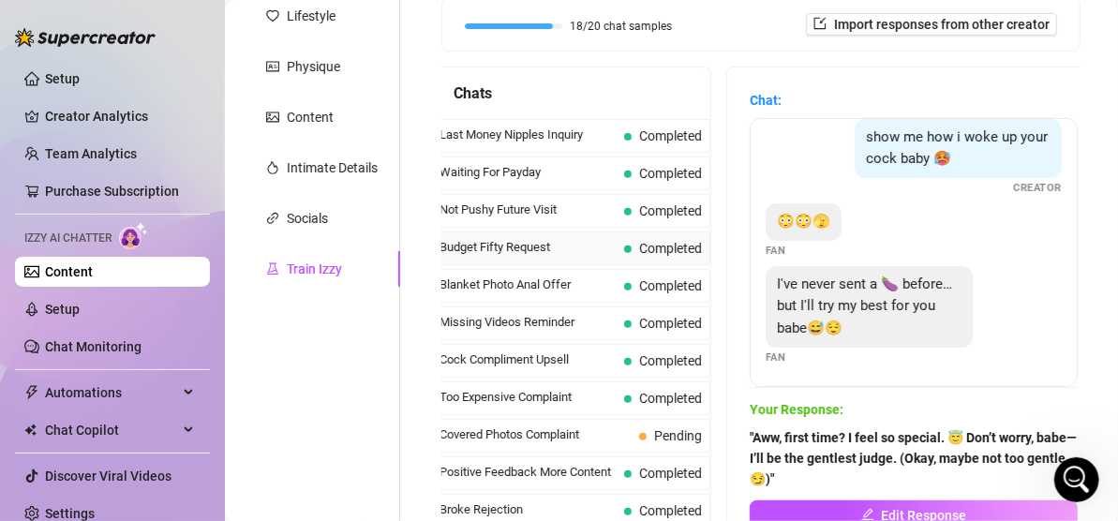
scroll to position [281, 0]
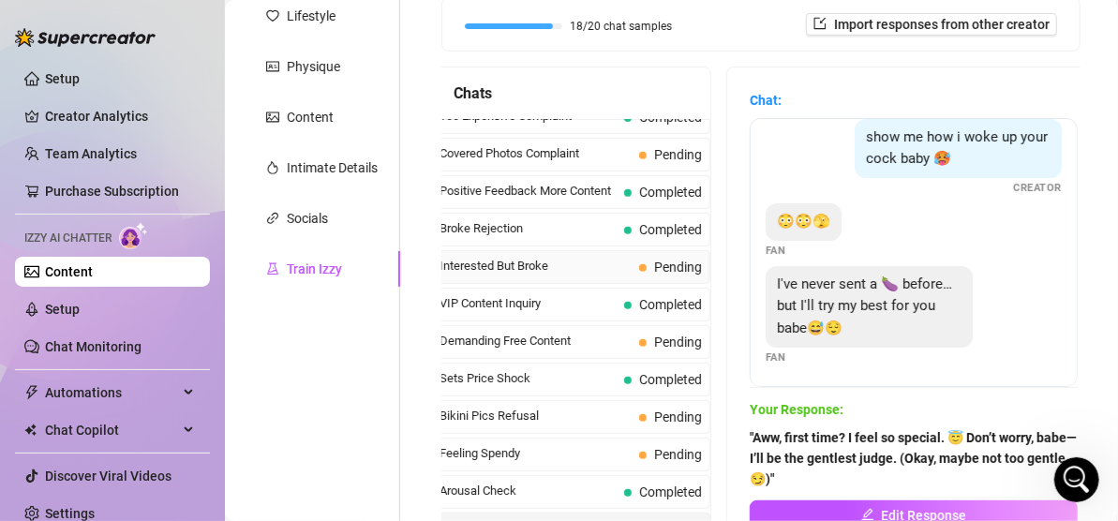
click at [513, 276] on span "Interested But Broke" at bounding box center [536, 266] width 192 height 19
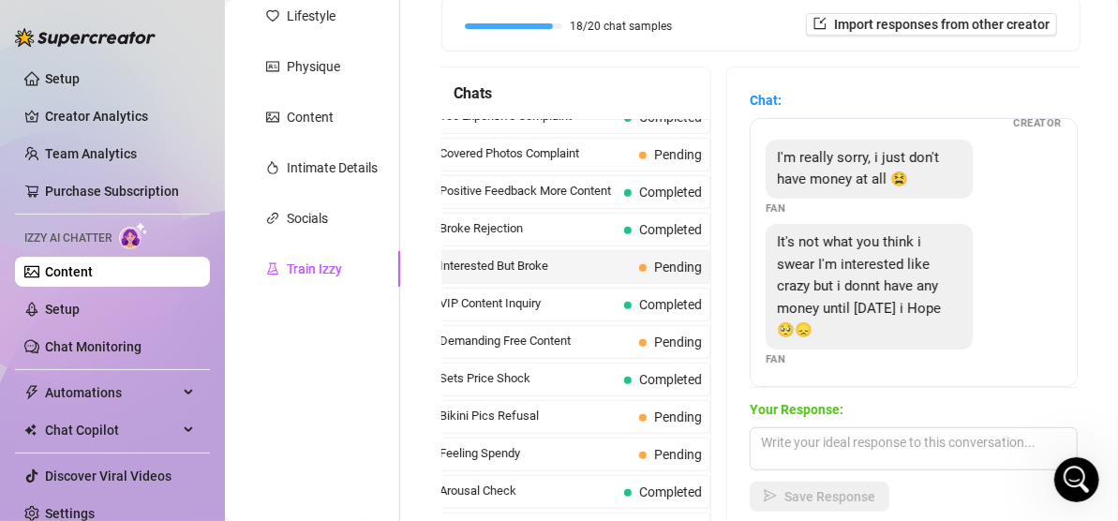
scroll to position [103, 0]
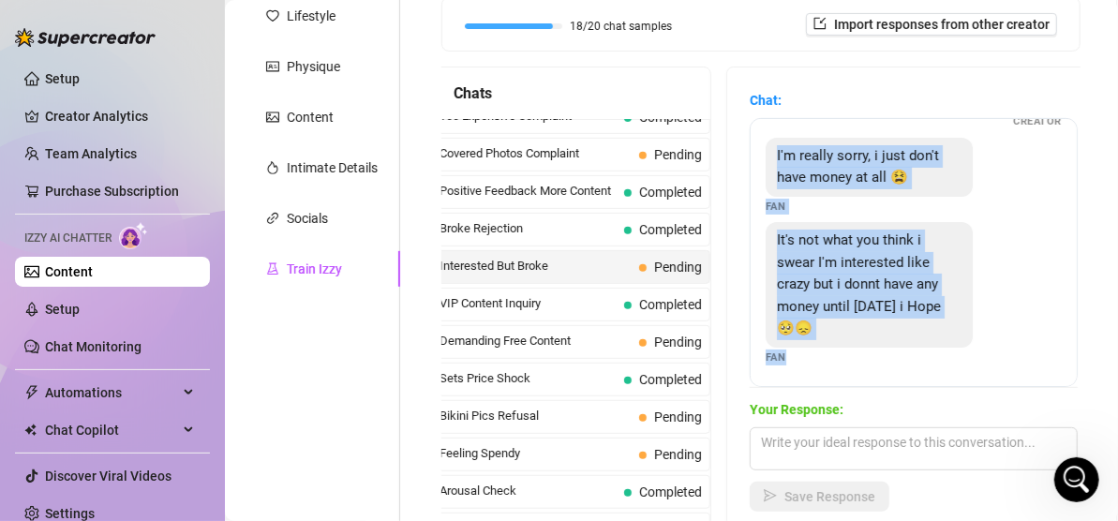
drag, startPoint x: 777, startPoint y: 151, endPoint x: 804, endPoint y: 283, distance: 135.0
click at [787, 362] on div "well I just tried showing you but it doesn't seem like you're interested... Cre…" at bounding box center [914, 252] width 328 height 269
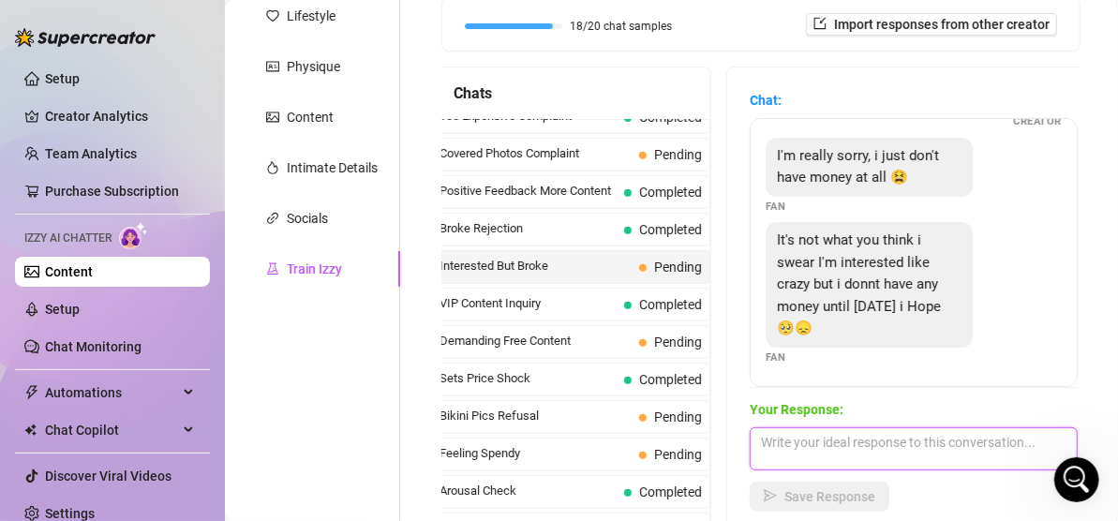
paste textarea ""Aww, babe, no stress at all! 🥺💖 I totally get it—life loves to empty our walle…"
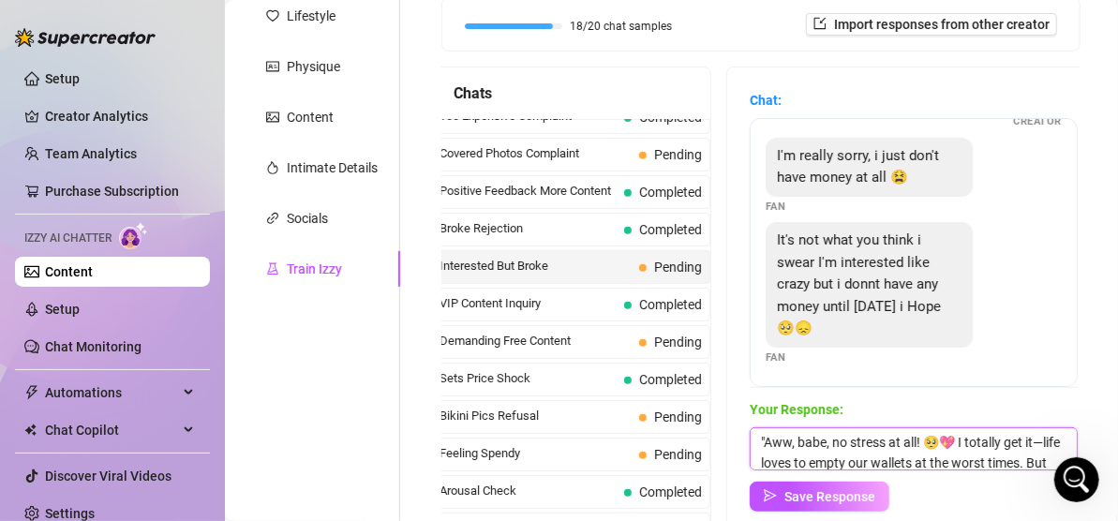
scroll to position [42, 0]
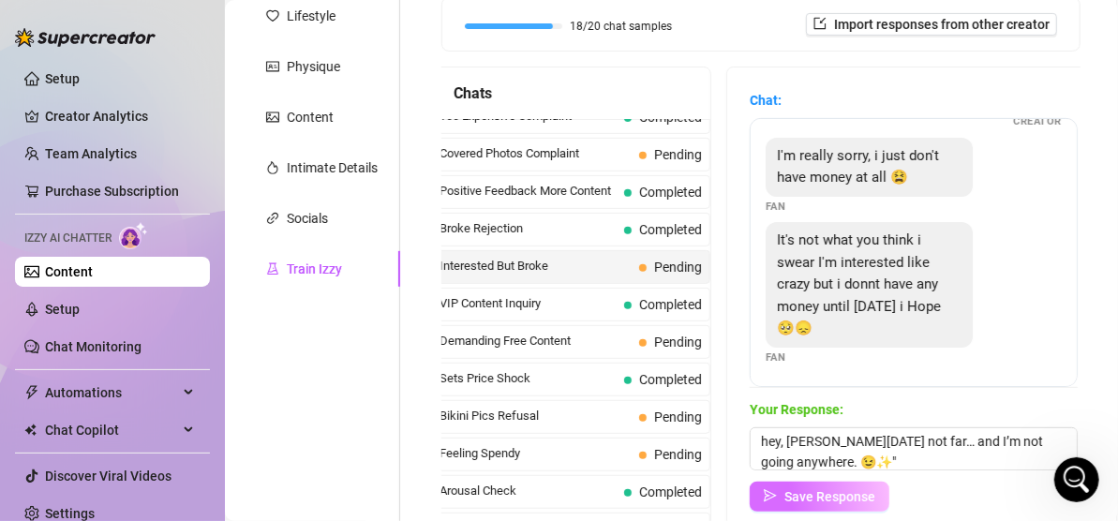
click at [824, 497] on span "Save Response" at bounding box center [830, 496] width 91 height 15
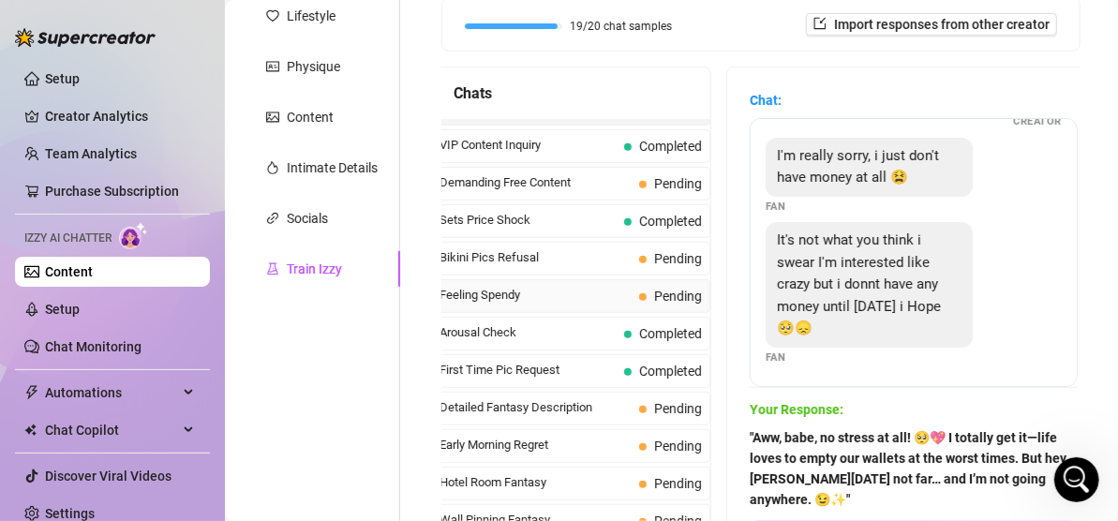
scroll to position [469, 0]
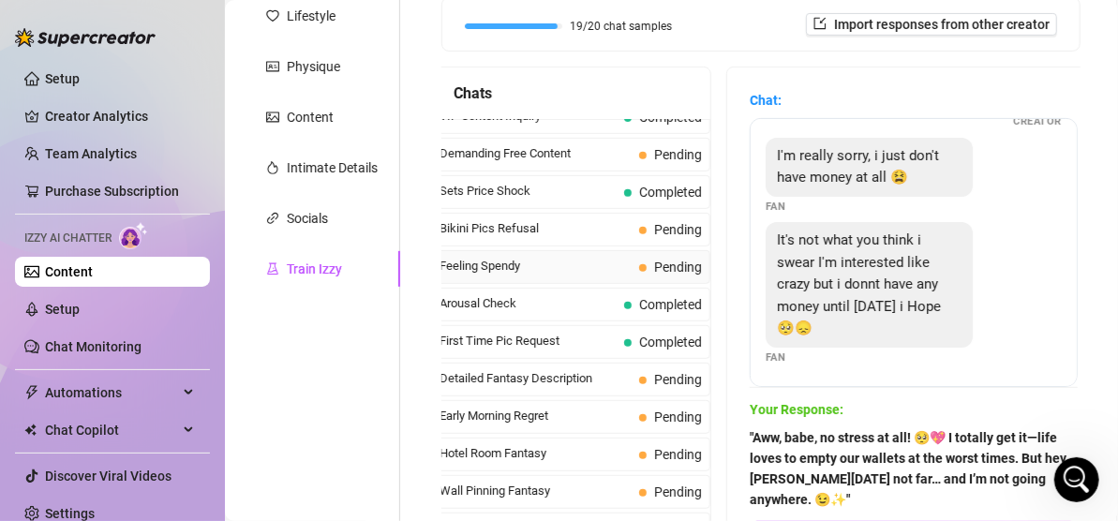
click at [488, 274] on span "Feeling Spendy" at bounding box center [536, 266] width 192 height 19
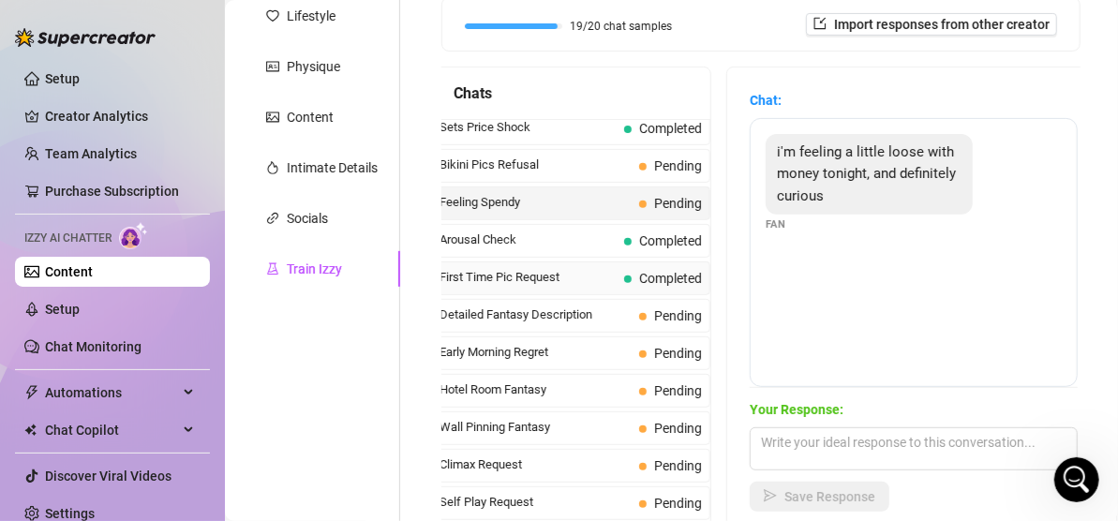
scroll to position [563, 0]
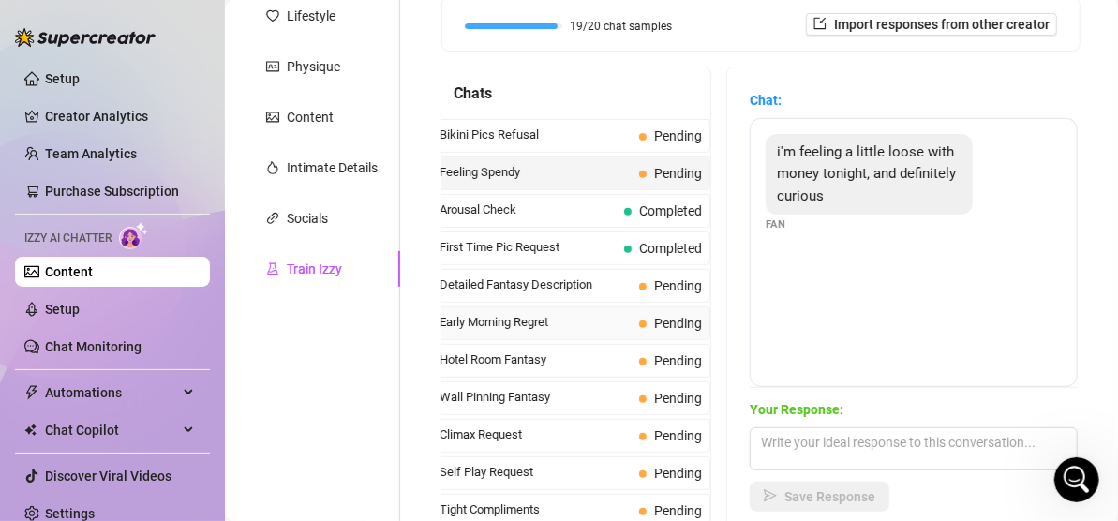
click at [502, 328] on span "Early Morning Regret" at bounding box center [536, 322] width 192 height 19
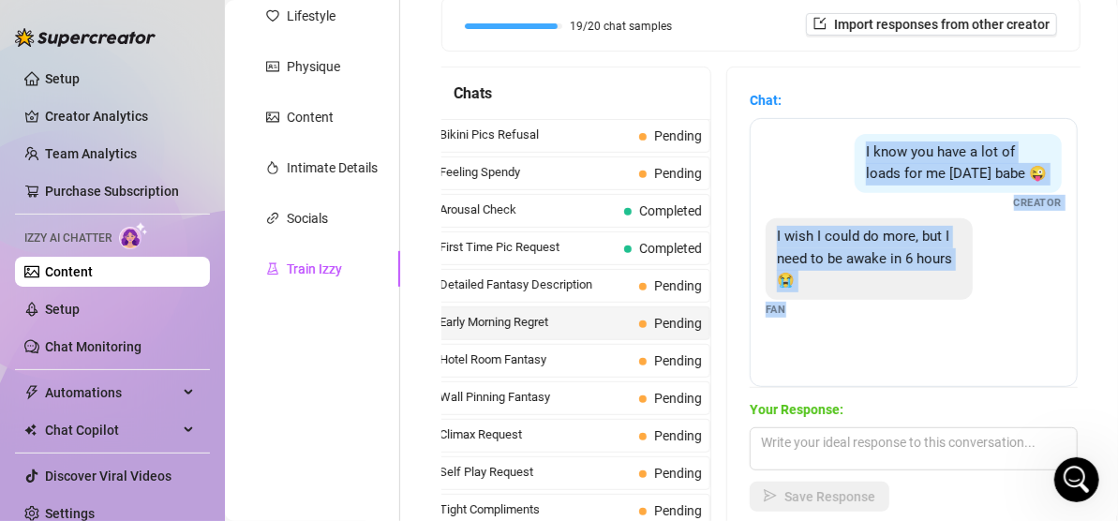
drag, startPoint x: 862, startPoint y: 146, endPoint x: 809, endPoint y: 330, distance: 191.1
click at [809, 330] on div "I know you have a lot of loads for me [DATE] babe 😜 Creator I wish I could do m…" at bounding box center [914, 252] width 328 height 269
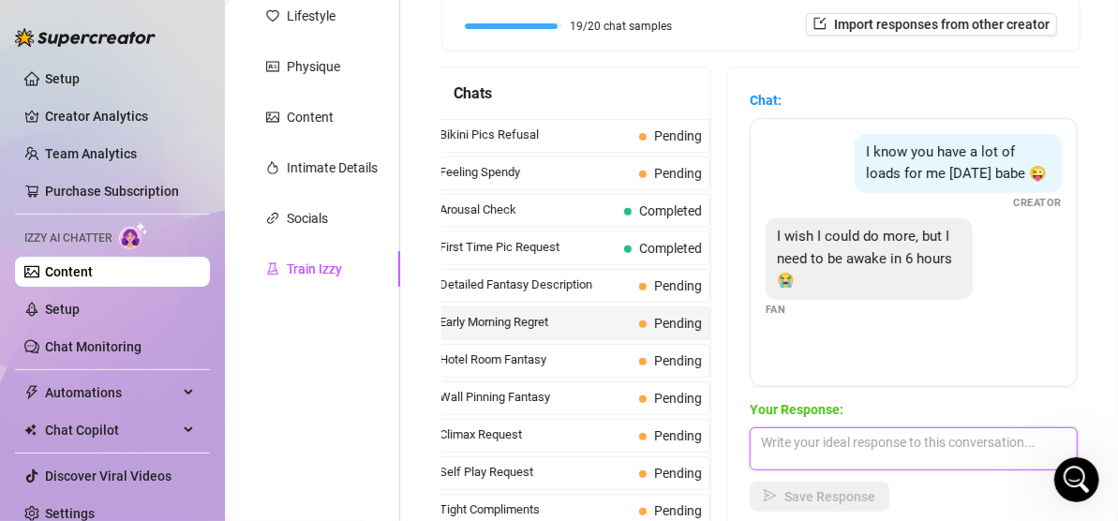
paste textarea ""6 hours? Just enough time to recover before I wreck you all over again. 😈 Slee…"
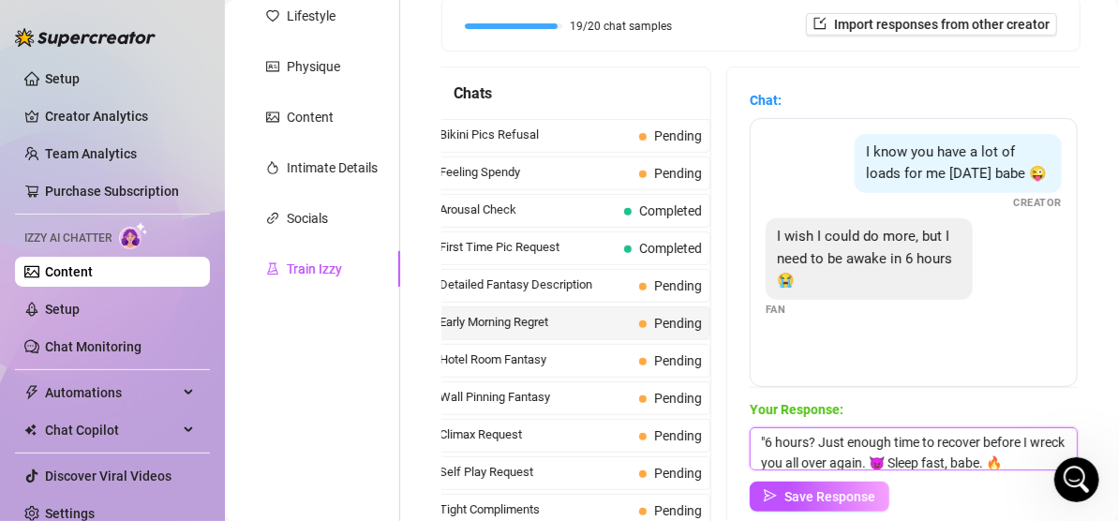
scroll to position [1, 0]
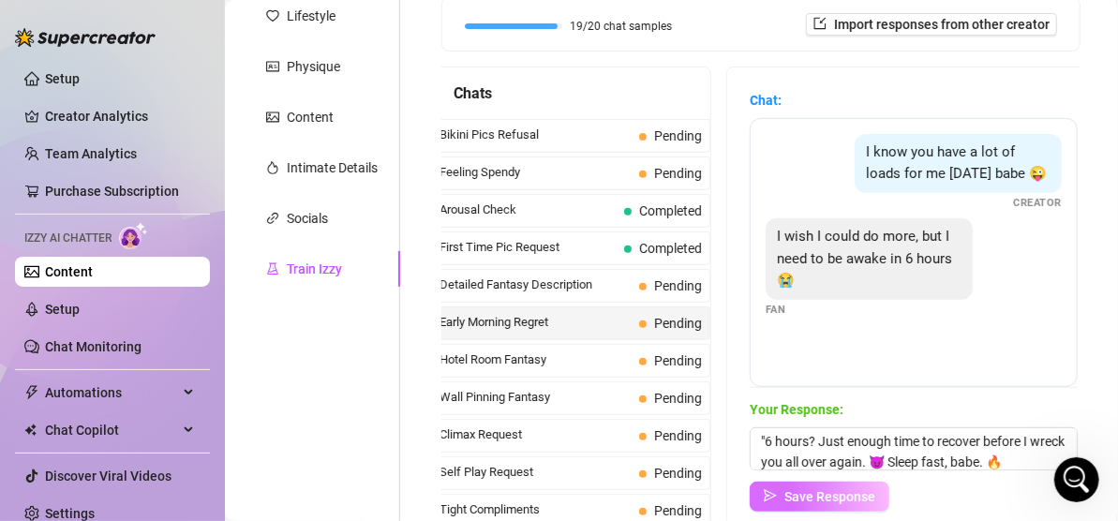
click at [852, 496] on span "Save Response" at bounding box center [830, 496] width 91 height 15
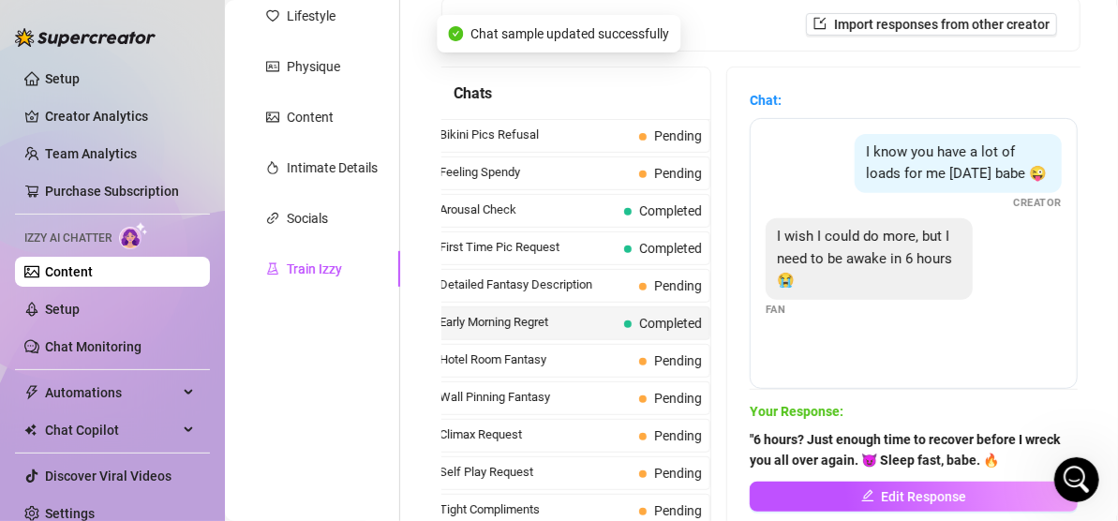
scroll to position [0, 0]
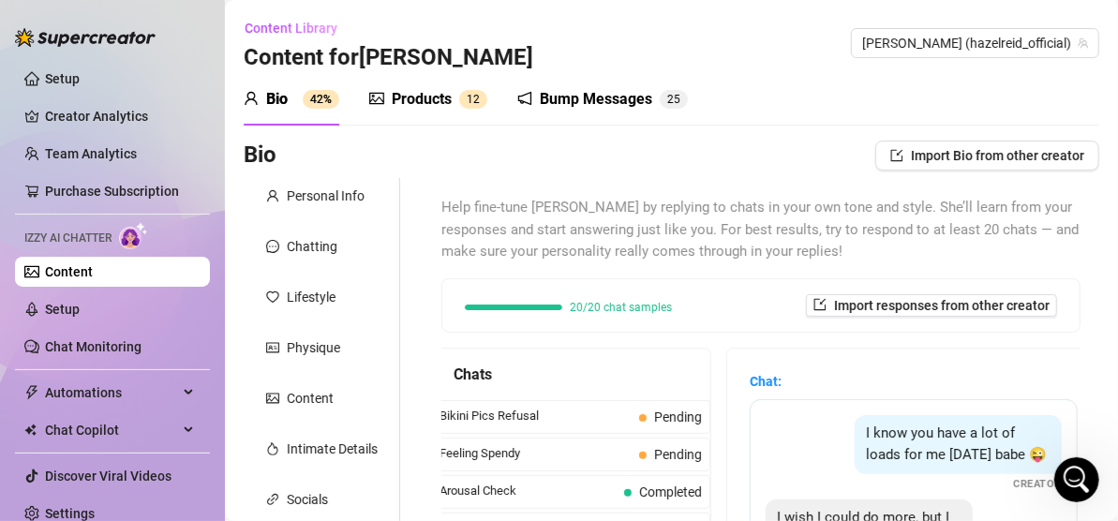
click at [420, 95] on div "Products" at bounding box center [422, 99] width 60 height 23
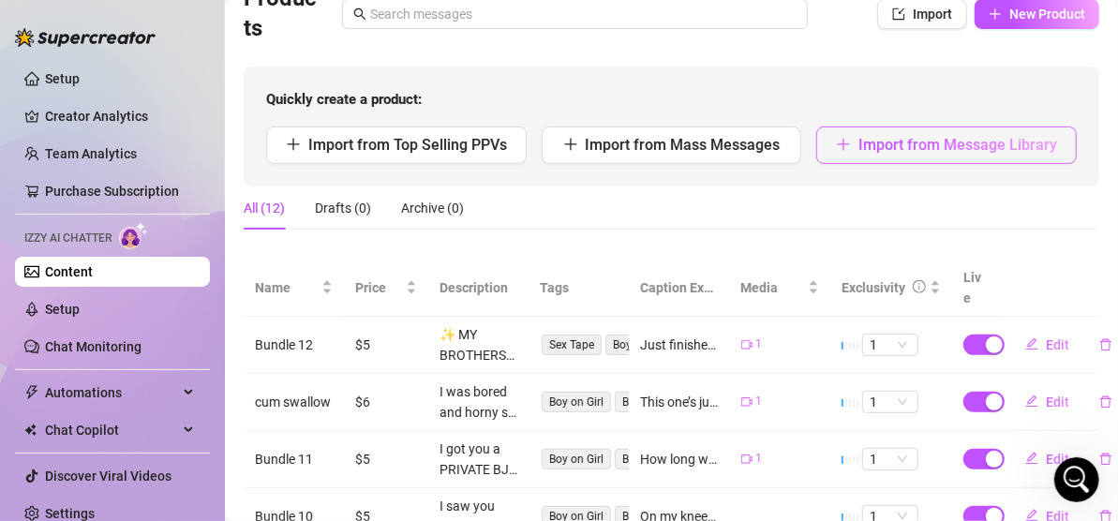
scroll to position [281, 0]
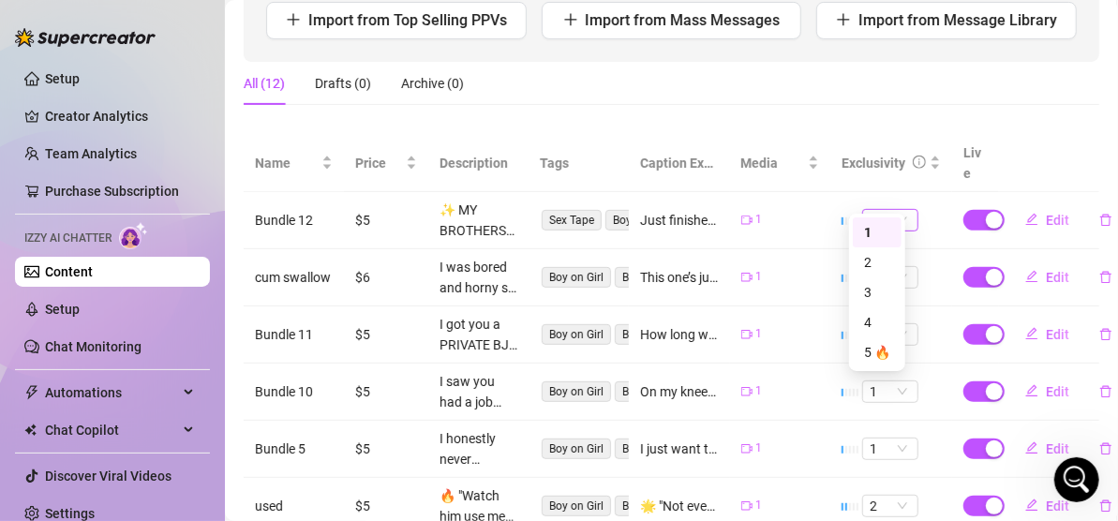
click at [887, 210] on span "1" at bounding box center [890, 220] width 41 height 21
click at [882, 285] on div "3" at bounding box center [877, 292] width 26 height 21
click at [1046, 213] on span "Edit" at bounding box center [1057, 220] width 23 height 15
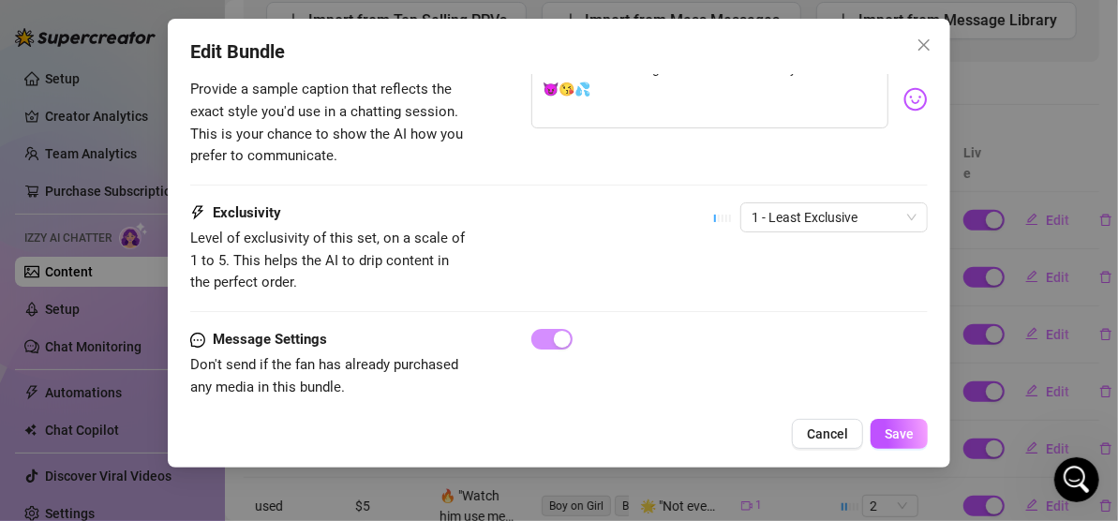
scroll to position [1278, 0]
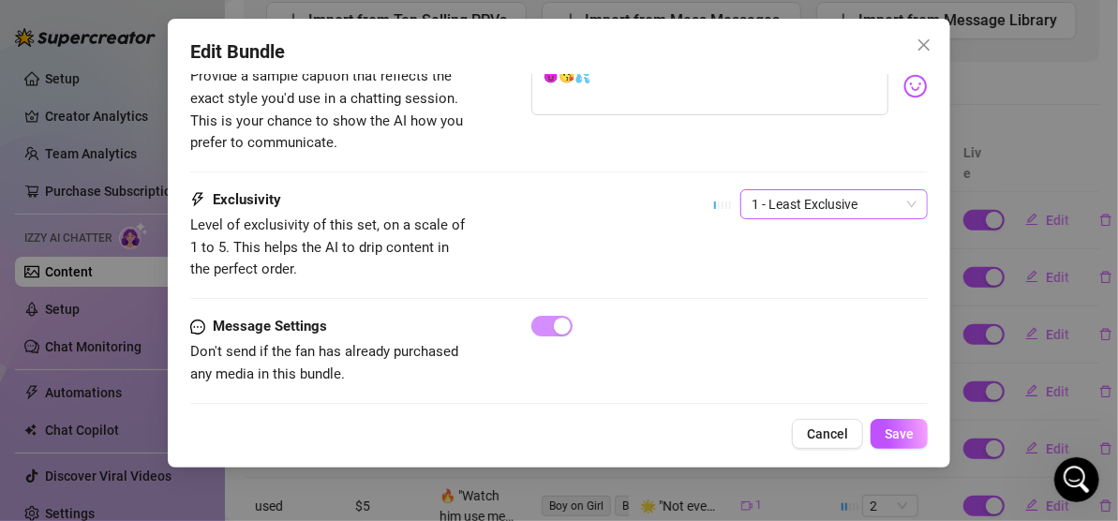
click at [833, 190] on span "1 - Least Exclusive" at bounding box center [834, 204] width 165 height 28
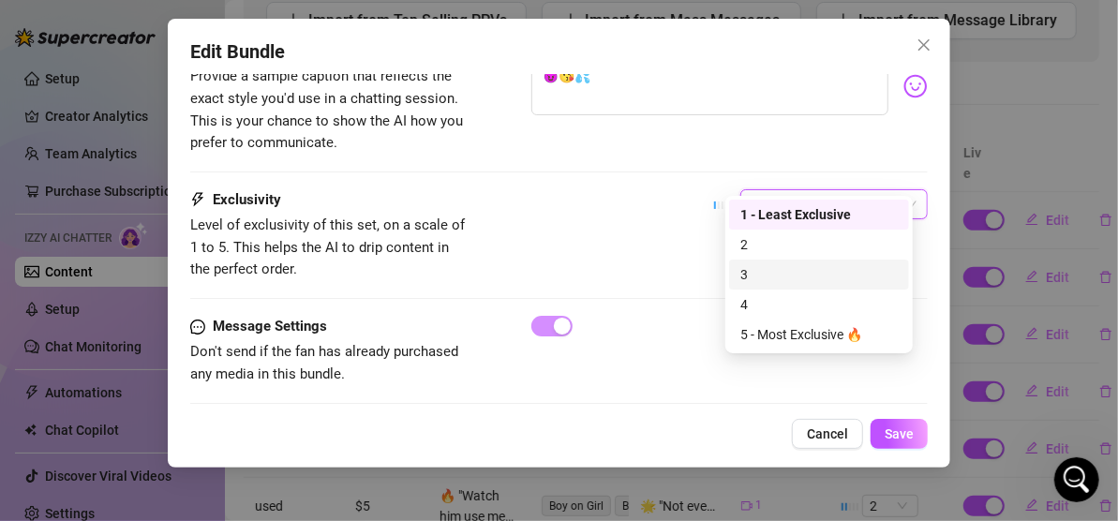
click at [796, 271] on div "3" at bounding box center [820, 274] width 158 height 21
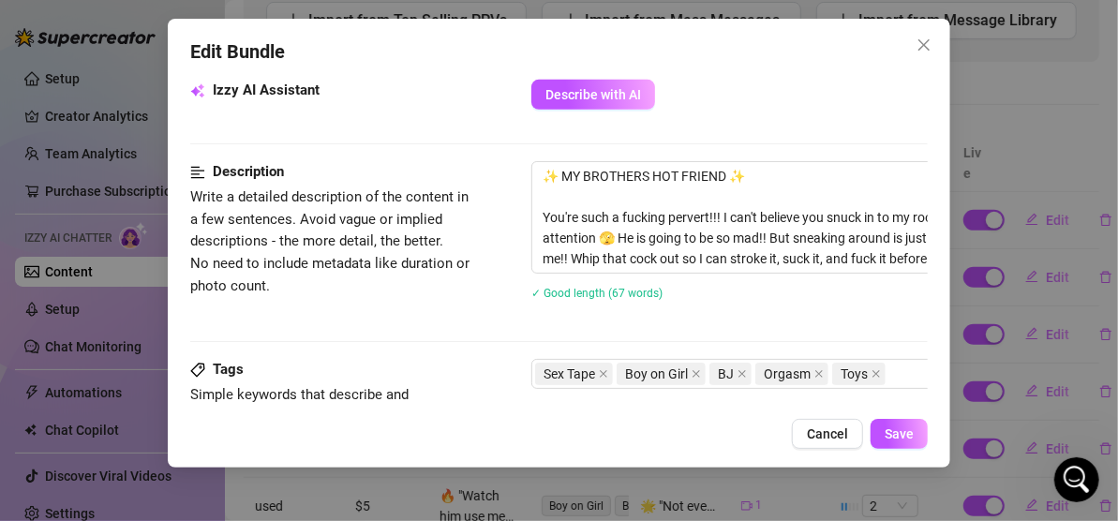
scroll to position [622, 0]
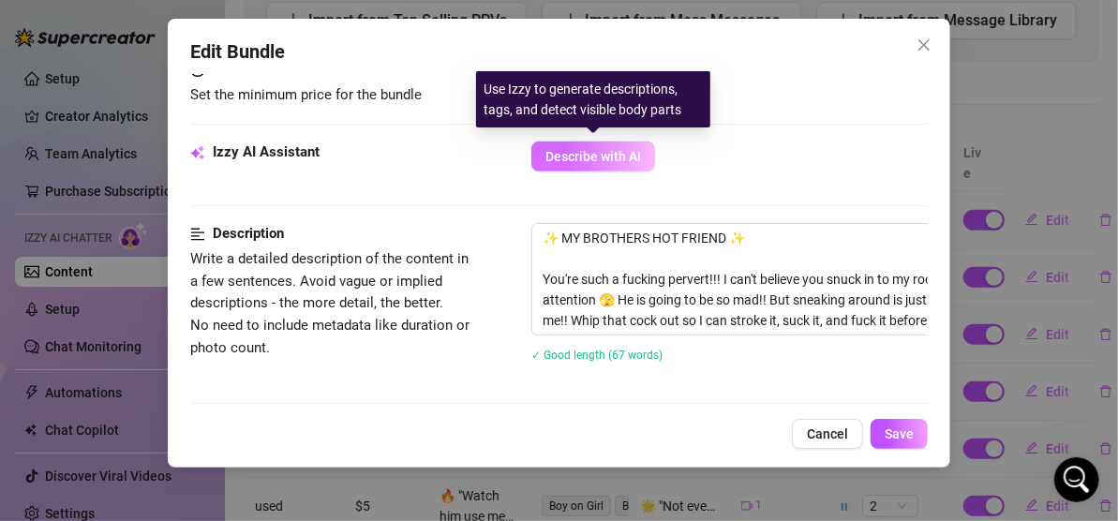
click at [621, 163] on button "Describe with AI" at bounding box center [594, 157] width 124 height 30
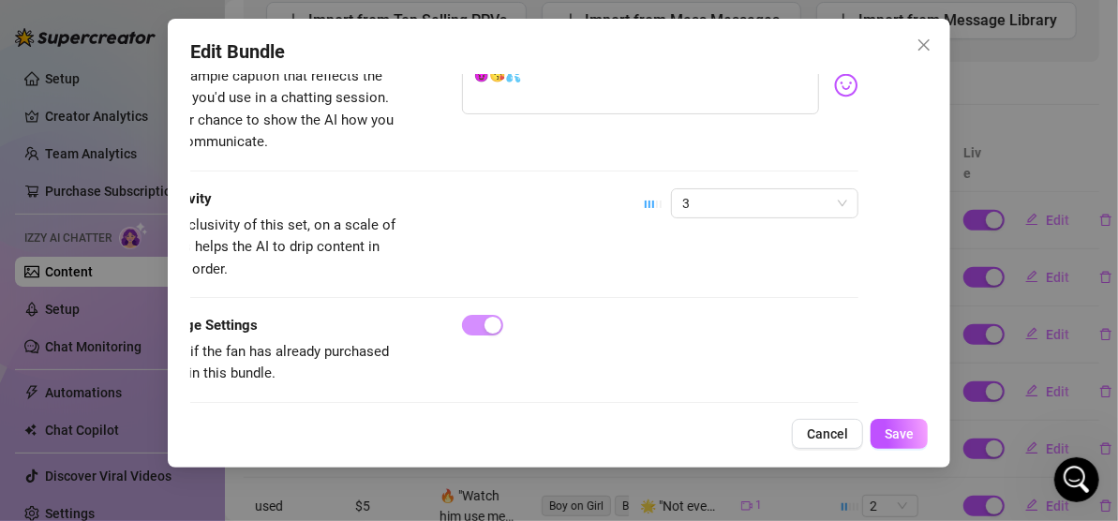
scroll to position [1253, 69]
click at [892, 428] on span "Save" at bounding box center [899, 434] width 29 height 15
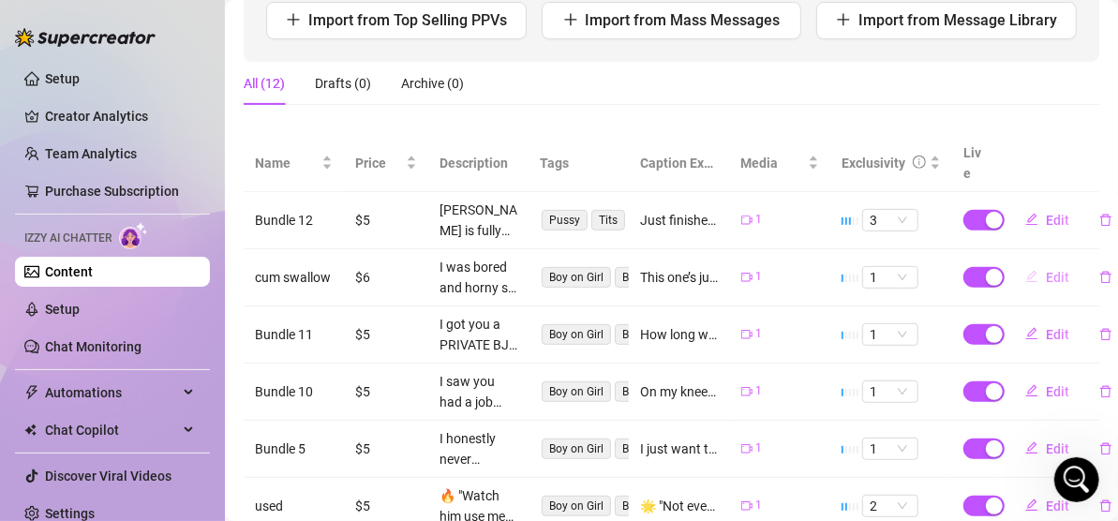
click at [1051, 270] on span "Edit" at bounding box center [1057, 277] width 23 height 15
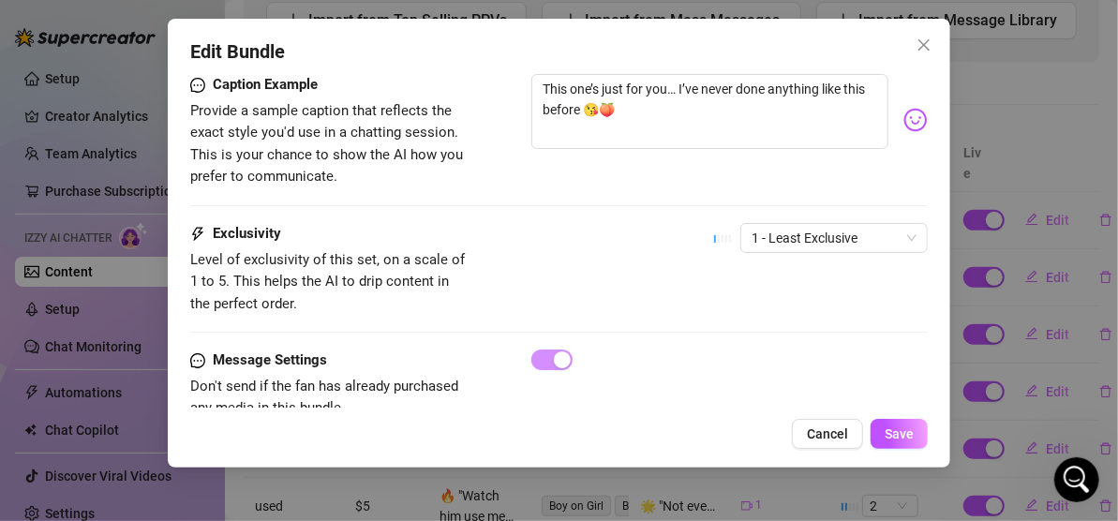
scroll to position [1253, 0]
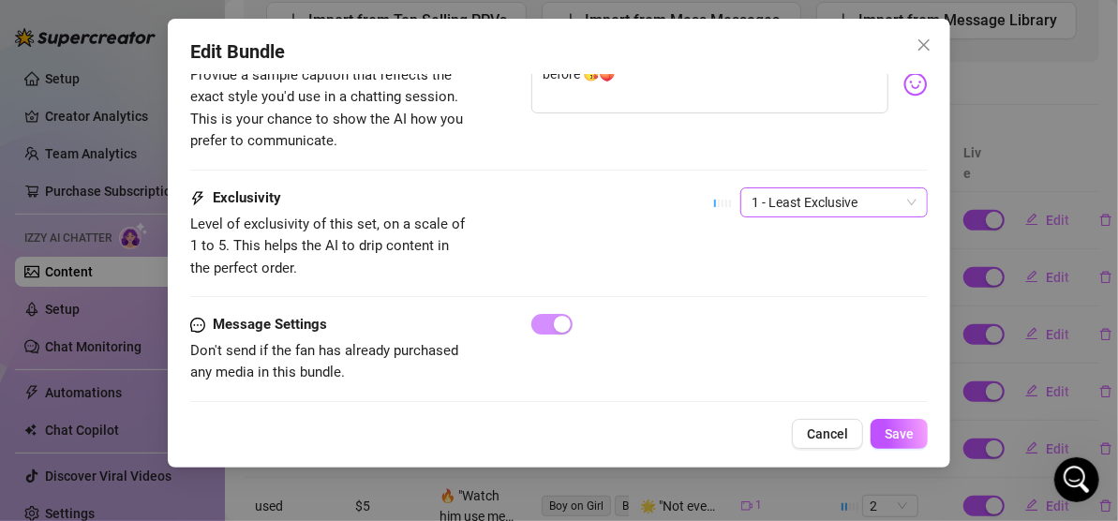
click at [845, 188] on span "1 - Least Exclusive" at bounding box center [834, 202] width 165 height 28
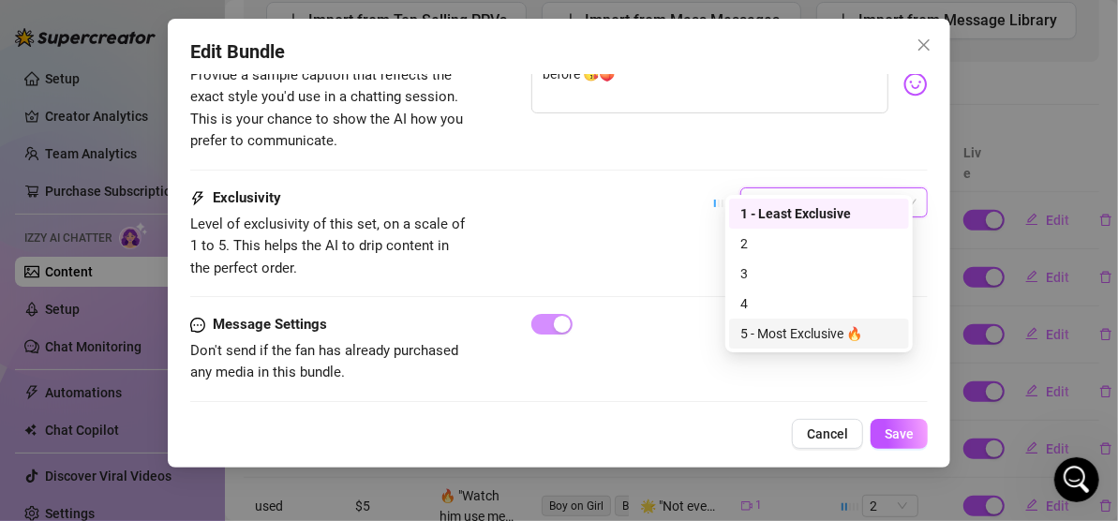
click at [796, 326] on div "5 - Most Exclusive 🔥" at bounding box center [820, 333] width 158 height 21
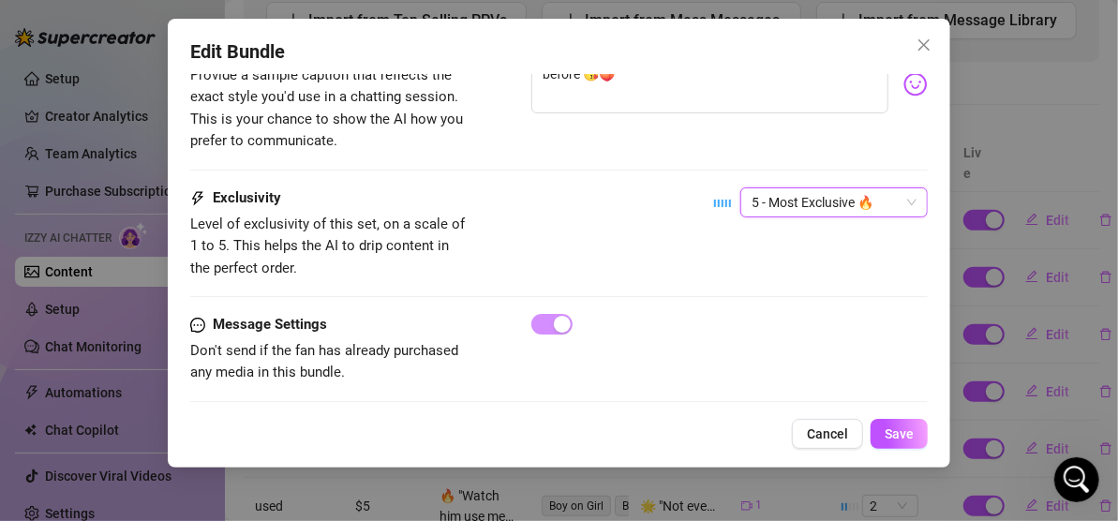
click at [701, 223] on div "Exclusivity Level of exclusivity of this set, on a scale of 1 to 5. This helps …" at bounding box center [559, 234] width 738 height 92
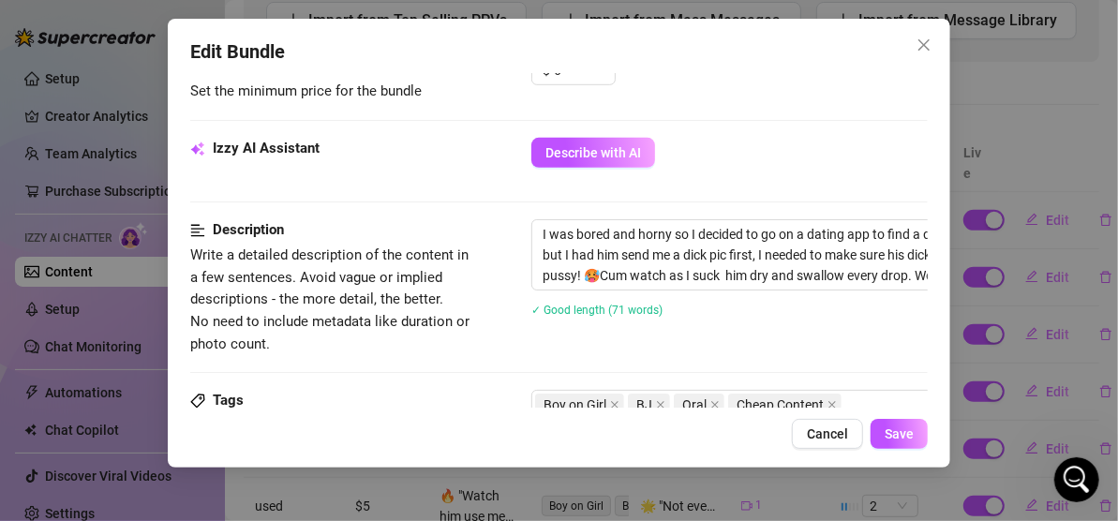
scroll to position [596, 0]
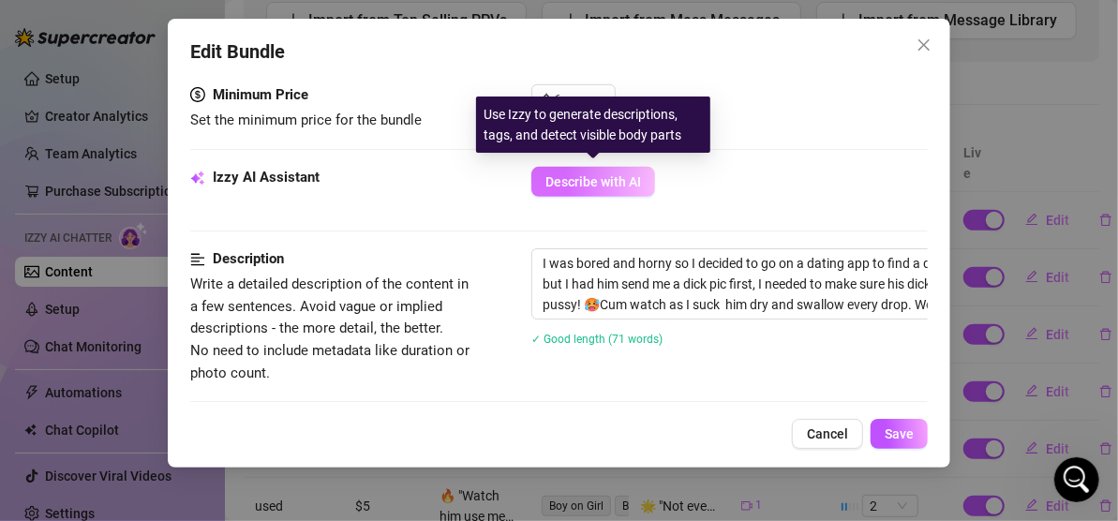
click at [612, 180] on span "Describe with AI" at bounding box center [594, 181] width 96 height 15
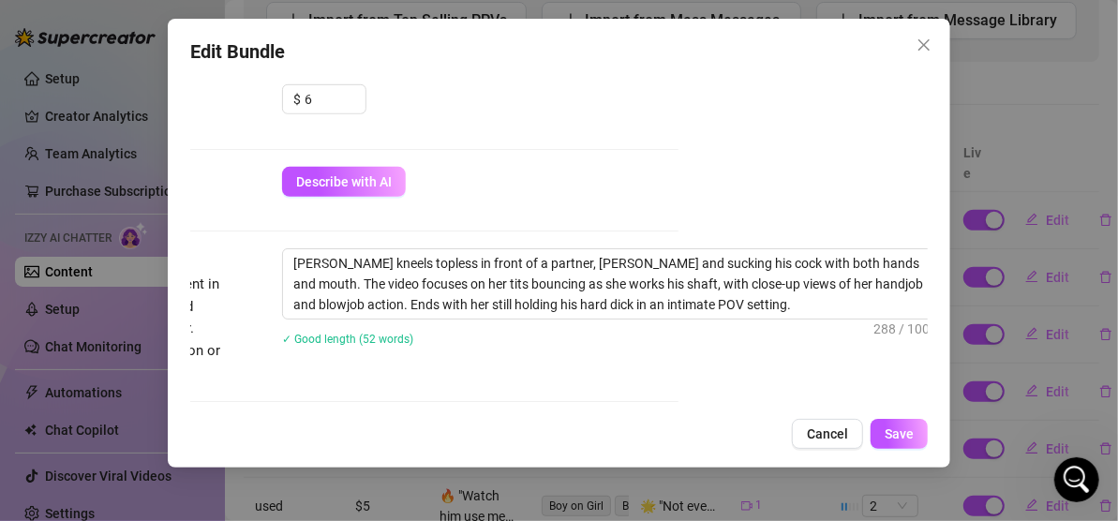
scroll to position [596, 251]
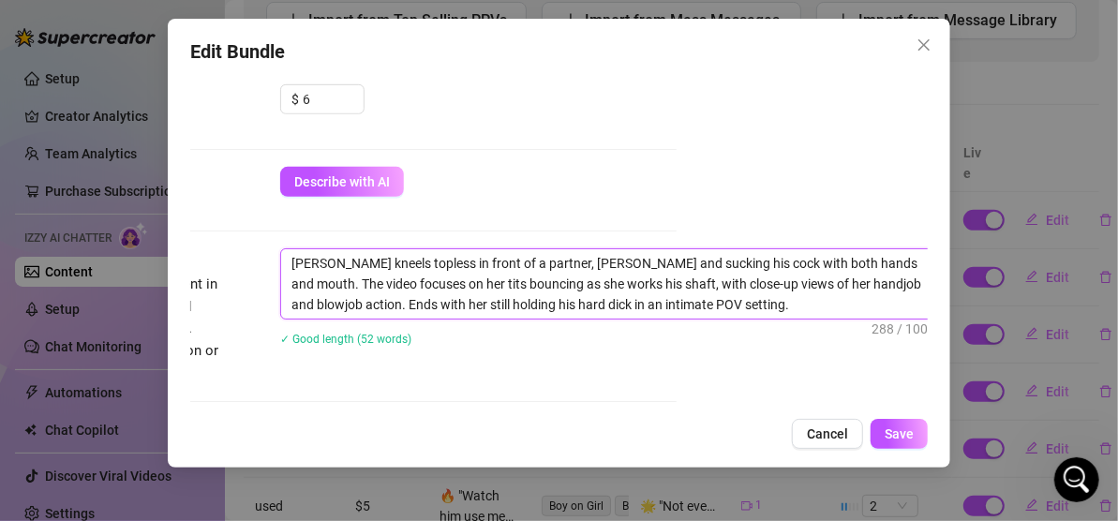
click at [753, 299] on textarea "[PERSON_NAME] kneels topless in front of a partner, [PERSON_NAME] and sucking h…" at bounding box center [608, 283] width 654 height 69
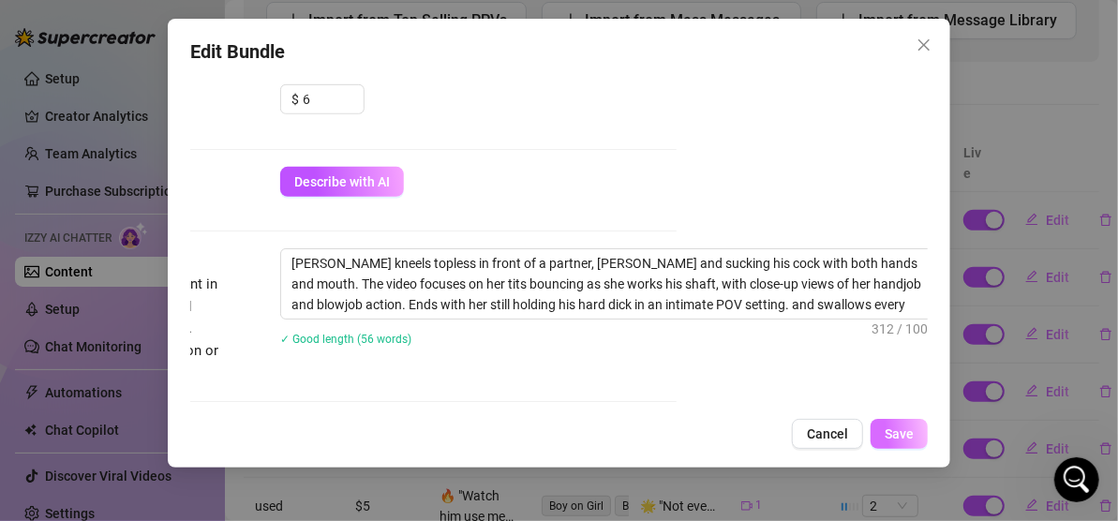
click at [907, 439] on span "Save" at bounding box center [899, 434] width 29 height 15
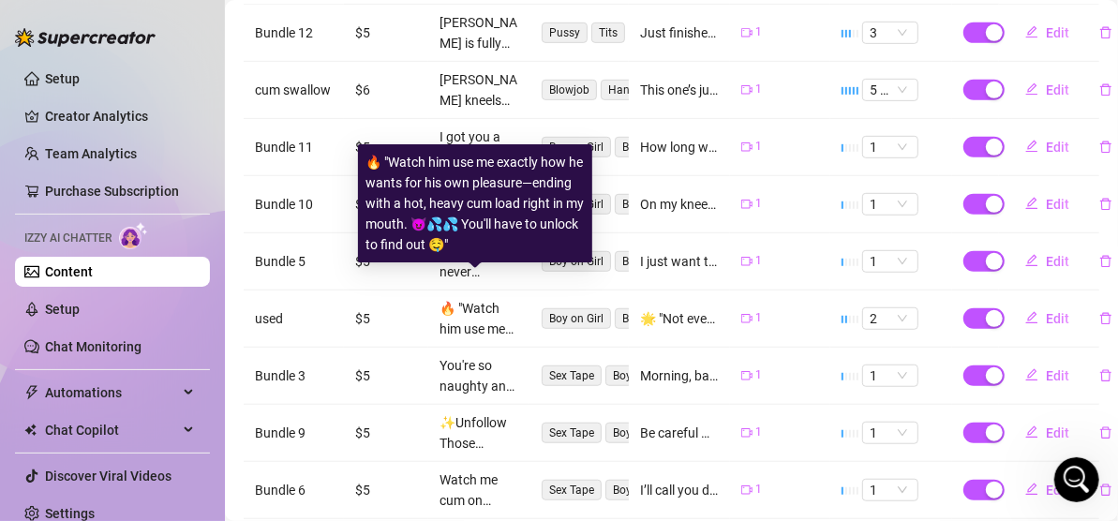
scroll to position [563, 0]
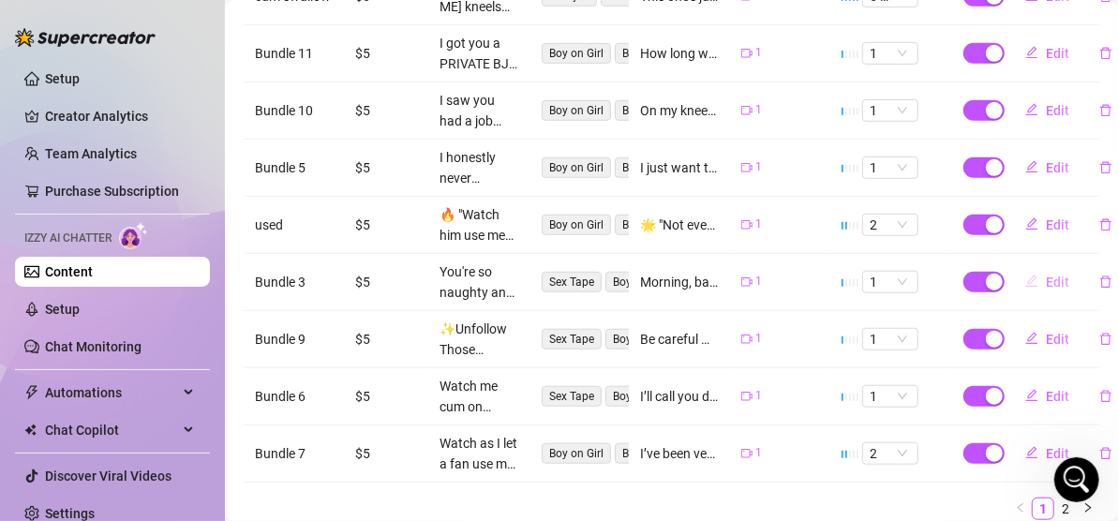
click at [1046, 275] on span "Edit" at bounding box center [1057, 282] width 23 height 15
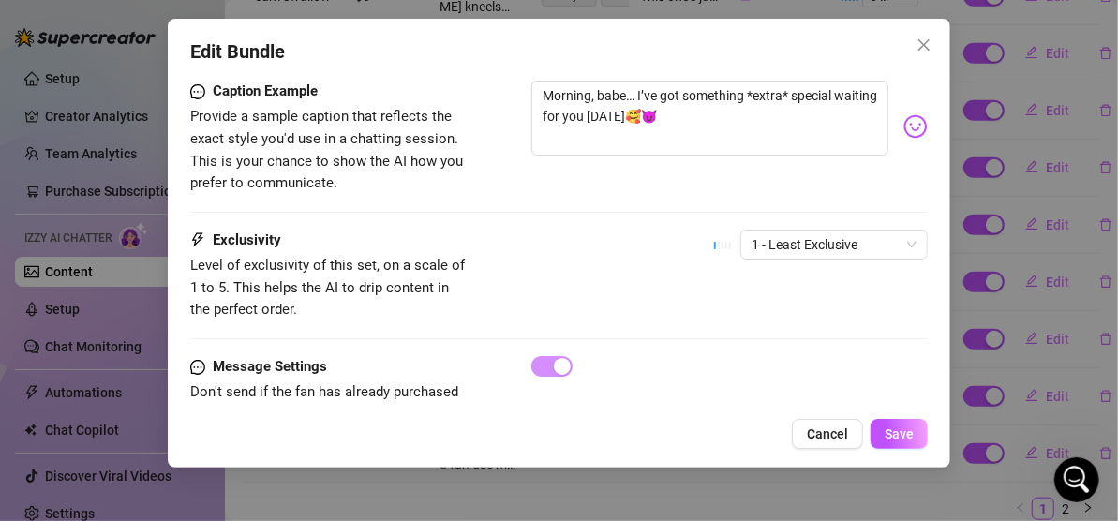
scroll to position [1219, 0]
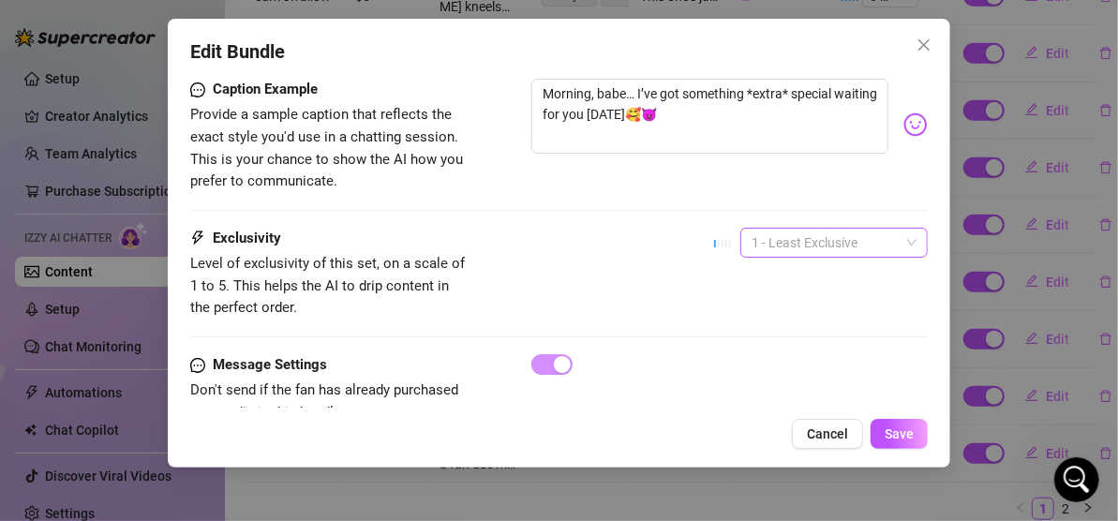
click at [800, 229] on span "1 - Least Exclusive" at bounding box center [834, 243] width 165 height 28
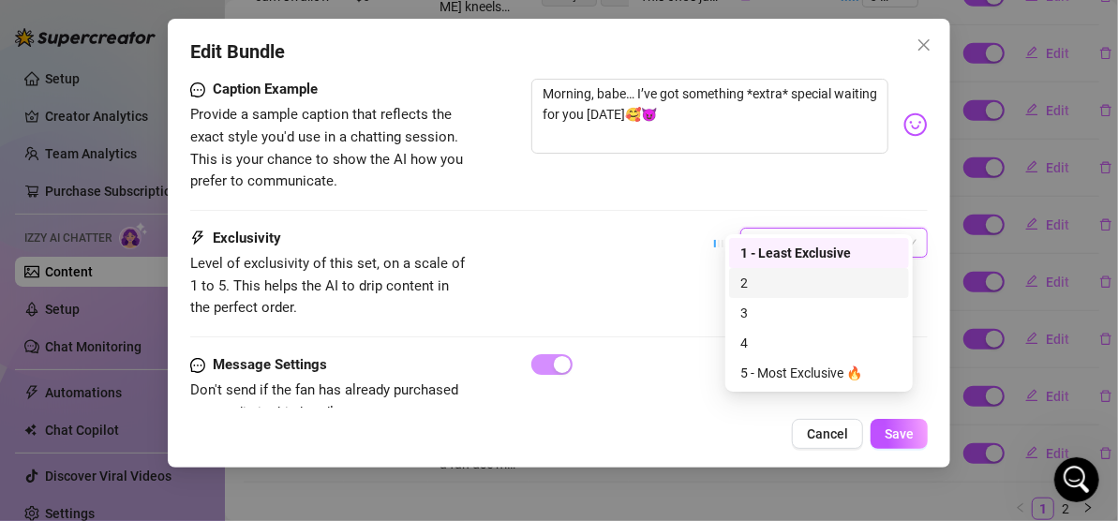
click at [781, 288] on div "2" at bounding box center [820, 283] width 158 height 21
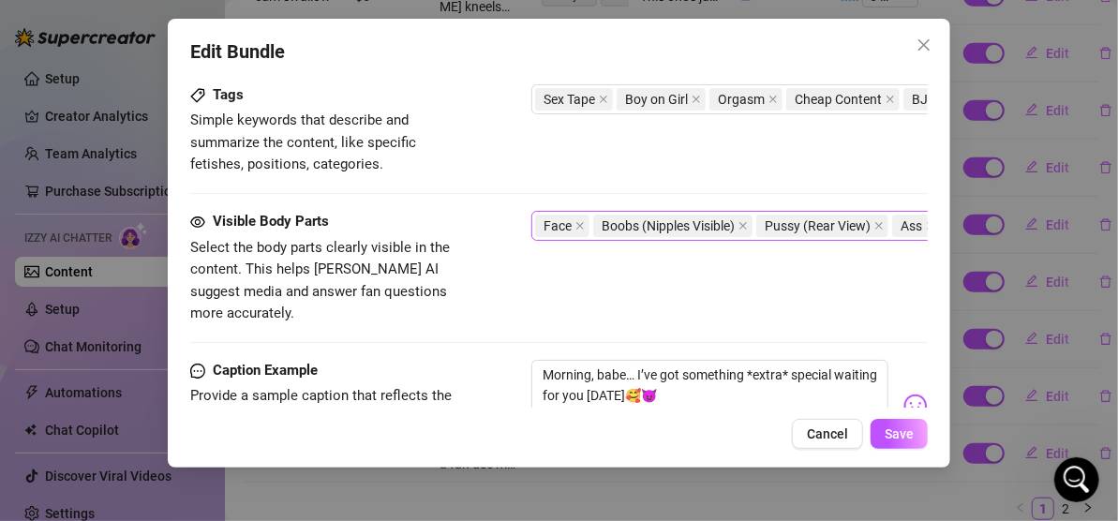
scroll to position [563, 0]
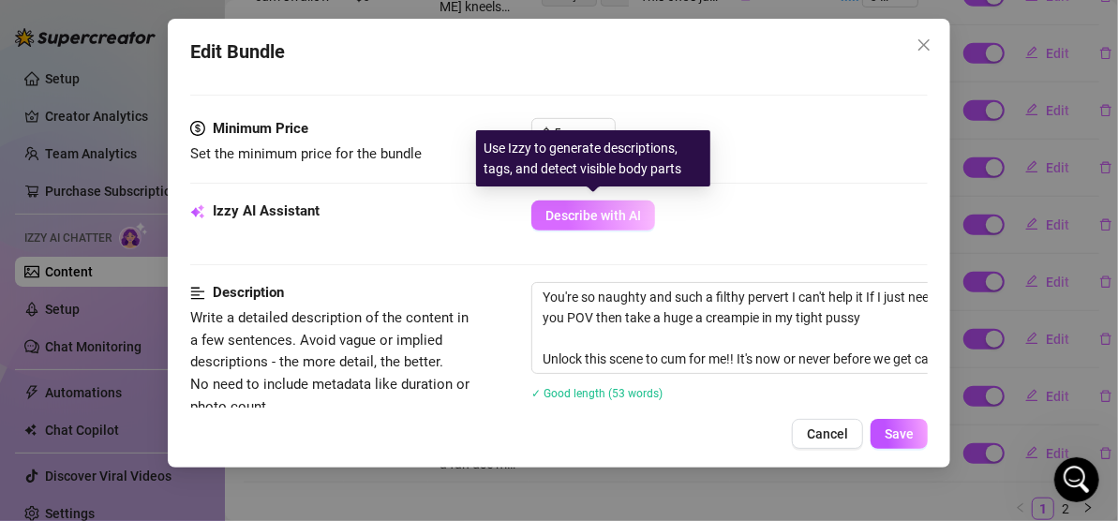
click at [584, 204] on button "Describe with AI" at bounding box center [594, 216] width 124 height 30
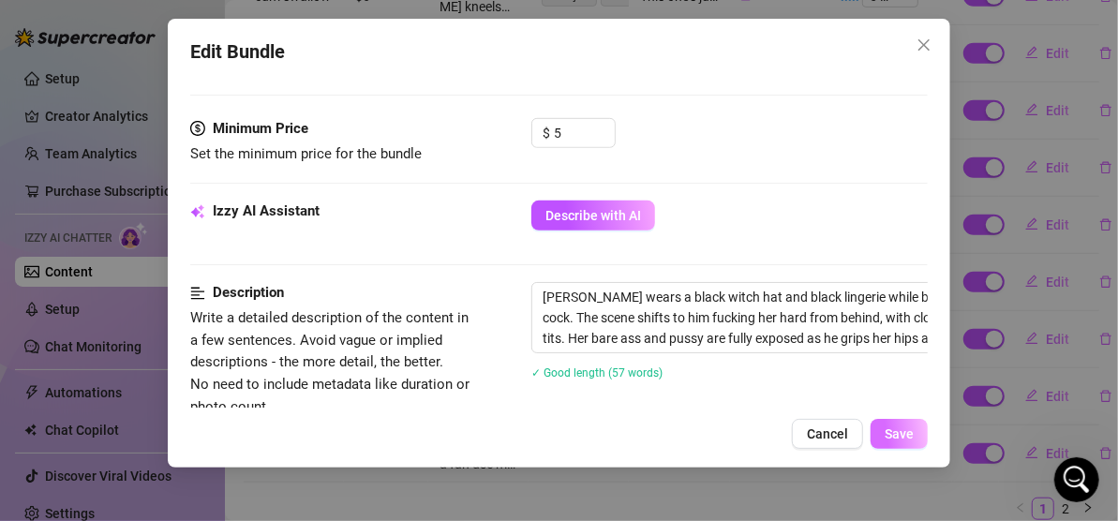
click at [893, 432] on span "Save" at bounding box center [899, 434] width 29 height 15
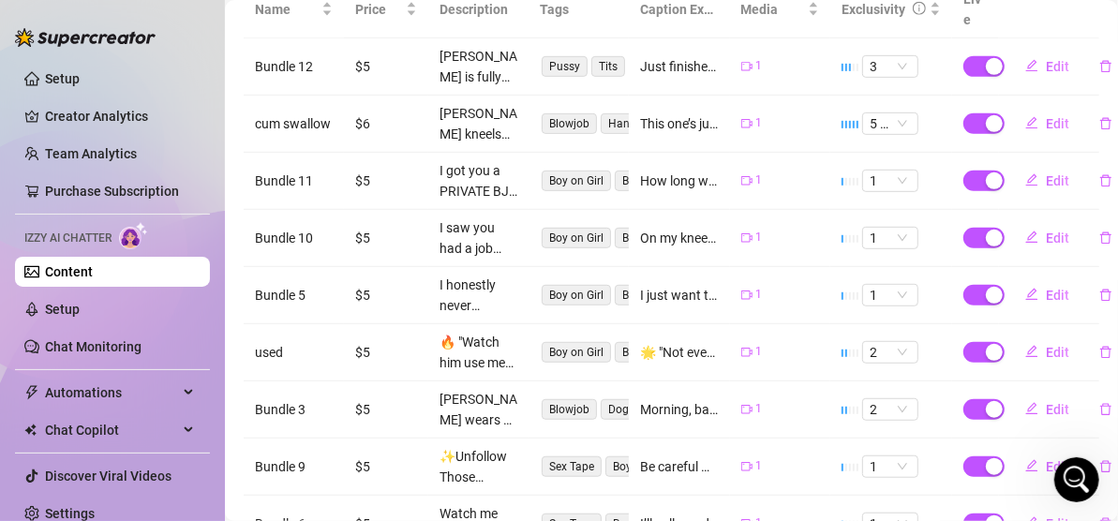
scroll to position [436, 0]
click at [1046, 230] on span "Edit" at bounding box center [1057, 237] width 23 height 15
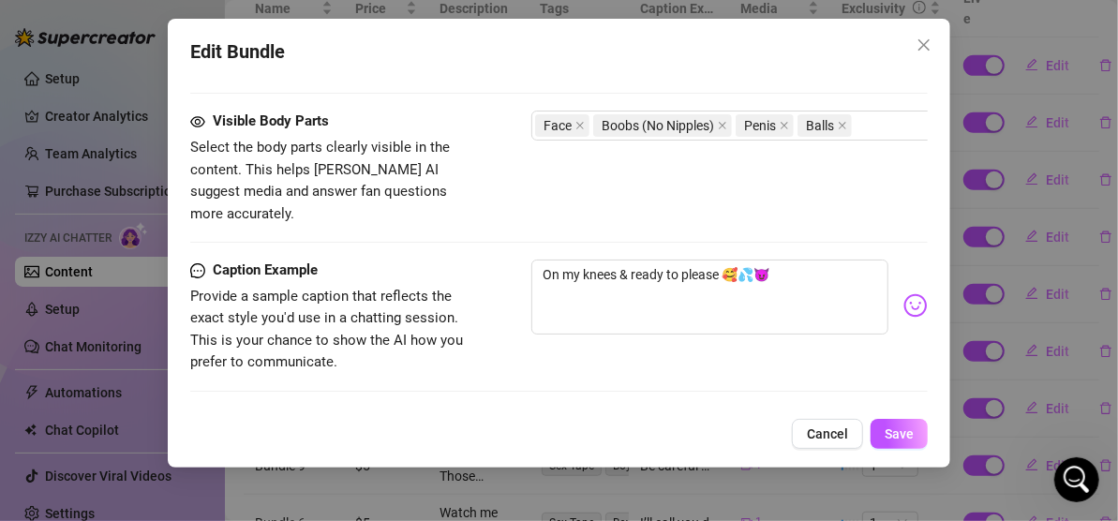
scroll to position [1253, 0]
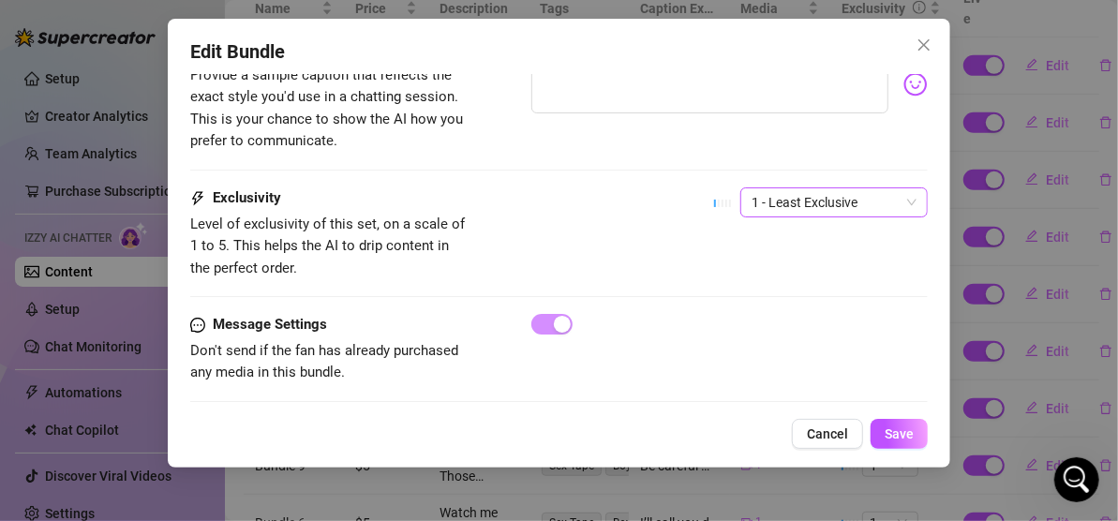
click at [830, 188] on span "1 - Least Exclusive" at bounding box center [834, 202] width 165 height 28
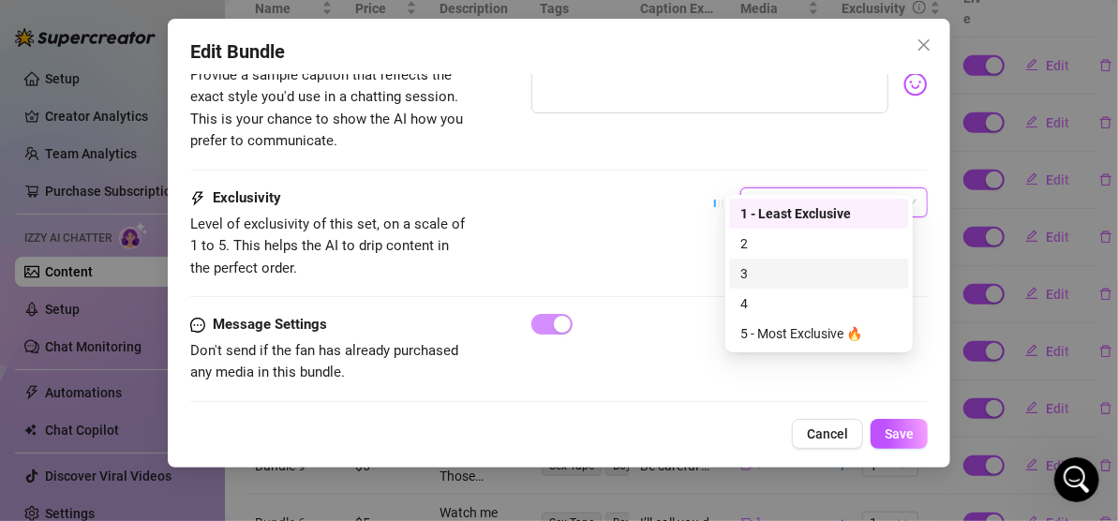
click at [807, 278] on div "3" at bounding box center [820, 273] width 158 height 21
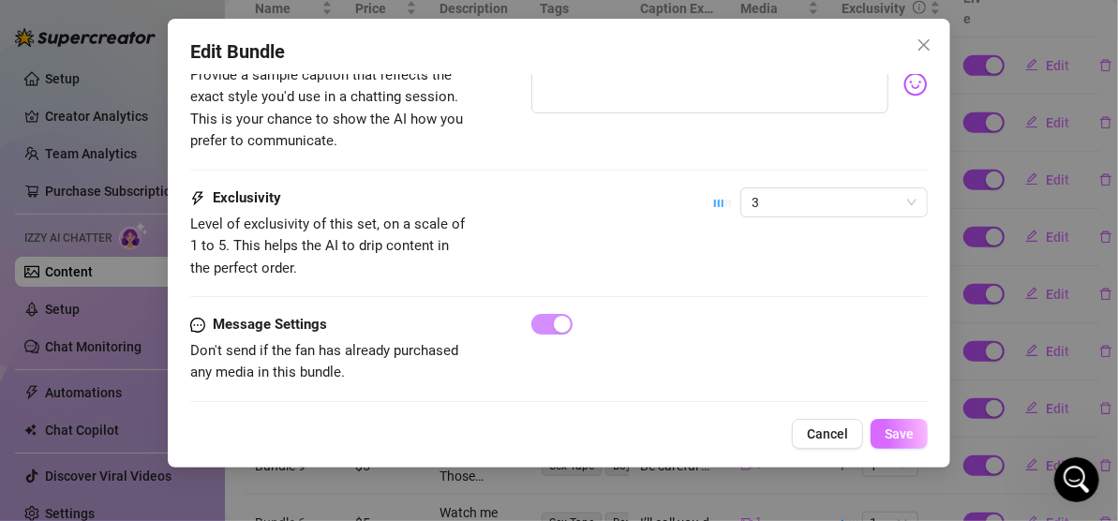
click at [892, 437] on span "Save" at bounding box center [899, 434] width 29 height 15
